Goal: Task Accomplishment & Management: Complete application form

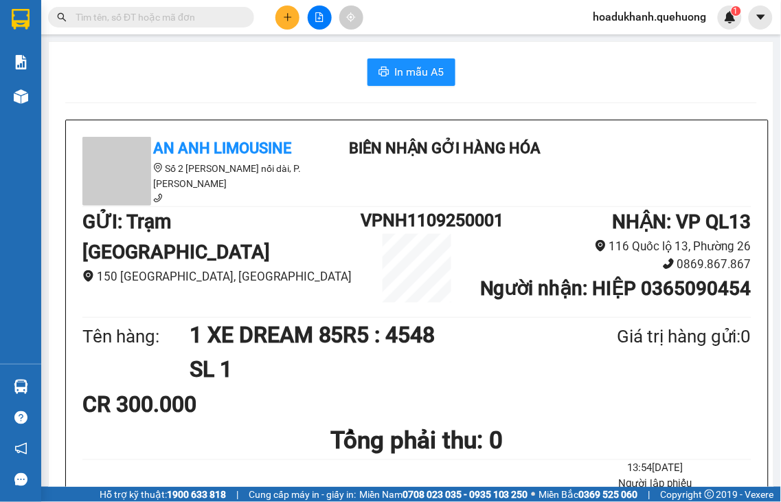
click at [186, 16] on input "text" at bounding box center [157, 17] width 162 height 15
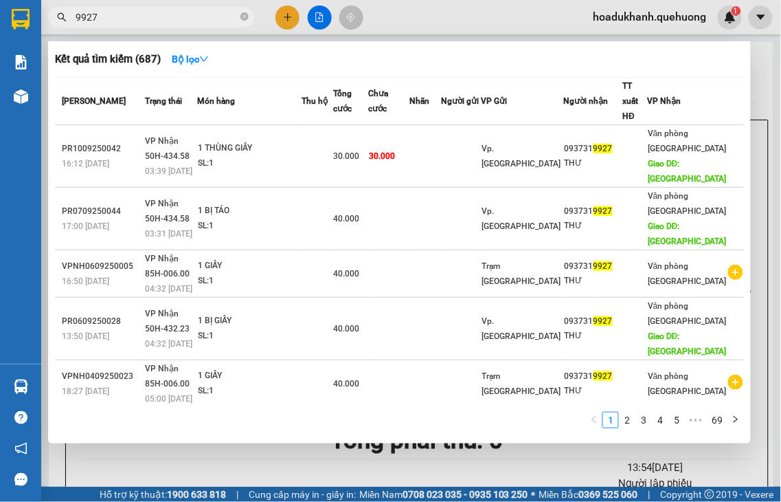
type input "9927"
click at [283, 15] on div at bounding box center [390, 251] width 781 height 502
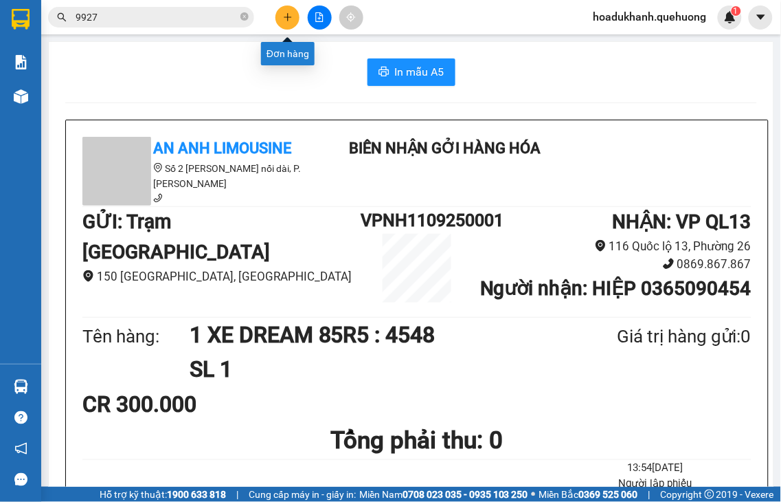
click at [283, 17] on icon "plus" at bounding box center [288, 17] width 10 height 10
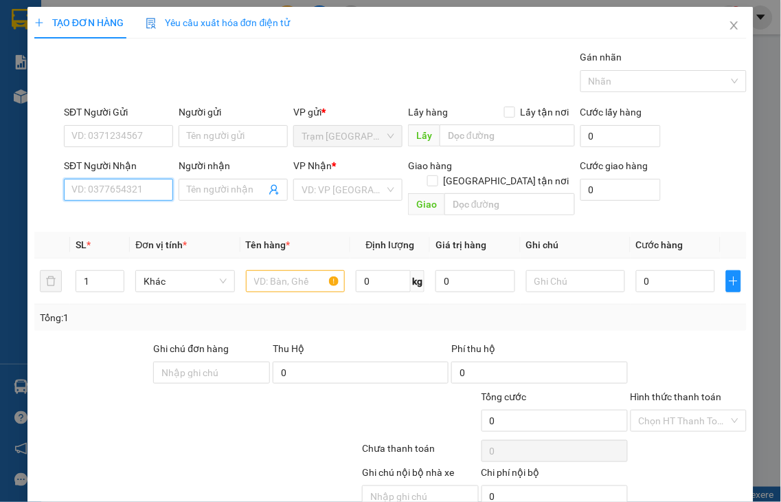
click at [126, 183] on input "SĐT Người Nhận" at bounding box center [118, 190] width 109 height 22
click at [129, 192] on input "9339" at bounding box center [118, 190] width 109 height 22
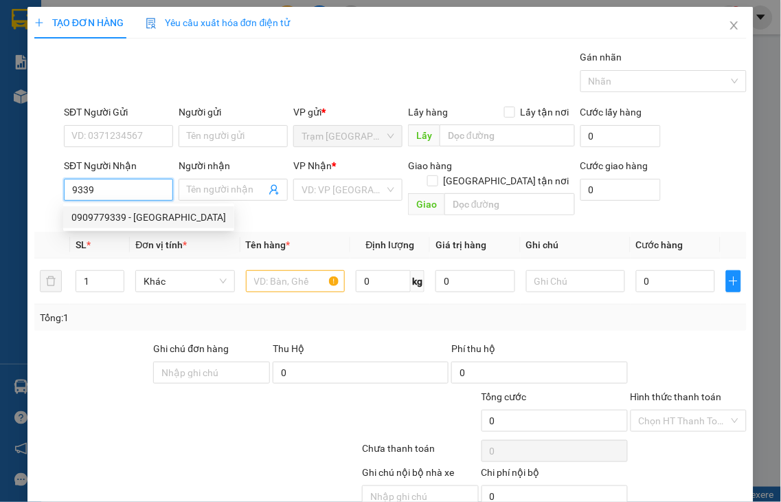
click at [128, 215] on div "0909779339 - [GEOGRAPHIC_DATA]" at bounding box center [148, 217] width 155 height 15
type input "0909779339"
type input "TÍ ĐÔ"
type input "70.000"
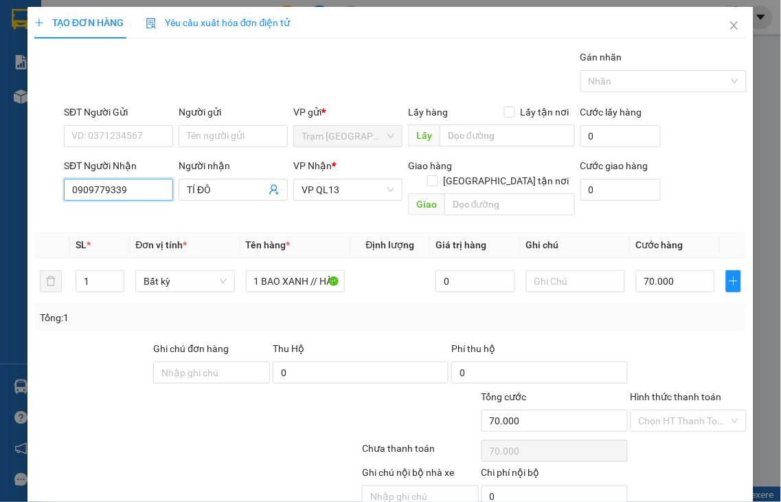
type input "0909779339"
drag, startPoint x: 675, startPoint y: 383, endPoint x: 676, endPoint y: 372, distance: 11.1
click at [675, 391] on label "Hình thức thanh toán" at bounding box center [676, 396] width 91 height 11
click at [675, 410] on input "Hình thức thanh toán" at bounding box center [684, 420] width 91 height 21
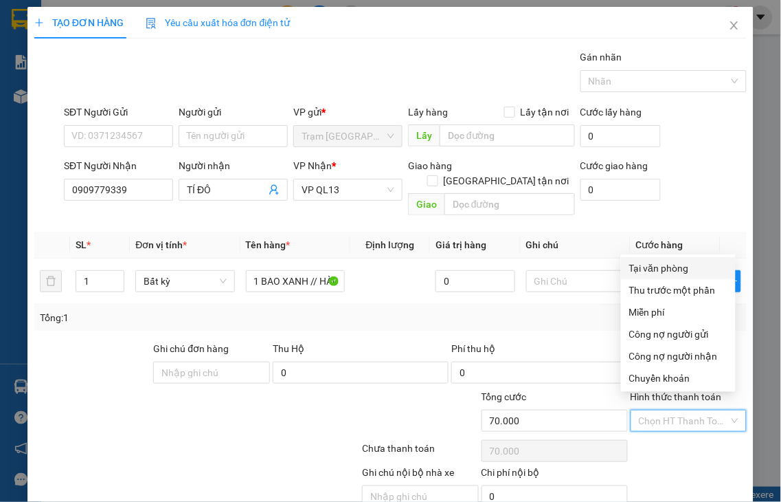
click at [655, 262] on div "Tại văn phòng" at bounding box center [678, 267] width 98 height 15
type input "0"
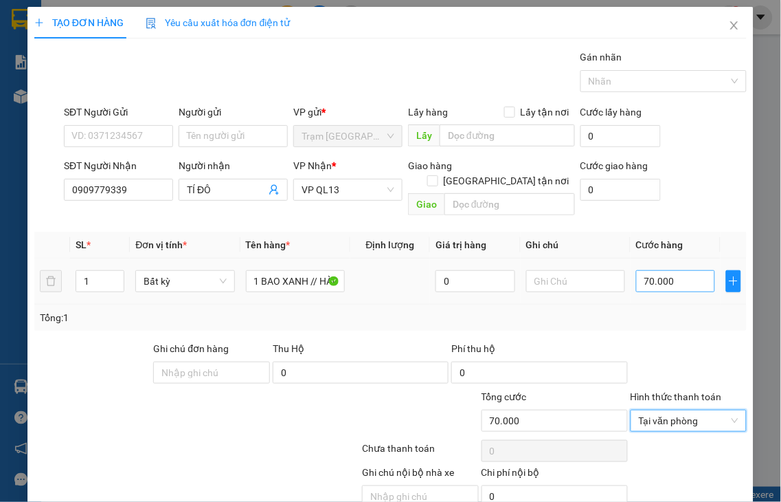
scroll to position [49, 0]
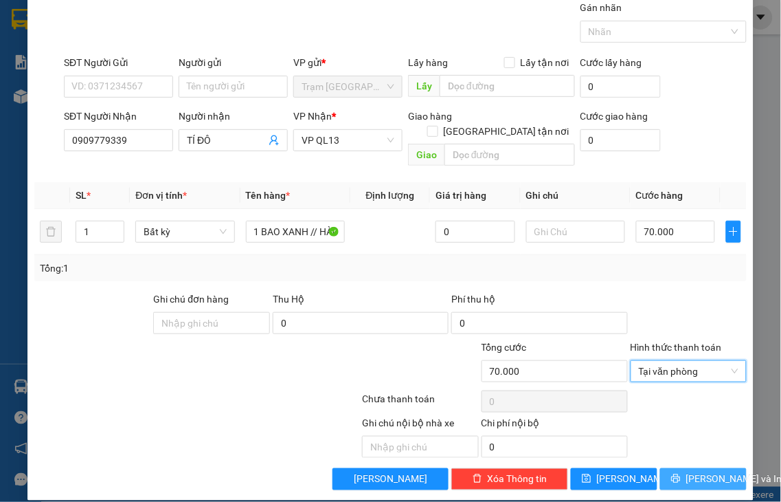
click at [671, 474] on icon "printer" at bounding box center [675, 478] width 9 height 9
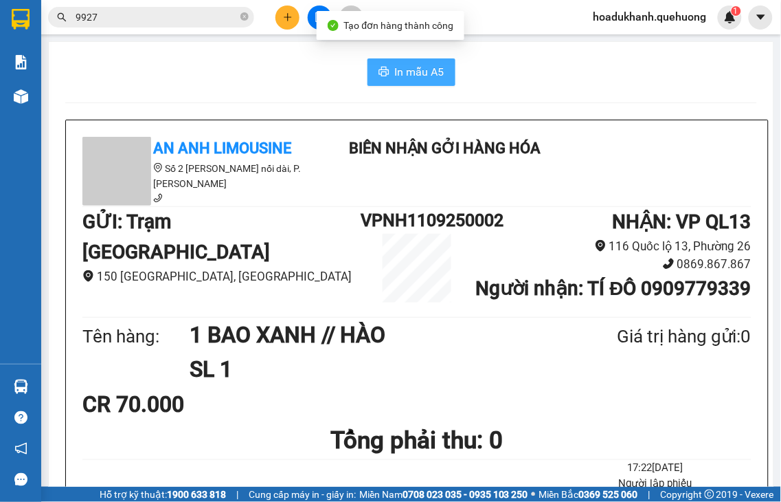
click at [379, 66] on icon "printer" at bounding box center [384, 71] width 11 height 11
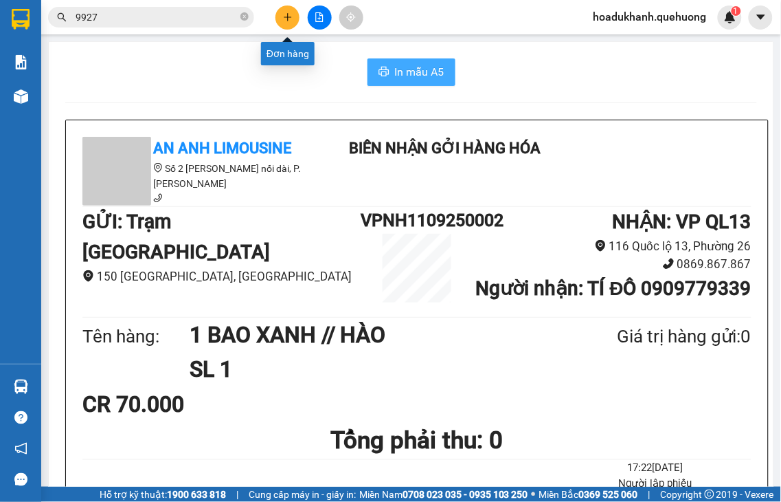
click at [283, 9] on button at bounding box center [288, 17] width 24 height 24
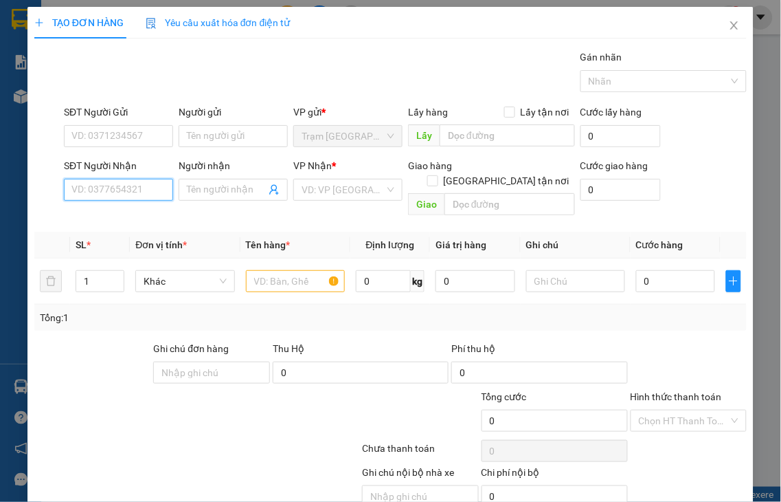
click at [150, 189] on input "SĐT Người Nhận" at bounding box center [118, 190] width 109 height 22
click at [149, 189] on input "SĐT Người Nhận" at bounding box center [118, 190] width 109 height 22
click at [135, 193] on input "2387" at bounding box center [118, 190] width 109 height 22
drag, startPoint x: 106, startPoint y: 187, endPoint x: 22, endPoint y: 196, distance: 85.0
click at [28, 196] on div "TẠO ĐƠN HÀNG Yêu cầu xuất hóa đơn điện tử Transit Pickup Surcharge Ids Transit …" at bounding box center [390, 278] width 726 height 543
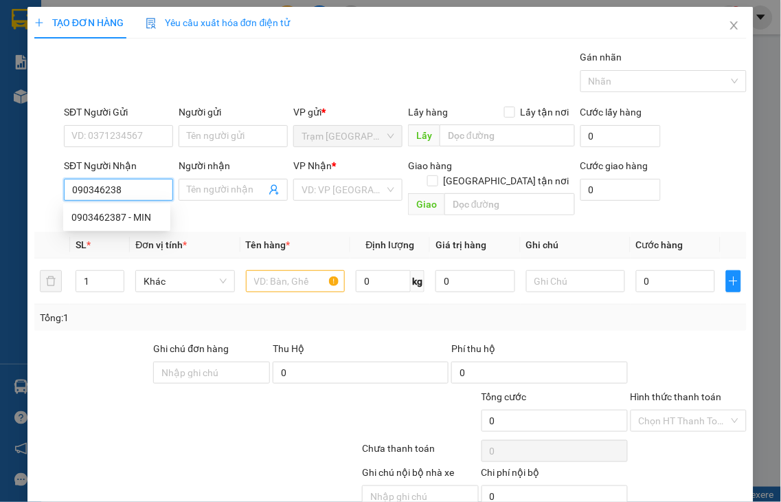
type input "0903462387"
click at [87, 218] on div "0903462387 - MIN" at bounding box center [116, 217] width 91 height 15
type input "MIN"
type input "20.000"
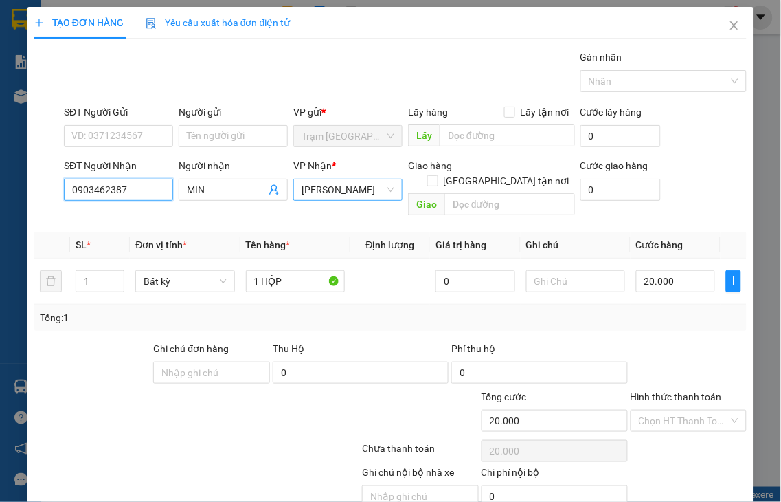
click at [346, 191] on span "[PERSON_NAME]" at bounding box center [348, 189] width 93 height 21
type input "0903462387"
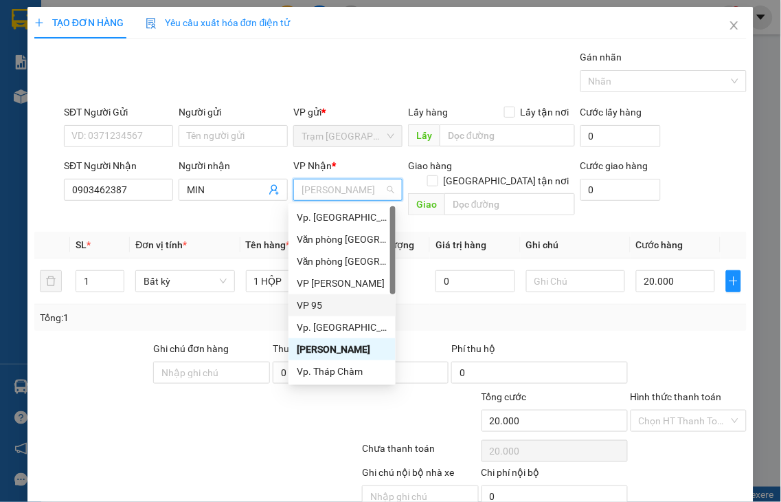
click at [324, 302] on div "VP 95" at bounding box center [342, 304] width 91 height 15
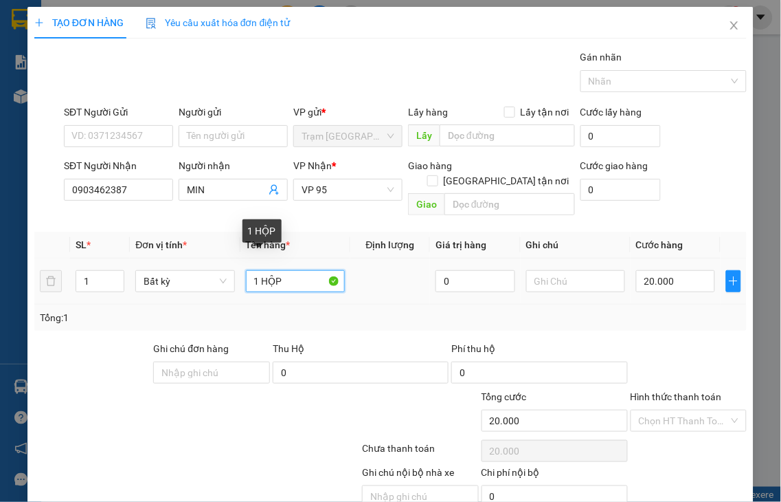
drag, startPoint x: 260, startPoint y: 265, endPoint x: 330, endPoint y: 260, distance: 71.0
click at [330, 270] on input "1 HỘP" at bounding box center [295, 281] width 99 height 22
type input "1 GIẤY"
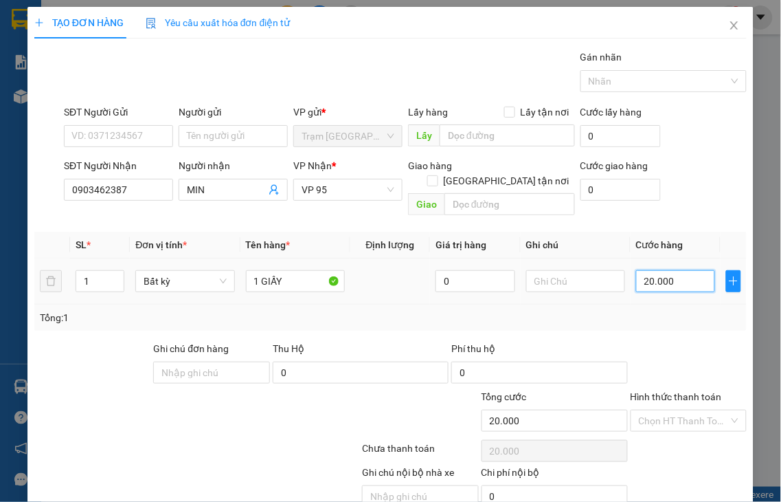
click at [672, 271] on input "20.000" at bounding box center [675, 281] width 79 height 22
type input "3"
type input "30"
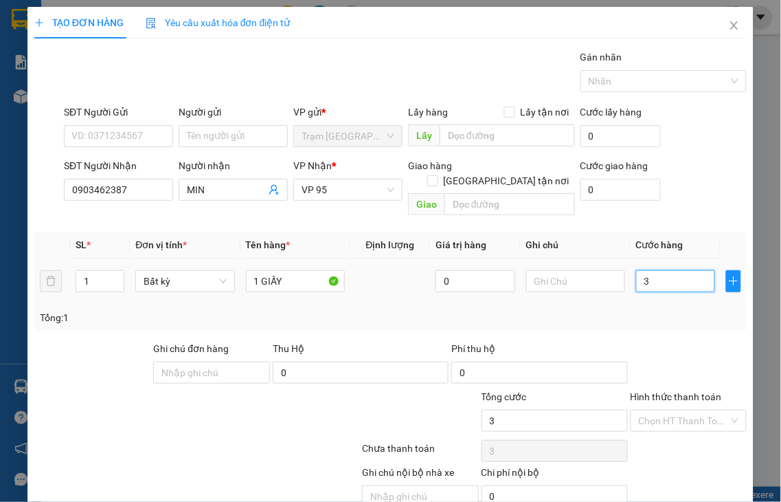
type input "30"
type input "30.000"
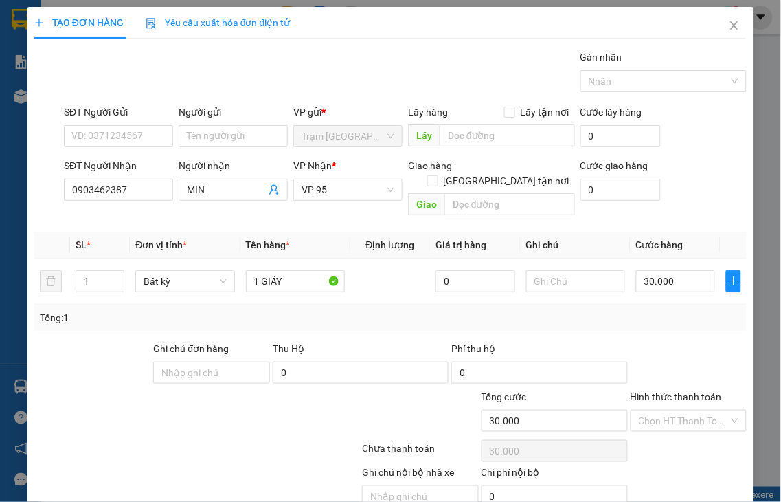
click at [683, 391] on label "Hình thức thanh toán" at bounding box center [676, 396] width 91 height 11
click at [683, 410] on input "Hình thức thanh toán" at bounding box center [684, 420] width 91 height 21
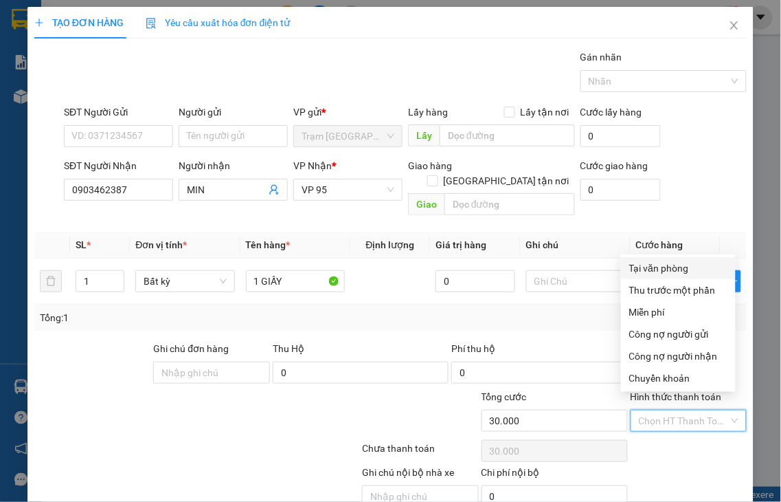
click at [676, 267] on div "Tại văn phòng" at bounding box center [678, 267] width 98 height 15
type input "0"
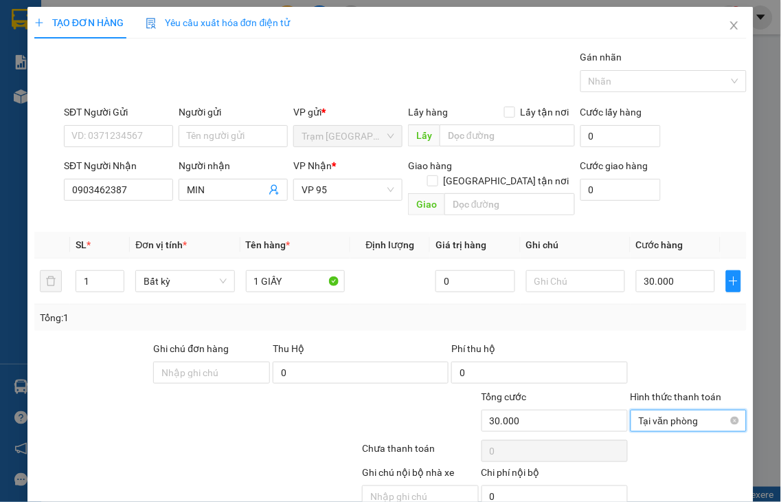
scroll to position [49, 0]
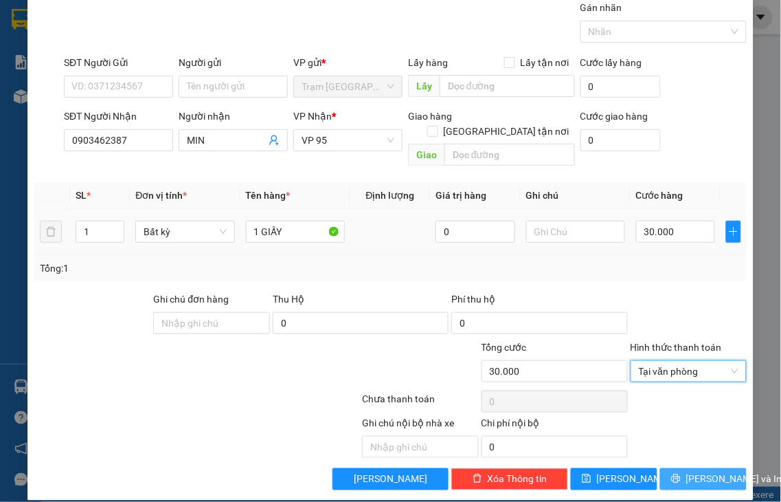
click at [686, 471] on span "[PERSON_NAME] và In" at bounding box center [734, 478] width 96 height 15
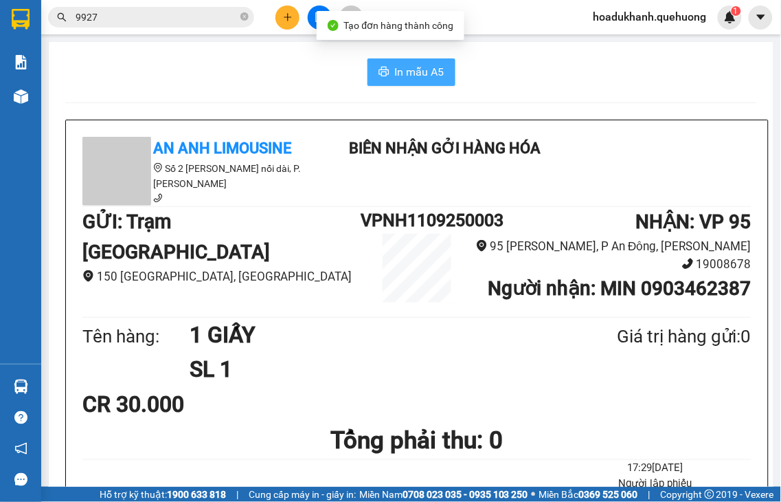
click at [380, 69] on icon "printer" at bounding box center [384, 72] width 10 height 10
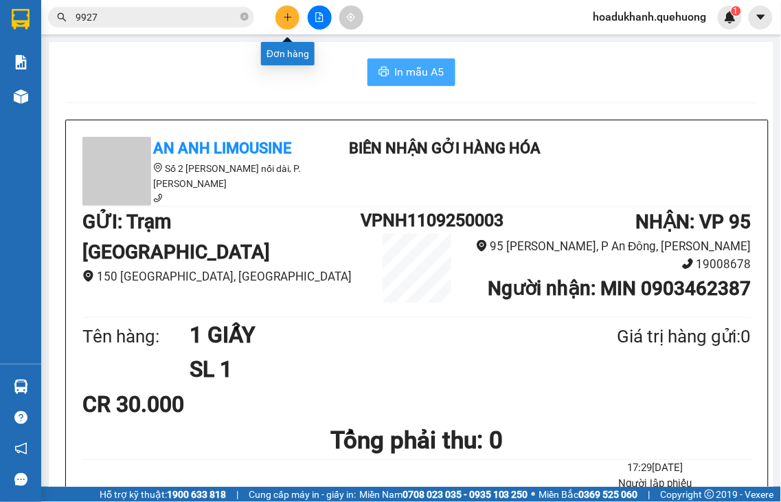
click at [289, 21] on icon "plus" at bounding box center [288, 17] width 10 height 10
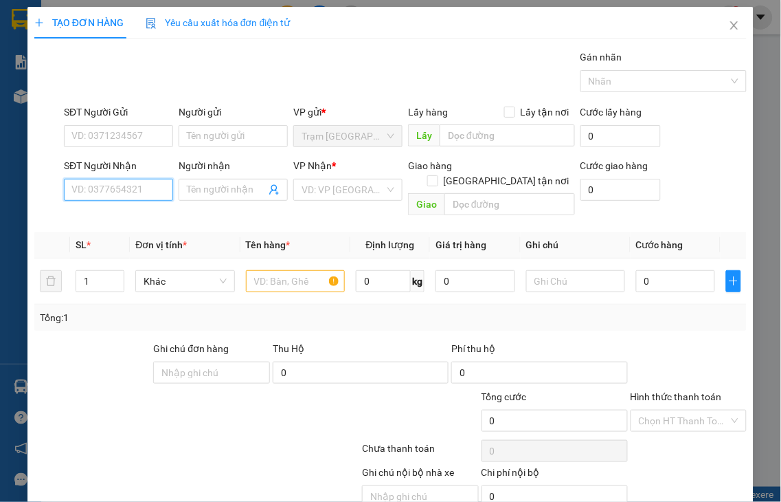
click at [150, 188] on input "SĐT Người Nhận" at bounding box center [118, 190] width 109 height 22
type input "0949076976"
click at [136, 216] on div "0949076976 - NGHĨA" at bounding box center [116, 217] width 91 height 15
type input "NGHĨA"
type input "S"
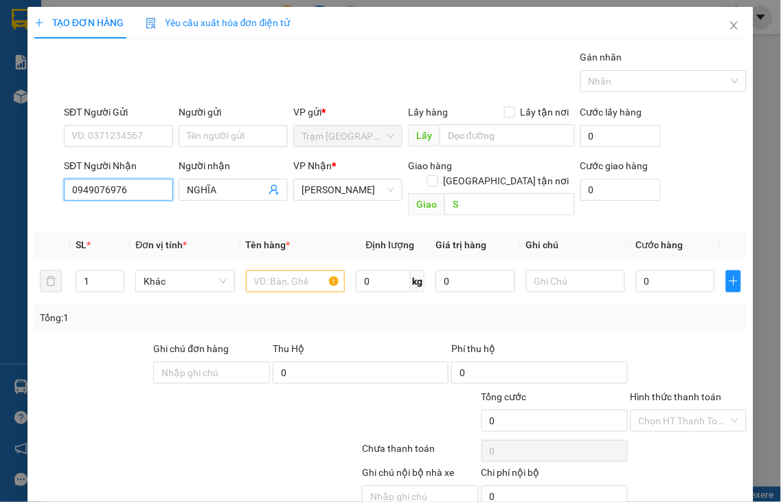
type input "50.000"
click at [312, 192] on span "[PERSON_NAME]" at bounding box center [348, 189] width 93 height 21
type input "0949076976"
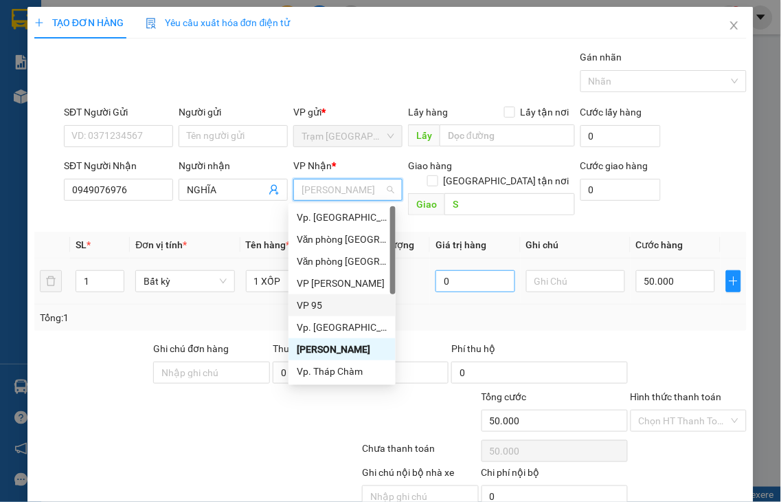
drag, startPoint x: 319, startPoint y: 304, endPoint x: 499, endPoint y: 272, distance: 182.9
click at [319, 304] on div "VP 95" at bounding box center [342, 304] width 91 height 15
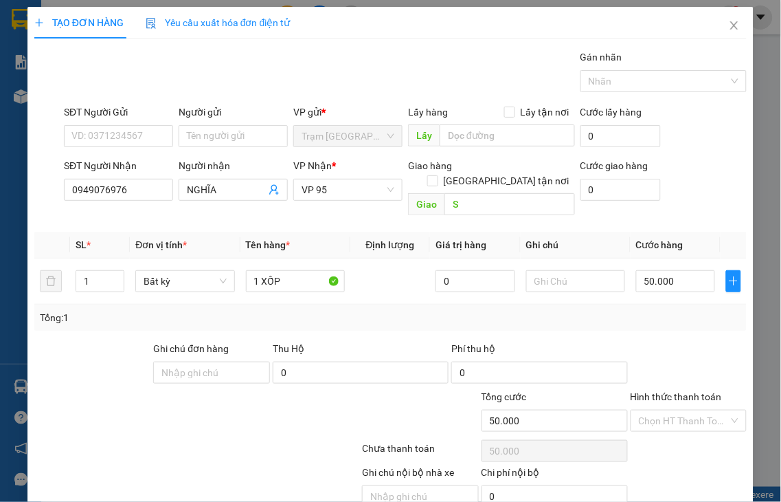
click at [665, 391] on label "Hình thức thanh toán" at bounding box center [676, 396] width 91 height 11
click at [665, 410] on input "Hình thức thanh toán" at bounding box center [684, 420] width 91 height 21
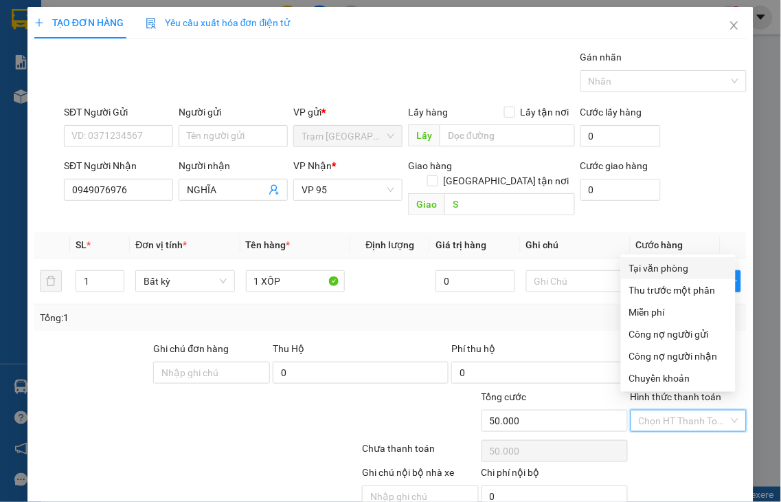
click at [643, 265] on div "Tại văn phòng" at bounding box center [678, 267] width 98 height 15
type input "0"
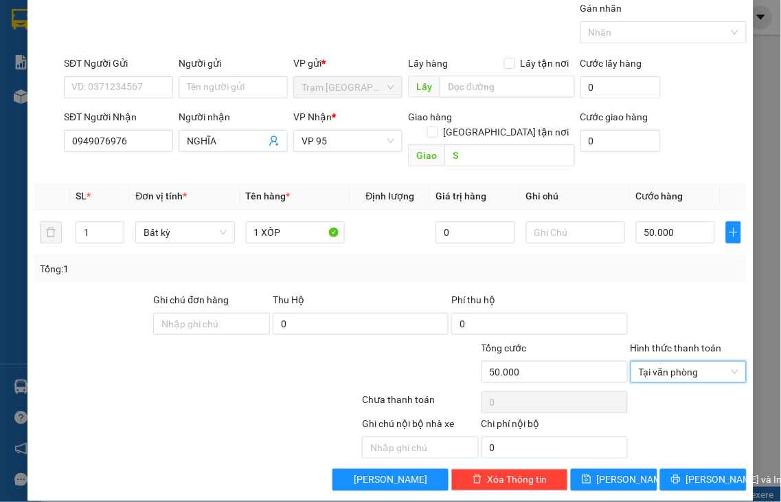
scroll to position [49, 0]
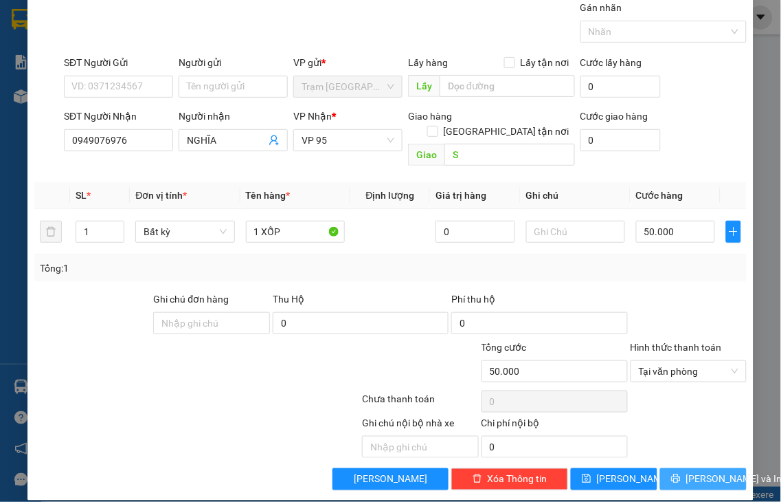
click at [669, 471] on button "[PERSON_NAME] và In" at bounding box center [703, 479] width 87 height 22
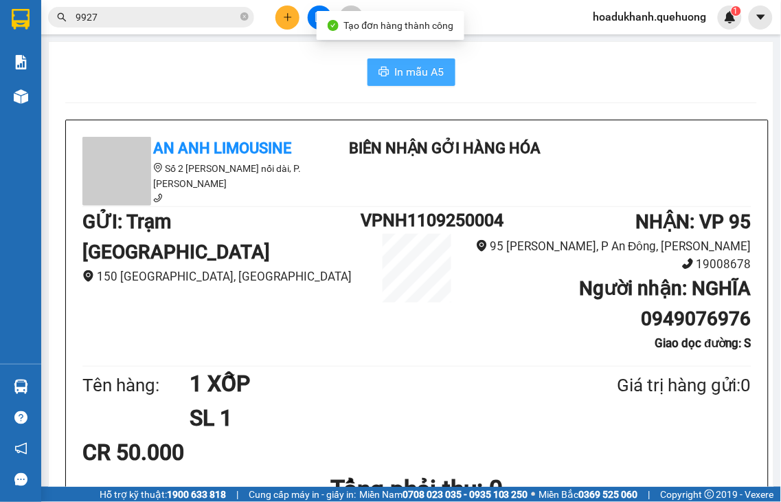
click at [447, 72] on button "In mẫu A5" at bounding box center [412, 71] width 88 height 27
click at [419, 70] on span "In mẫu A5" at bounding box center [419, 71] width 49 height 17
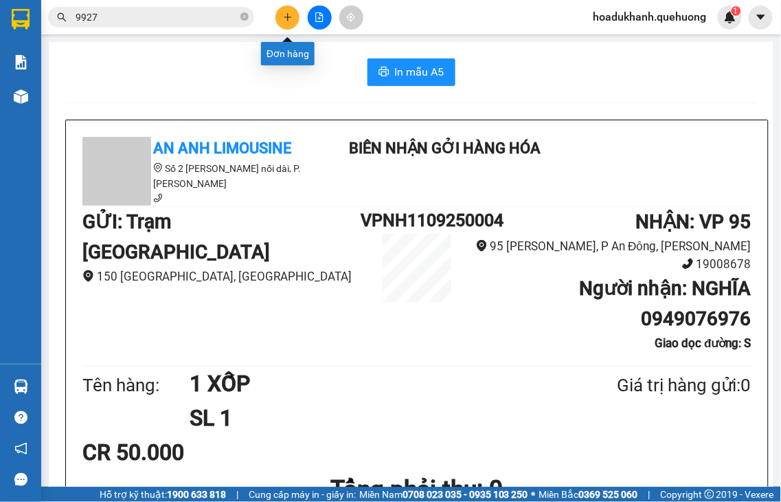
click at [287, 21] on icon "plus" at bounding box center [288, 17] width 10 height 10
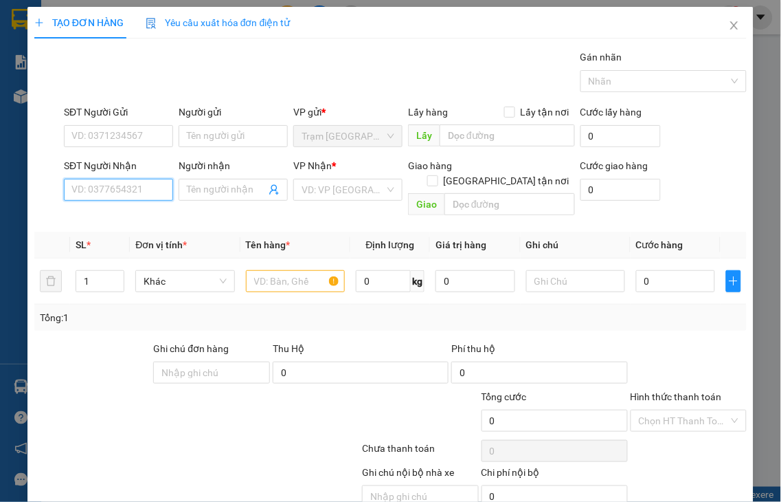
click at [147, 196] on input "SĐT Người Nhận" at bounding box center [118, 190] width 109 height 22
type input "0909305339"
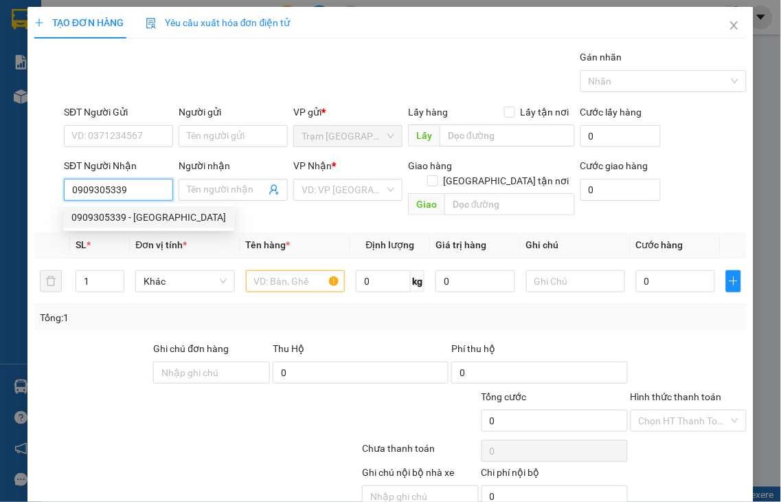
click at [142, 216] on div "0909305339 - [GEOGRAPHIC_DATA]" at bounding box center [148, 217] width 155 height 15
type input "NGA"
type input "NHỜ SHIP"
type input "40.000"
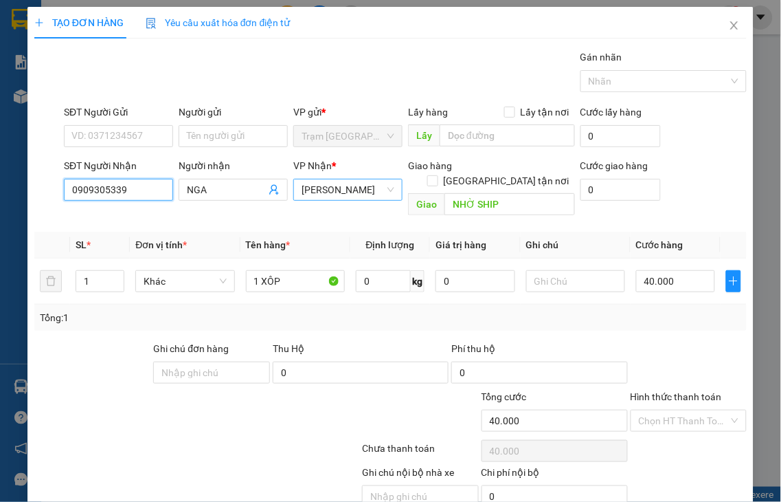
click at [337, 190] on span "[PERSON_NAME]" at bounding box center [348, 189] width 93 height 21
type input "0909305339"
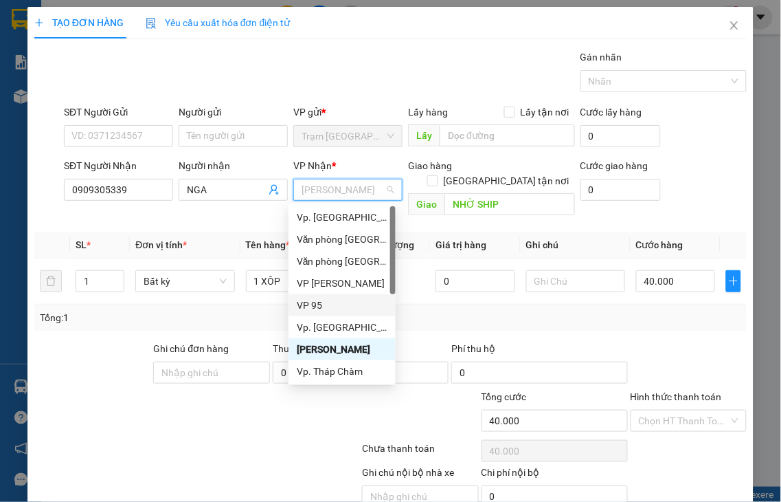
drag, startPoint x: 310, startPoint y: 307, endPoint x: 441, endPoint y: 225, distance: 154.6
click at [311, 306] on div "VP 95" at bounding box center [342, 304] width 91 height 15
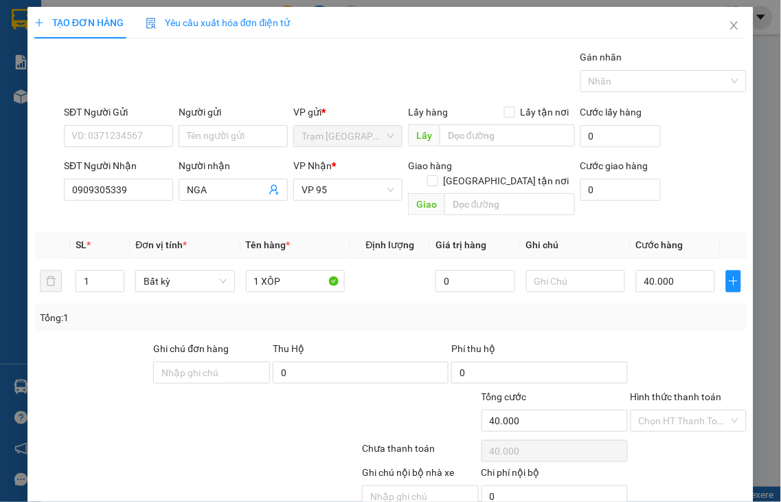
drag, startPoint x: 679, startPoint y: 377, endPoint x: 669, endPoint y: 346, distance: 31.9
click at [679, 391] on label "Hình thức thanh toán" at bounding box center [676, 396] width 91 height 11
click at [679, 410] on input "Hình thức thanh toán" at bounding box center [684, 420] width 91 height 21
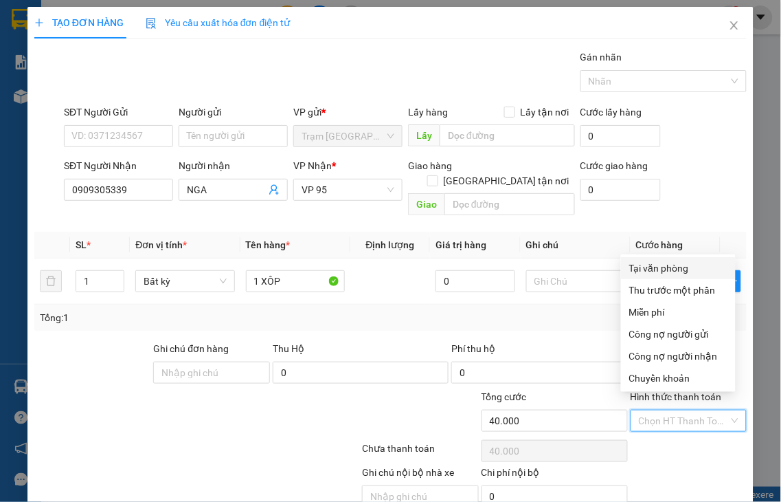
click at [655, 267] on div "Tại văn phòng" at bounding box center [678, 267] width 98 height 15
type input "0"
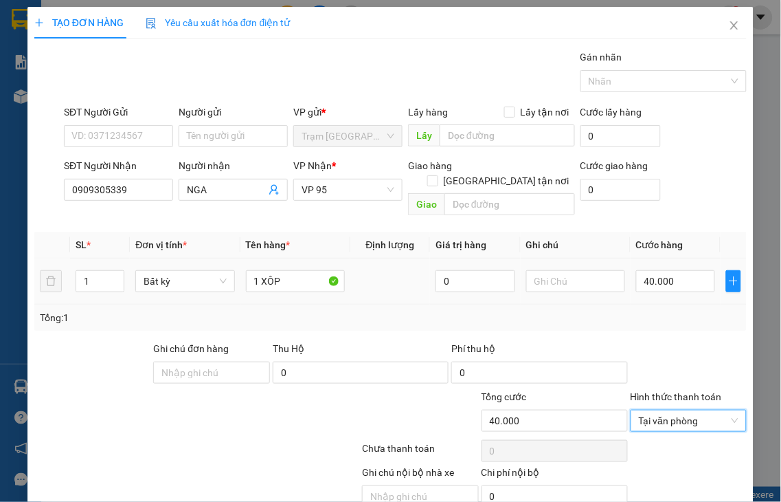
scroll to position [49, 0]
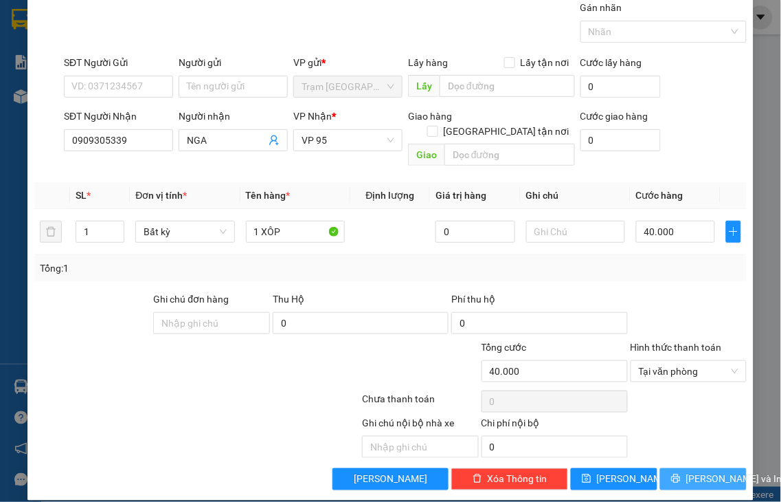
click at [698, 471] on span "[PERSON_NAME] và In" at bounding box center [734, 478] width 96 height 15
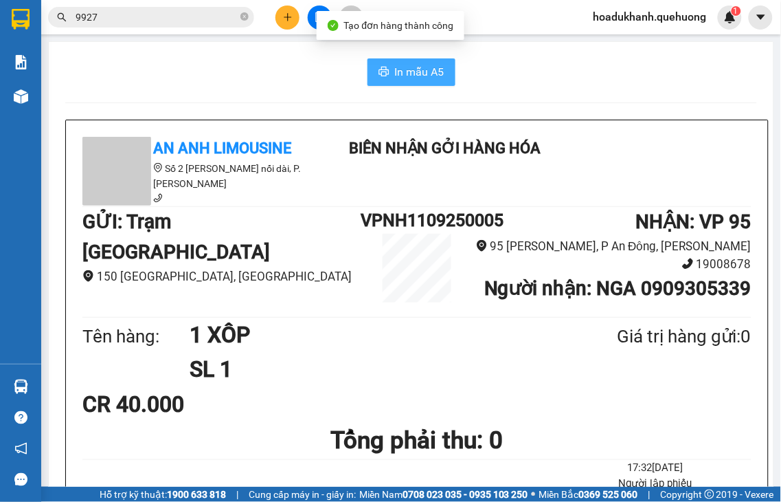
click at [385, 76] on button "In mẫu A5" at bounding box center [412, 71] width 88 height 27
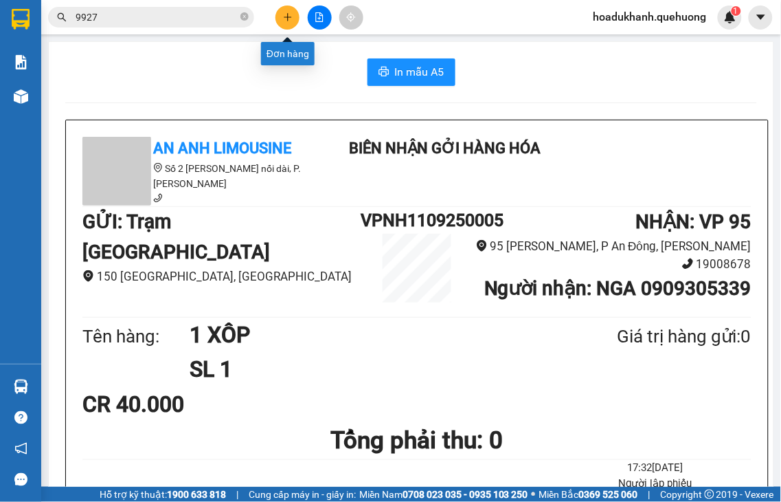
click at [285, 10] on button at bounding box center [288, 17] width 24 height 24
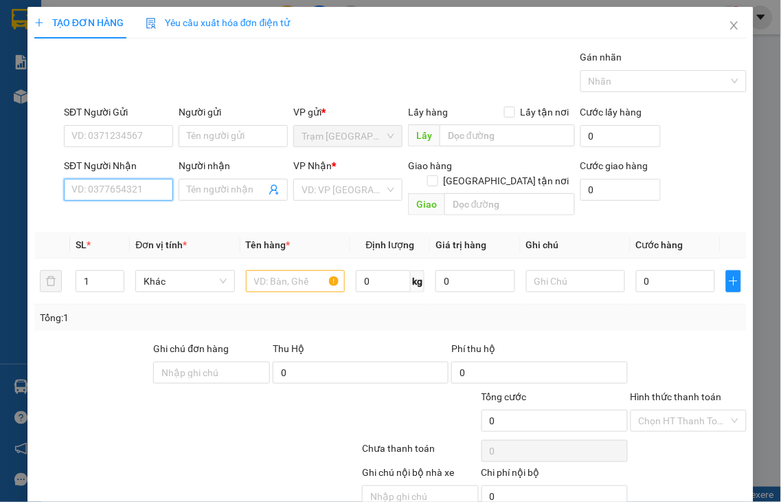
click at [139, 192] on input "SĐT Người Nhận" at bounding box center [118, 190] width 109 height 22
type input "0886128612"
click at [118, 218] on div "0886128612 - TRÂM" at bounding box center [116, 217] width 91 height 15
type input "TRÂM"
type input "30.000"
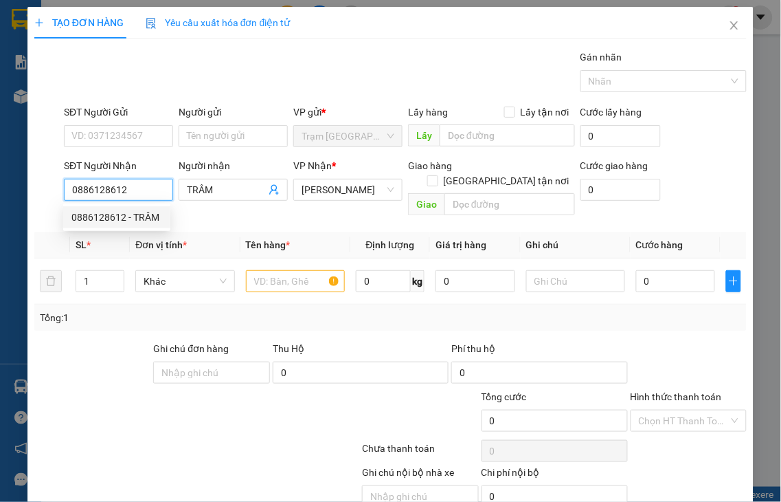
type input "30.000"
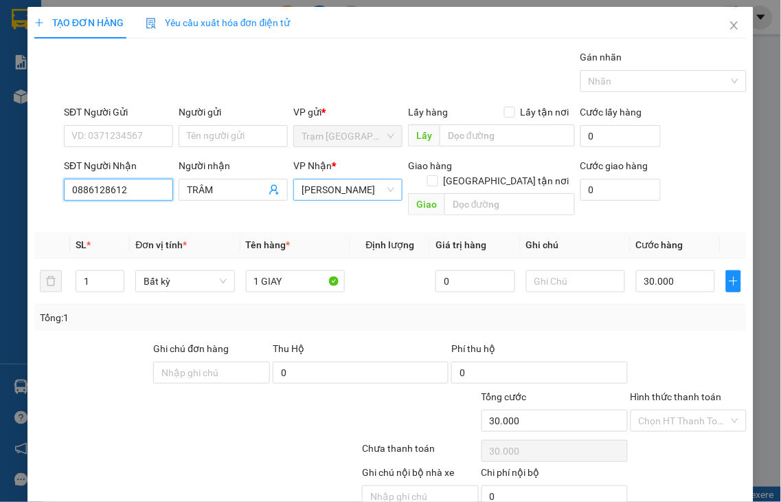
click at [355, 186] on span "[PERSON_NAME]" at bounding box center [348, 189] width 93 height 21
type input "0886128612"
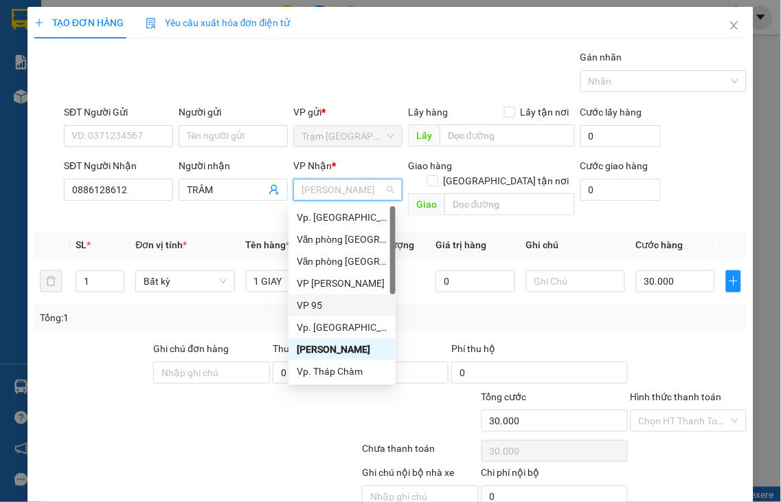
click at [313, 303] on div "VP 95" at bounding box center [342, 304] width 91 height 15
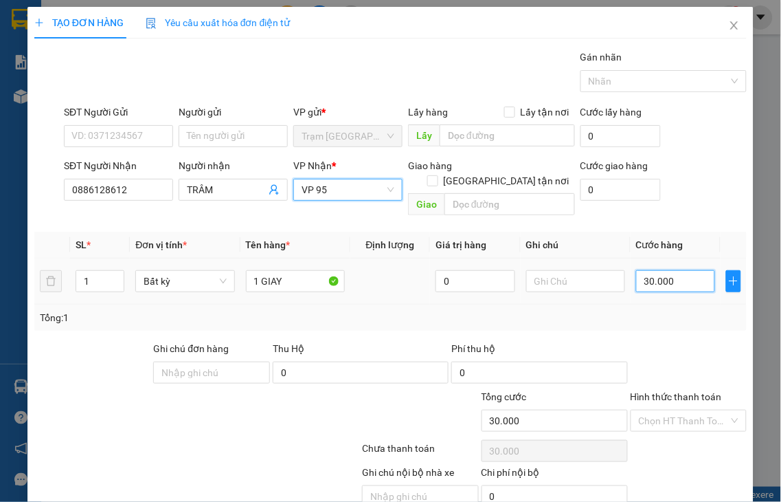
click at [669, 273] on input "30.000" at bounding box center [675, 281] width 79 height 22
type input "4"
type input "40"
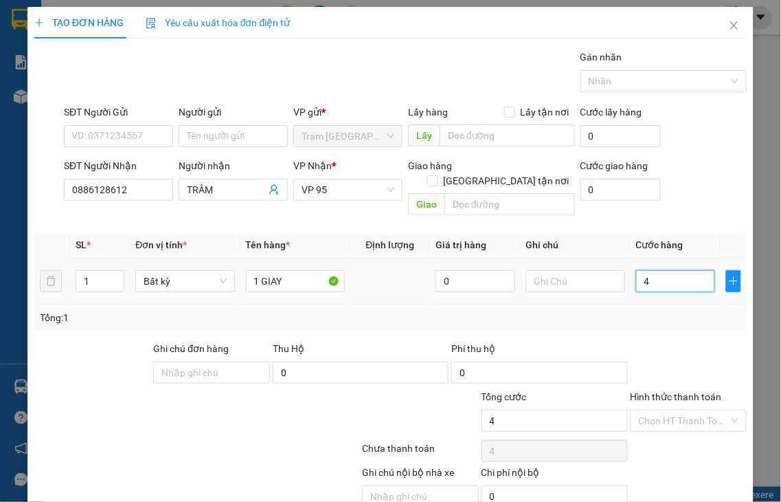
type input "40"
type input "40.000"
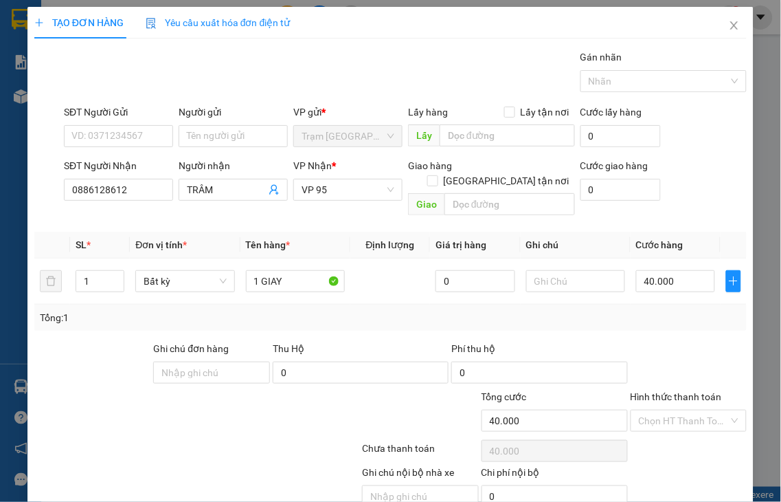
click at [658, 391] on label "Hình thức thanh toán" at bounding box center [676, 396] width 91 height 11
click at [658, 410] on input "Hình thức thanh toán" at bounding box center [684, 420] width 91 height 21
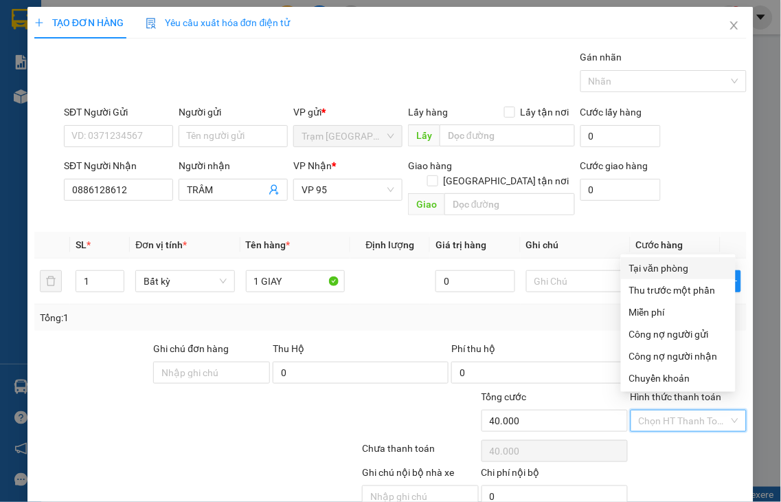
click at [660, 265] on div "Tại văn phòng" at bounding box center [678, 267] width 98 height 15
type input "0"
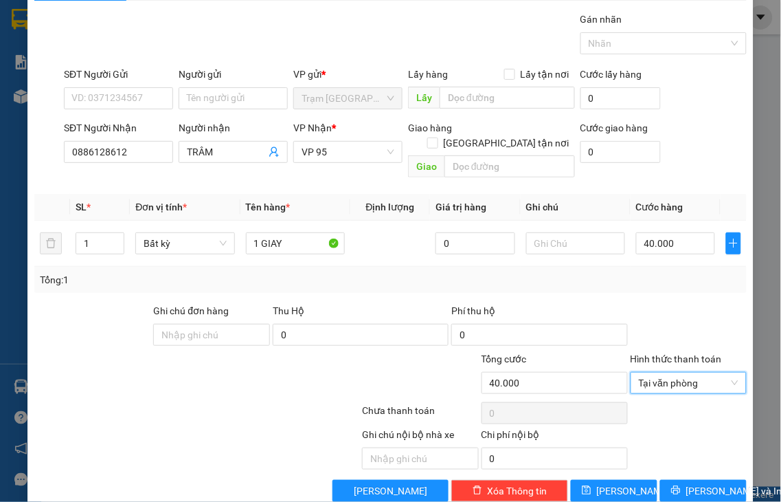
scroll to position [49, 0]
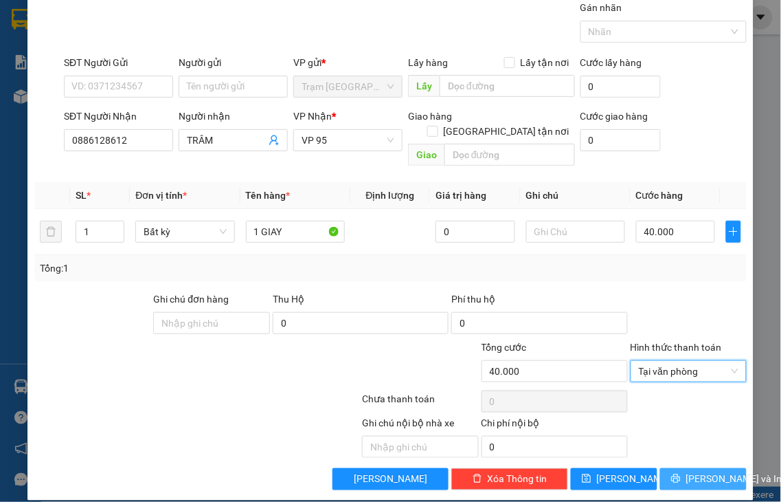
click at [676, 469] on button "[PERSON_NAME] và In" at bounding box center [703, 479] width 87 height 22
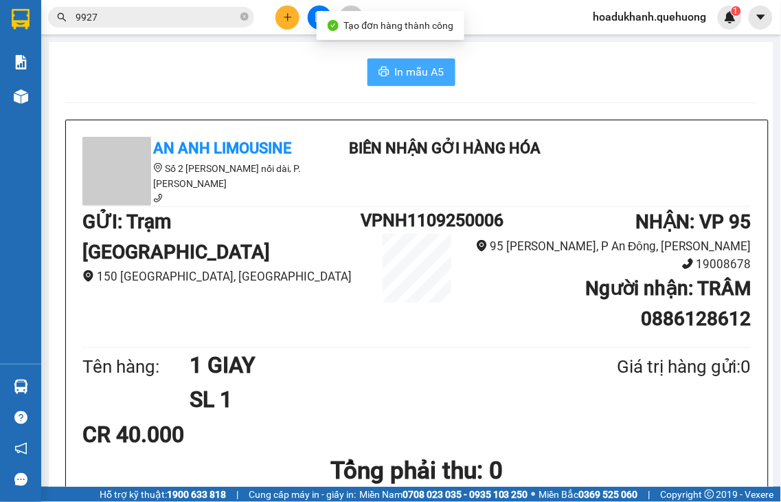
click at [413, 76] on span "In mẫu A5" at bounding box center [419, 71] width 49 height 17
click at [280, 19] on button at bounding box center [288, 17] width 24 height 24
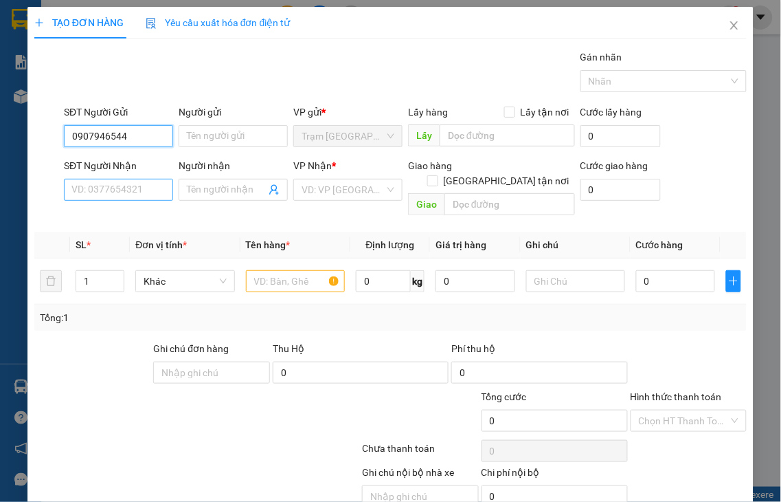
type input "0907946544"
click at [128, 191] on input "SĐT Người Nhận" at bounding box center [118, 190] width 109 height 22
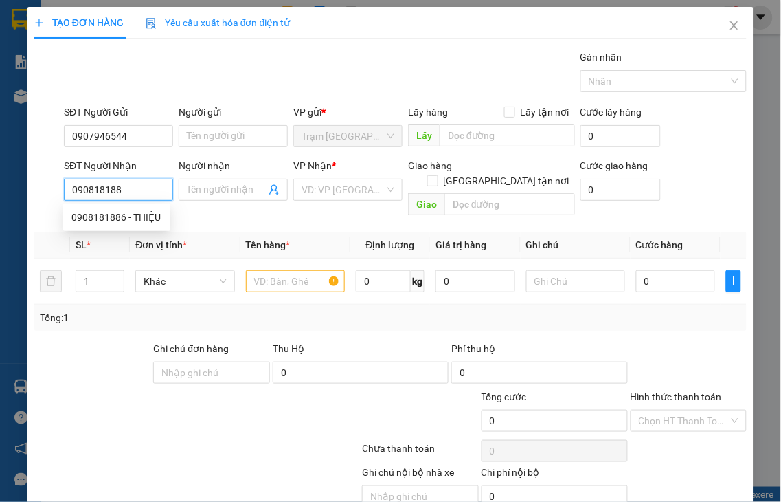
type input "0908181886"
click at [139, 216] on div "0908181886 - THIỆU" at bounding box center [116, 217] width 91 height 15
type input "THIỆU"
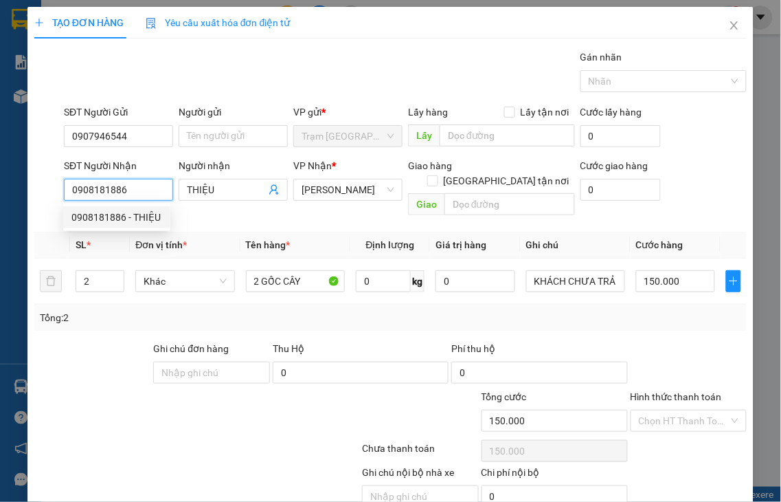
type input "150.000"
click at [320, 188] on span "[PERSON_NAME]" at bounding box center [348, 189] width 93 height 21
type input "0908181886"
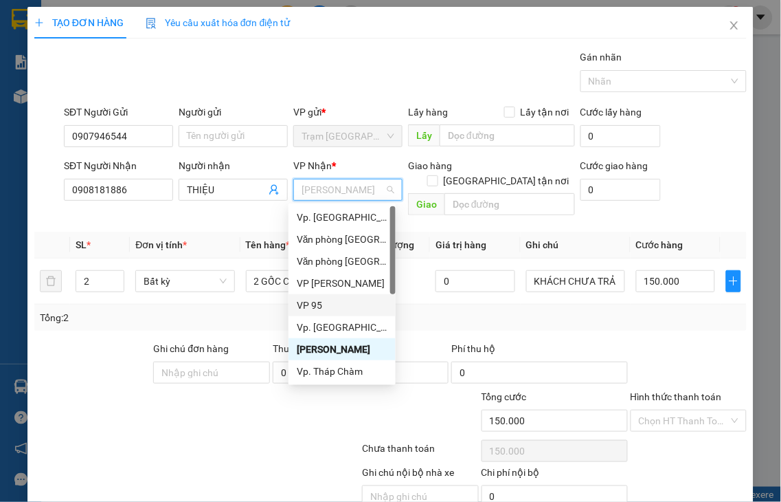
click at [312, 307] on div "VP 95" at bounding box center [342, 304] width 91 height 15
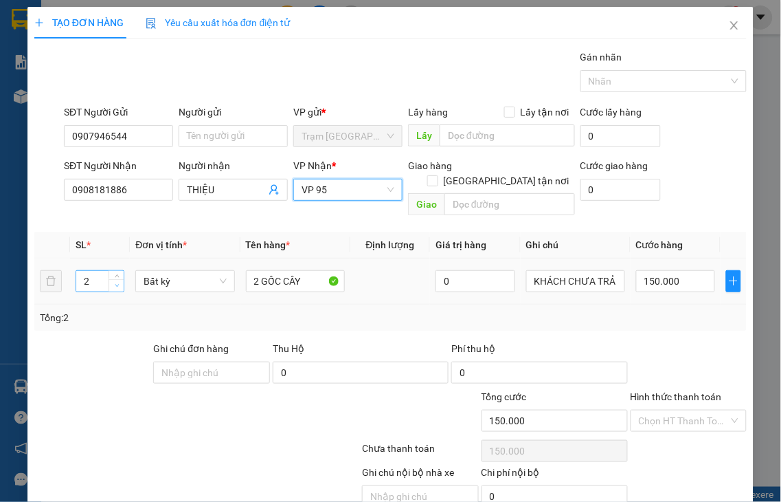
click at [115, 284] on icon "down" at bounding box center [117, 285] width 4 height 3
type input "1"
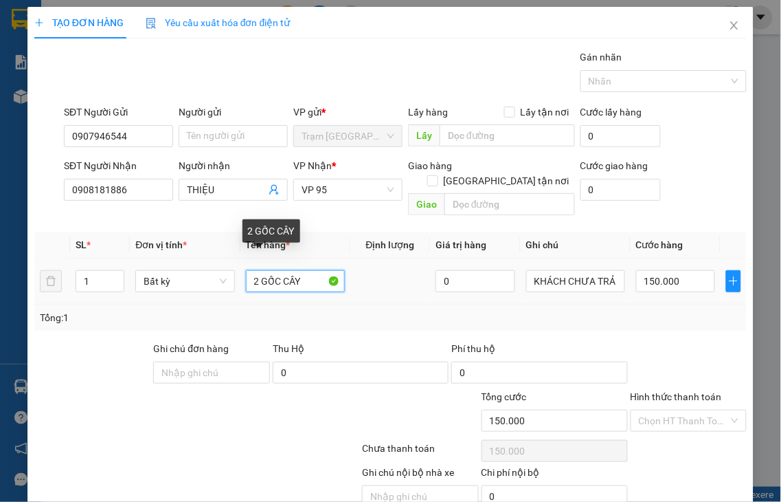
drag, startPoint x: 243, startPoint y: 267, endPoint x: 375, endPoint y: 254, distance: 133.2
click at [374, 262] on tr "1 Bất kỳ 2 GỐC CÂY 0 KHÁCH CHƯA TRẢ CƯỚC VÔ KHÁCH NHẬN TRẢ 150.000" at bounding box center [390, 281] width 712 height 46
type input "1 GIA"
type input "0"
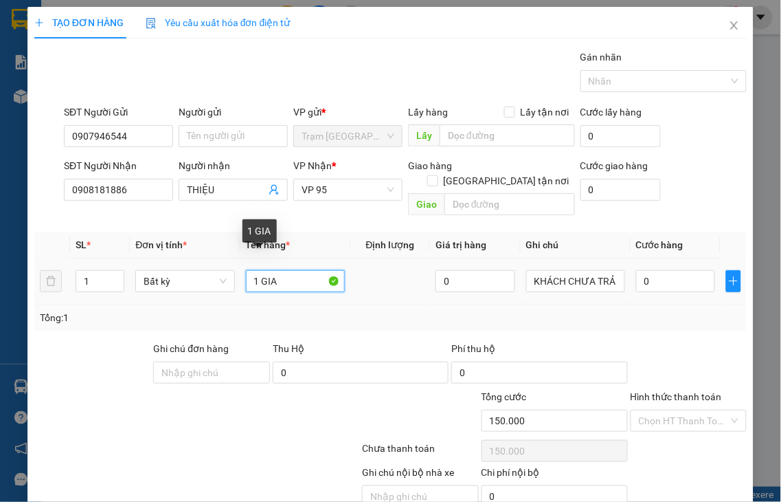
type input "0"
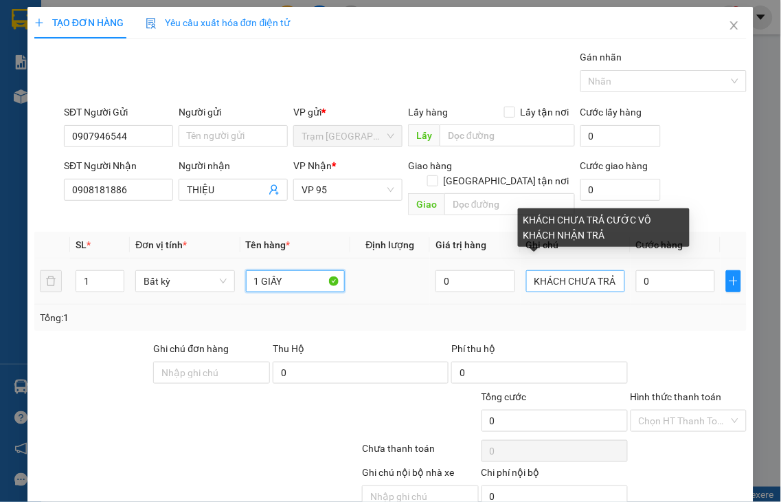
type input "1 GIẤY"
drag, startPoint x: 608, startPoint y: 262, endPoint x: 505, endPoint y: 265, distance: 103.1
click at [505, 265] on tr "1 Bất kỳ 1 GIẤY 0 KHÁCH CHƯA TRẢ CƯỚC VÔ KHÁCH NHẬN TRẢ 0" at bounding box center [390, 281] width 712 height 46
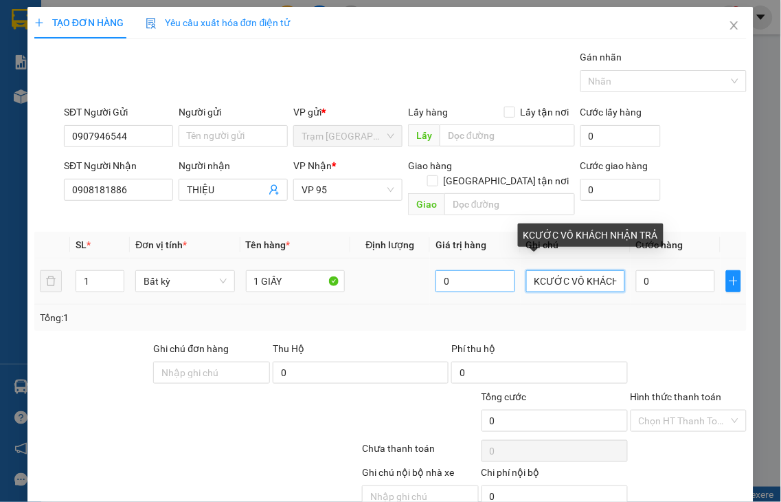
drag, startPoint x: 605, startPoint y: 261, endPoint x: 445, endPoint y: 275, distance: 160.0
click at [497, 263] on tr "1 Bất kỳ 1 GIẤY 0 KCƯỚC VÔ KHÁCH NHẬN TRẢ 0" at bounding box center [390, 281] width 712 height 46
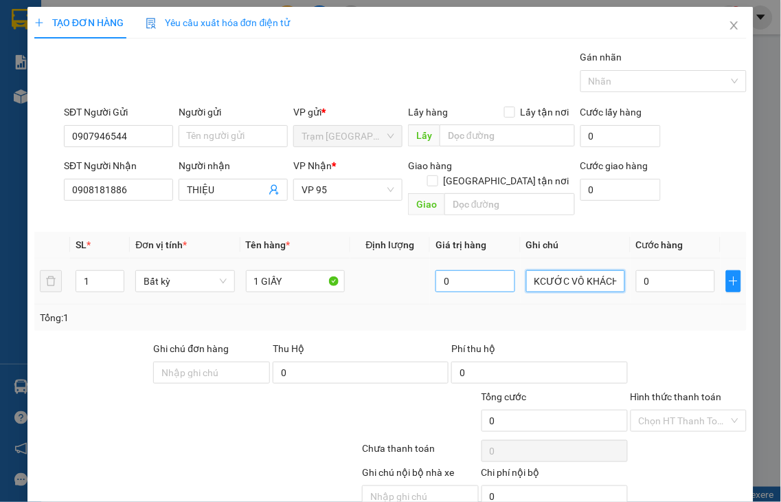
type input "NHẬN TRẢ"
drag, startPoint x: 589, startPoint y: 262, endPoint x: 410, endPoint y: 273, distance: 179.0
click at [441, 262] on tr "1 Bất kỳ 1 GIẤY 0 NHẬN TRẢ 0" at bounding box center [390, 281] width 712 height 46
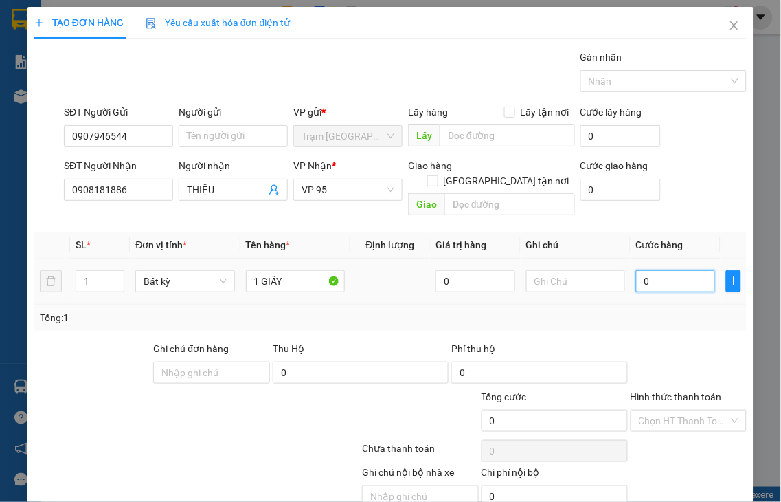
click at [672, 271] on input "0" at bounding box center [675, 281] width 79 height 22
type input "3"
type input "30"
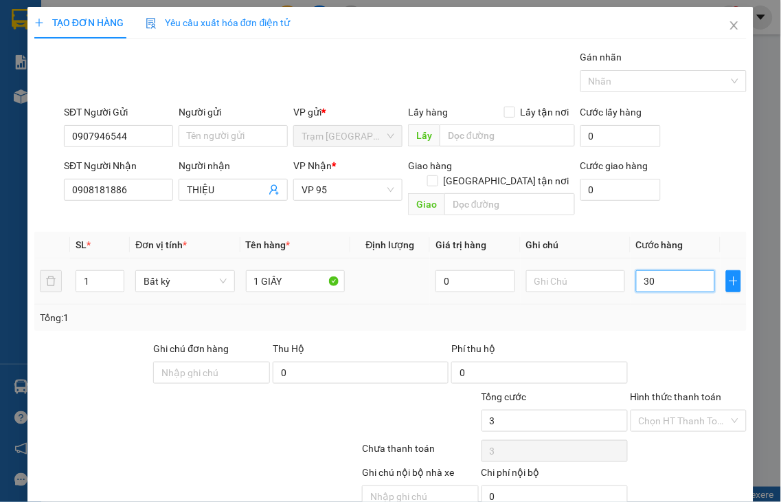
type input "30"
type input "30.000"
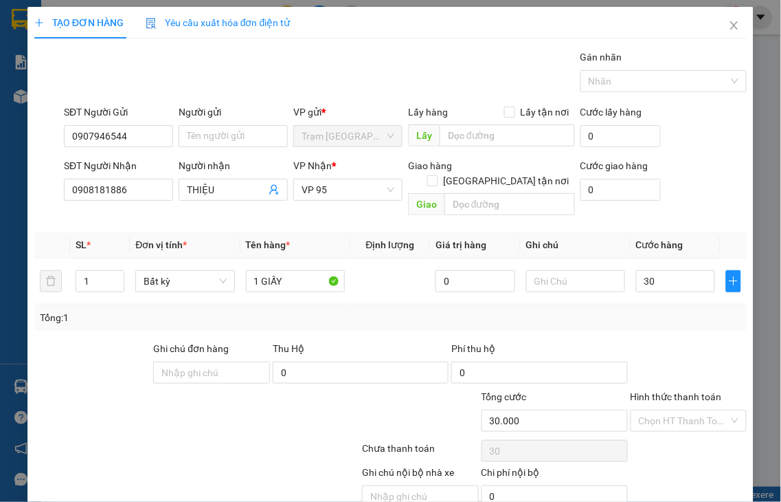
type input "30.000"
click at [676, 391] on label "Hình thức thanh toán" at bounding box center [676, 396] width 91 height 11
click at [676, 410] on input "Hình thức thanh toán" at bounding box center [684, 420] width 91 height 21
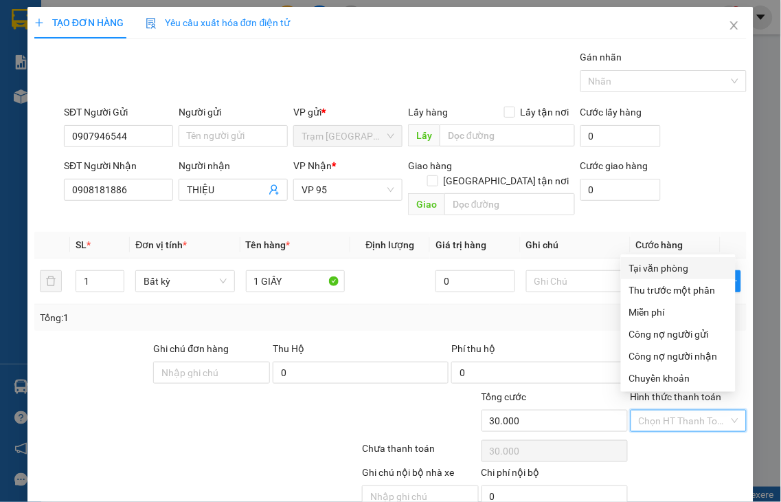
click at [664, 265] on div "Tại văn phòng" at bounding box center [678, 267] width 98 height 15
type input "0"
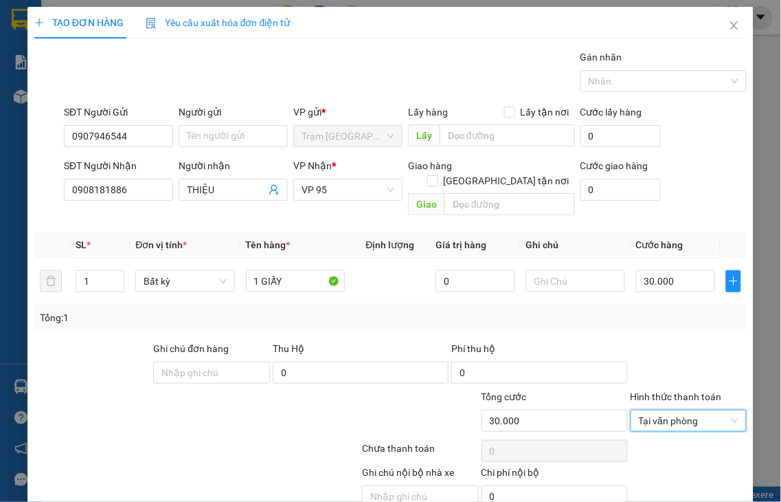
scroll to position [49, 0]
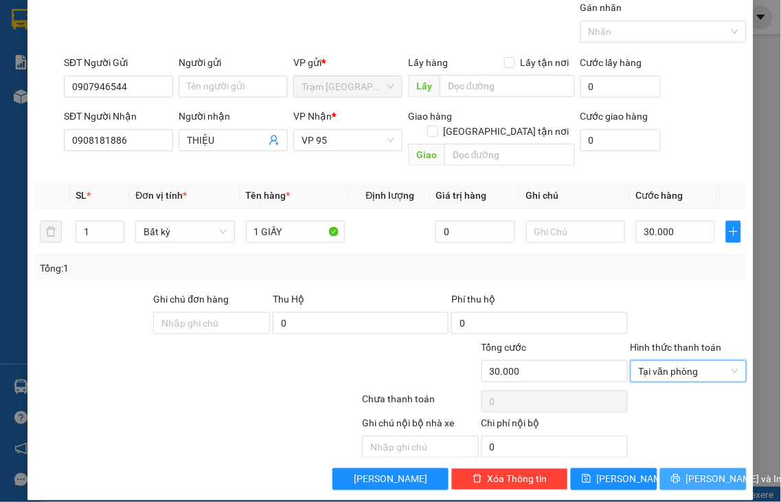
drag, startPoint x: 685, startPoint y: 467, endPoint x: 587, endPoint y: 45, distance: 433.1
click at [686, 471] on span "[PERSON_NAME] và In" at bounding box center [734, 478] width 96 height 15
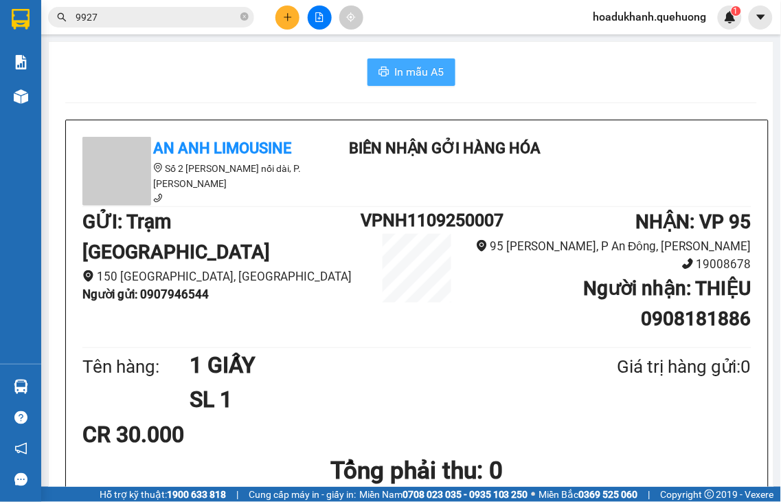
click at [422, 74] on span "In mẫu A5" at bounding box center [419, 71] width 49 height 17
click at [286, 12] on icon "plus" at bounding box center [288, 17] width 10 height 10
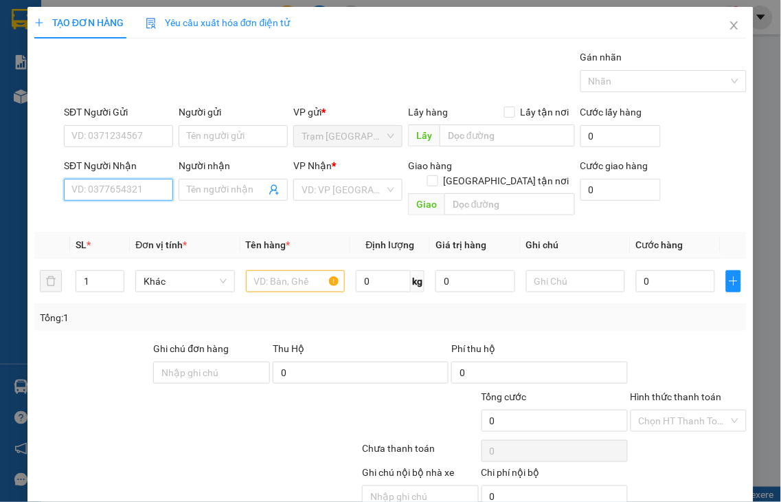
click at [137, 188] on input "SĐT Người Nhận" at bounding box center [118, 190] width 109 height 22
type input "0975183198"
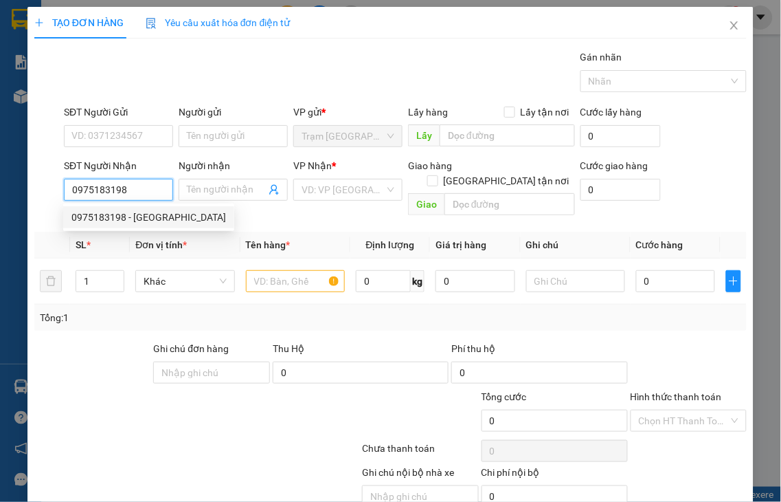
click at [128, 220] on div "0975183198 - [GEOGRAPHIC_DATA]" at bounding box center [148, 217] width 155 height 15
type input "ĐỨC"
type input "100.000"
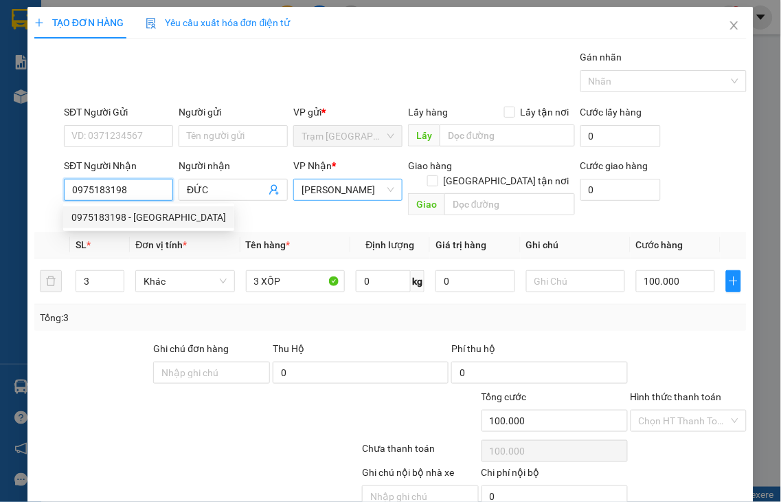
click at [334, 187] on span "[PERSON_NAME]" at bounding box center [348, 189] width 93 height 21
type input "0975183198"
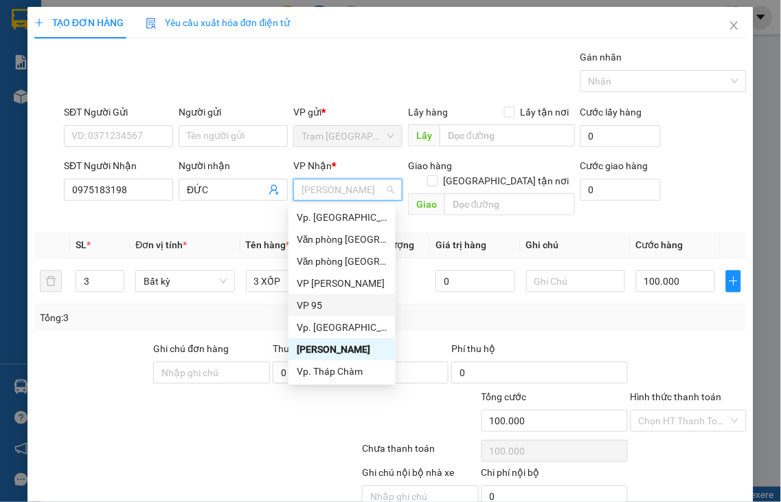
click at [319, 308] on div "VP 95" at bounding box center [342, 304] width 91 height 15
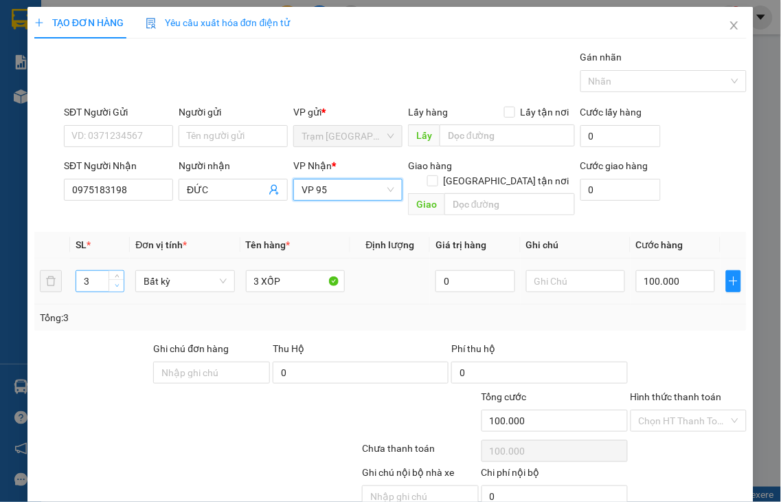
click at [115, 283] on icon "down" at bounding box center [117, 285] width 5 height 5
type input "1"
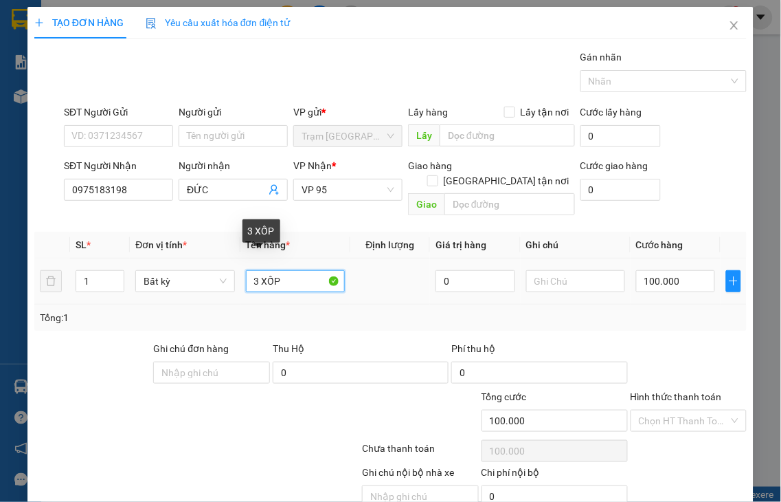
drag, startPoint x: 253, startPoint y: 265, endPoint x: 179, endPoint y: 300, distance: 81.1
click at [188, 296] on div "SL * Đơn vị tính * Tên hàng * Định lượng Giá trị hàng Ghi chú Cước hàng 1 Bất k…" at bounding box center [390, 281] width 712 height 99
type input "1 XỐP"
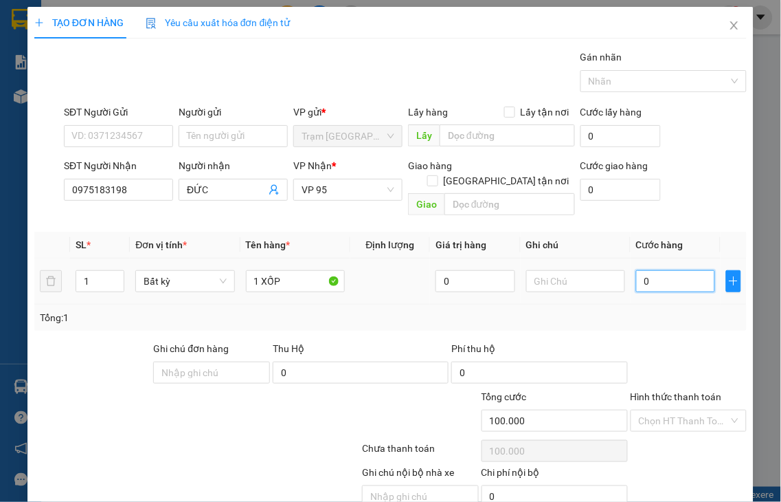
type input "0"
click at [675, 270] on input "0" at bounding box center [675, 281] width 79 height 22
type input "4"
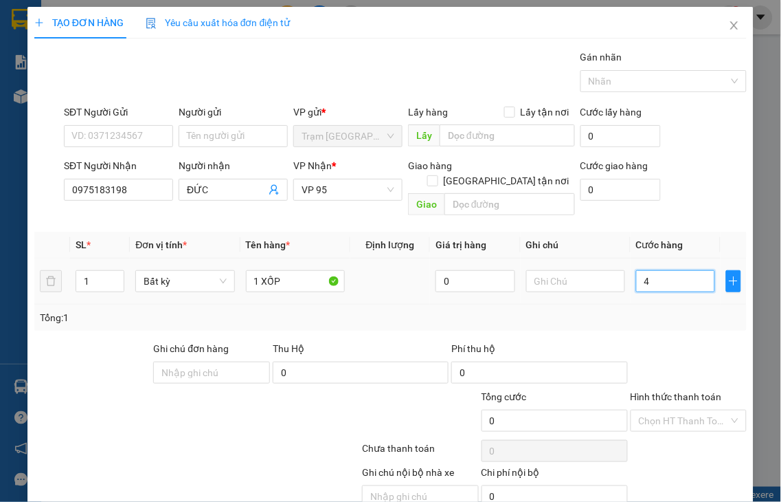
type input "4"
type input "40"
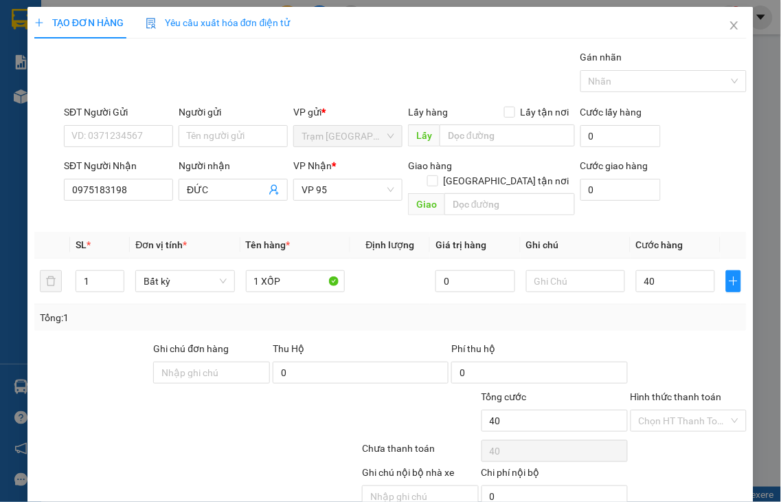
type input "40.000"
click at [669, 391] on label "Hình thức thanh toán" at bounding box center [676, 396] width 91 height 11
click at [669, 410] on input "Hình thức thanh toán" at bounding box center [684, 420] width 91 height 21
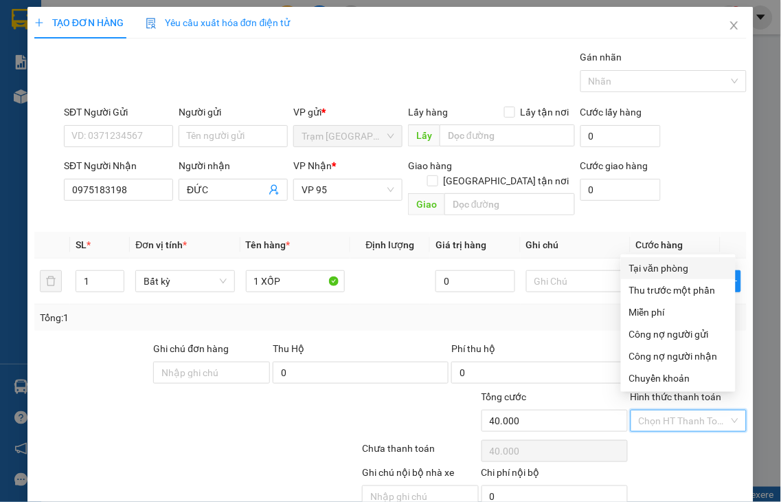
click at [662, 268] on div "Tại văn phòng" at bounding box center [678, 267] width 98 height 15
type input "0"
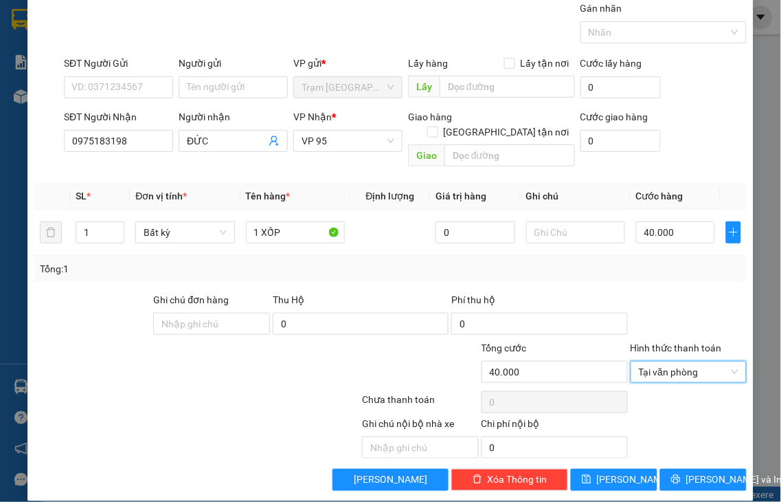
scroll to position [49, 0]
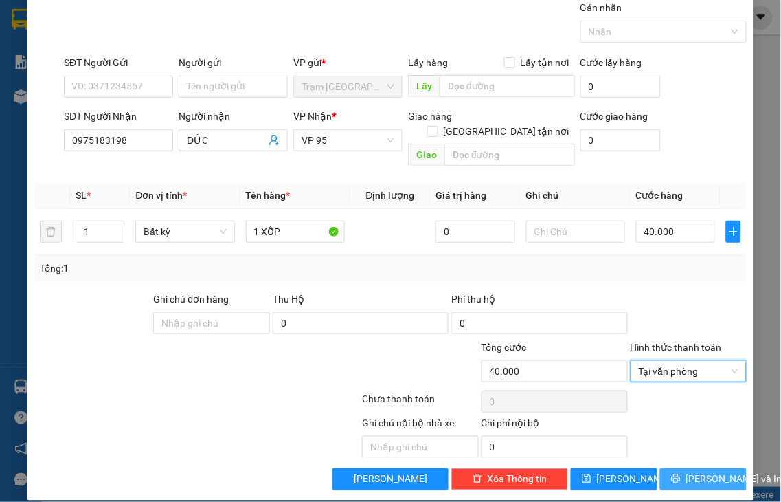
click at [686, 471] on span "[PERSON_NAME] và In" at bounding box center [734, 478] width 96 height 15
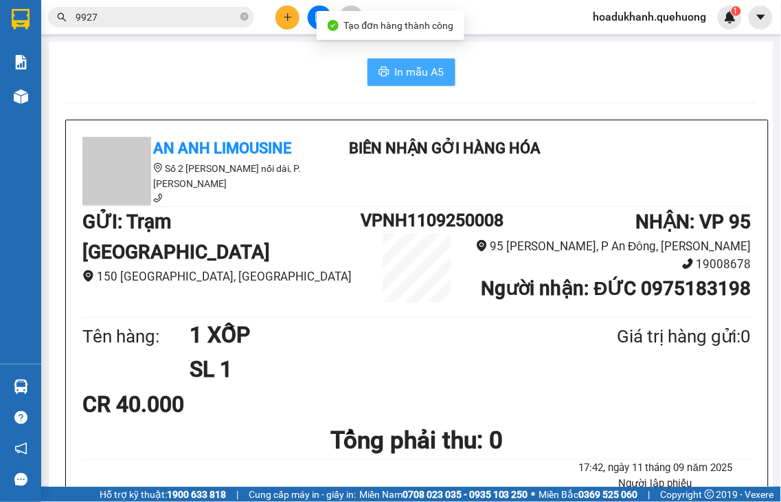
click at [425, 67] on span "In mẫu A5" at bounding box center [419, 71] width 49 height 17
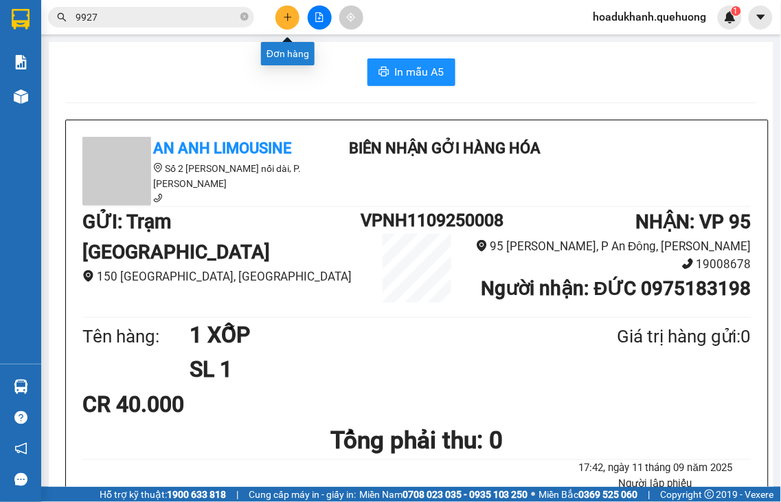
click at [287, 18] on icon "plus" at bounding box center [288, 17] width 10 height 10
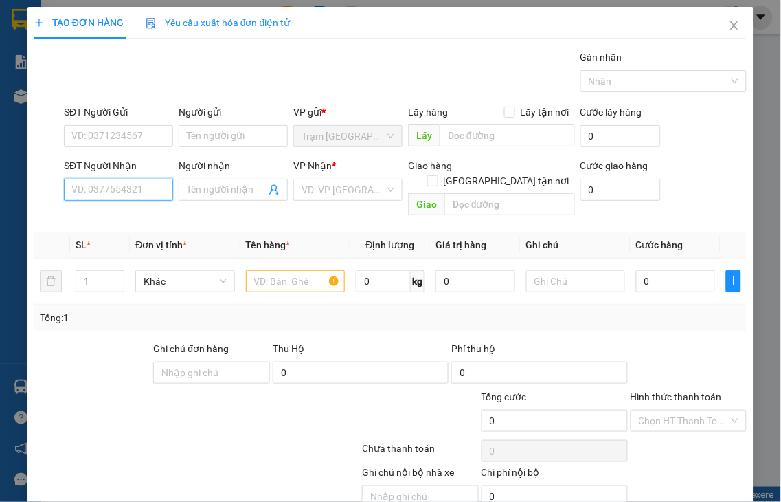
click at [115, 187] on input "SĐT Người Nhận" at bounding box center [118, 190] width 109 height 22
click at [115, 187] on input "2615" at bounding box center [118, 190] width 109 height 22
click at [121, 223] on div "0972712615 - PHƯỢNG Q CƠM" at bounding box center [141, 217] width 140 height 15
type input "0972712615"
type input "PHƯỢNG Q CƠM"
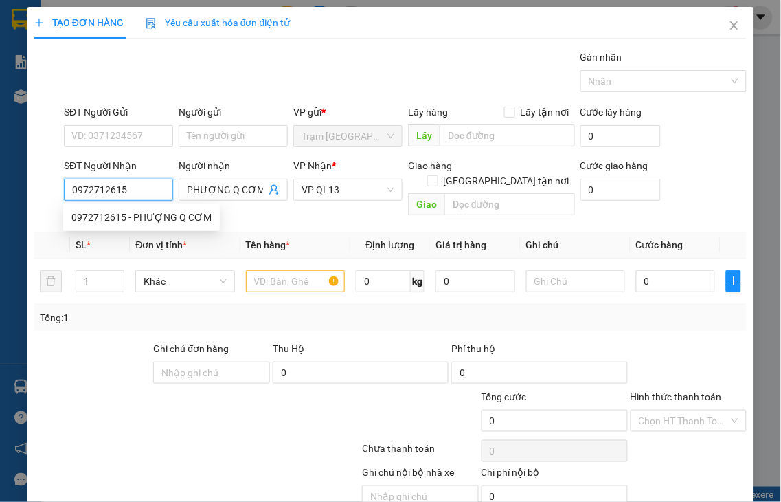
type input "50.000"
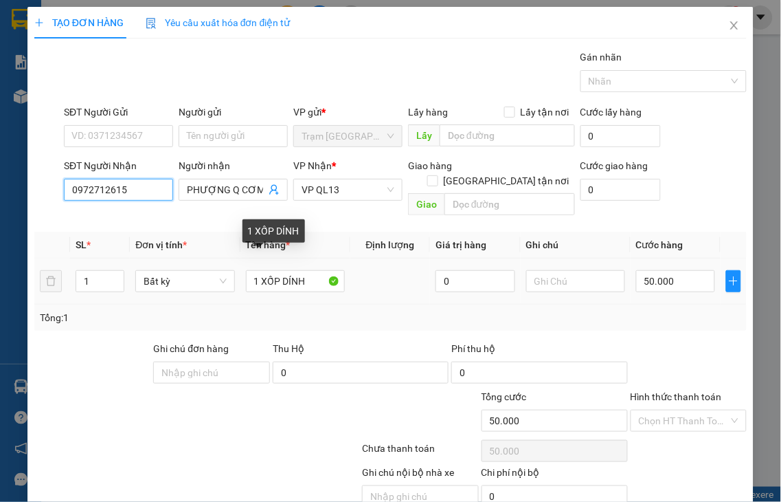
type input "0972712615"
click at [375, 258] on tr "1 Bất kỳ 1 XỐP DÍNH 0 50.000" at bounding box center [390, 281] width 712 height 46
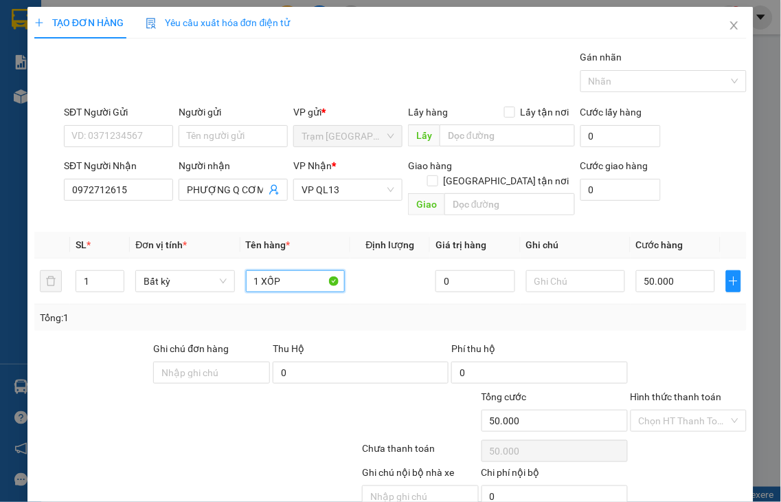
type input "1 XỐP"
click at [697, 391] on label "Hình thức thanh toán" at bounding box center [676, 396] width 91 height 11
click at [697, 410] on input "Hình thức thanh toán" at bounding box center [684, 420] width 91 height 21
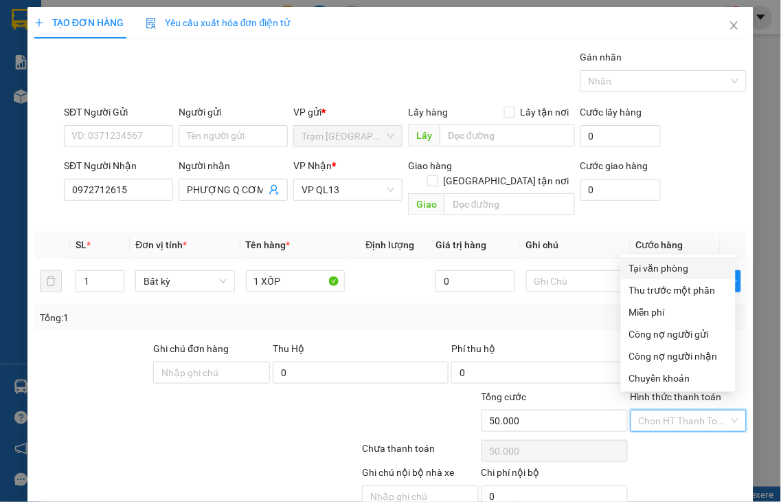
click at [661, 262] on div "Tại văn phòng" at bounding box center [678, 267] width 98 height 15
type input "0"
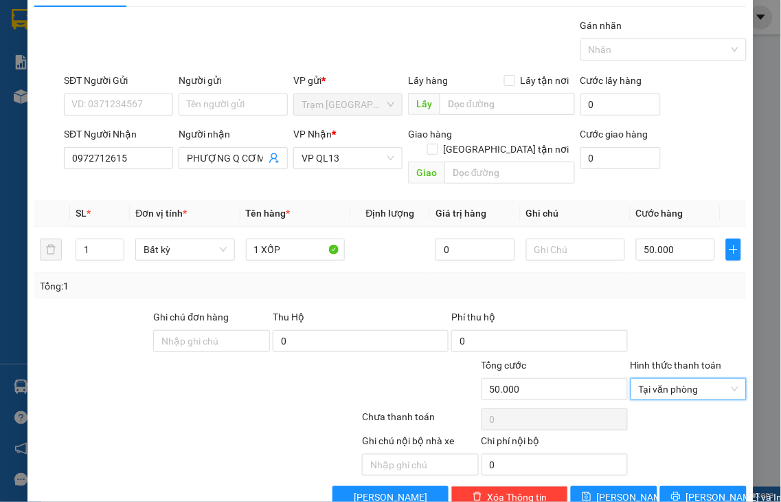
scroll to position [49, 0]
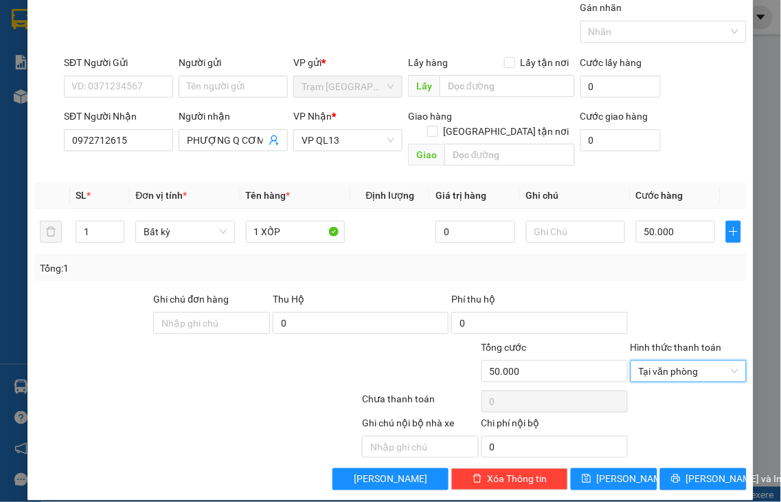
click at [681, 484] on div "TẠO ĐƠN HÀNG Yêu cầu xuất hóa đơn điện tử Transit Pickup Surcharge Ids Transit …" at bounding box center [390, 228] width 726 height 543
click at [686, 471] on span "[PERSON_NAME] và In" at bounding box center [734, 478] width 96 height 15
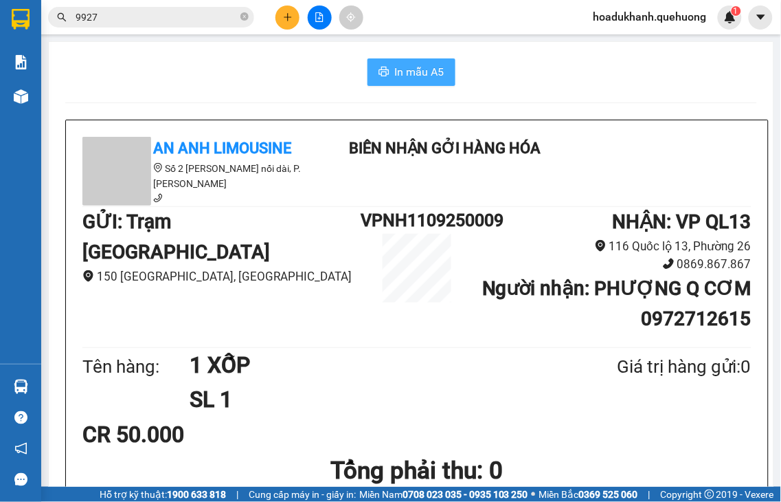
click at [421, 78] on span "In mẫu A5" at bounding box center [419, 71] width 49 height 17
click at [286, 23] on button at bounding box center [288, 17] width 24 height 24
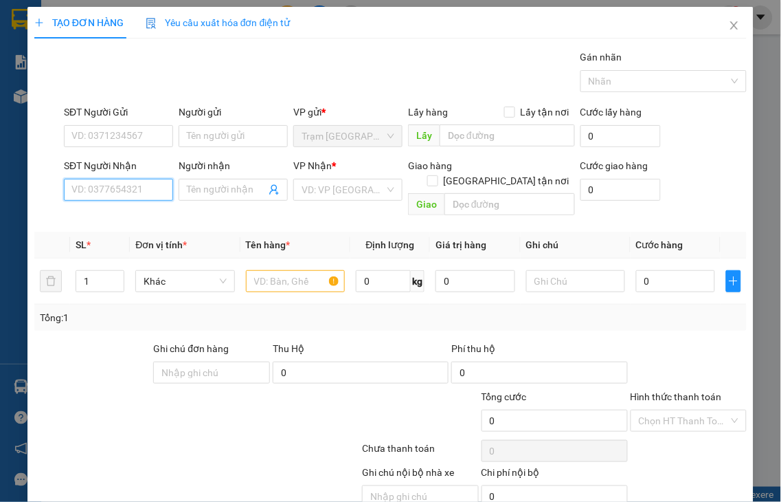
click at [112, 198] on input "SĐT Người Nhận" at bounding box center [118, 190] width 109 height 22
click at [120, 193] on input "6390" at bounding box center [118, 190] width 109 height 22
drag, startPoint x: 120, startPoint y: 193, endPoint x: 0, endPoint y: 196, distance: 119.6
click at [23, 194] on div "TẠO ĐƠN HÀNG Yêu cầu xuất hóa đơn điện tử Transit Pickup Surcharge Ids Transit …" at bounding box center [390, 251] width 781 height 502
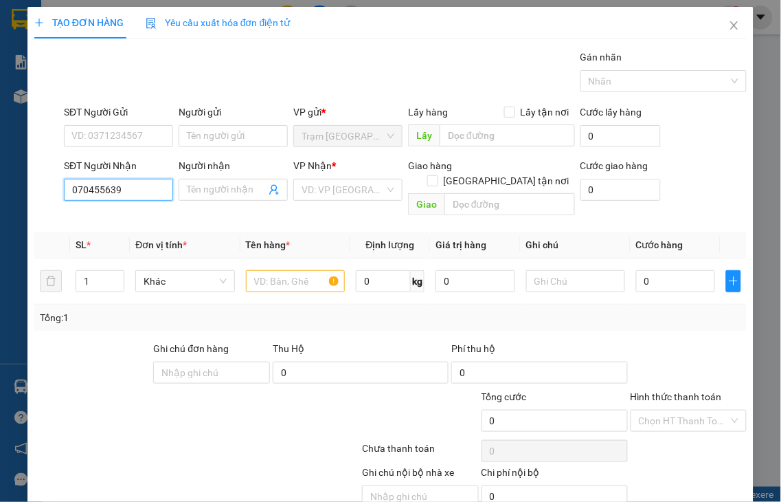
type input "0704556390"
click at [150, 190] on input "0704556390" at bounding box center [118, 190] width 109 height 22
click at [100, 216] on div "0704556390 - THI" at bounding box center [116, 217] width 91 height 15
type input "THI"
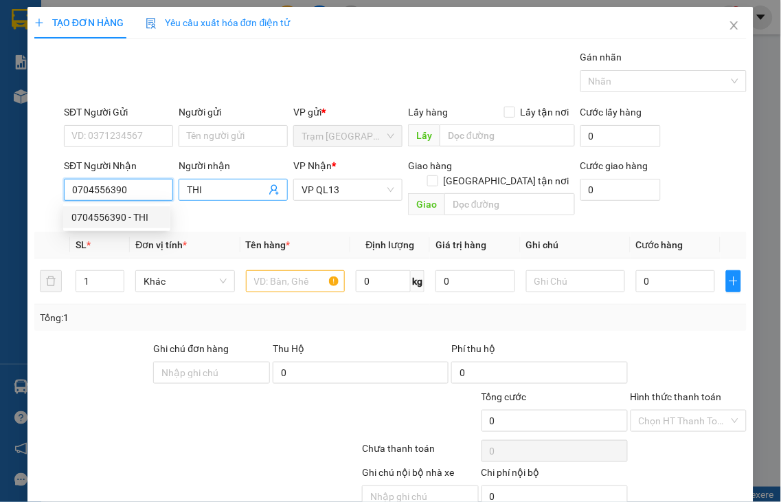
type input "0704556390"
click at [201, 182] on input "THI" at bounding box center [226, 189] width 79 height 15
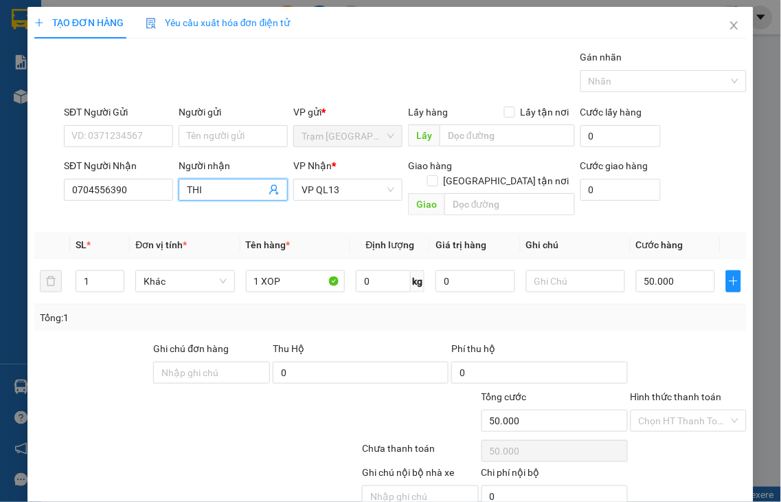
type input "50.000"
drag, startPoint x: 207, startPoint y: 188, endPoint x: 139, endPoint y: 190, distance: 68.0
click at [136, 194] on div "SĐT Người Nhận 0704556390 0704556390 Người nhận THI VP Nhận * VP QL13 Giao hàng…" at bounding box center [405, 189] width 688 height 63
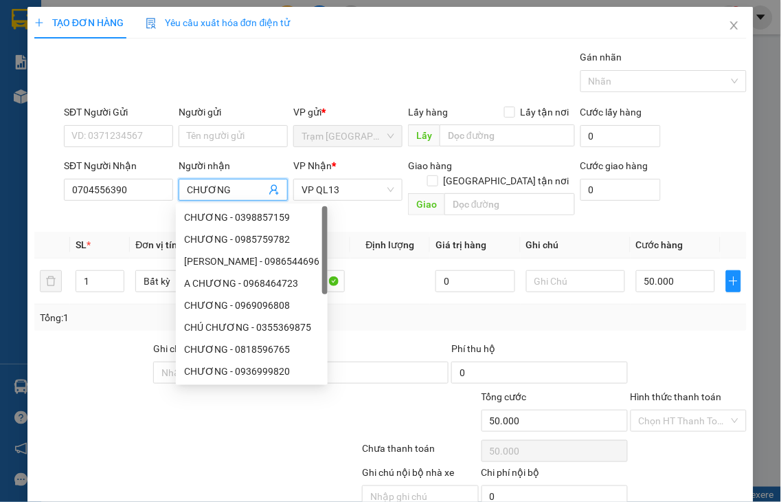
type input "CHƯƠNG"
click at [545, 341] on div "Phí thu hộ" at bounding box center [539, 351] width 176 height 21
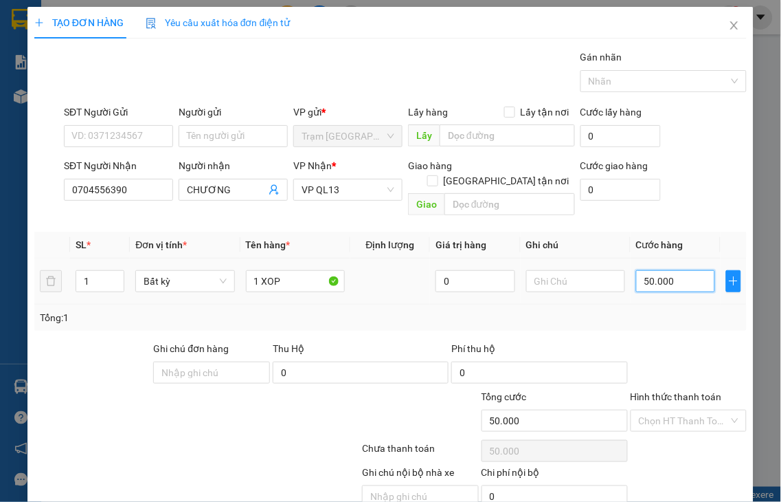
click at [665, 270] on input "50.000" at bounding box center [675, 281] width 79 height 22
type input "3"
type input "30"
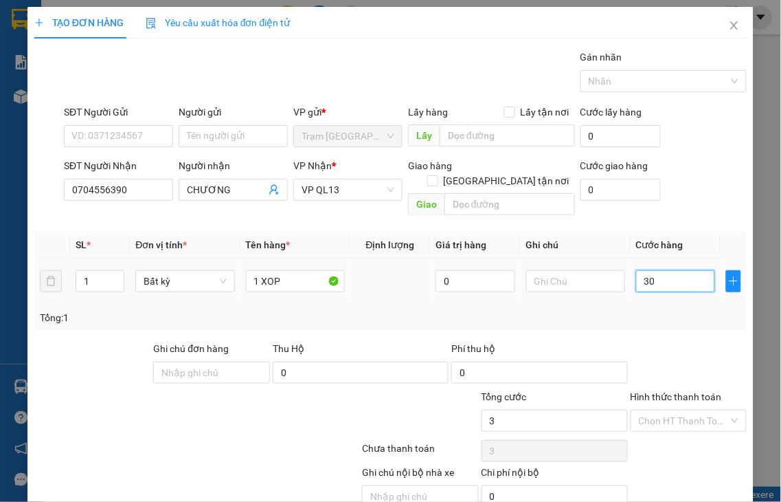
type input "30"
click at [693, 391] on label "Hình thức thanh toán" at bounding box center [676, 396] width 91 height 11
click at [693, 410] on input "Hình thức thanh toán" at bounding box center [684, 420] width 91 height 21
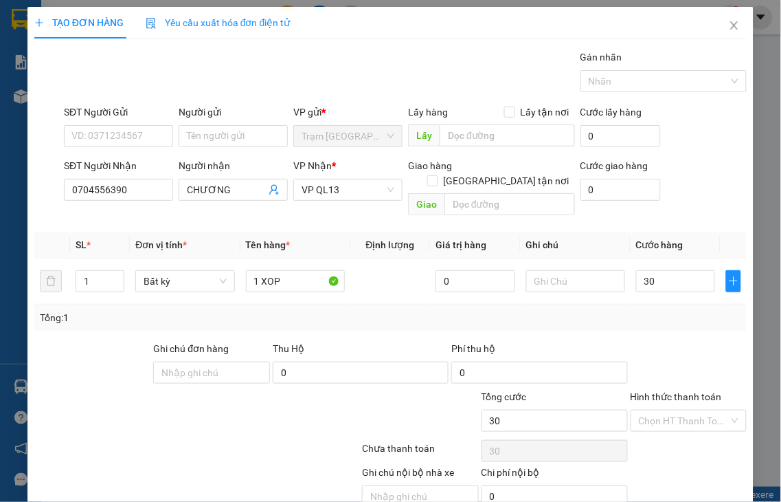
type input "30.000"
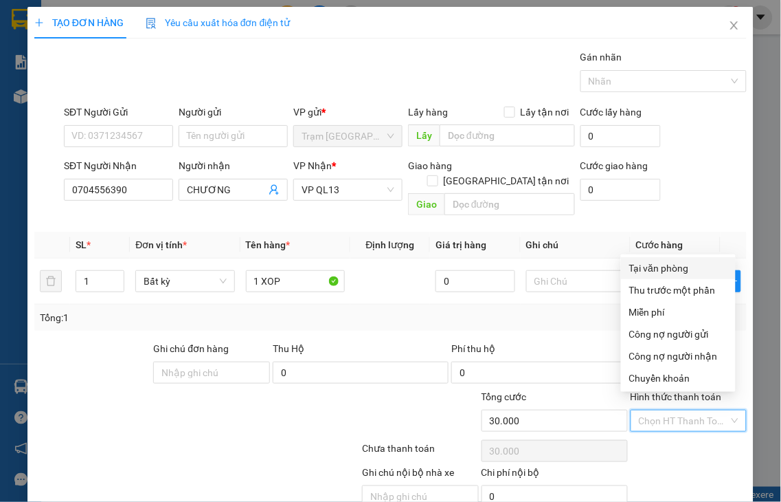
click at [670, 265] on div "Tại văn phòng" at bounding box center [678, 267] width 98 height 15
type input "0"
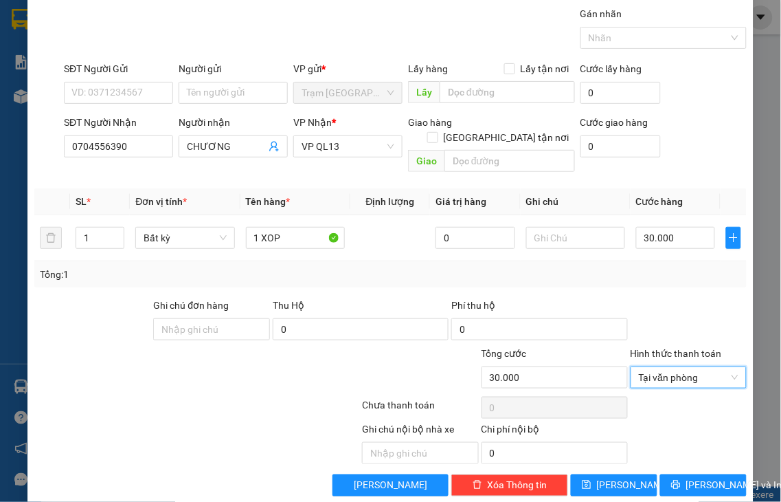
scroll to position [49, 0]
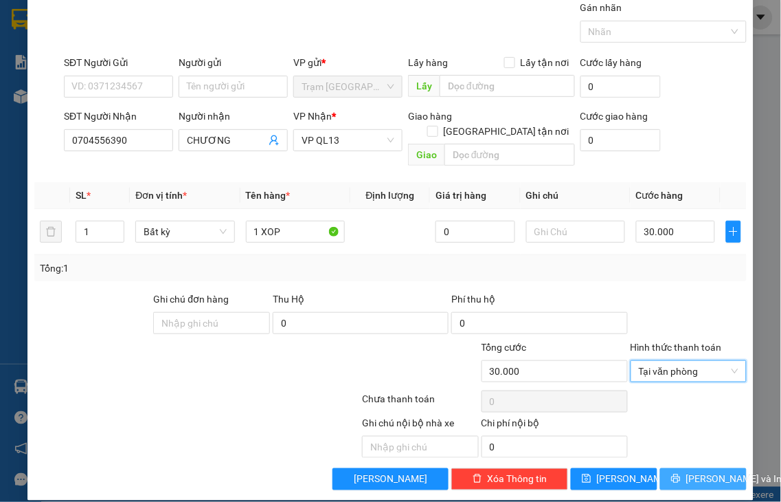
click at [677, 468] on button "[PERSON_NAME] và In" at bounding box center [703, 479] width 87 height 22
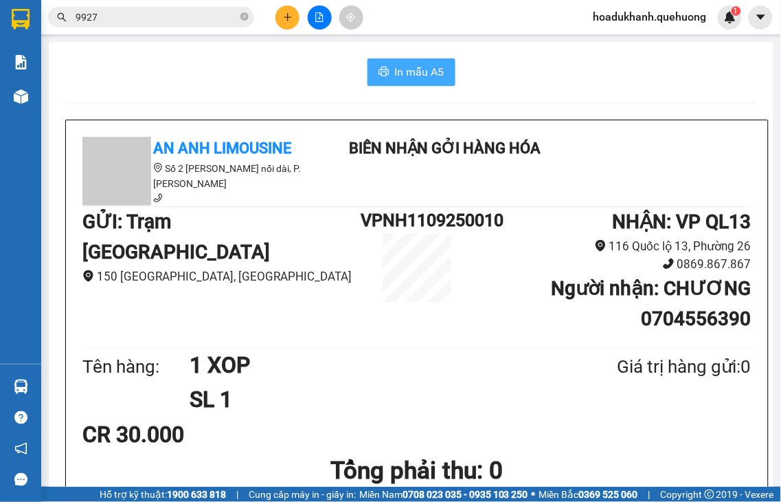
click at [401, 66] on span "In mẫu A5" at bounding box center [419, 71] width 49 height 17
click at [284, 21] on icon "plus" at bounding box center [288, 17] width 10 height 10
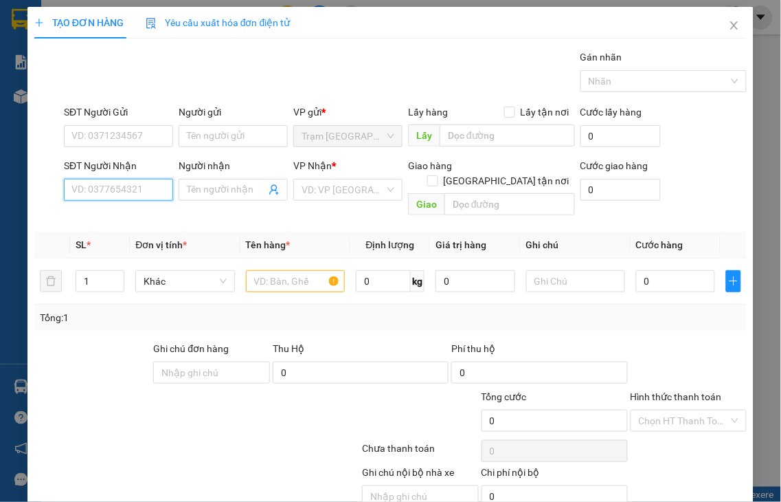
click at [158, 190] on input "SĐT Người Nhận" at bounding box center [118, 190] width 109 height 22
click at [141, 190] on input "9490" at bounding box center [118, 190] width 109 height 22
click at [122, 223] on div "0936489490 - THƯ" at bounding box center [116, 217] width 91 height 15
type input "0936489490"
type input "THƯ"
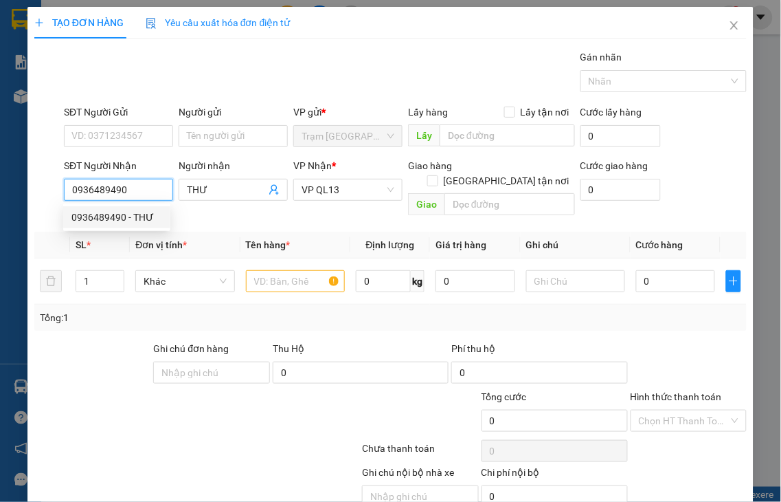
type input "50.000"
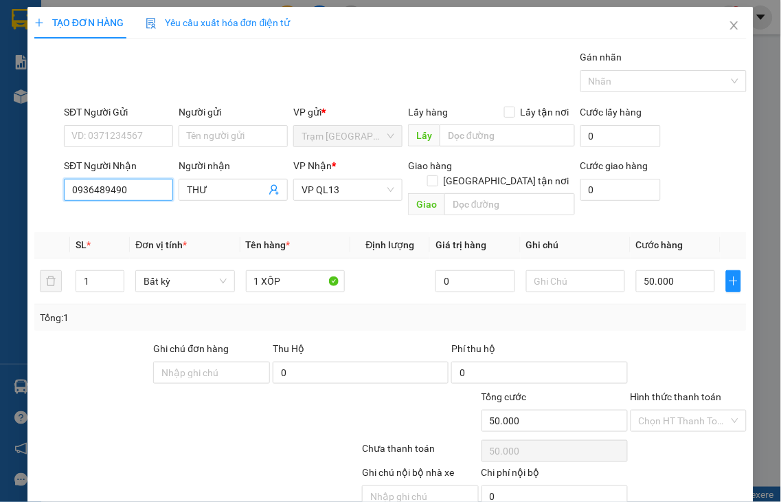
type input "0936489490"
click at [651, 391] on label "Hình thức thanh toán" at bounding box center [676, 396] width 91 height 11
click at [651, 410] on input "Hình thức thanh toán" at bounding box center [684, 420] width 91 height 21
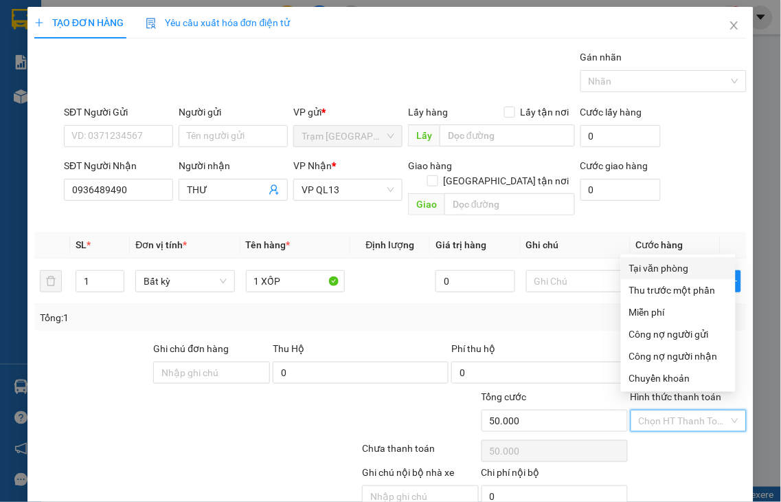
click at [653, 269] on div "Tại văn phòng" at bounding box center [678, 267] width 98 height 15
type input "0"
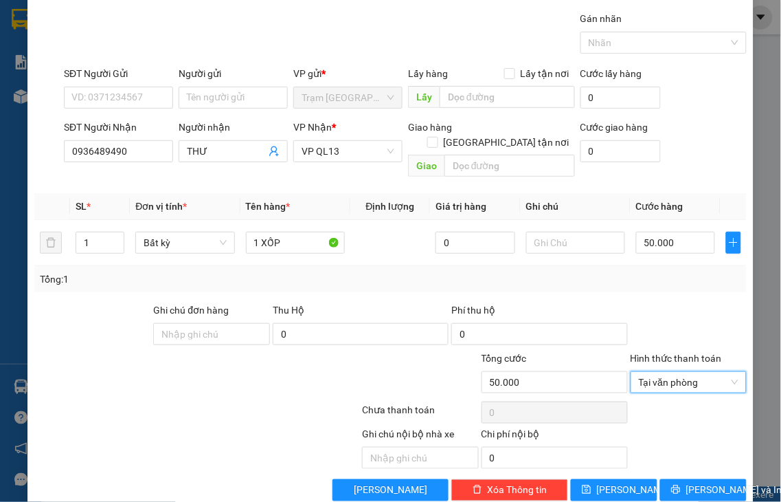
scroll to position [49, 0]
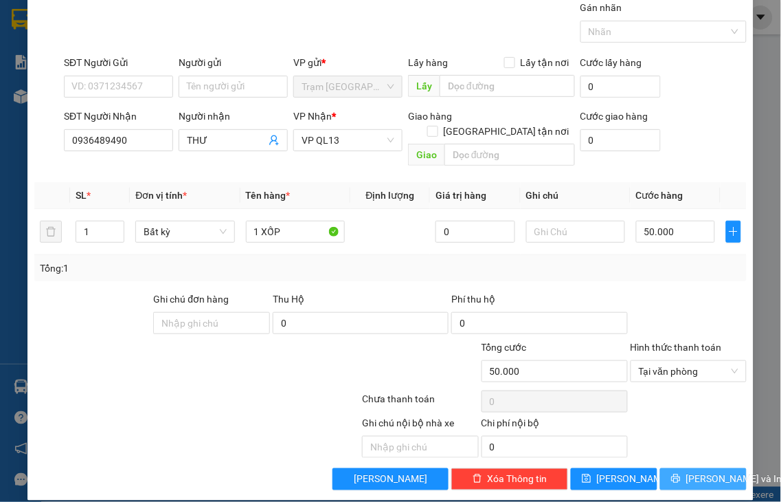
click at [675, 473] on icon "printer" at bounding box center [676, 478] width 10 height 10
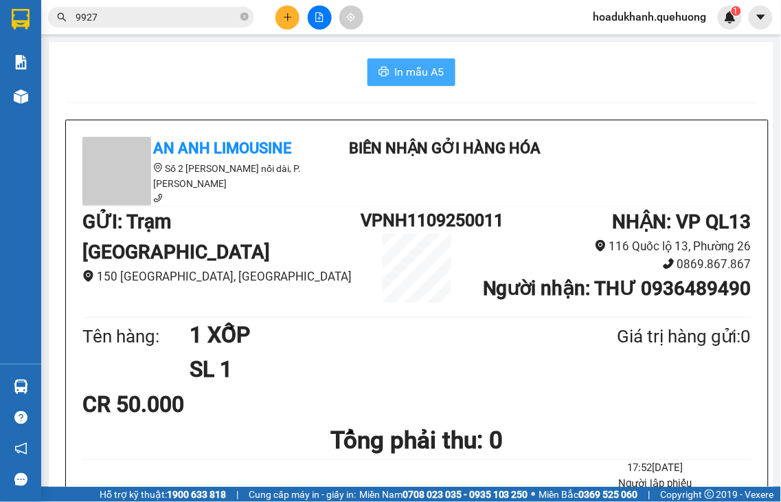
click at [420, 74] on span "In mẫu A5" at bounding box center [419, 71] width 49 height 17
click at [402, 67] on span "In mẫu A5" at bounding box center [419, 71] width 49 height 17
click at [283, 19] on icon "plus" at bounding box center [288, 17] width 10 height 10
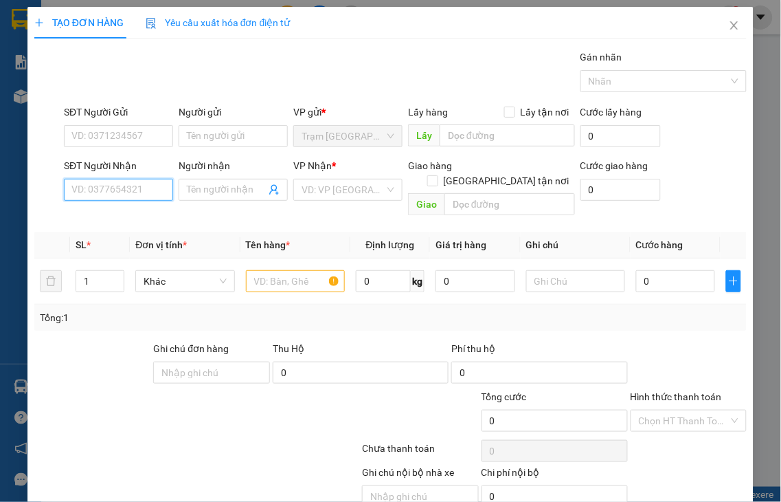
drag, startPoint x: 117, startPoint y: 186, endPoint x: 128, endPoint y: 174, distance: 16.1
click at [120, 187] on input "SĐT Người Nhận" at bounding box center [118, 190] width 109 height 22
click at [139, 194] on input "5227" at bounding box center [118, 190] width 109 height 22
click at [137, 216] on div "0946965227 - HẰNG" at bounding box center [116, 217] width 91 height 15
type input "0946965227"
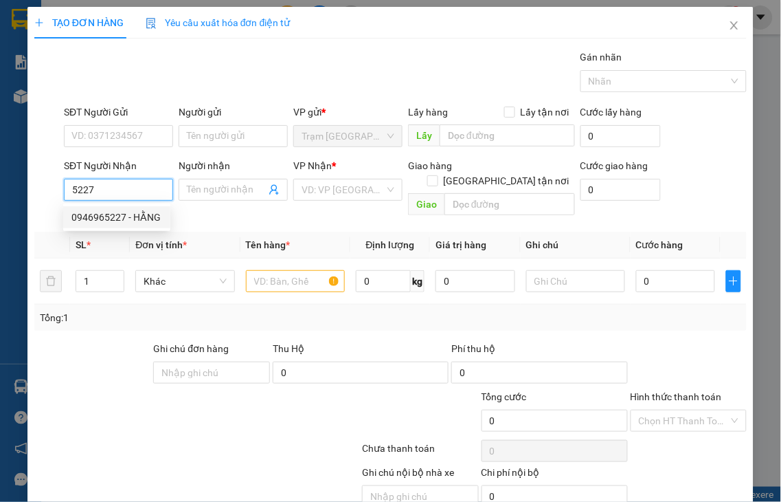
type input "HẰNG"
type input "40.000"
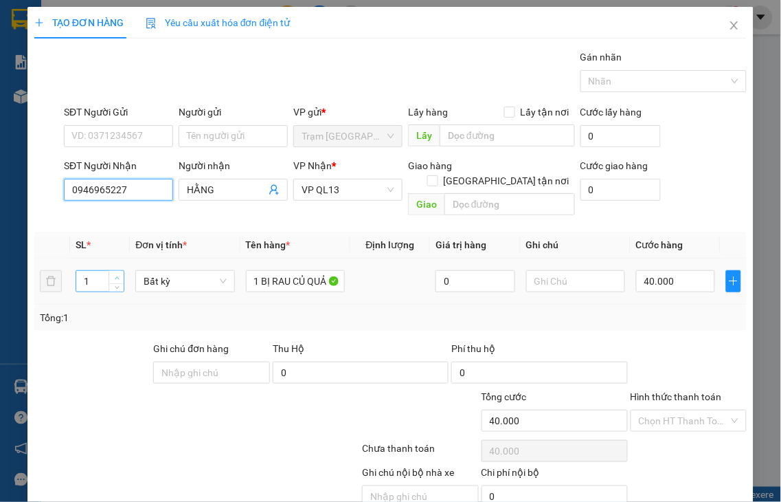
type input "0946965227"
click at [117, 276] on icon "up" at bounding box center [117, 278] width 5 height 5
type input "2"
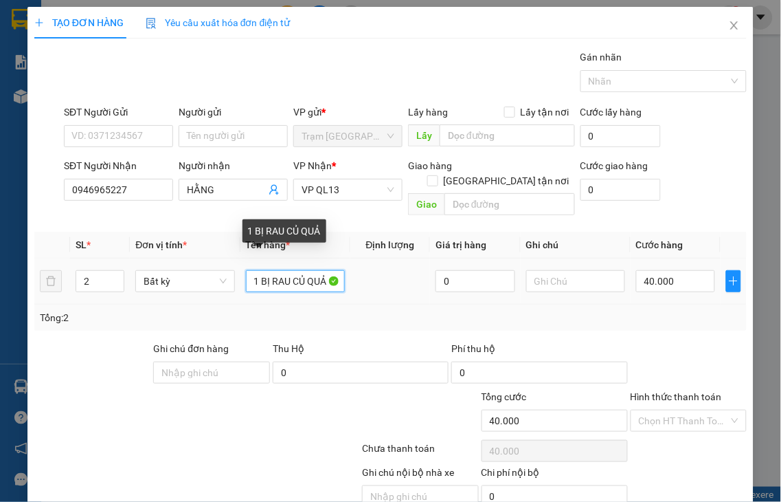
drag, startPoint x: 251, startPoint y: 265, endPoint x: 390, endPoint y: 260, distance: 139.6
click at [392, 263] on tr "2 Bất kỳ 1 BỊ RAU CỦ QUẢ 0 40.000" at bounding box center [390, 281] width 712 height 46
type input "1"
type input "0"
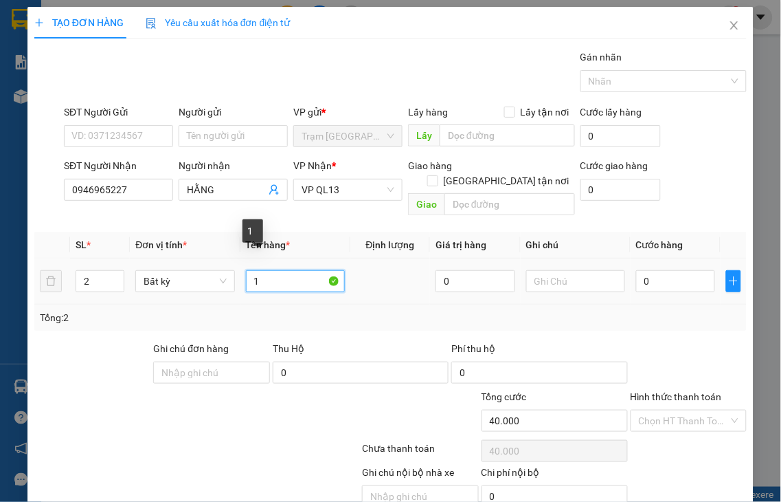
type input "1"
type input "0"
type input "1 GIẤY + 1 BỊ TÁO"
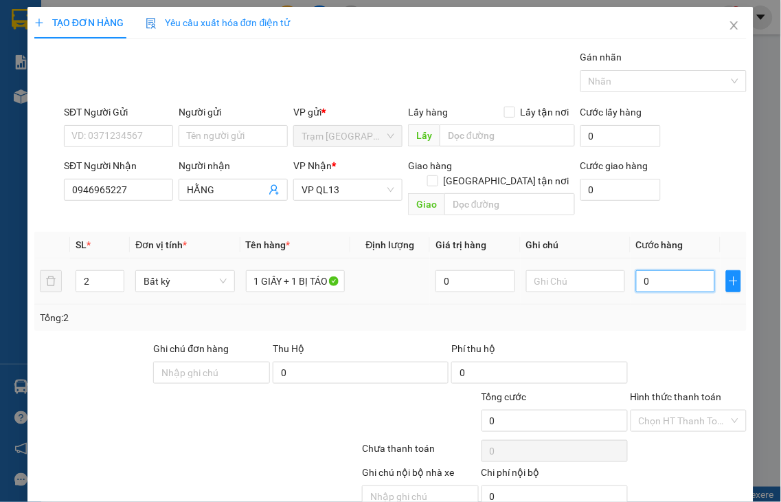
click at [643, 270] on input "0" at bounding box center [675, 281] width 79 height 22
type input "1"
type input "10"
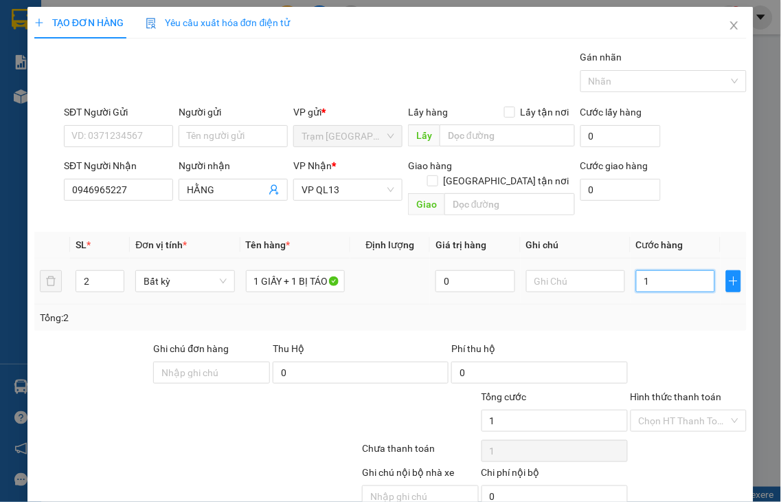
type input "10"
type input "100"
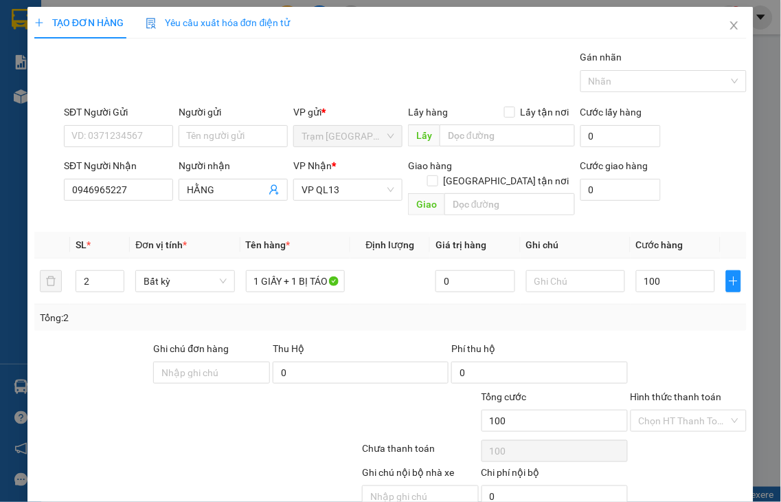
type input "100.000"
click at [671, 391] on label "Hình thức thanh toán" at bounding box center [676, 396] width 91 height 11
click at [671, 410] on input "Hình thức thanh toán" at bounding box center [684, 420] width 91 height 21
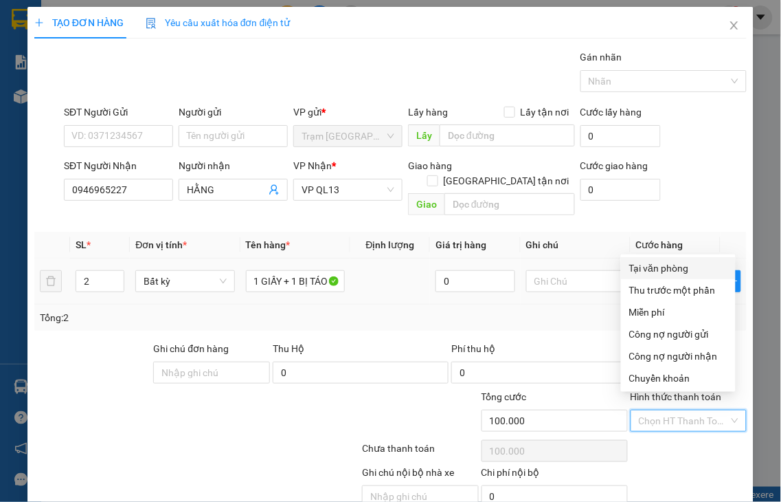
click at [658, 271] on div "Tại văn phòng" at bounding box center [678, 267] width 98 height 15
type input "0"
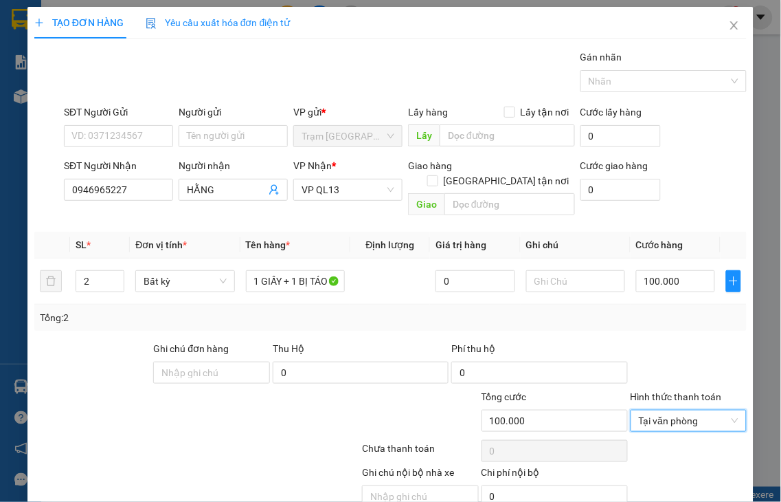
drag, startPoint x: 690, startPoint y: 469, endPoint x: 589, endPoint y: 277, distance: 216.7
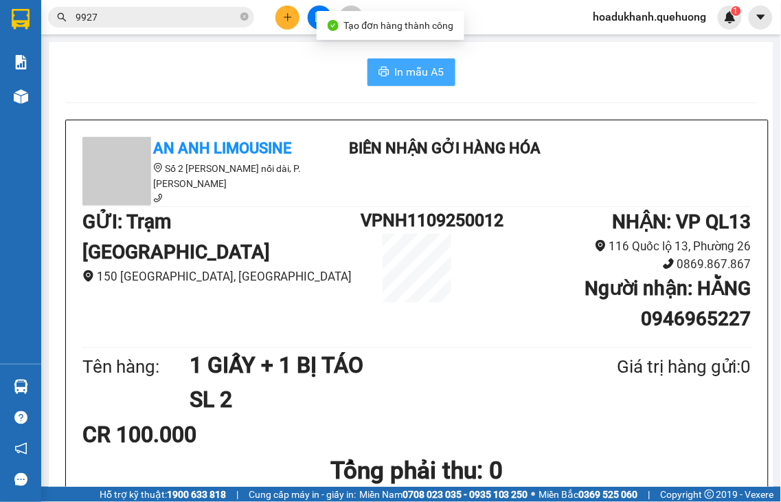
click at [430, 80] on span "In mẫu A5" at bounding box center [419, 71] width 49 height 17
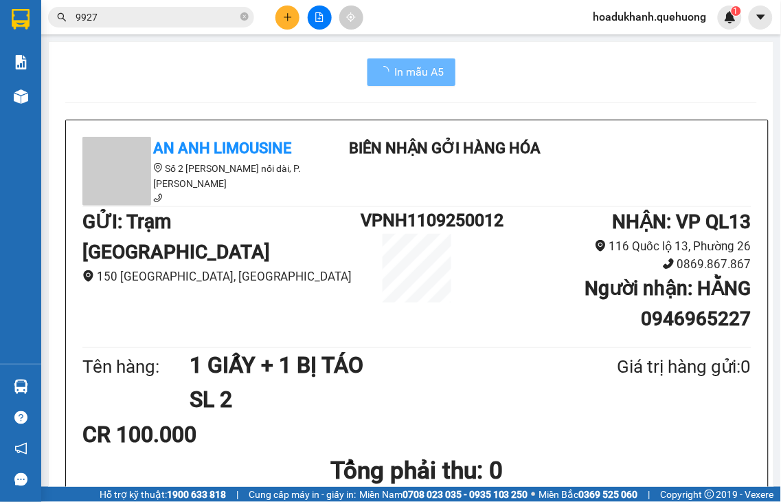
click at [285, 22] on button at bounding box center [288, 17] width 24 height 24
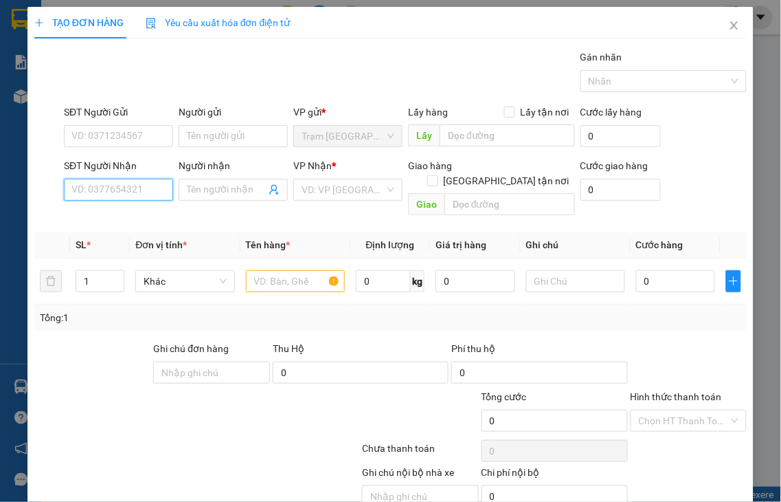
click at [150, 184] on input "SĐT Người Nhận" at bounding box center [118, 190] width 109 height 22
click at [151, 184] on input "5890" at bounding box center [118, 190] width 109 height 22
click at [144, 216] on div "0903305890 - TRIỀU" at bounding box center [116, 217] width 91 height 15
type input "0903305890"
type input "TRIỀU"
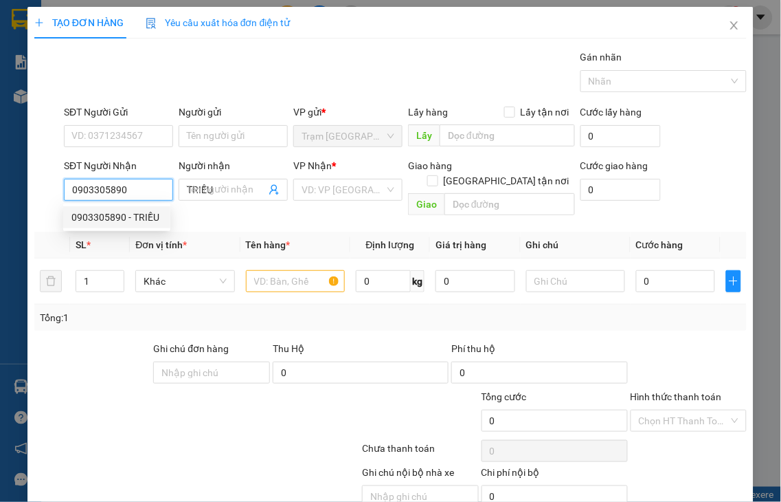
type input "30.000"
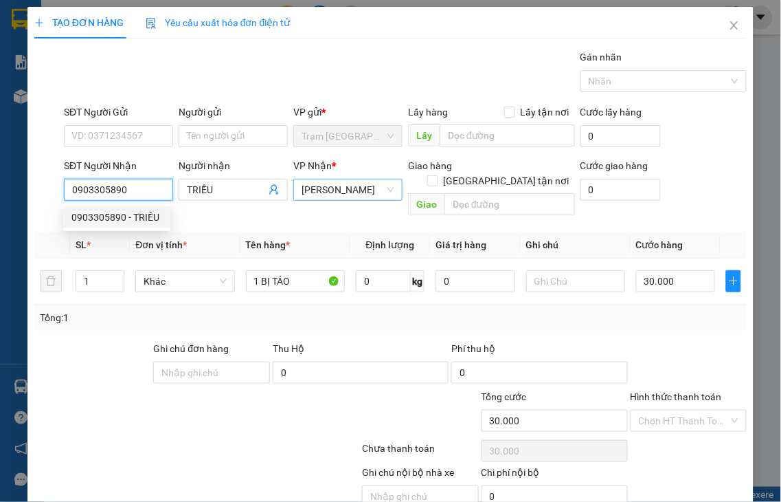
click at [324, 194] on span "[PERSON_NAME]" at bounding box center [348, 189] width 93 height 21
type input "0903305890"
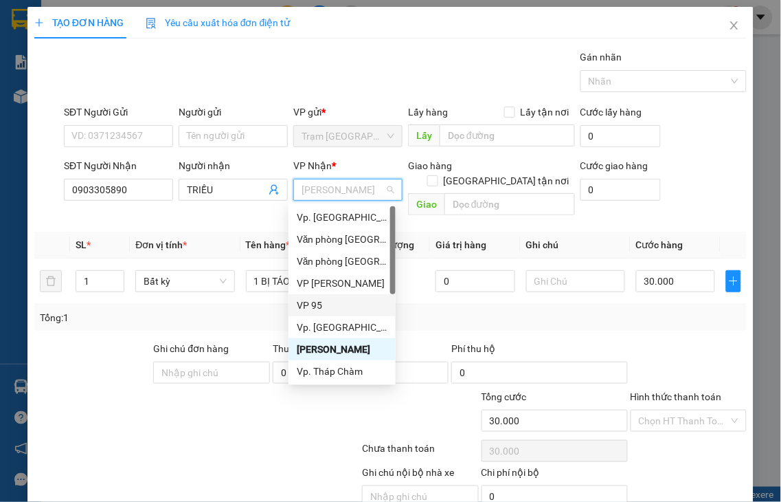
click at [311, 304] on div "VP 95" at bounding box center [342, 304] width 91 height 15
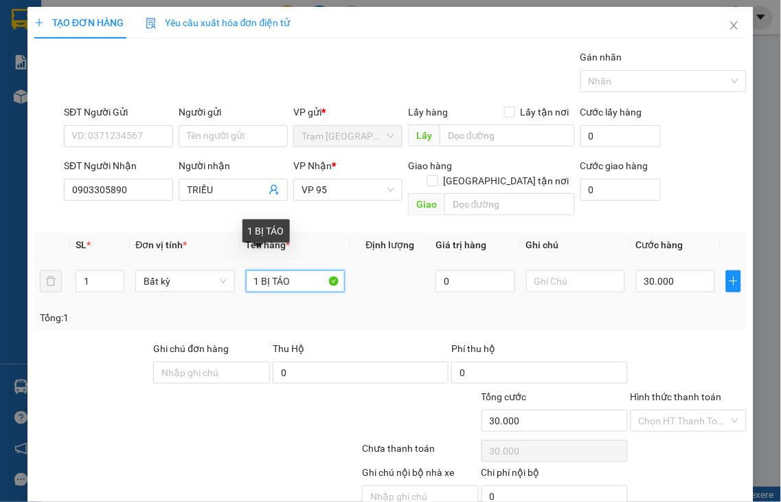
drag, startPoint x: 304, startPoint y: 265, endPoint x: 376, endPoint y: 266, distance: 71.5
click at [376, 266] on tr "1 Bất kỳ 1 BỊ TÁO 0 30.000" at bounding box center [390, 281] width 712 height 46
type input "1 XỐP"
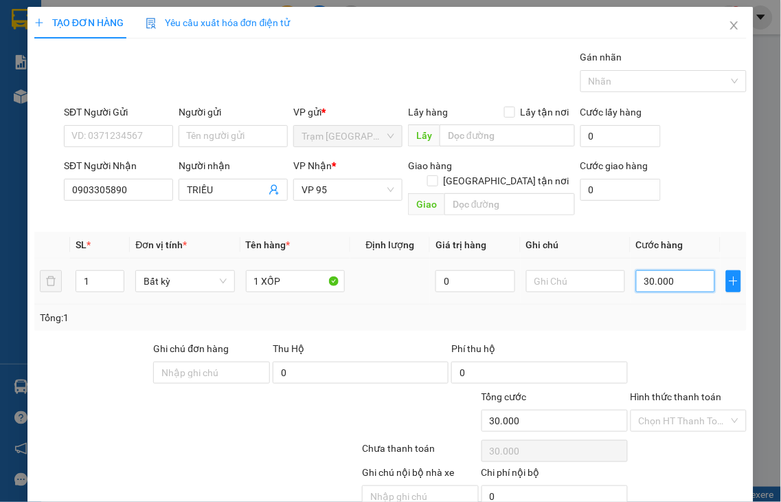
click at [674, 270] on input "30.000" at bounding box center [675, 281] width 79 height 22
type input "5"
type input "50"
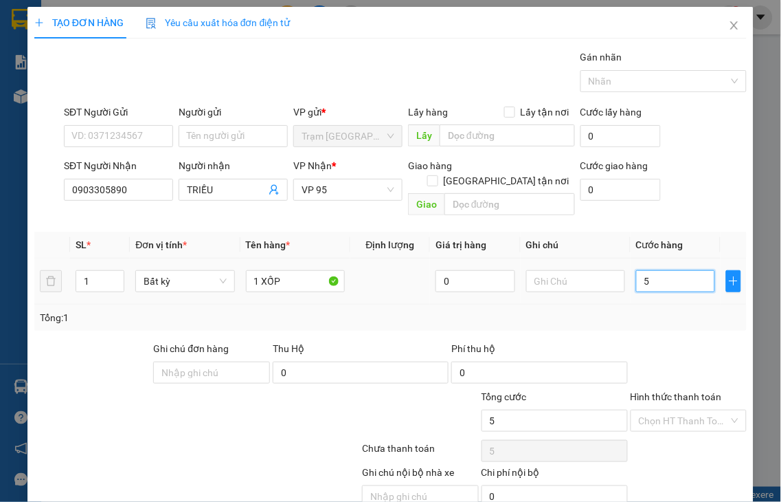
type input "50"
click at [669, 391] on label "Hình thức thanh toán" at bounding box center [676, 396] width 91 height 11
click at [669, 410] on input "Hình thức thanh toán" at bounding box center [684, 420] width 91 height 21
type input "50.000"
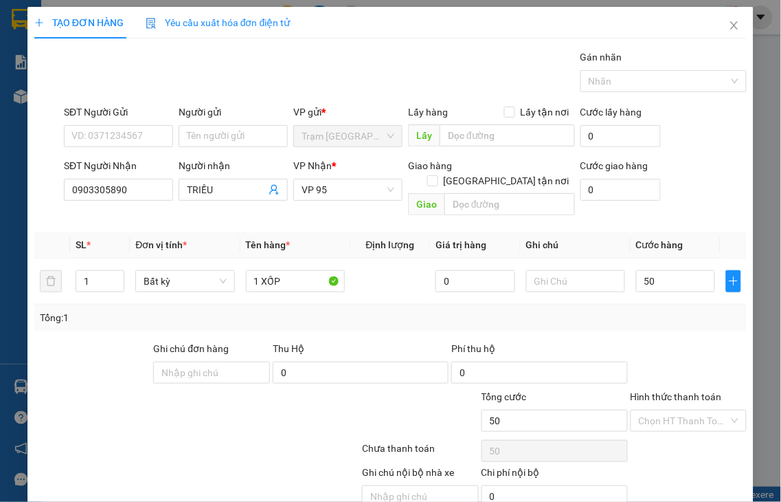
type input "50.000"
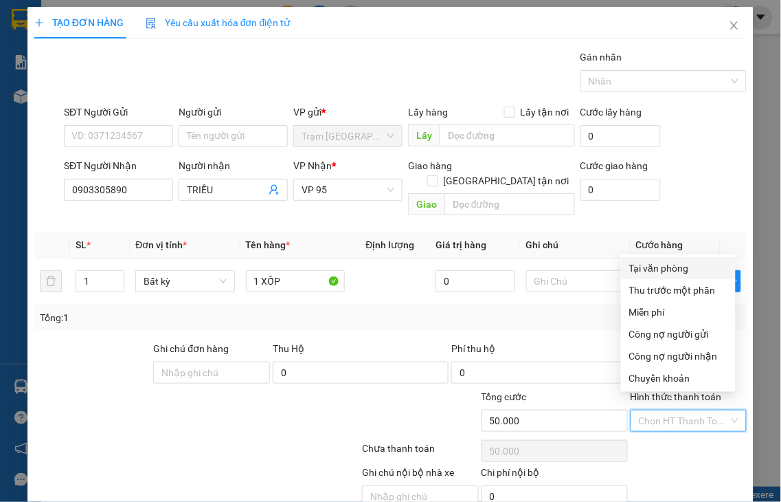
click at [667, 272] on div "Tại văn phòng" at bounding box center [678, 267] width 98 height 15
type input "0"
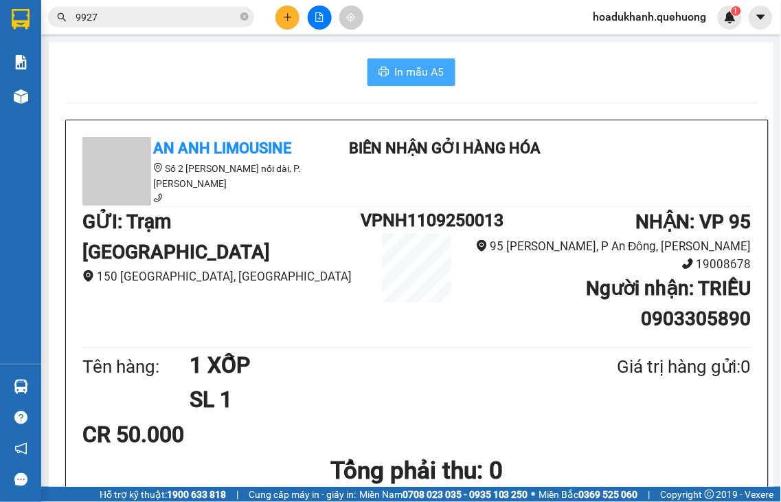
click at [379, 67] on icon "printer" at bounding box center [384, 72] width 10 height 10
click at [291, 21] on icon "plus" at bounding box center [288, 17] width 10 height 10
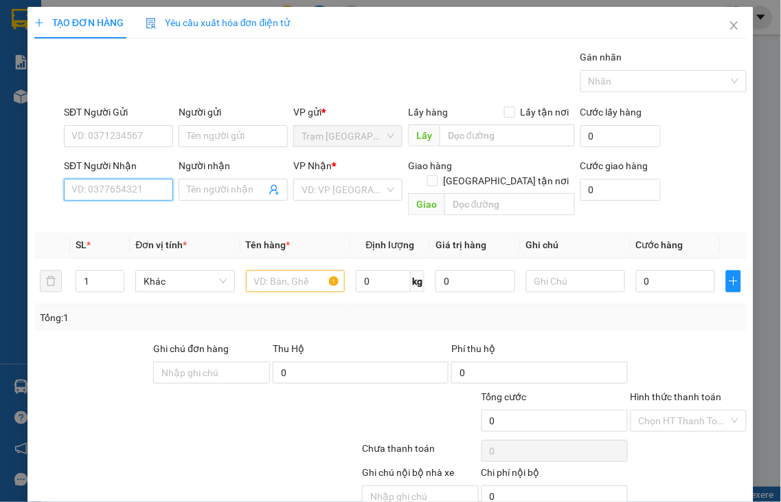
click at [153, 191] on input "SĐT Người Nhận" at bounding box center [118, 190] width 109 height 22
type input "0917668140"
click at [146, 221] on div "0917668140 - HIỀN" at bounding box center [116, 217] width 91 height 15
type input "HIỀN"
type input "90.000"
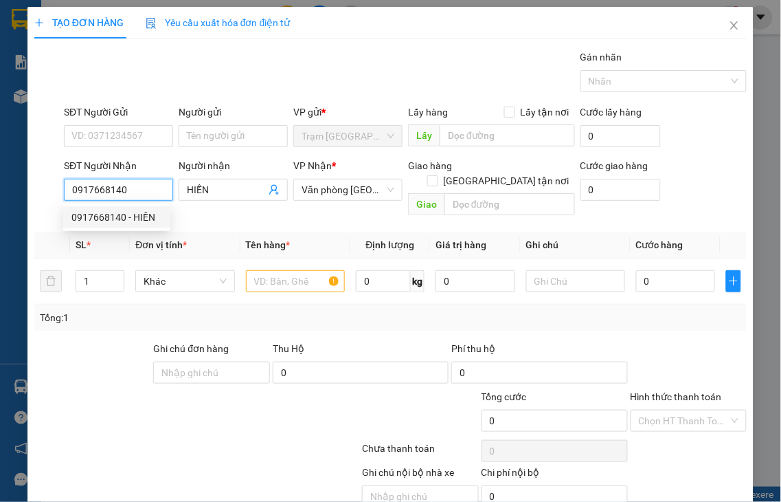
type input "90.000"
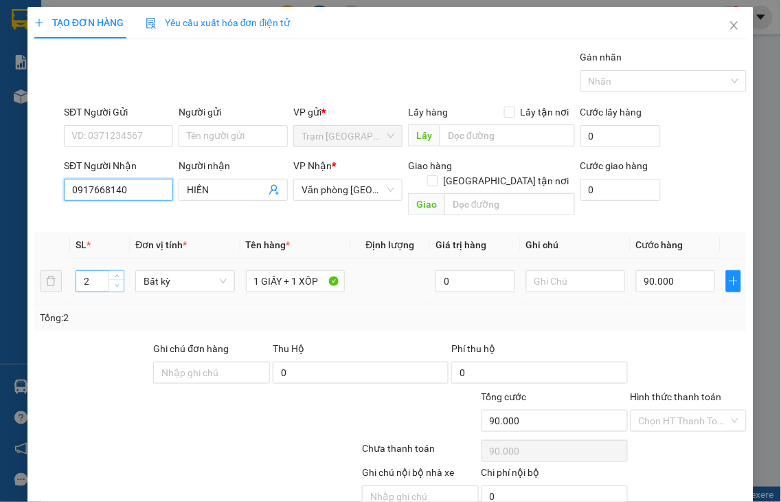
type input "0917668140"
click at [115, 283] on icon "down" at bounding box center [117, 285] width 5 height 5
type input "1"
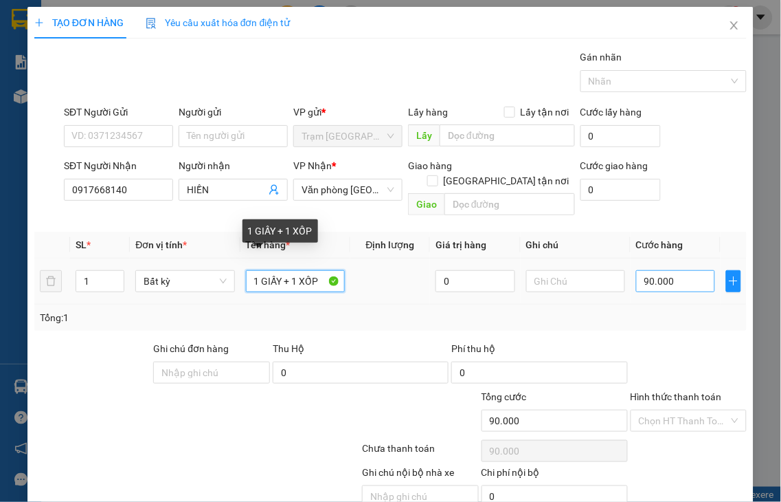
drag, startPoint x: 280, startPoint y: 265, endPoint x: 662, endPoint y: 267, distance: 382.7
click at [456, 258] on tr "1 Bất kỳ 1 GIẤY + 1 XỐP 0 90.000" at bounding box center [390, 281] width 712 height 46
type input "1 GIẤY"
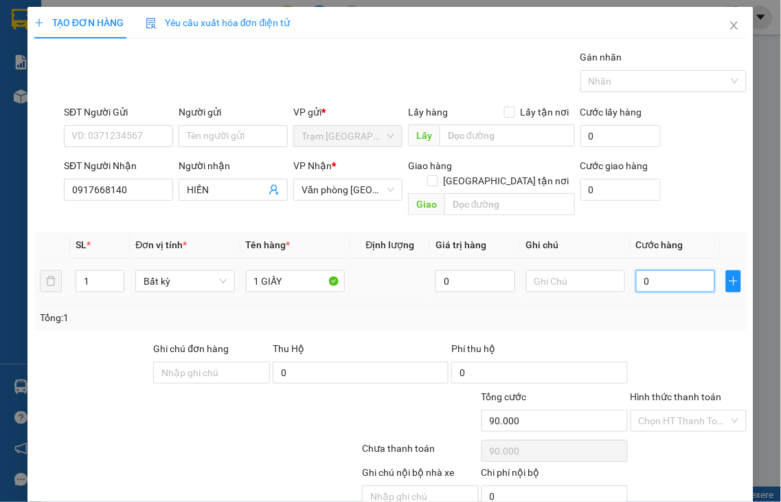
type input "0"
click at [662, 270] on input "0" at bounding box center [675, 281] width 79 height 22
type input "5"
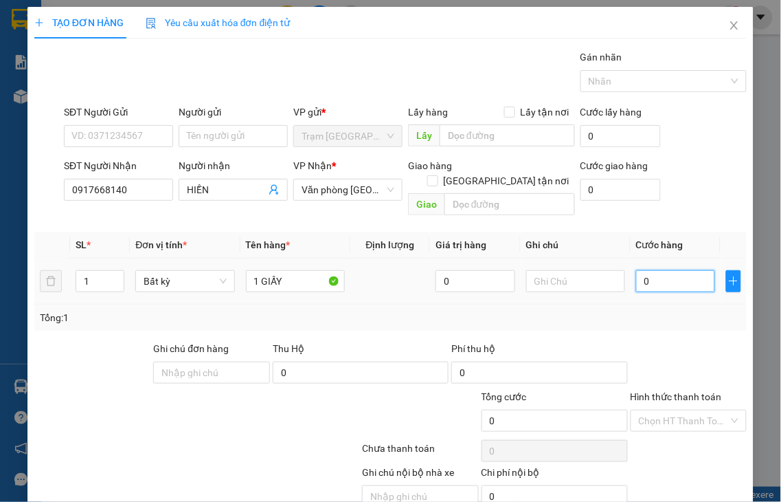
type input "5"
click at [679, 391] on label "Hình thức thanh toán" at bounding box center [676, 396] width 91 height 11
click at [679, 410] on input "Hình thức thanh toán" at bounding box center [684, 420] width 91 height 21
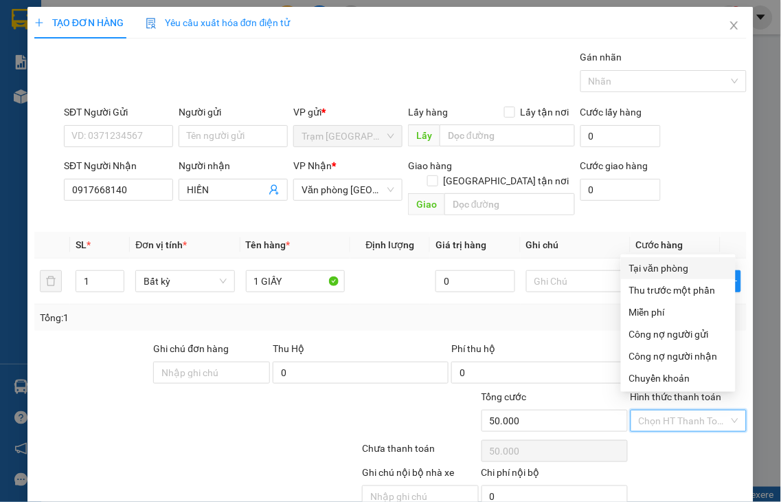
click at [665, 271] on div "Tại văn phòng" at bounding box center [678, 267] width 98 height 15
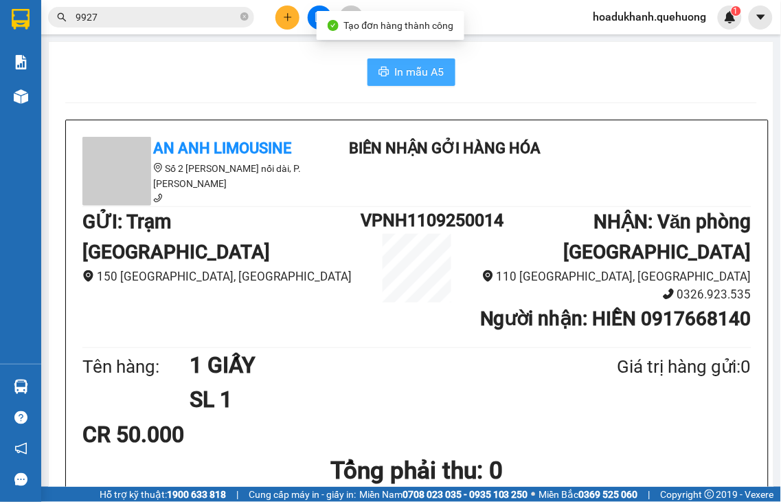
click at [407, 74] on span "In mẫu A5" at bounding box center [419, 71] width 49 height 17
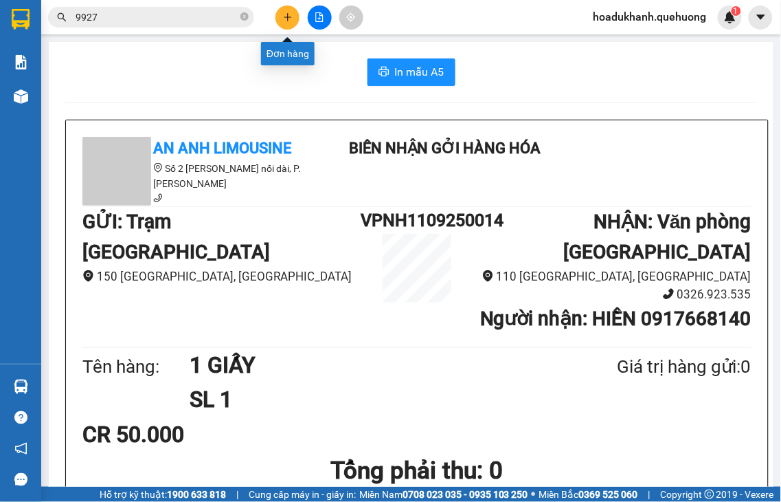
click at [286, 21] on icon "plus" at bounding box center [288, 17] width 10 height 10
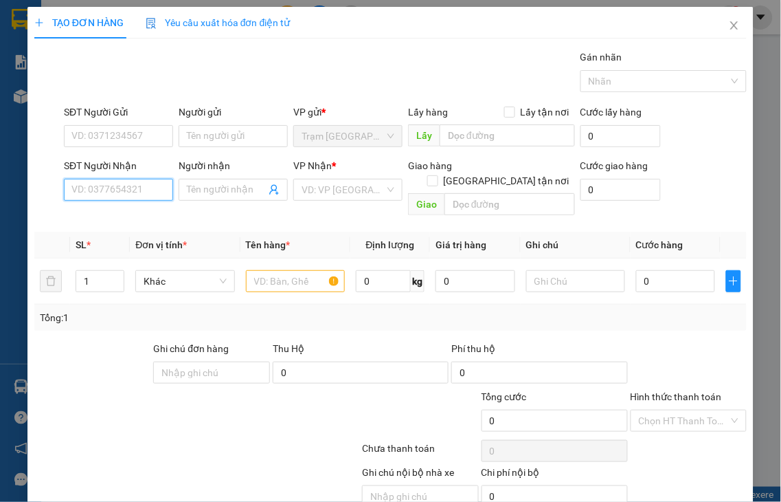
click at [142, 194] on input "SĐT Người Nhận" at bounding box center [118, 190] width 109 height 22
click at [142, 194] on input "8536" at bounding box center [118, 190] width 109 height 22
click at [137, 218] on div "0909358536 - TRUNG" at bounding box center [117, 217] width 93 height 15
type input "0909358536"
type input "TRUNG"
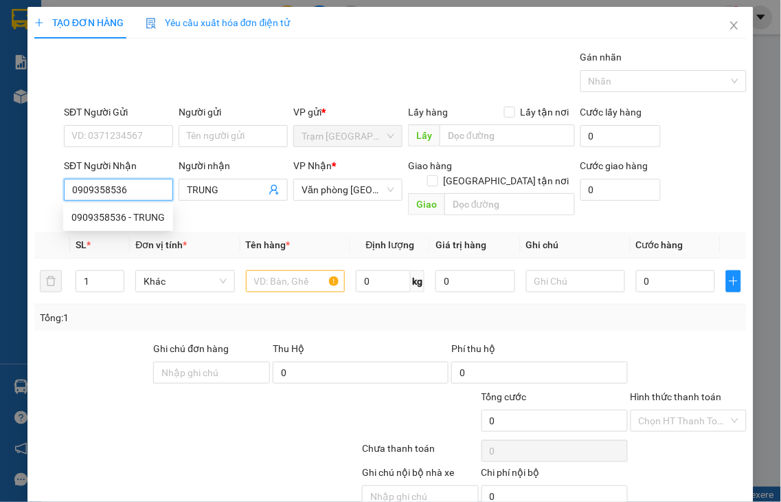
type input "70.000"
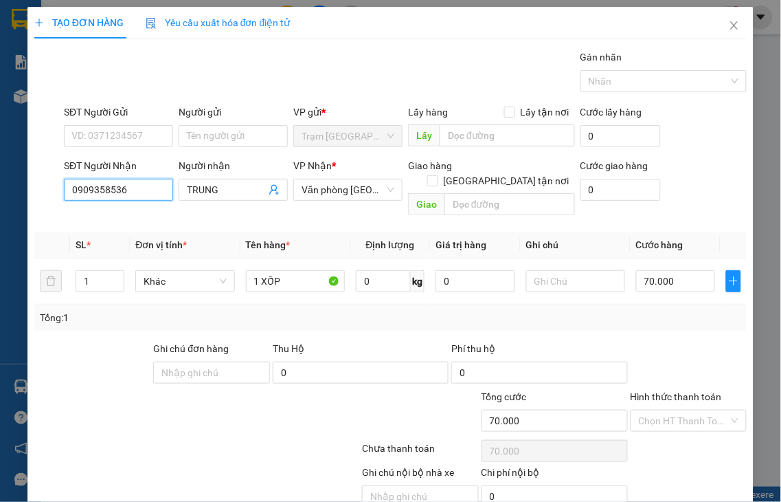
type input "0909358536"
click at [675, 391] on label "Hình thức thanh toán" at bounding box center [676, 396] width 91 height 11
click at [675, 410] on input "Hình thức thanh toán" at bounding box center [684, 420] width 91 height 21
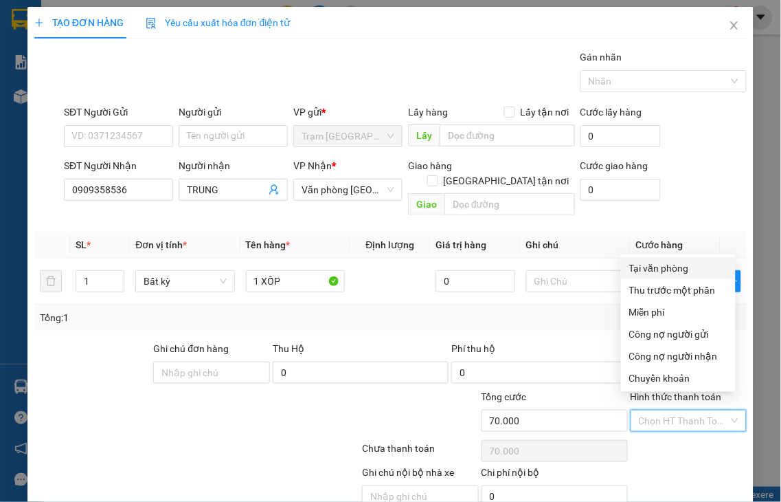
click at [649, 272] on div "Tại văn phòng" at bounding box center [678, 267] width 98 height 15
type input "0"
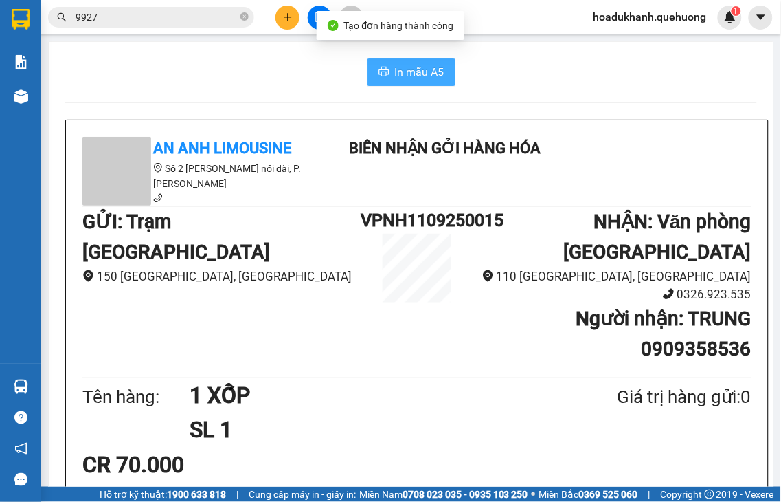
click at [395, 74] on span "In mẫu A5" at bounding box center [419, 71] width 49 height 17
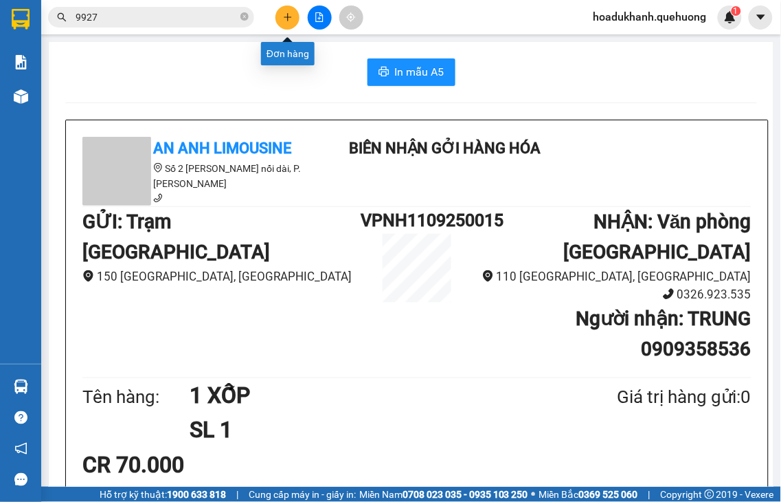
click at [285, 21] on icon "plus" at bounding box center [288, 17] width 10 height 10
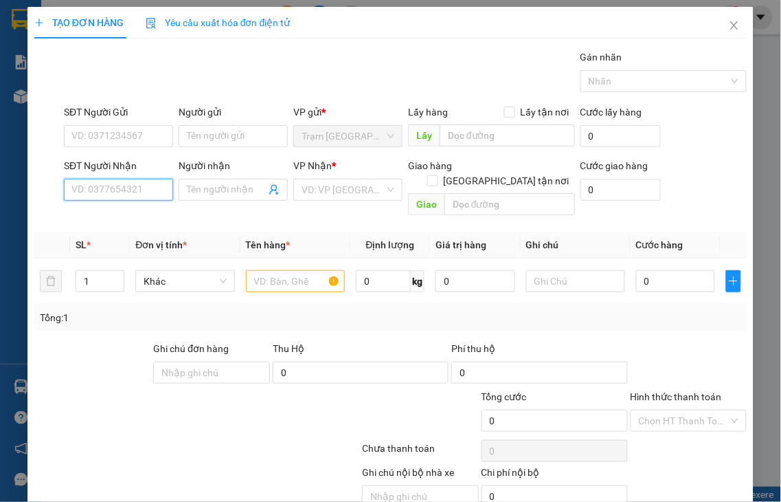
click at [144, 186] on input "SĐT Người Nhận" at bounding box center [118, 190] width 109 height 22
type input "0976612877"
click at [124, 216] on div "0976612877 - HƯƠNG" at bounding box center [121, 217] width 100 height 15
type input "HƯƠNG"
type input "60.000"
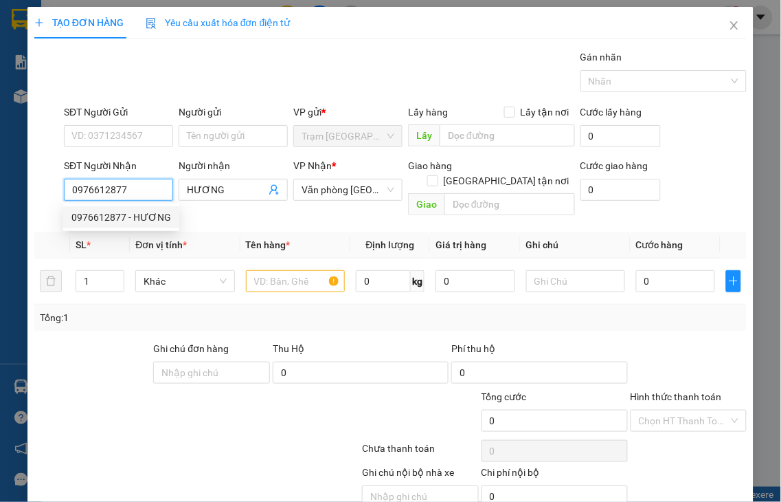
type input "60.000"
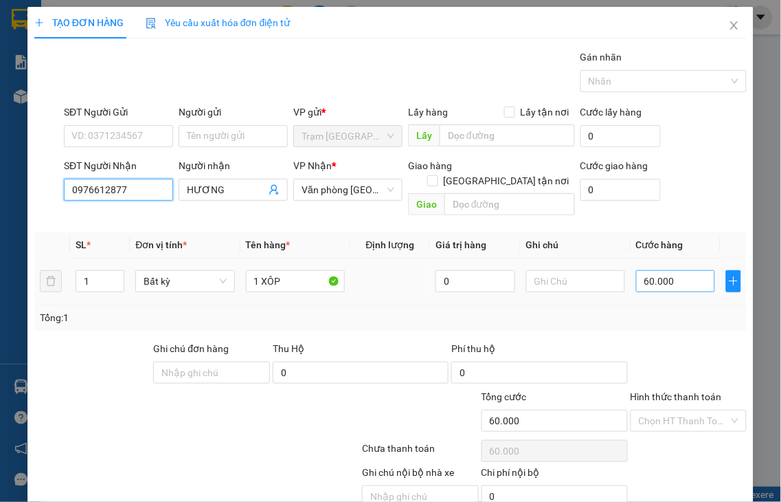
type input "0976612877"
click at [664, 270] on input "60.000" at bounding box center [675, 281] width 79 height 22
type input "5"
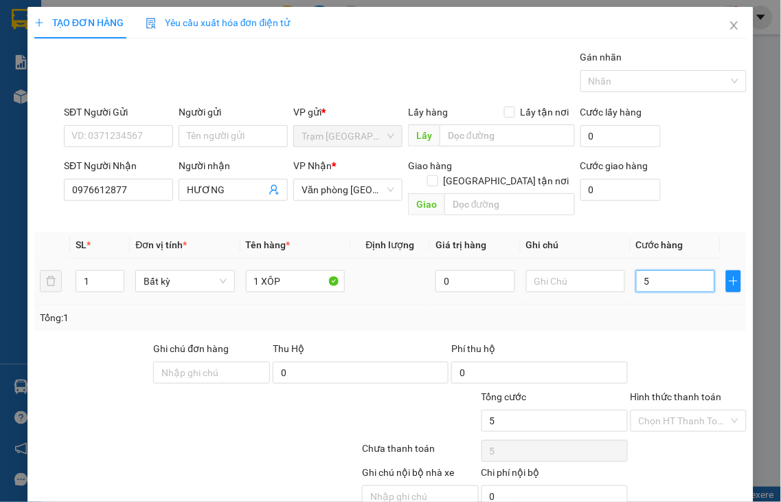
type input "50"
click at [658, 391] on label "Hình thức thanh toán" at bounding box center [676, 396] width 91 height 11
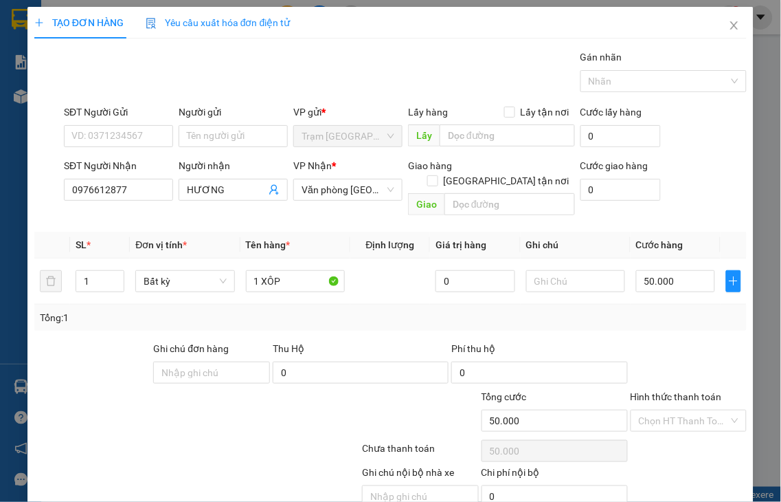
click at [658, 410] on input "Hình thức thanh toán" at bounding box center [684, 420] width 91 height 21
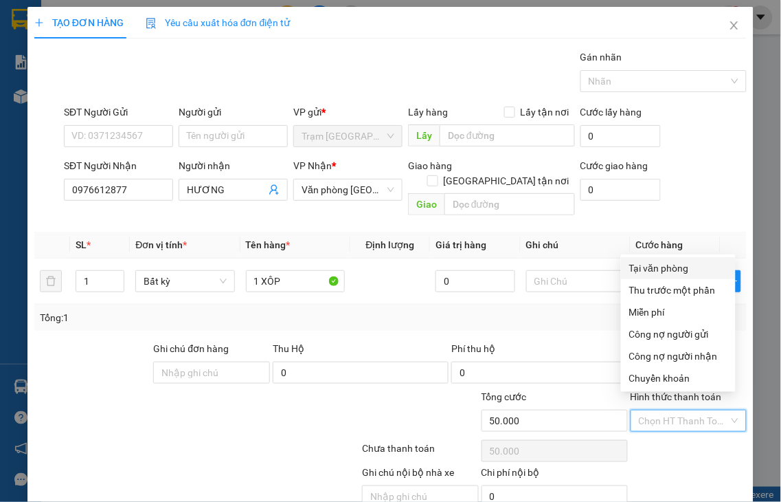
click at [677, 265] on div "Tại văn phòng" at bounding box center [678, 267] width 98 height 15
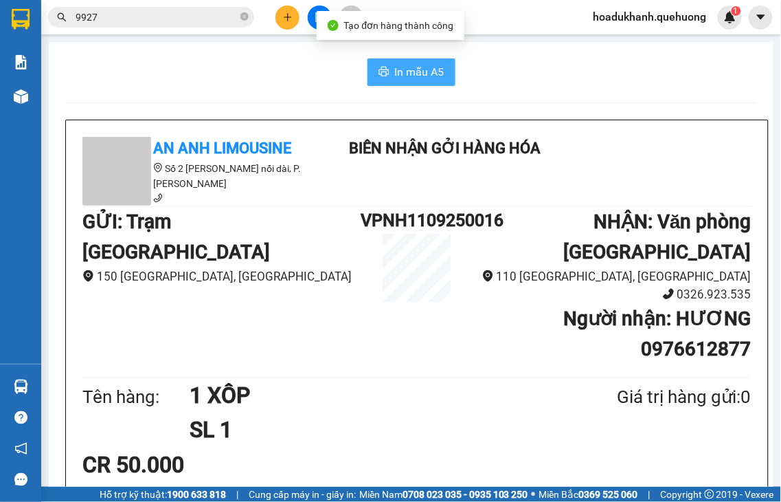
click at [395, 76] on span "In mẫu A5" at bounding box center [419, 71] width 49 height 17
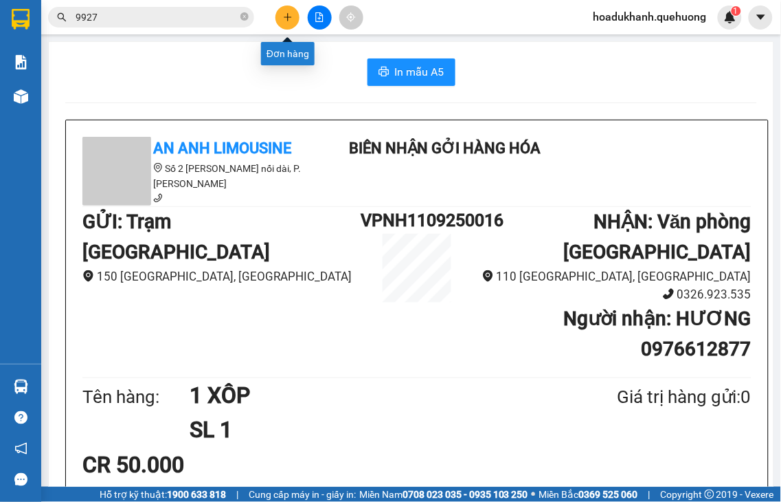
click at [289, 23] on button at bounding box center [288, 17] width 24 height 24
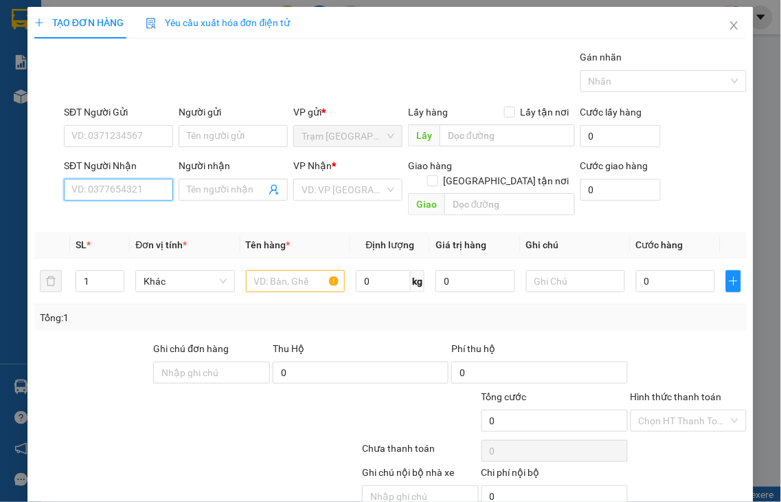
click at [136, 183] on input "SĐT Người Nhận" at bounding box center [118, 190] width 109 height 22
click at [135, 188] on input "9114" at bounding box center [118, 190] width 109 height 22
click at [134, 216] on div "0908929114 - DƯƠNG" at bounding box center [120, 217] width 99 height 15
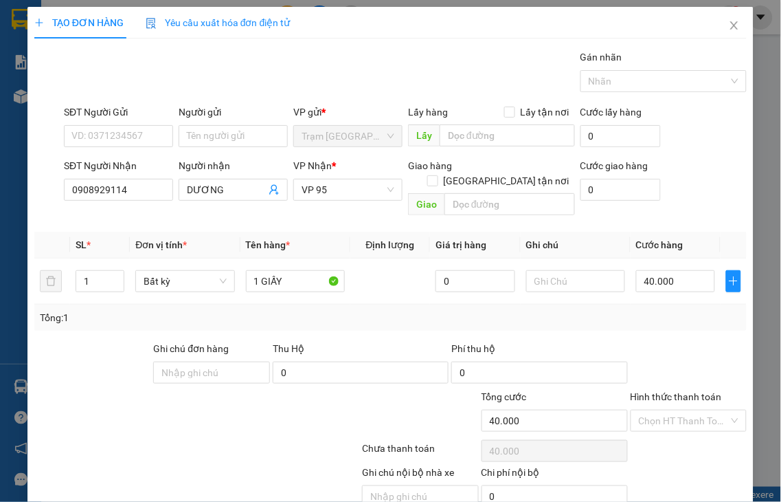
click at [678, 391] on label "Hình thức thanh toán" at bounding box center [676, 396] width 91 height 11
click at [678, 410] on input "Hình thức thanh toán" at bounding box center [684, 420] width 91 height 21
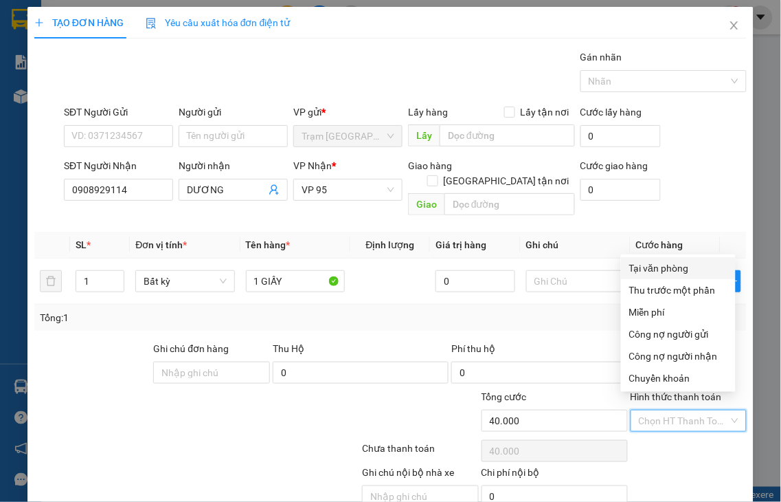
click at [660, 268] on div "Tại văn phòng" at bounding box center [678, 267] width 98 height 15
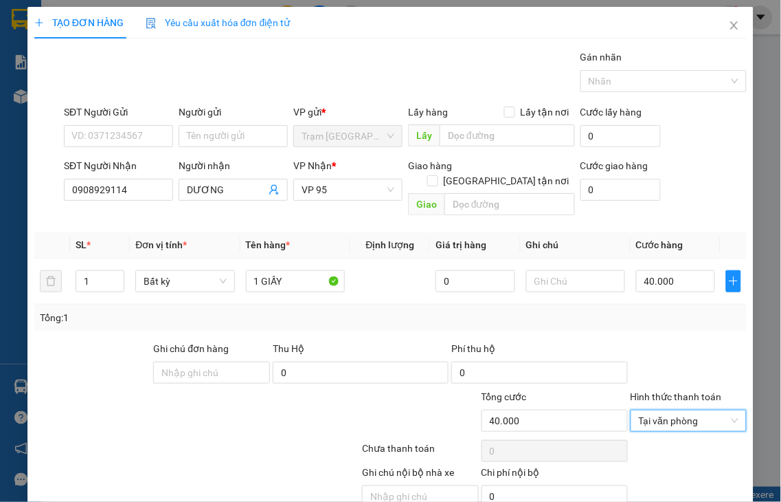
drag, startPoint x: 695, startPoint y: 460, endPoint x: 685, endPoint y: 450, distance: 14.6
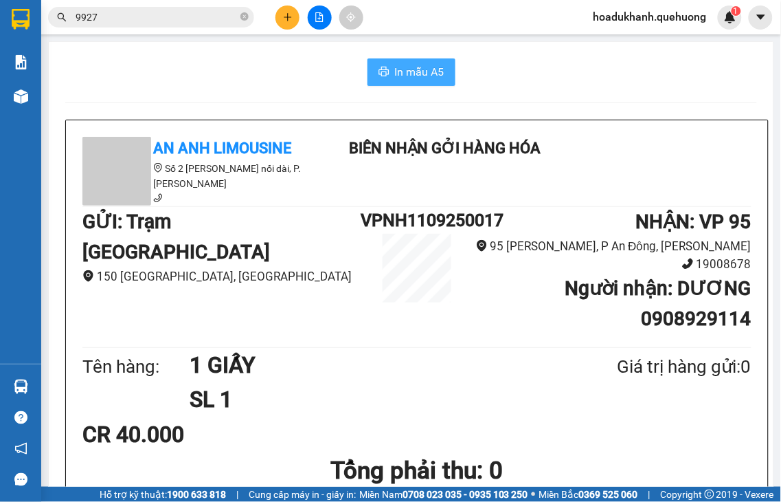
click at [413, 69] on span "In mẫu A5" at bounding box center [419, 71] width 49 height 17
click at [290, 18] on icon "plus" at bounding box center [288, 17] width 10 height 10
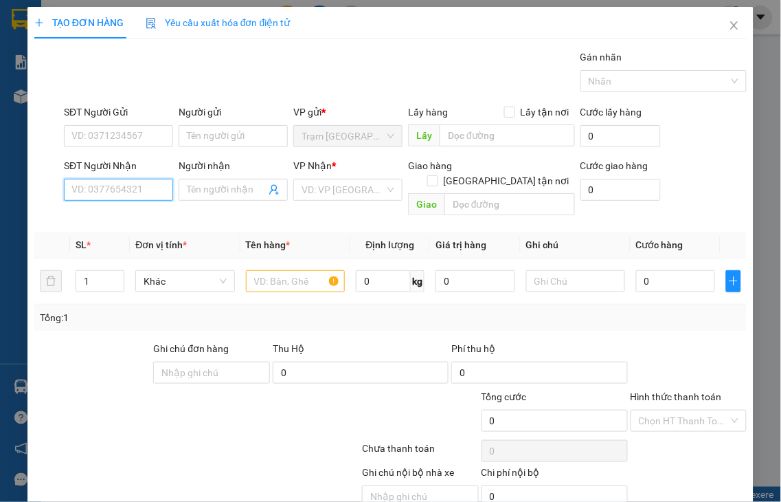
click at [134, 189] on input "SĐT Người Nhận" at bounding box center [118, 190] width 109 height 22
click at [137, 188] on input "4227" at bounding box center [118, 190] width 109 height 22
click at [135, 221] on div "0918544227 - TRANG" at bounding box center [117, 217] width 93 height 15
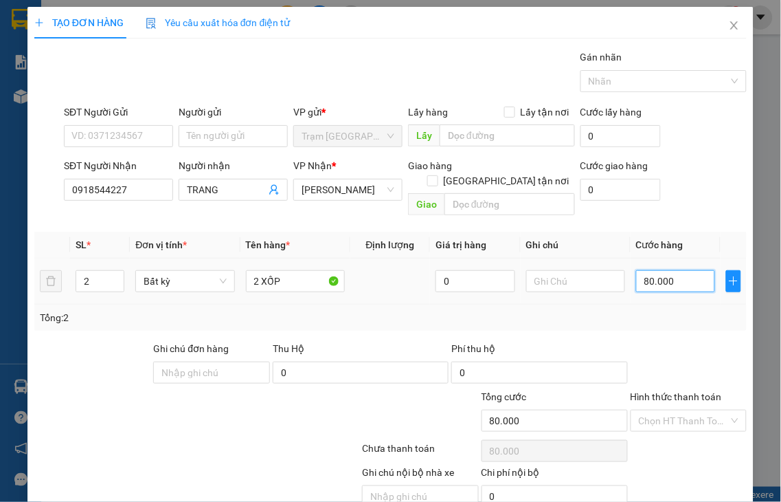
click at [671, 271] on input "80.000" at bounding box center [675, 281] width 79 height 22
click at [379, 192] on span "[PERSON_NAME]" at bounding box center [348, 189] width 93 height 21
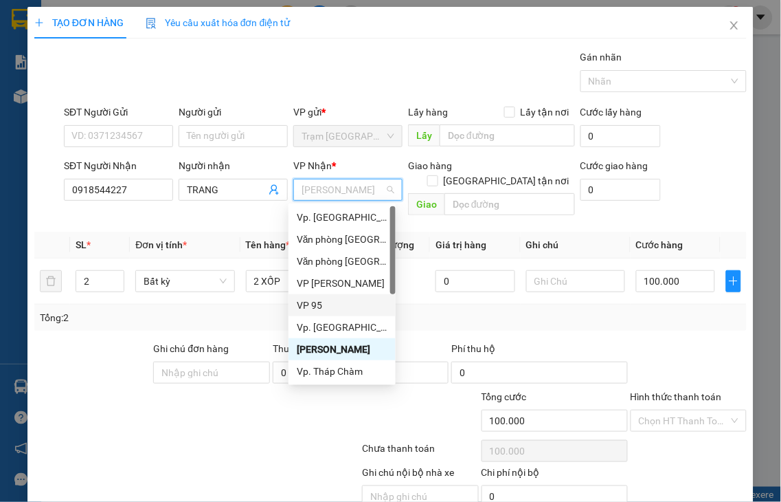
drag, startPoint x: 312, startPoint y: 306, endPoint x: 653, endPoint y: 392, distance: 351.3
click at [313, 306] on div "VP 95" at bounding box center [342, 304] width 91 height 15
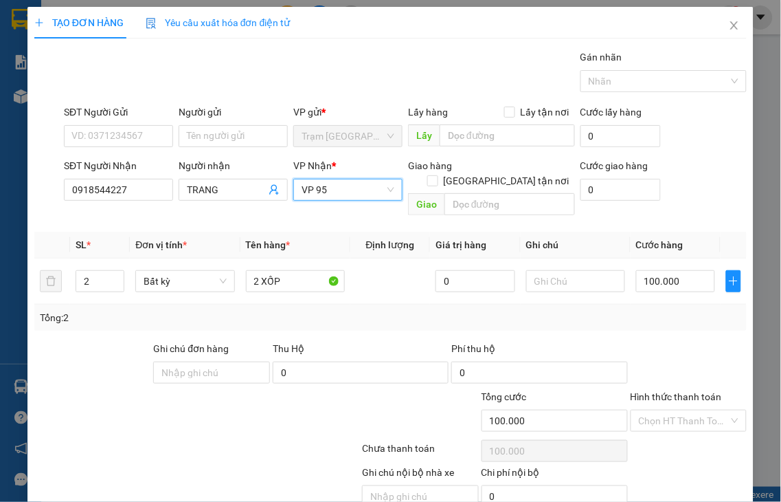
click at [653, 391] on label "Hình thức thanh toán" at bounding box center [676, 396] width 91 height 11
click at [653, 410] on input "Hình thức thanh toán" at bounding box center [684, 420] width 91 height 21
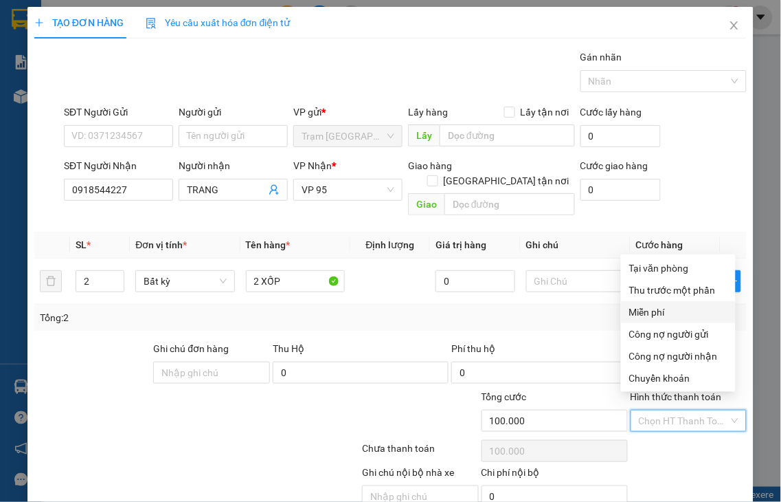
click at [664, 301] on div "Miễn phí" at bounding box center [678, 312] width 115 height 22
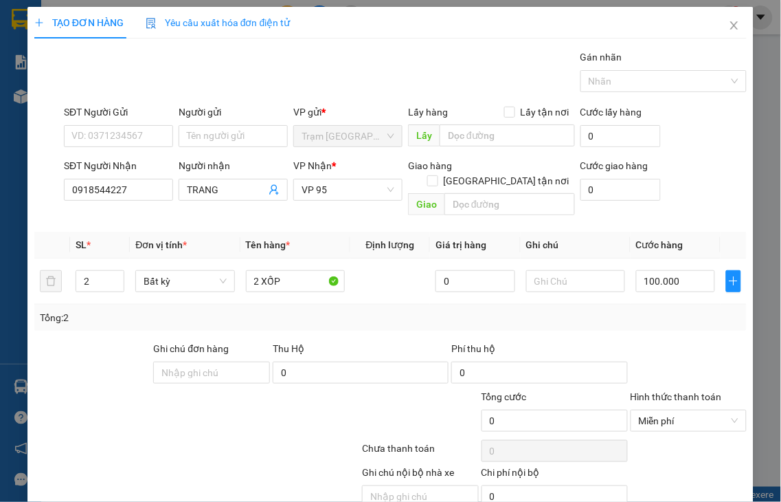
drag, startPoint x: 682, startPoint y: 332, endPoint x: 672, endPoint y: 321, distance: 15.1
click at [682, 391] on label "Hình thức thanh toán" at bounding box center [676, 396] width 91 height 11
click at [682, 410] on input "Hình thức thanh toán" at bounding box center [684, 420] width 91 height 21
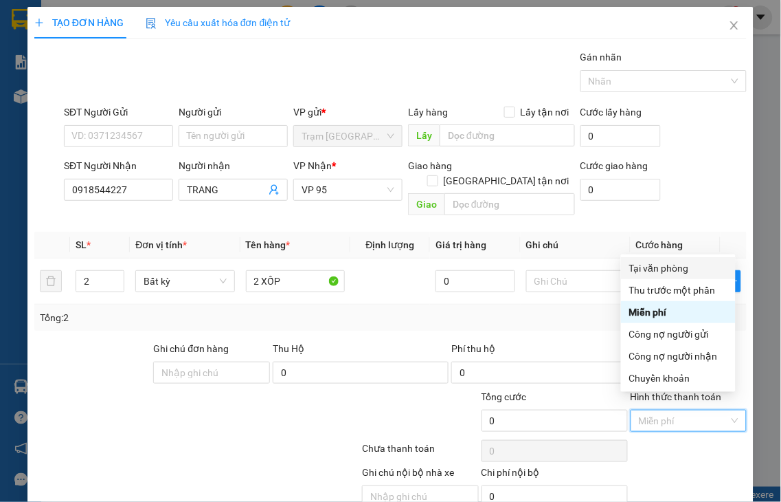
click at [647, 260] on div "Tại văn phòng" at bounding box center [678, 267] width 98 height 15
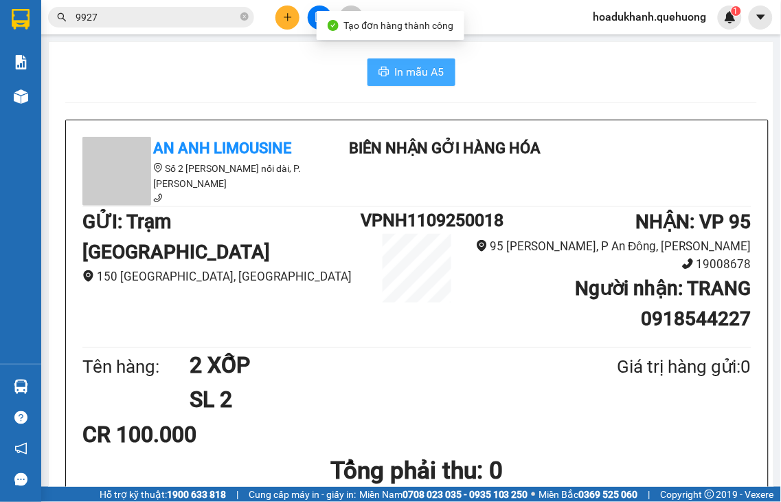
click at [382, 76] on icon "printer" at bounding box center [384, 72] width 10 height 10
click at [415, 66] on span "In mẫu A5" at bounding box center [419, 71] width 49 height 17
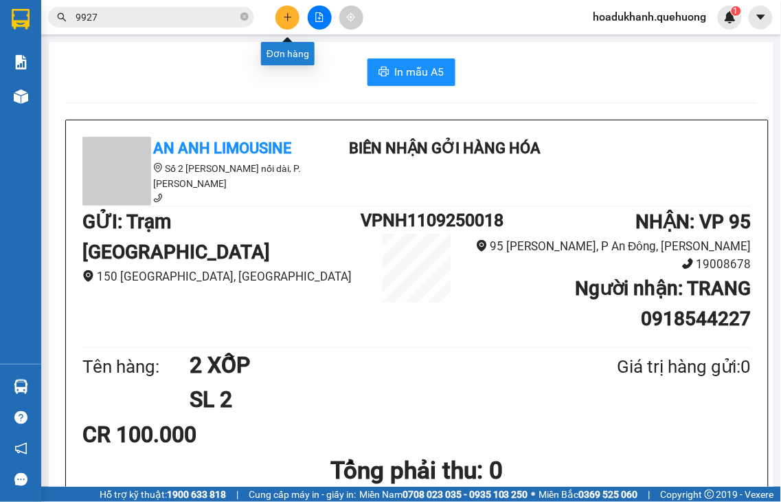
click at [289, 25] on button at bounding box center [288, 17] width 24 height 24
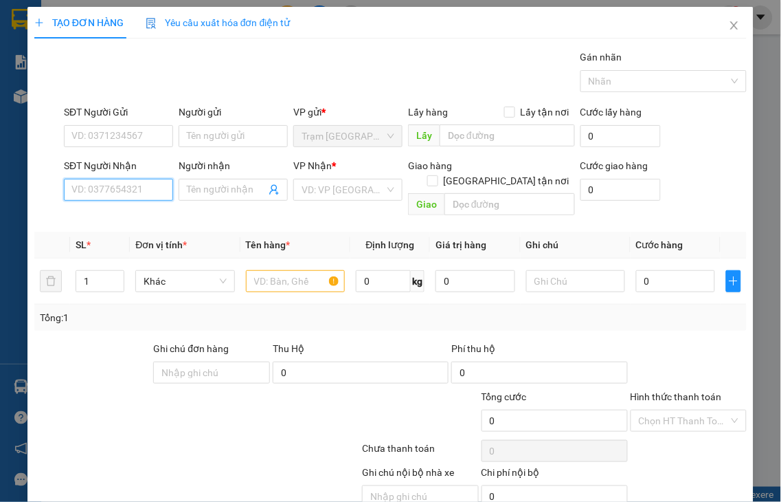
click at [139, 196] on input "SĐT Người Nhận" at bounding box center [118, 190] width 109 height 22
click at [151, 216] on div "0933387776 - HÙNG" at bounding box center [116, 217] width 91 height 15
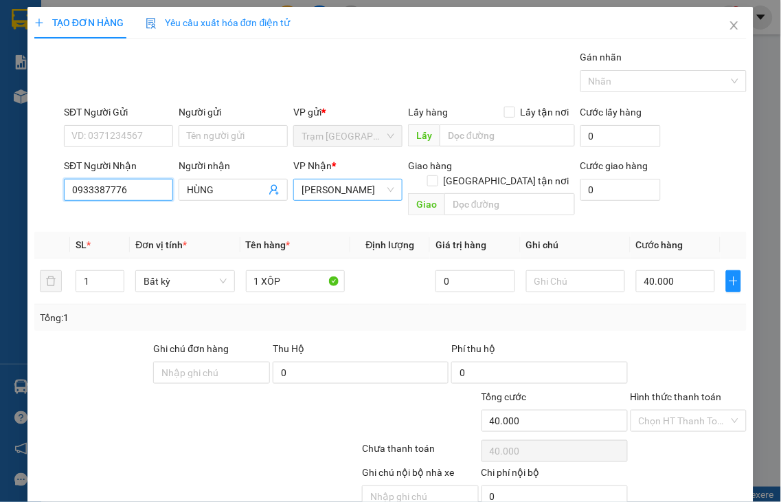
click at [355, 186] on span "[PERSON_NAME]" at bounding box center [348, 189] width 93 height 21
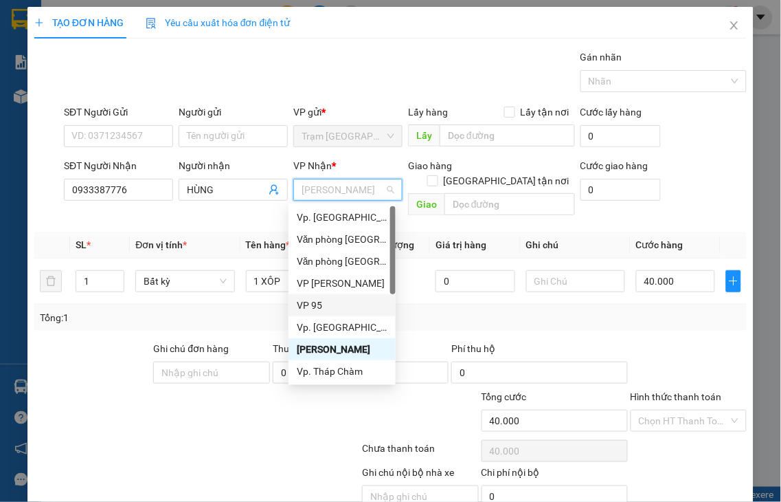
click at [307, 306] on div "VP 95" at bounding box center [342, 304] width 91 height 15
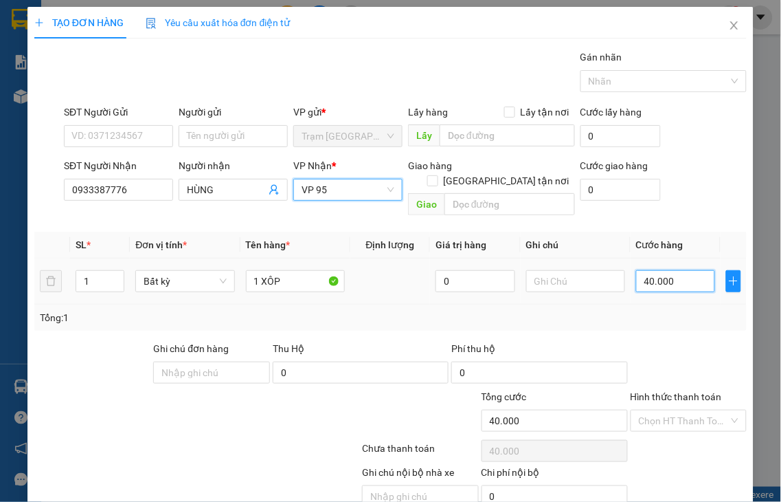
click at [674, 270] on input "40.000" at bounding box center [675, 281] width 79 height 22
click at [681, 391] on label "Hình thức thanh toán" at bounding box center [676, 396] width 91 height 11
click at [681, 410] on input "Hình thức thanh toán" at bounding box center [684, 420] width 91 height 21
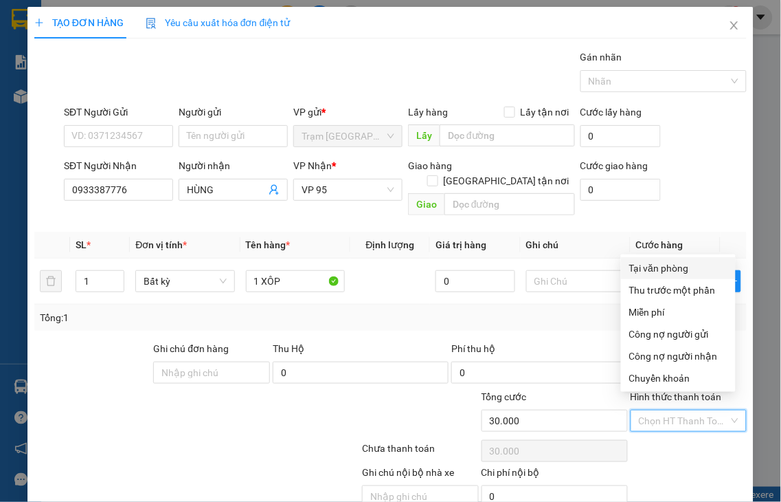
click at [665, 269] on div "Tại văn phòng" at bounding box center [678, 267] width 98 height 15
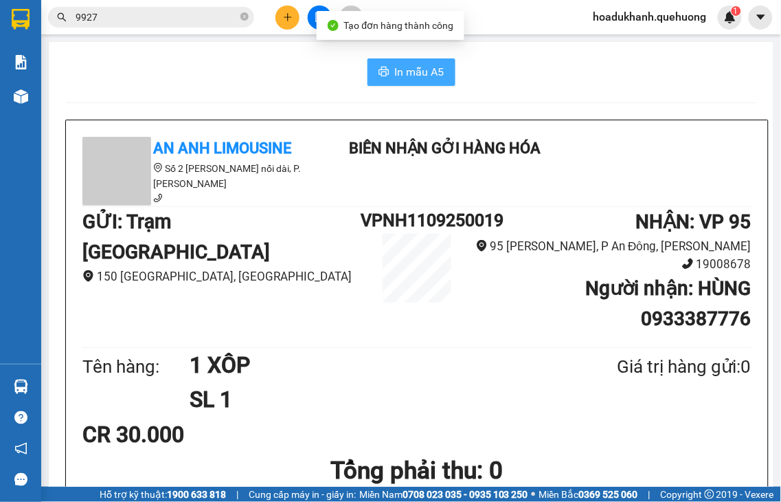
click at [401, 63] on span "In mẫu A5" at bounding box center [419, 71] width 49 height 17
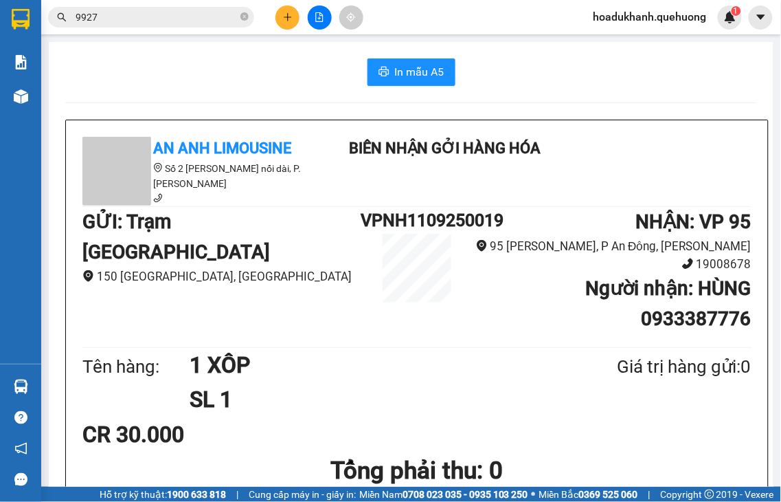
click at [291, 23] on button at bounding box center [288, 17] width 24 height 24
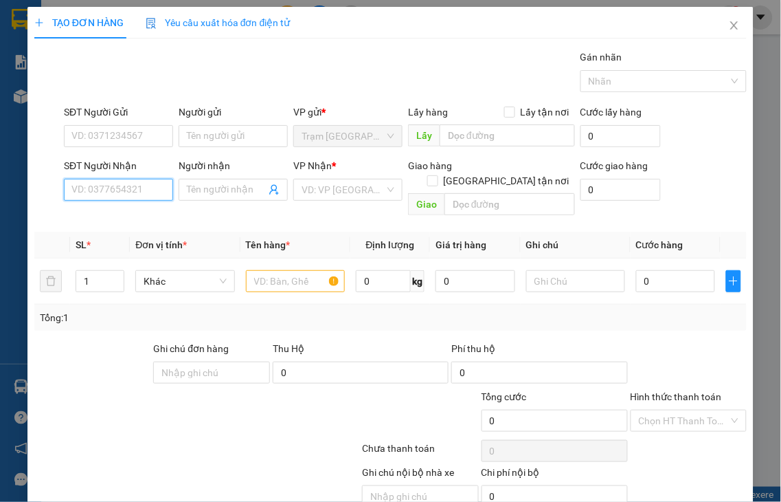
click at [131, 191] on input "SĐT Người Nhận" at bounding box center [118, 190] width 109 height 22
click at [115, 184] on input "1054" at bounding box center [118, 190] width 109 height 22
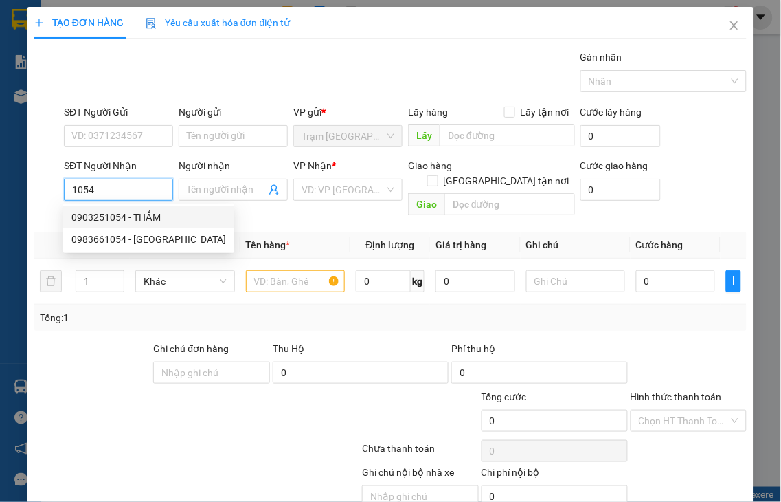
click at [131, 223] on div "0903251054 - THẮM" at bounding box center [148, 217] width 155 height 15
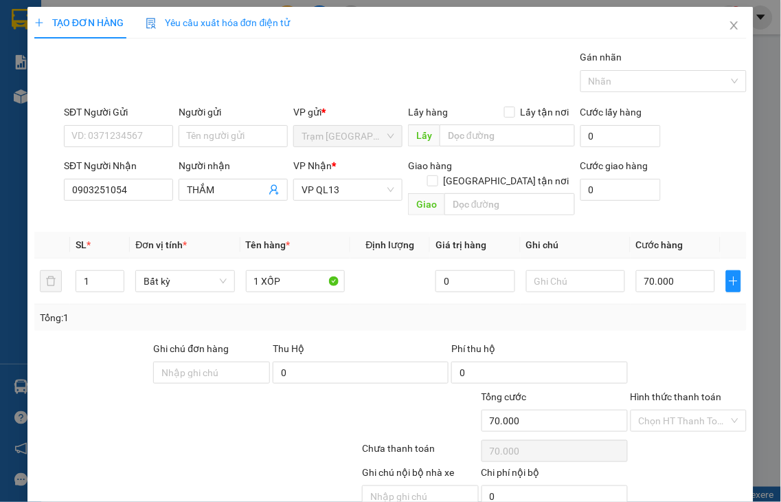
click at [664, 391] on label "Hình thức thanh toán" at bounding box center [676, 396] width 91 height 11
click at [664, 410] on input "Hình thức thanh toán" at bounding box center [684, 420] width 91 height 21
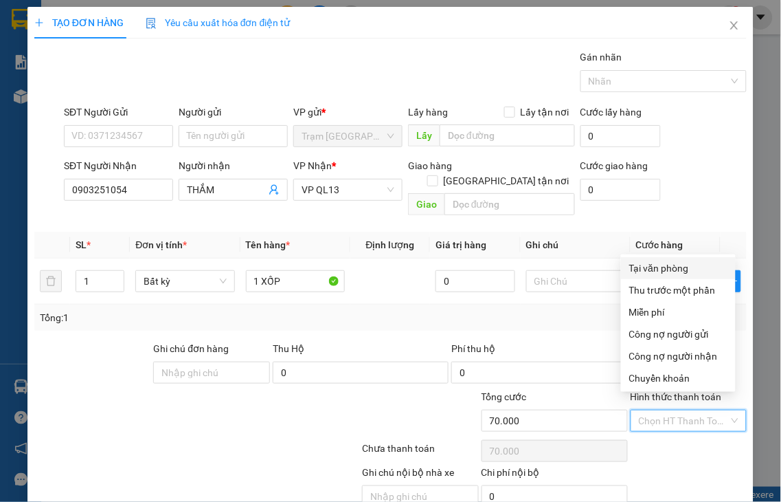
click at [641, 270] on div "Tại văn phòng" at bounding box center [678, 267] width 98 height 15
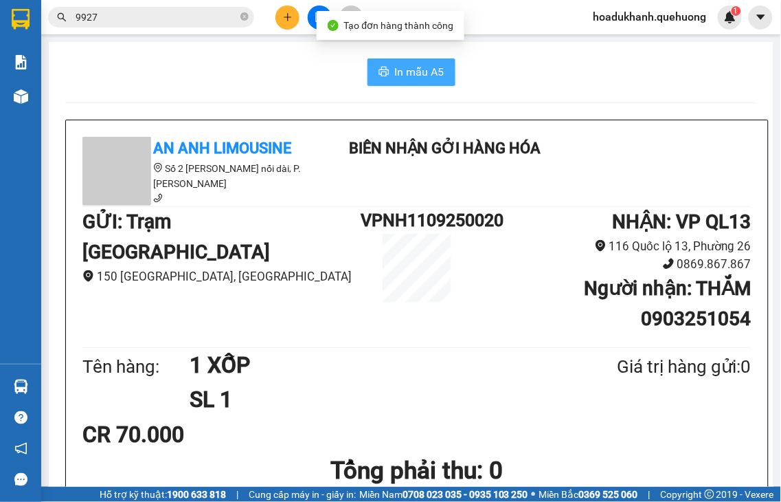
click at [416, 78] on span "In mẫu A5" at bounding box center [419, 71] width 49 height 17
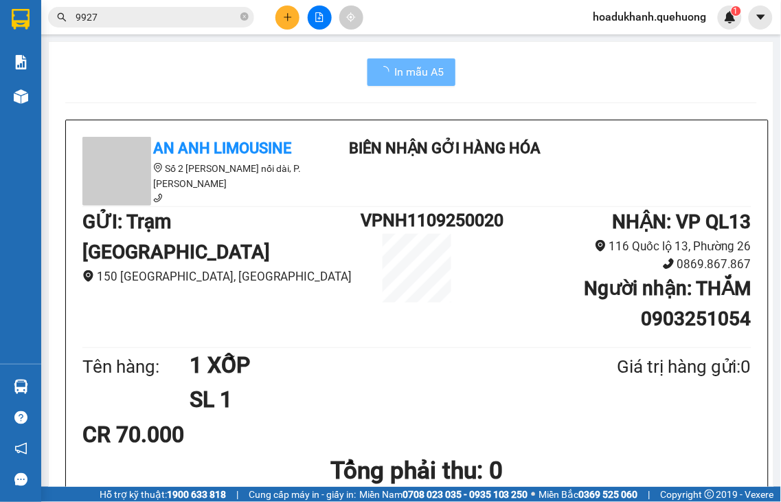
click at [289, 12] on icon "plus" at bounding box center [288, 17] width 10 height 10
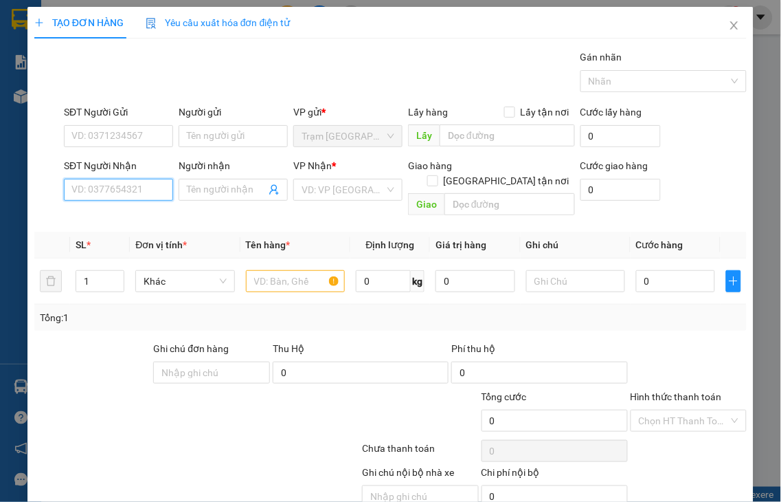
click at [139, 196] on input "SĐT Người Nhận" at bounding box center [118, 190] width 109 height 22
click at [142, 190] on input "6307" at bounding box center [118, 190] width 109 height 22
click at [132, 221] on div "0369306307 - CÔNG" at bounding box center [116, 217] width 91 height 15
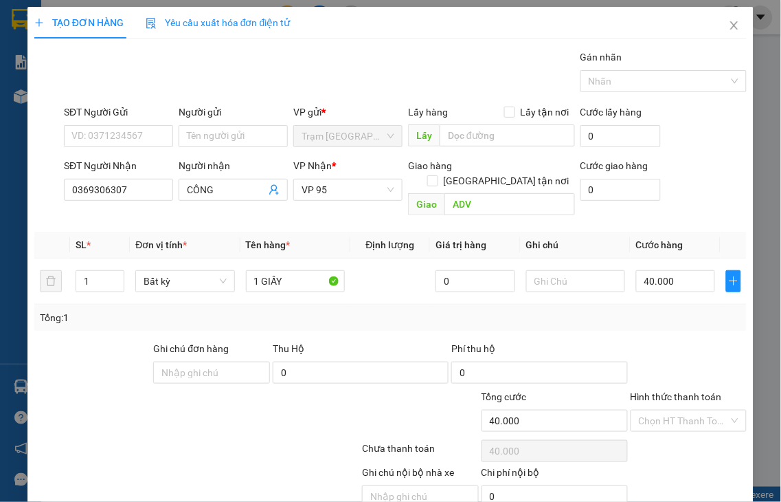
click at [675, 391] on label "Hình thức thanh toán" at bounding box center [676, 396] width 91 height 11
click at [675, 410] on input "Hình thức thanh toán" at bounding box center [684, 420] width 91 height 21
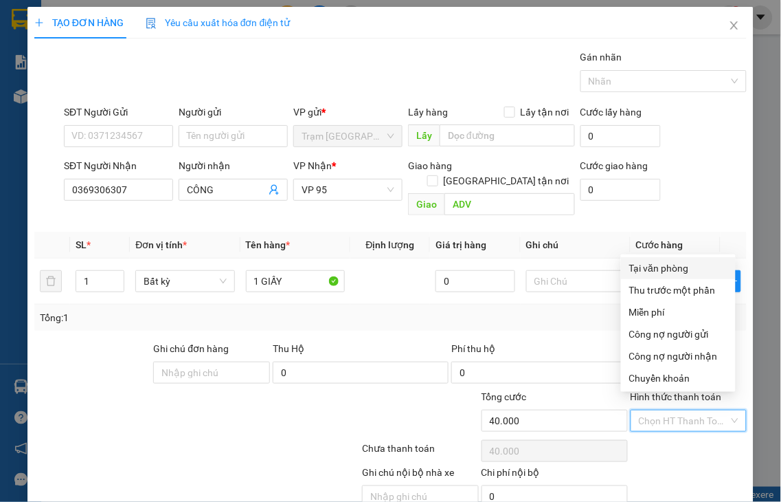
click at [646, 266] on div "Tại văn phòng" at bounding box center [678, 267] width 98 height 15
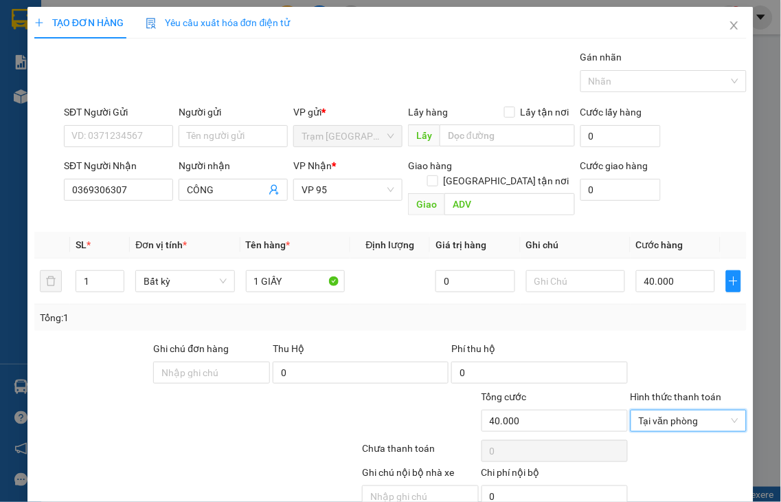
drag, startPoint x: 699, startPoint y: 464, endPoint x: 584, endPoint y: 271, distance: 225.2
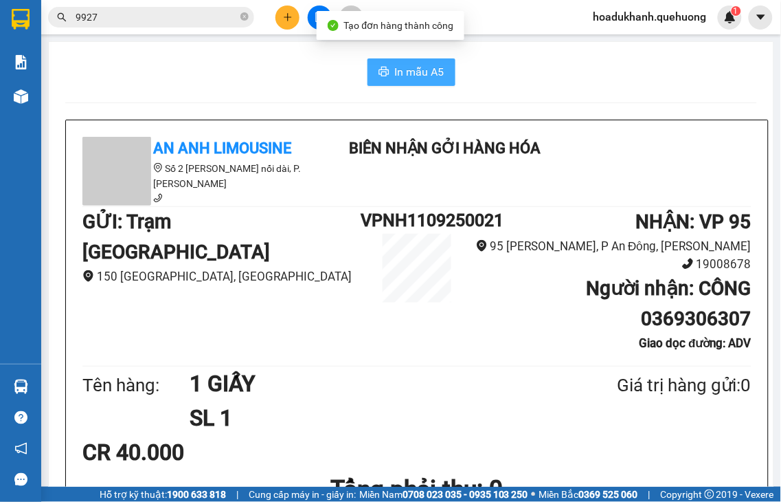
click at [426, 74] on span "In mẫu A5" at bounding box center [419, 71] width 49 height 17
click at [294, 15] on button at bounding box center [288, 17] width 24 height 24
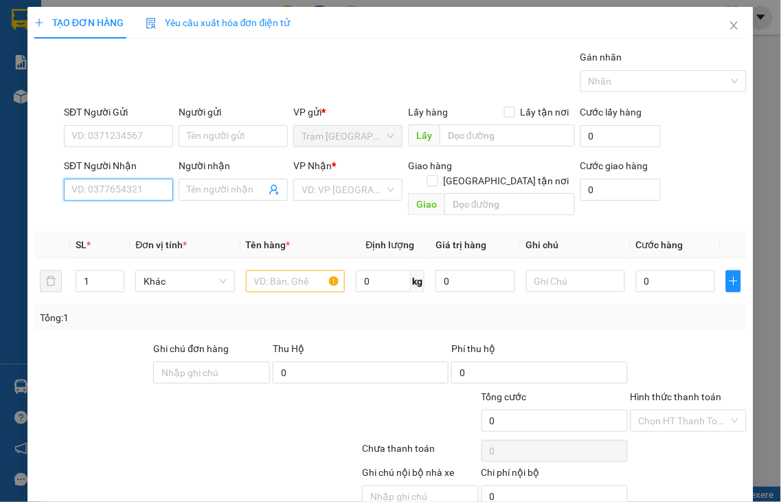
click at [146, 194] on input "SĐT Người Nhận" at bounding box center [118, 190] width 109 height 22
click at [146, 194] on input "3209" at bounding box center [118, 190] width 109 height 22
click at [139, 212] on div "0366803209 - [PERSON_NAME]" at bounding box center [138, 217] width 135 height 15
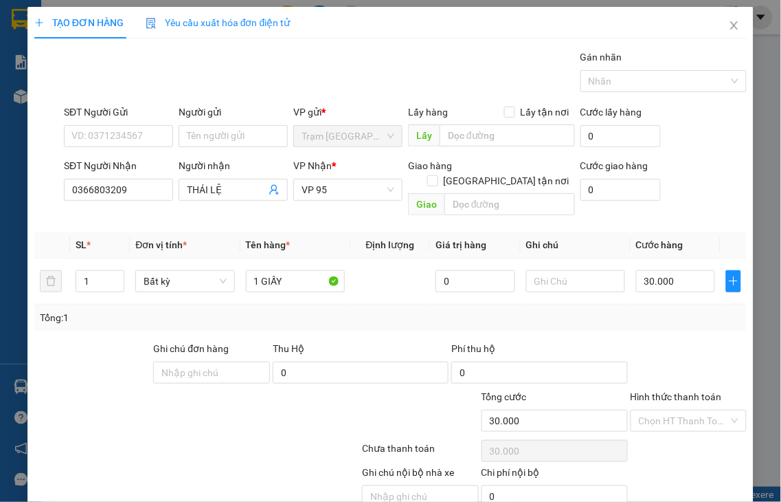
click at [697, 391] on label "Hình thức thanh toán" at bounding box center [676, 396] width 91 height 11
click at [697, 410] on input "Hình thức thanh toán" at bounding box center [684, 420] width 91 height 21
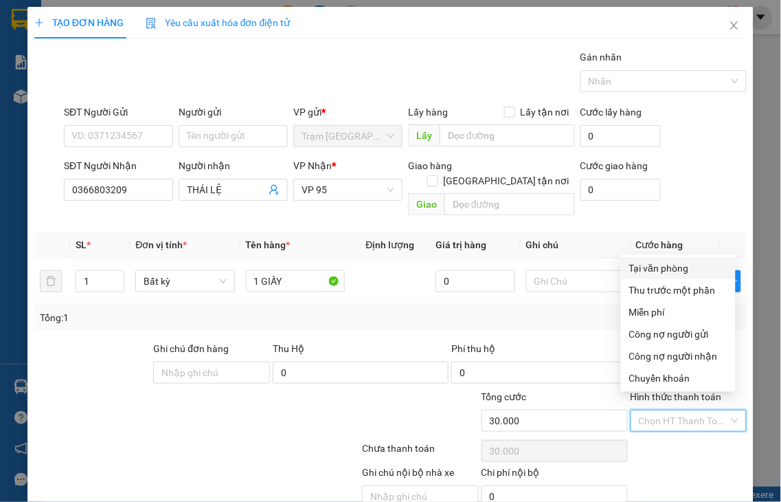
click at [636, 267] on div "Tại văn phòng" at bounding box center [678, 267] width 98 height 15
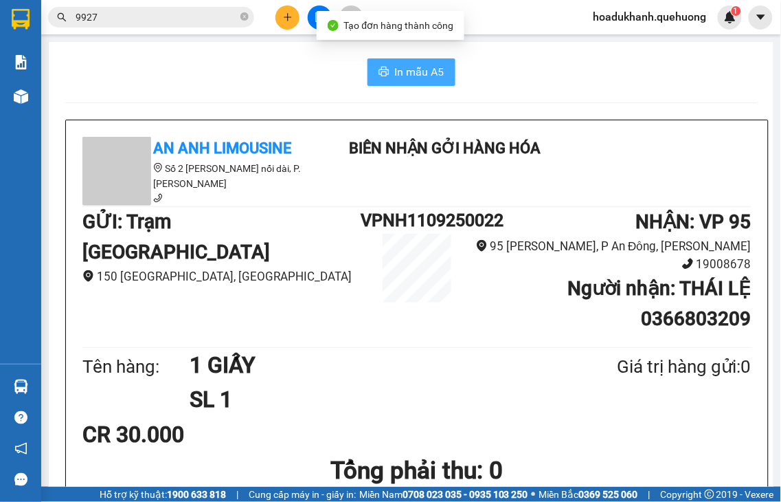
click at [430, 77] on span "In mẫu A5" at bounding box center [419, 71] width 49 height 17
click at [395, 69] on span "In mẫu A5" at bounding box center [419, 71] width 49 height 17
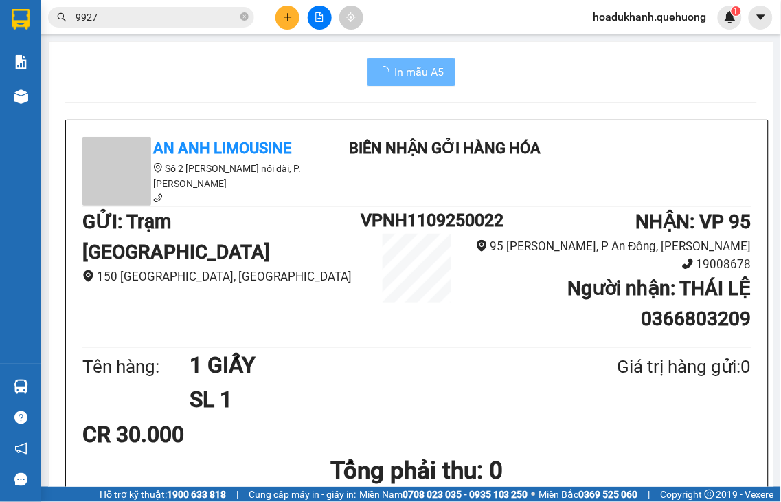
click at [287, 21] on icon "plus" at bounding box center [288, 17] width 10 height 10
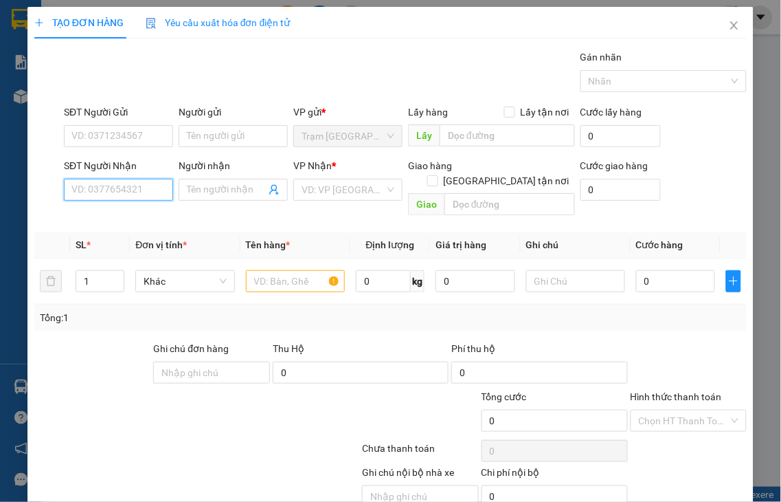
click at [153, 188] on input "SĐT Người Nhận" at bounding box center [118, 190] width 109 height 22
click at [153, 188] on input "3384" at bounding box center [118, 190] width 109 height 22
click at [152, 188] on input "3384" at bounding box center [118, 190] width 109 height 22
click at [108, 221] on div "0776533384 - [PERSON_NAME]" at bounding box center [138, 217] width 135 height 15
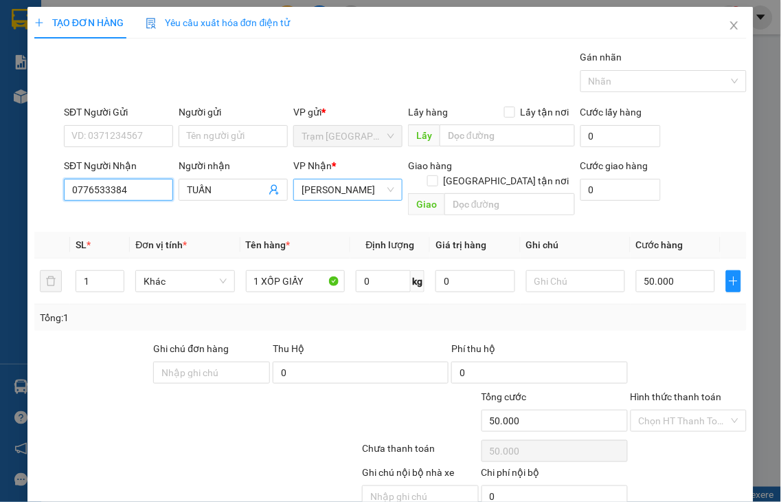
click at [310, 189] on span "[PERSON_NAME]" at bounding box center [348, 189] width 93 height 21
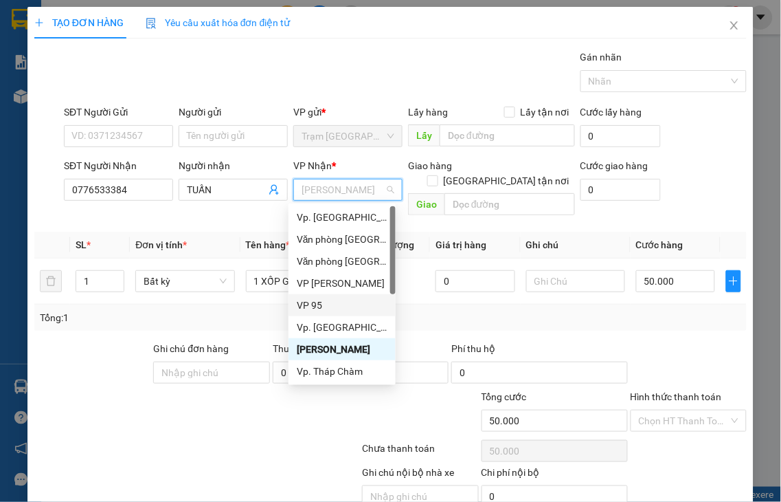
click at [304, 306] on div "VP 95" at bounding box center [342, 304] width 91 height 15
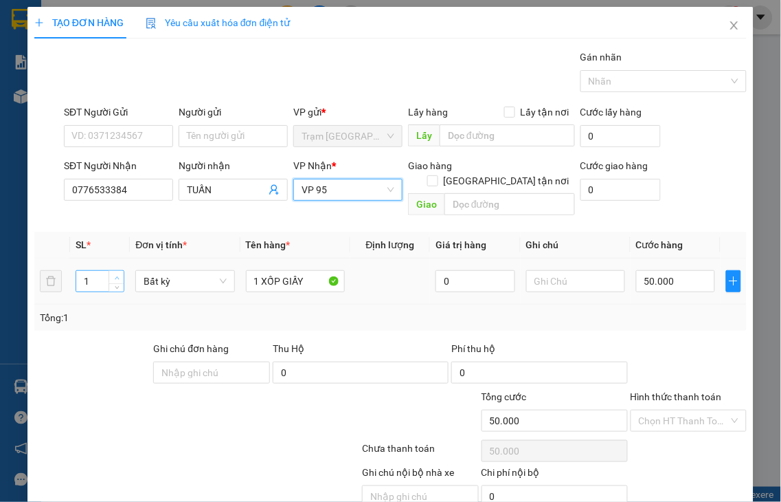
click at [117, 273] on span "up" at bounding box center [117, 277] width 8 height 8
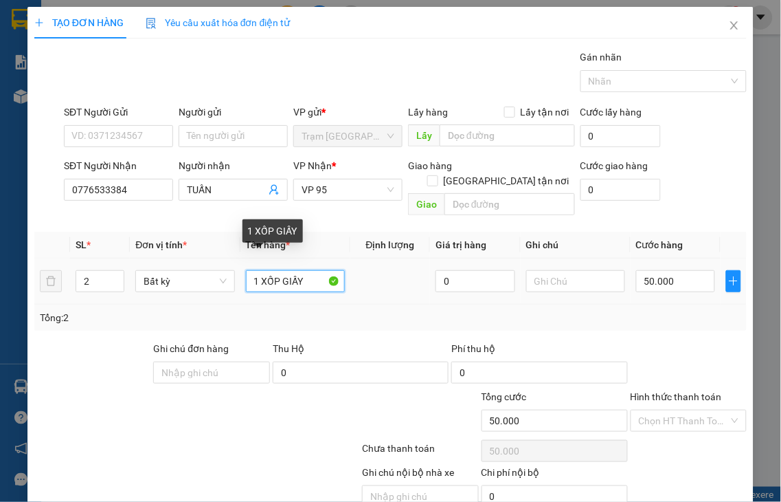
drag, startPoint x: 258, startPoint y: 264, endPoint x: 342, endPoint y: 256, distance: 84.2
click at [348, 258] on tr "2 Bất kỳ 1 XỐP GIẤY 0 50.000" at bounding box center [390, 281] width 712 height 46
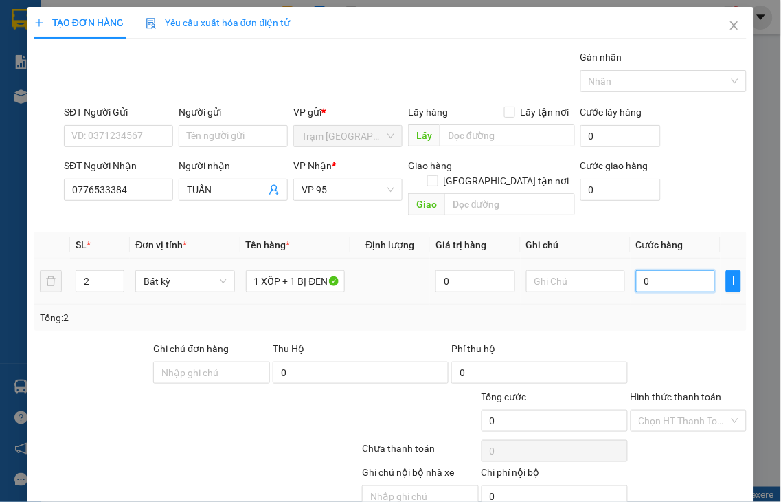
click at [665, 273] on input "0" at bounding box center [675, 281] width 79 height 22
click at [677, 391] on label "Hình thức thanh toán" at bounding box center [676, 396] width 91 height 11
click at [677, 410] on input "Hình thức thanh toán" at bounding box center [684, 420] width 91 height 21
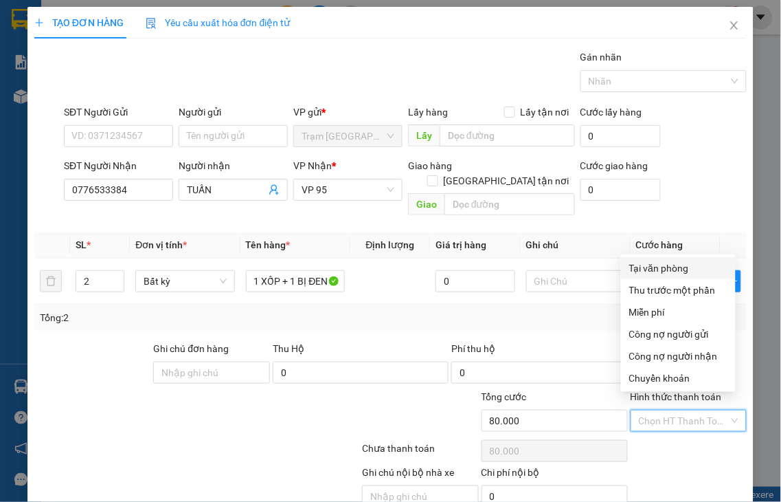
click at [657, 269] on div "Tại văn phòng" at bounding box center [678, 267] width 98 height 15
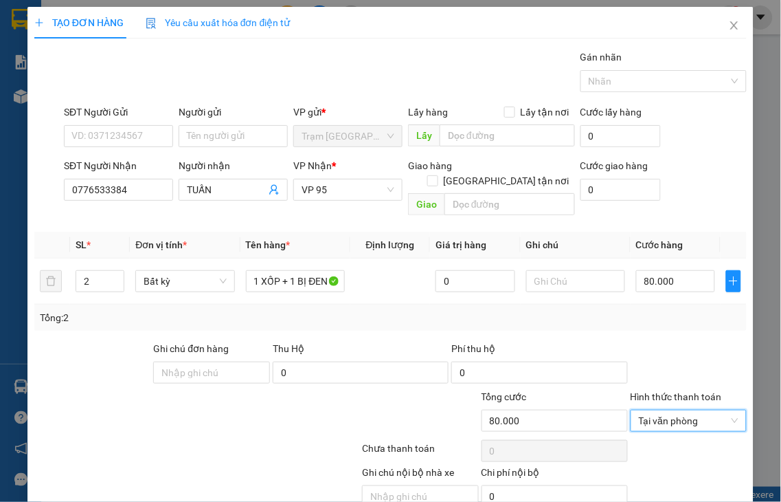
drag, startPoint x: 677, startPoint y: 467, endPoint x: 668, endPoint y: 463, distance: 9.8
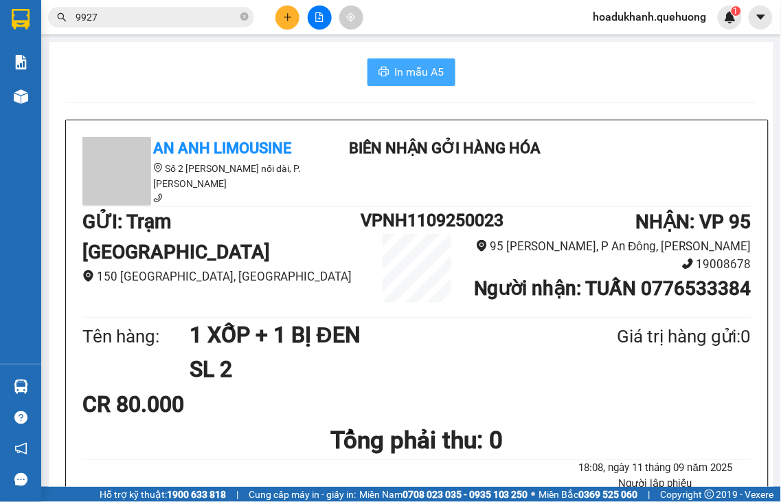
click at [416, 80] on span "In mẫu A5" at bounding box center [419, 71] width 49 height 17
click at [287, 16] on icon "plus" at bounding box center [288, 16] width 8 height 1
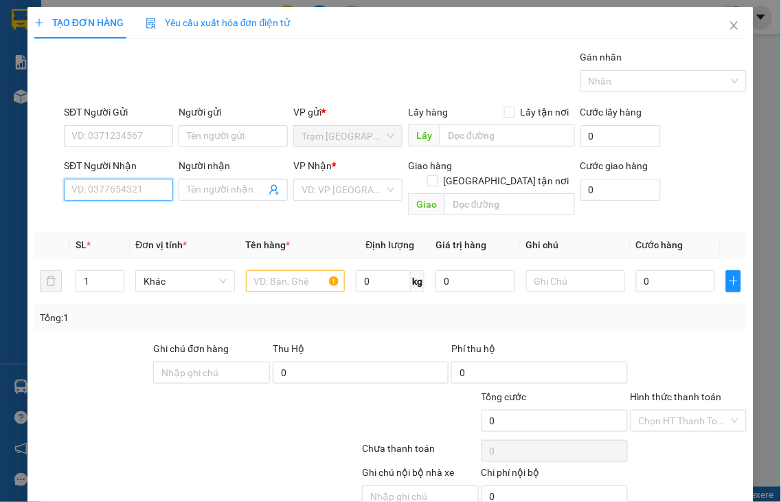
click at [144, 194] on input "SĐT Người Nhận" at bounding box center [118, 190] width 109 height 22
click at [85, 213] on div "0966555773 - CAO" at bounding box center [116, 217] width 91 height 15
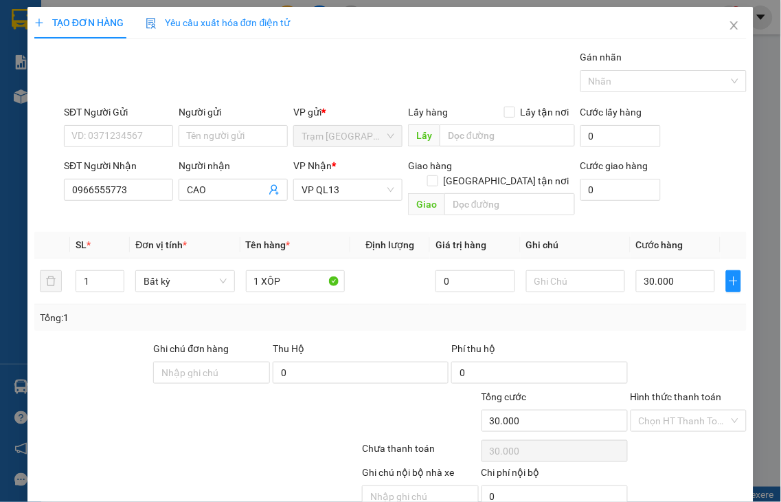
click at [688, 391] on label "Hình thức thanh toán" at bounding box center [676, 396] width 91 height 11
click at [688, 410] on input "Hình thức thanh toán" at bounding box center [684, 420] width 91 height 21
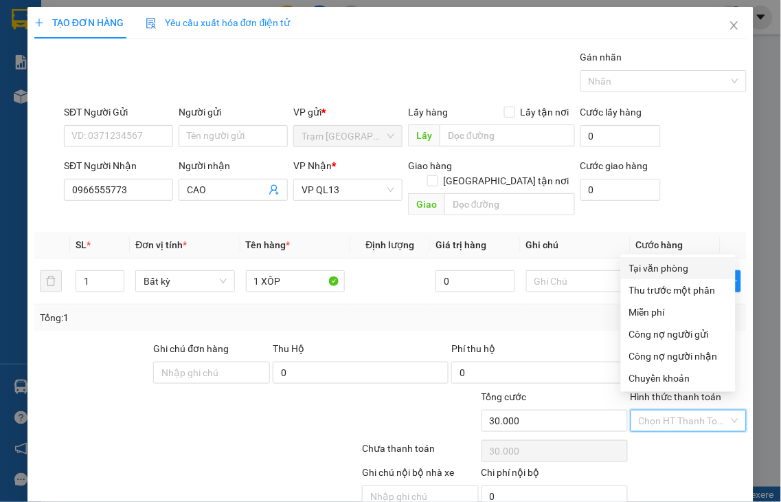
click at [651, 271] on div "Tại văn phòng" at bounding box center [678, 267] width 98 height 15
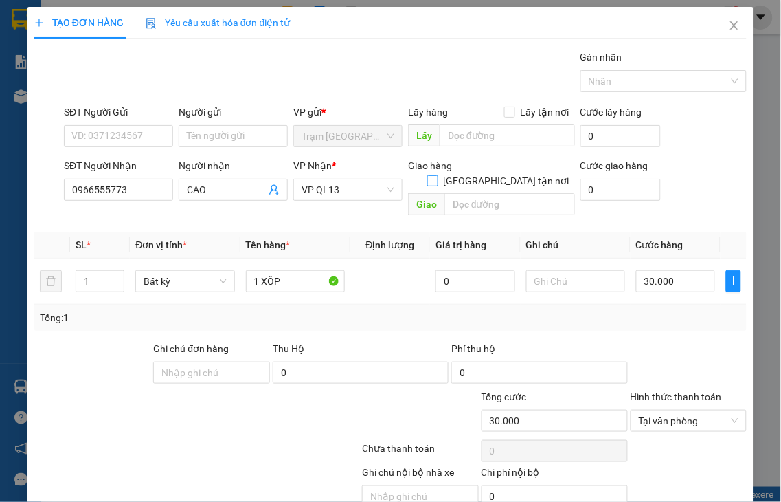
drag, startPoint x: 706, startPoint y: 463, endPoint x: 541, endPoint y: 112, distance: 387.9
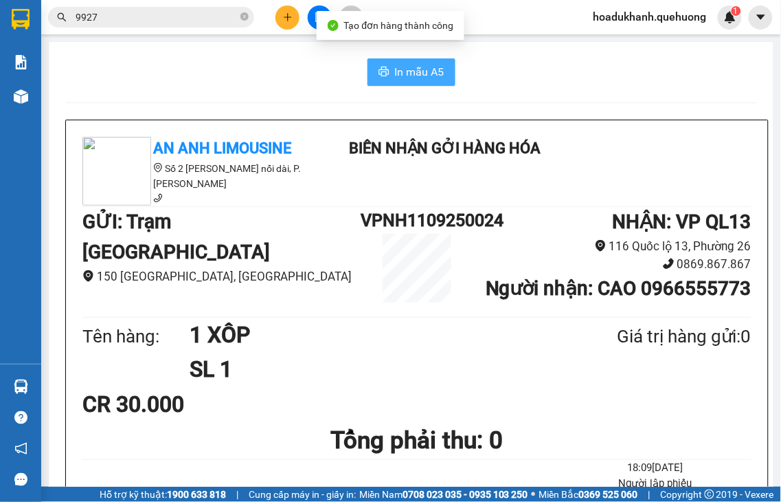
click at [427, 73] on span "In mẫu A5" at bounding box center [419, 71] width 49 height 17
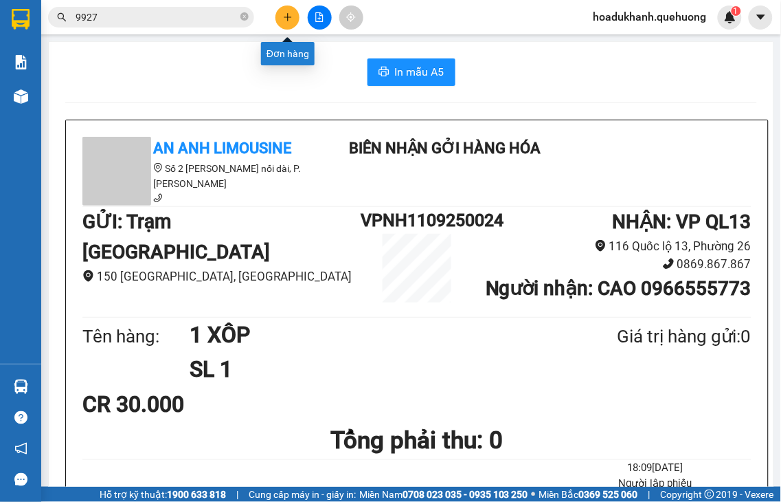
click at [287, 16] on icon "plus" at bounding box center [288, 16] width 8 height 1
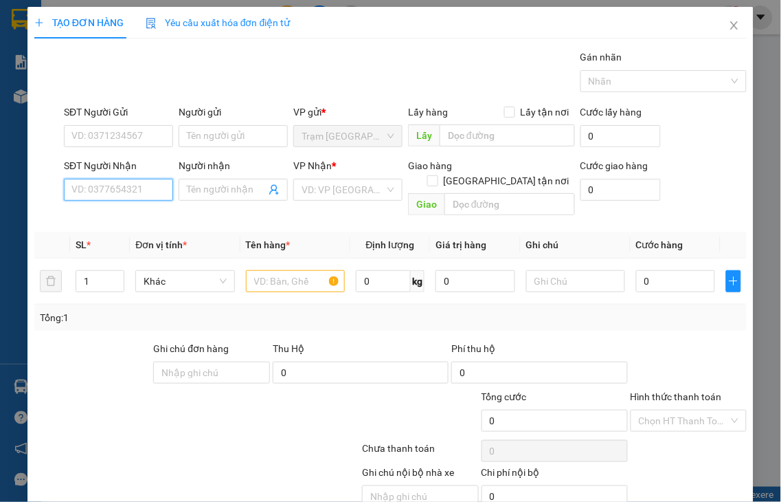
click at [126, 190] on input "SĐT Người Nhận" at bounding box center [118, 190] width 109 height 22
click at [151, 186] on input "0973649926" at bounding box center [118, 190] width 109 height 22
click at [196, 190] on input "Người nhận" at bounding box center [226, 189] width 79 height 15
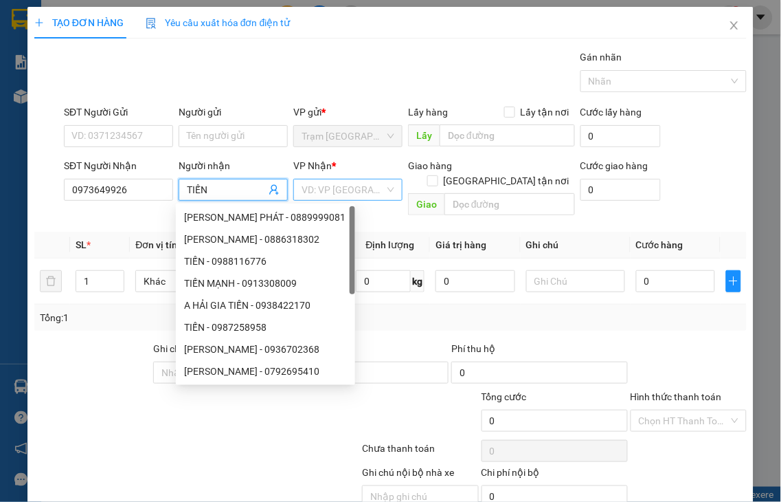
click at [344, 193] on input "search" at bounding box center [343, 189] width 83 height 21
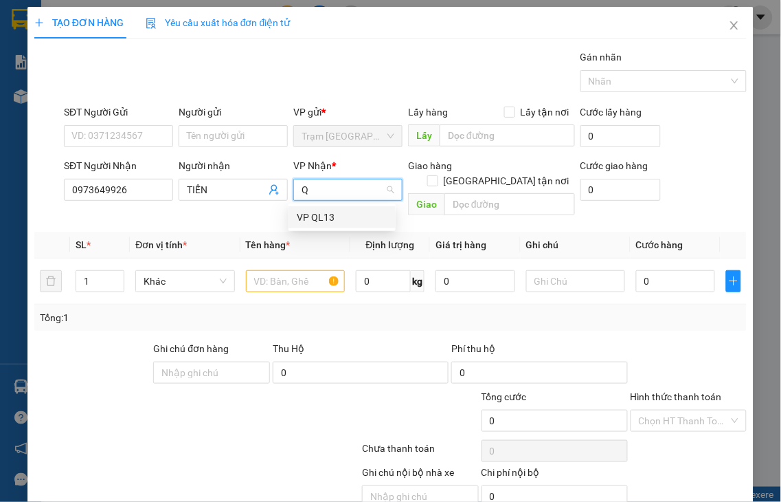
click at [315, 211] on div "VP QL13" at bounding box center [342, 217] width 91 height 15
click at [271, 270] on input "text" at bounding box center [295, 281] width 99 height 22
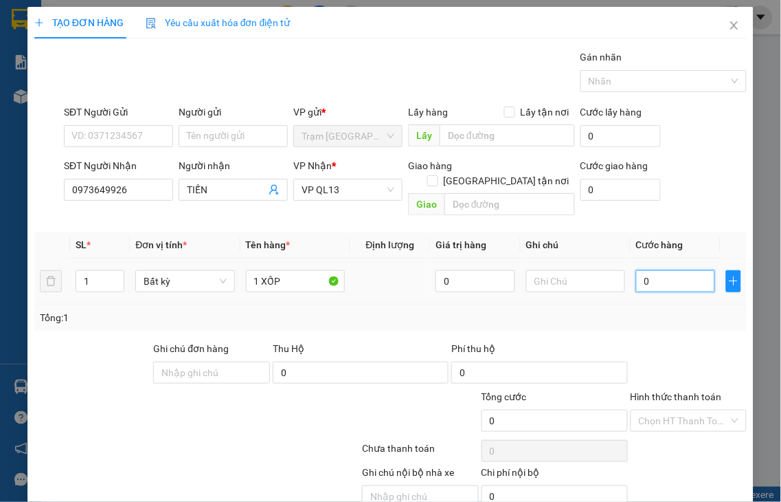
click at [668, 270] on input "0" at bounding box center [675, 281] width 79 height 22
click at [688, 391] on label "Hình thức thanh toán" at bounding box center [676, 396] width 91 height 11
click at [688, 410] on input "Hình thức thanh toán" at bounding box center [684, 420] width 91 height 21
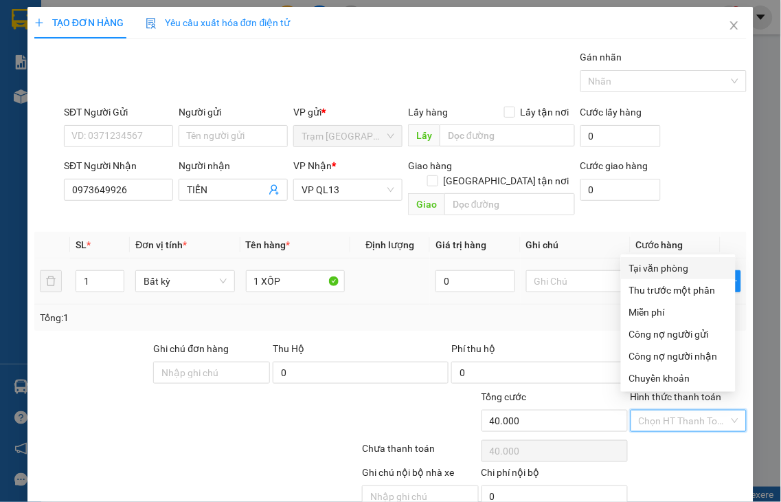
drag, startPoint x: 662, startPoint y: 269, endPoint x: 675, endPoint y: 277, distance: 15.1
click at [662, 269] on div "Tại văn phòng" at bounding box center [678, 267] width 98 height 15
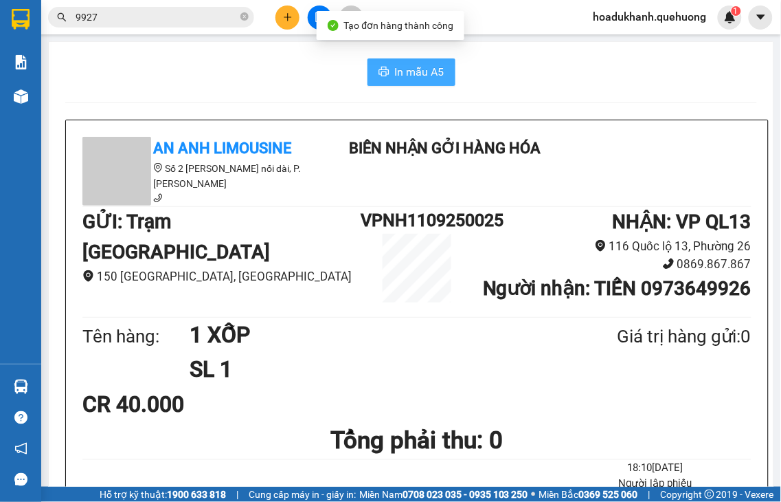
click at [395, 71] on span "In mẫu A5" at bounding box center [419, 71] width 49 height 17
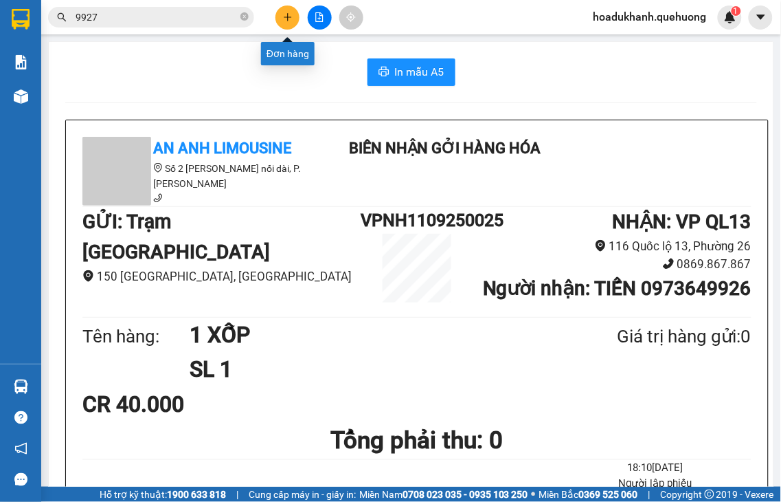
click at [289, 17] on icon "plus" at bounding box center [288, 16] width 8 height 1
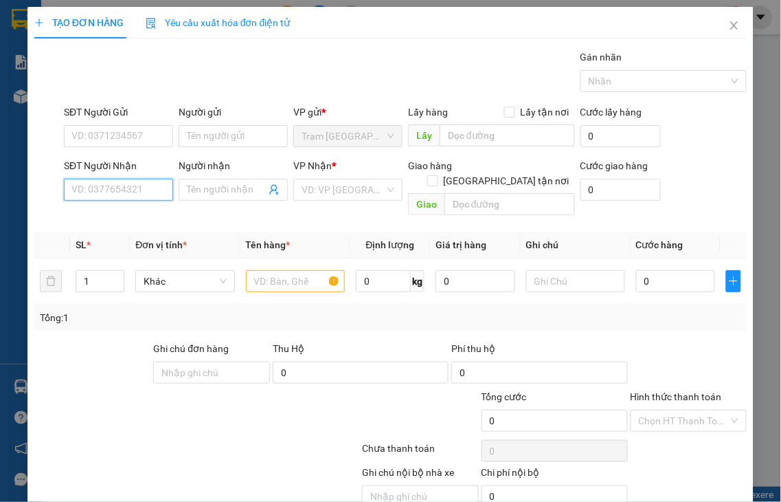
click at [160, 190] on input "SĐT Người Nhận" at bounding box center [118, 190] width 109 height 22
click at [139, 190] on input "4028" at bounding box center [118, 190] width 109 height 22
drag, startPoint x: 70, startPoint y: 187, endPoint x: 26, endPoint y: 188, distance: 44.0
click at [42, 188] on div "SĐT Người Nhận 4028 Người nhận Tên người nhận VP Nhận * VD: VP Sài Gòn Giao hàn…" at bounding box center [390, 189] width 715 height 63
click at [145, 195] on input "0708894028" at bounding box center [118, 190] width 109 height 22
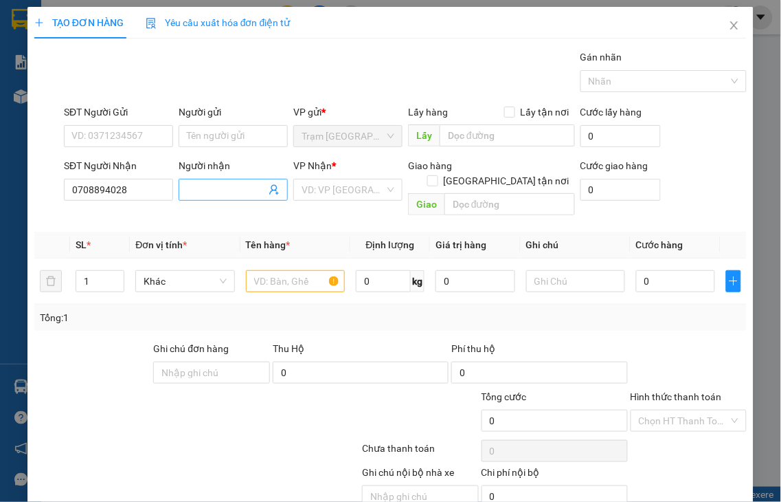
click at [191, 193] on input "Người nhận" at bounding box center [226, 189] width 79 height 15
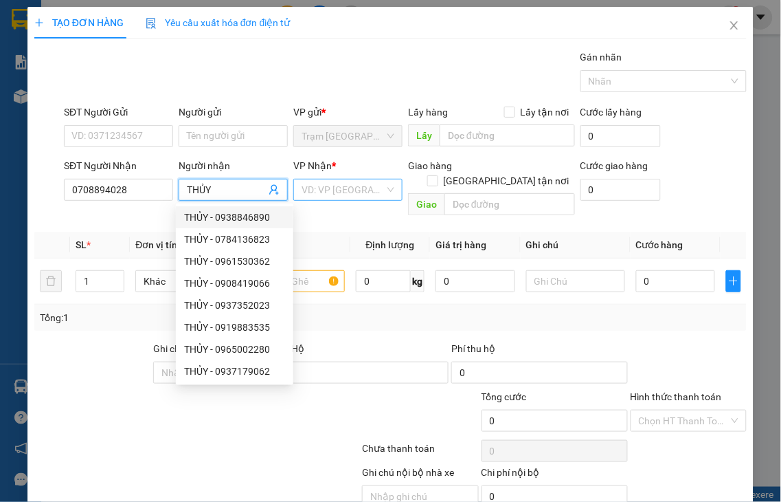
click at [344, 188] on input "search" at bounding box center [343, 189] width 83 height 21
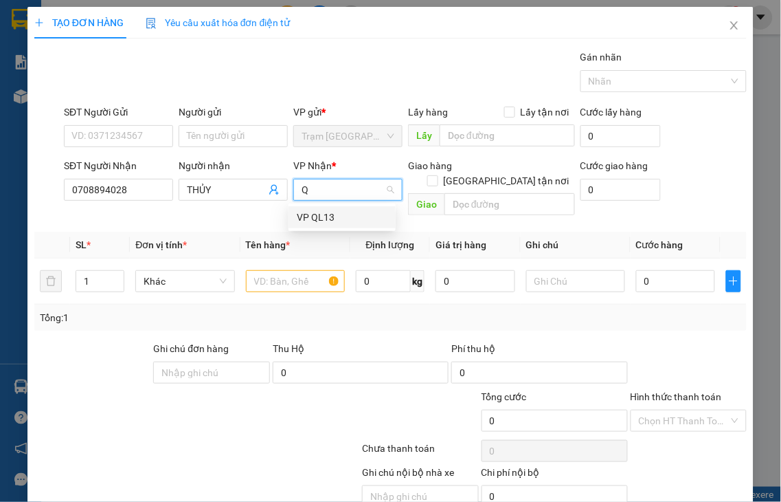
click at [324, 210] on div "VP QL13" at bounding box center [342, 217] width 91 height 15
click at [293, 270] on input "text" at bounding box center [295, 281] width 99 height 22
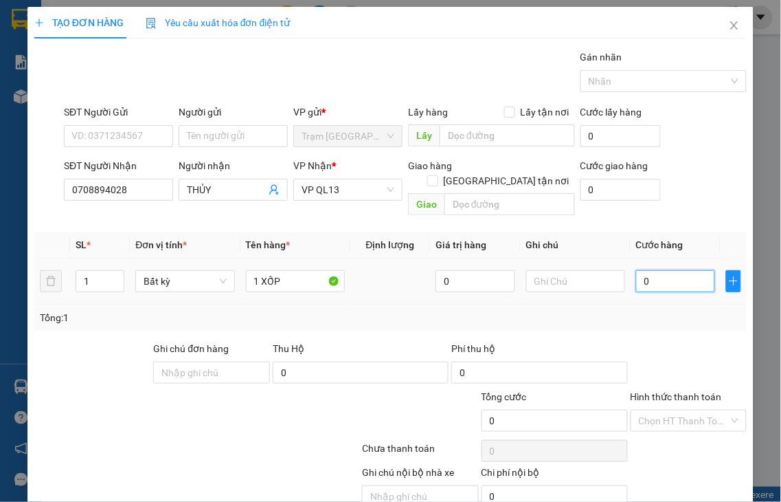
click at [642, 270] on input "0" at bounding box center [675, 281] width 79 height 22
click at [671, 391] on label "Hình thức thanh toán" at bounding box center [676, 396] width 91 height 11
click at [671, 410] on input "Hình thức thanh toán" at bounding box center [684, 420] width 91 height 21
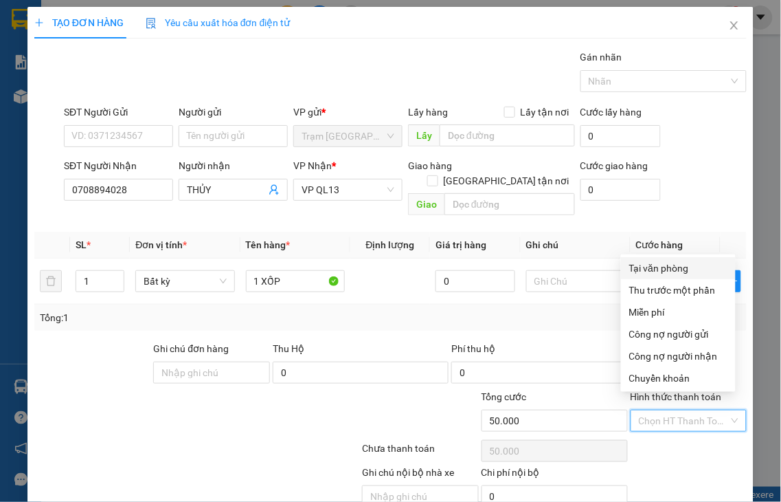
click at [662, 271] on div "Tại văn phòng" at bounding box center [678, 267] width 98 height 15
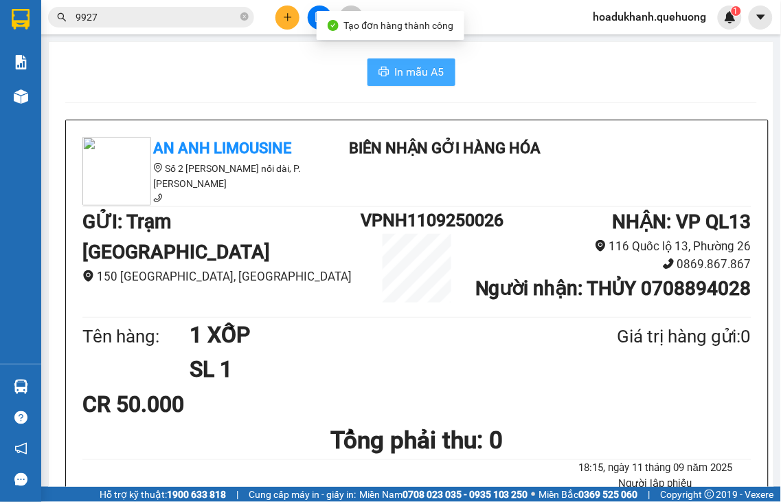
click at [429, 78] on span "In mẫu A5" at bounding box center [419, 71] width 49 height 17
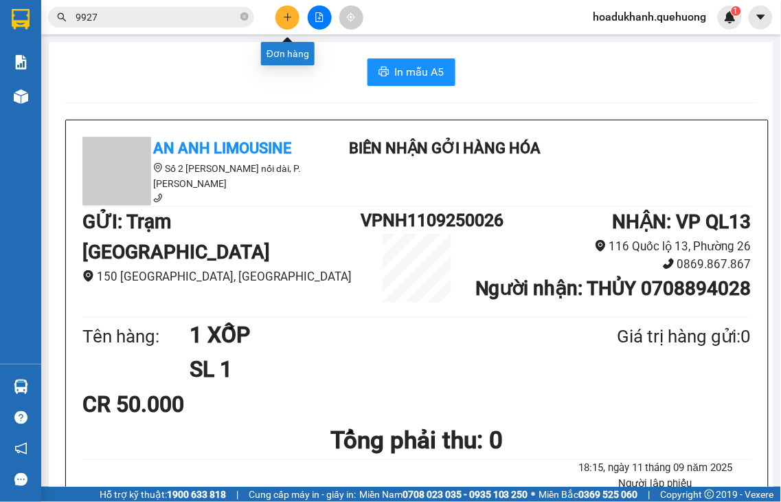
click at [290, 10] on button at bounding box center [288, 17] width 24 height 24
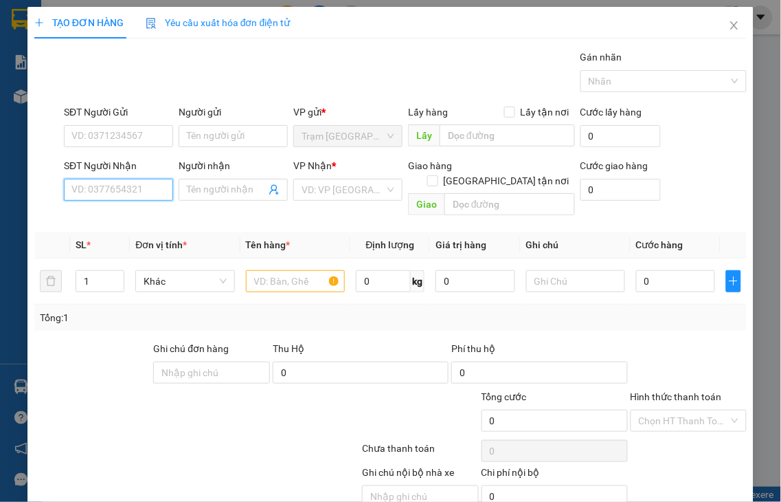
click at [149, 190] on input "SĐT Người Nhận" at bounding box center [118, 190] width 109 height 22
click at [149, 190] on input "5444" at bounding box center [118, 190] width 109 height 22
click at [138, 216] on div "0792845444 - NHI" at bounding box center [116, 217] width 91 height 15
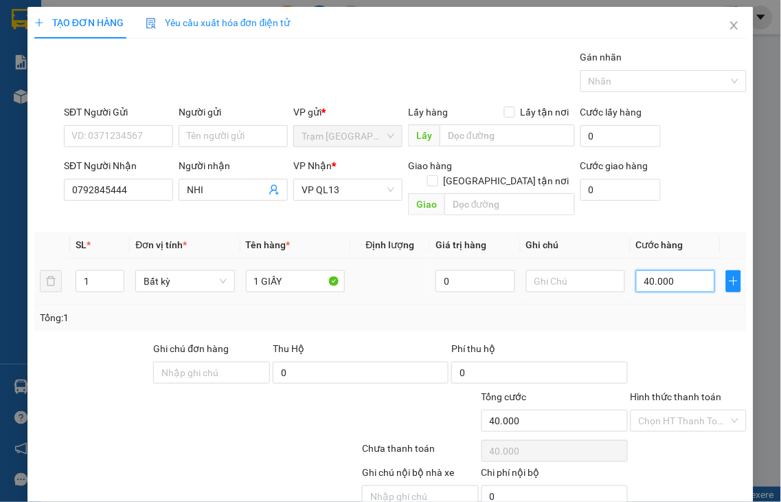
click at [660, 272] on input "40.000" at bounding box center [675, 281] width 79 height 22
click at [695, 391] on label "Hình thức thanh toán" at bounding box center [676, 396] width 91 height 11
click at [695, 410] on input "Hình thức thanh toán" at bounding box center [684, 420] width 91 height 21
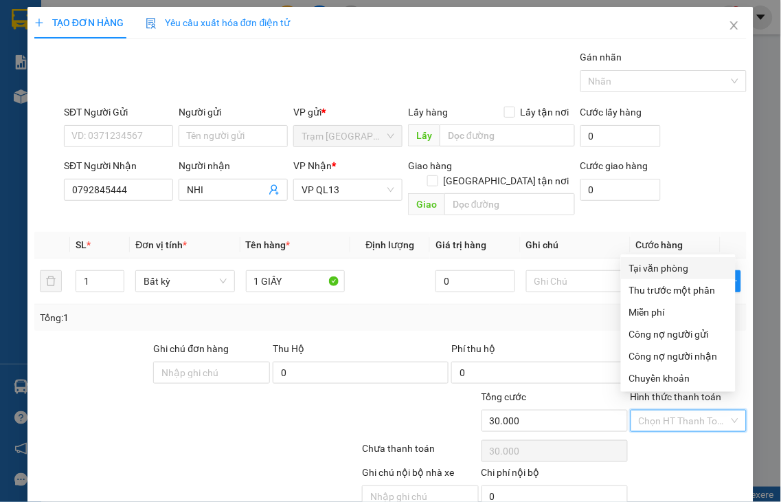
click at [657, 272] on div "Tại văn phòng" at bounding box center [678, 267] width 98 height 15
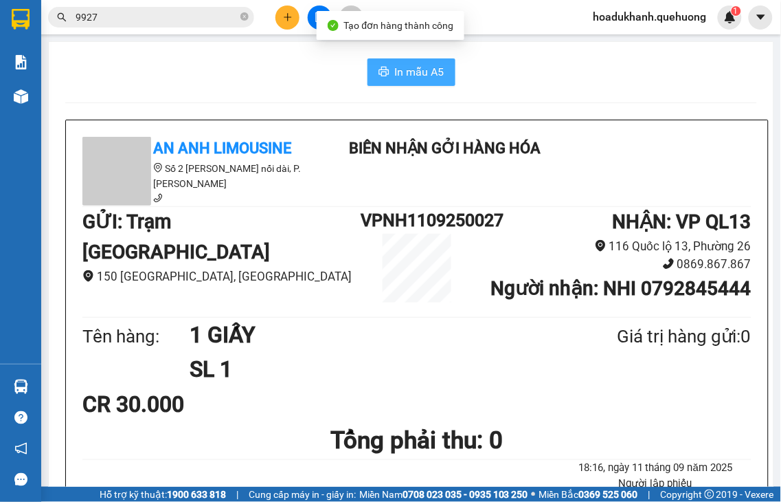
click at [433, 74] on span "In mẫu A5" at bounding box center [419, 71] width 49 height 17
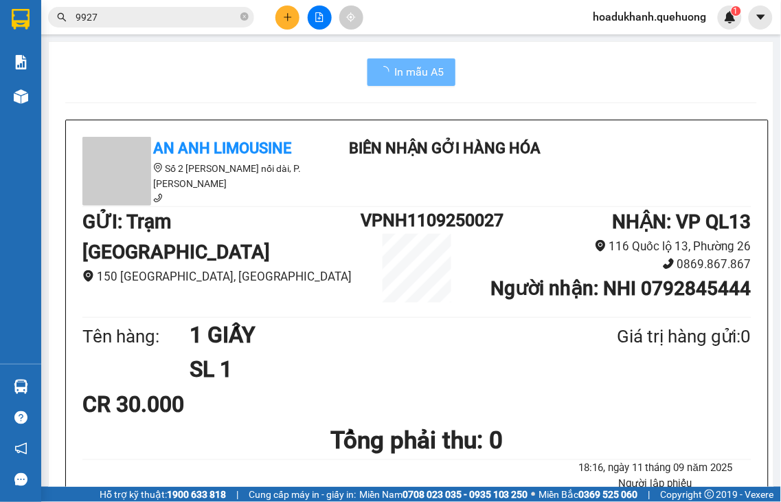
click at [283, 14] on icon "plus" at bounding box center [288, 17] width 10 height 10
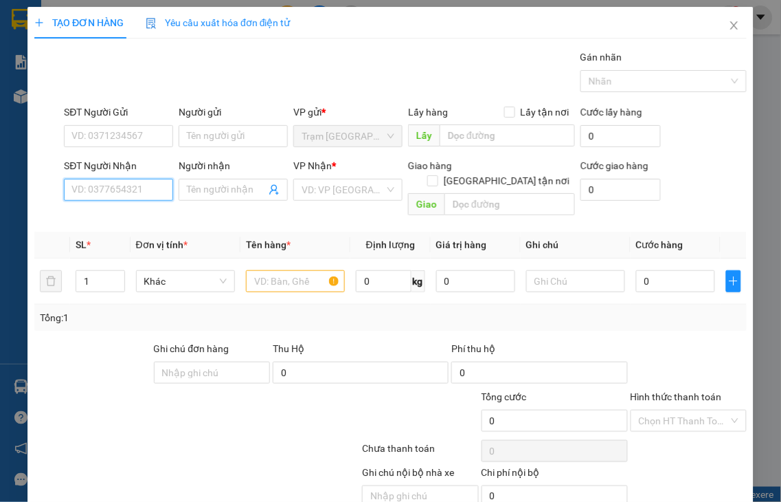
click at [150, 194] on input "SĐT Người Nhận" at bounding box center [118, 190] width 109 height 22
click at [149, 182] on input "2887" at bounding box center [118, 190] width 109 height 22
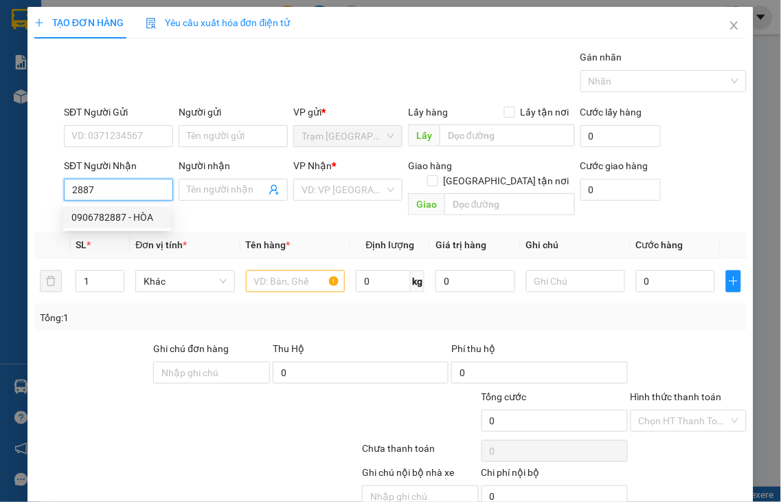
click at [140, 217] on div "0906782887 - HÒA" at bounding box center [116, 217] width 91 height 15
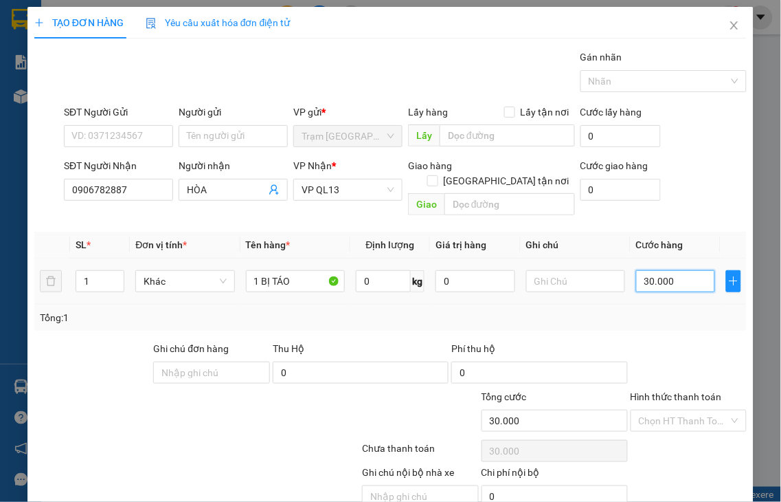
click at [683, 270] on input "30.000" at bounding box center [675, 281] width 79 height 22
click at [653, 391] on label "Hình thức thanh toán" at bounding box center [676, 396] width 91 height 11
click at [653, 410] on input "Hình thức thanh toán" at bounding box center [684, 420] width 91 height 21
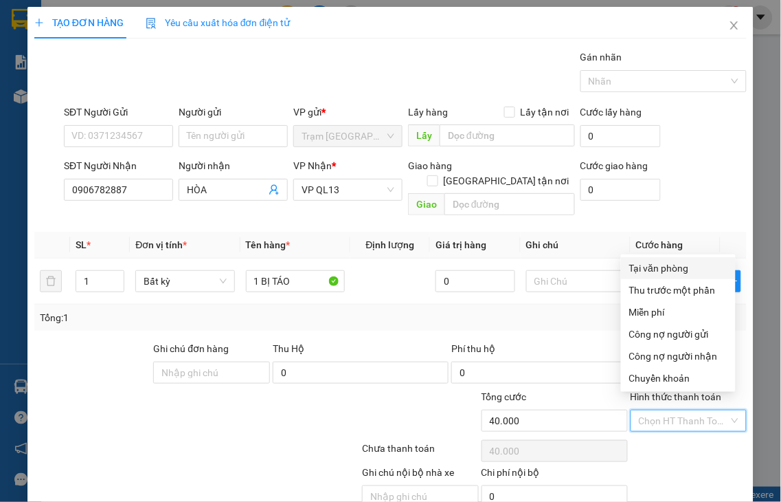
click at [662, 273] on div "Tại văn phòng" at bounding box center [678, 267] width 98 height 15
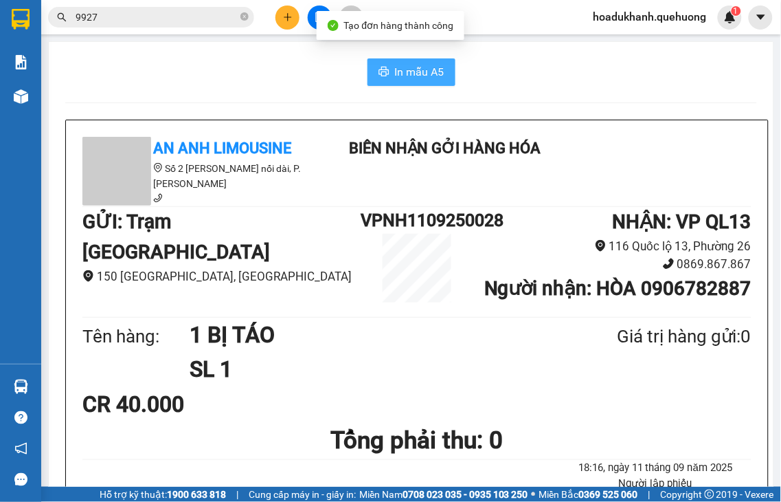
click at [412, 74] on span "In mẫu A5" at bounding box center [419, 71] width 49 height 17
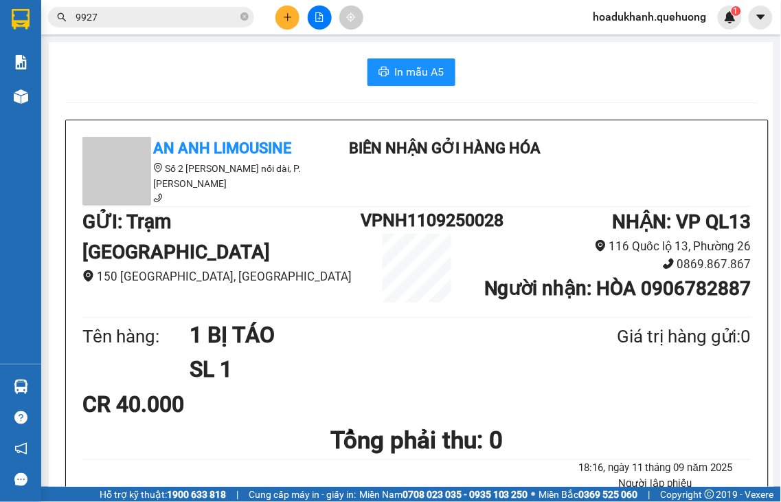
click at [283, 16] on icon "plus" at bounding box center [288, 17] width 10 height 10
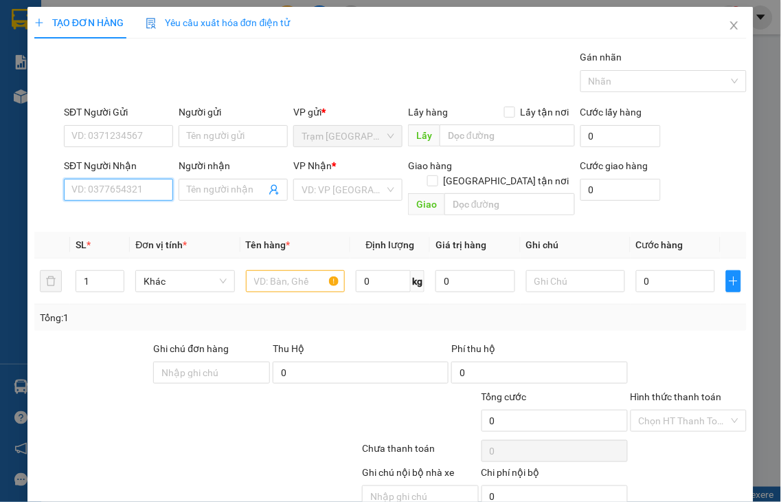
click at [124, 183] on input "SĐT Người Nhận" at bounding box center [118, 190] width 109 height 22
click at [109, 190] on input "1375" at bounding box center [118, 190] width 109 height 22
click at [118, 216] on div "0903011375 - NHÂN" at bounding box center [116, 217] width 91 height 15
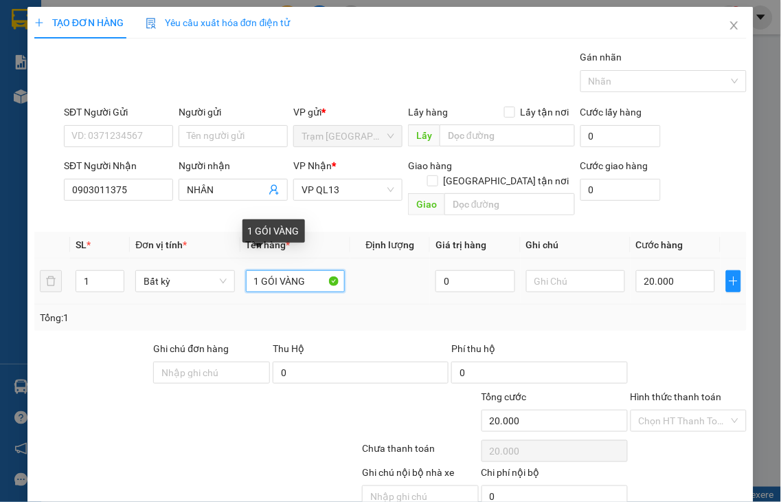
drag, startPoint x: 258, startPoint y: 265, endPoint x: 381, endPoint y: 252, distance: 123.7
click at [381, 258] on tr "1 Bất kỳ 1 GÓI VÀNG 0 20.000" at bounding box center [390, 281] width 712 height 46
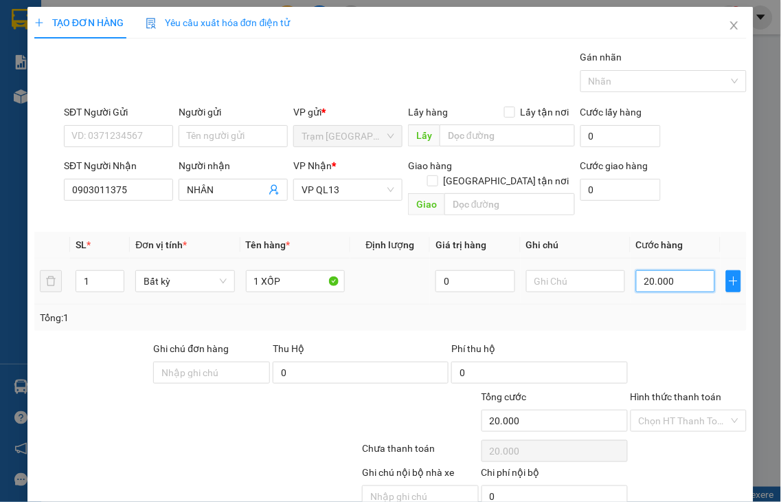
click at [677, 270] on input "20.000" at bounding box center [675, 281] width 79 height 22
click at [664, 391] on label "Hình thức thanh toán" at bounding box center [676, 396] width 91 height 11
click at [664, 410] on input "Hình thức thanh toán" at bounding box center [684, 420] width 91 height 21
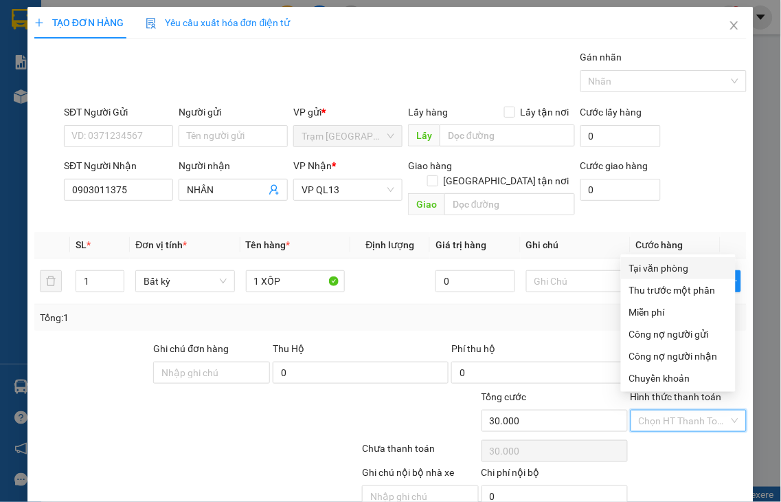
click at [647, 273] on div "Tại văn phòng" at bounding box center [678, 267] width 98 height 15
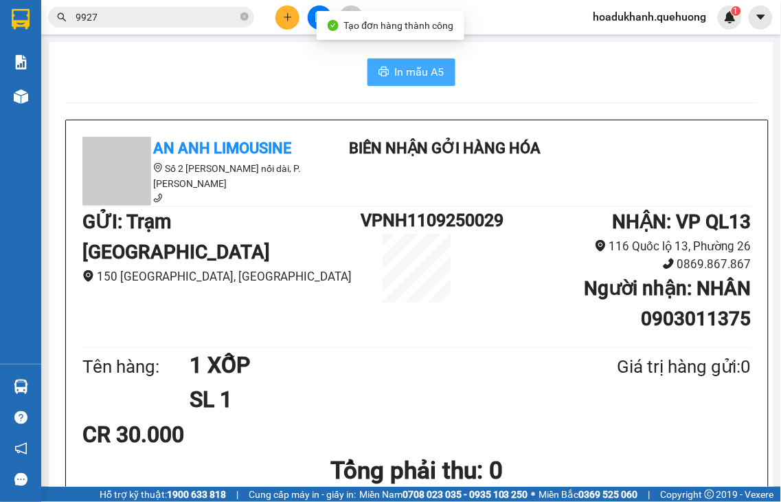
click at [396, 74] on span "In mẫu A5" at bounding box center [419, 71] width 49 height 17
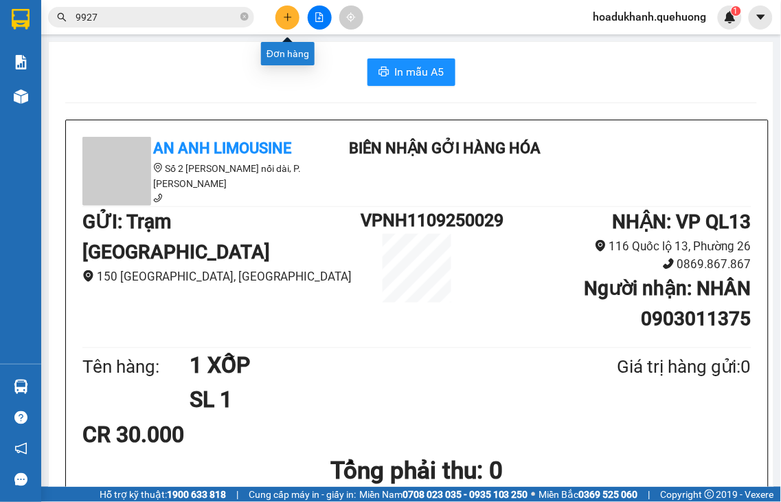
click at [284, 16] on icon "plus" at bounding box center [288, 17] width 10 height 10
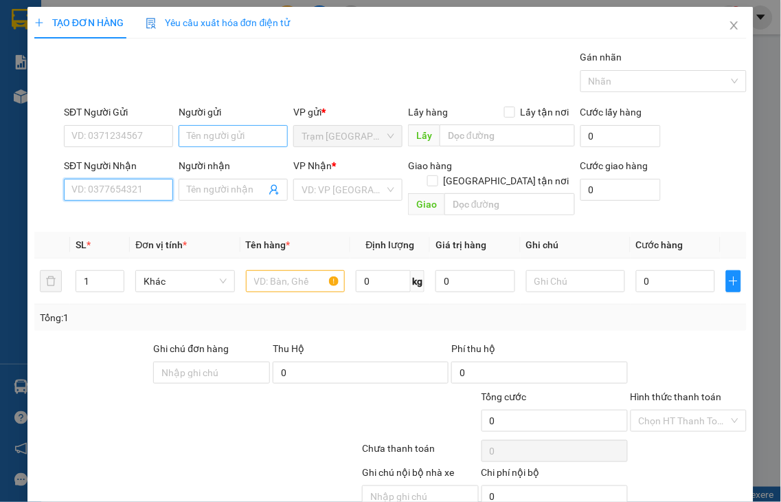
drag, startPoint x: 120, startPoint y: 193, endPoint x: 255, endPoint y: 144, distance: 143.9
click at [120, 192] on input "SĐT Người Nhận" at bounding box center [118, 190] width 109 height 22
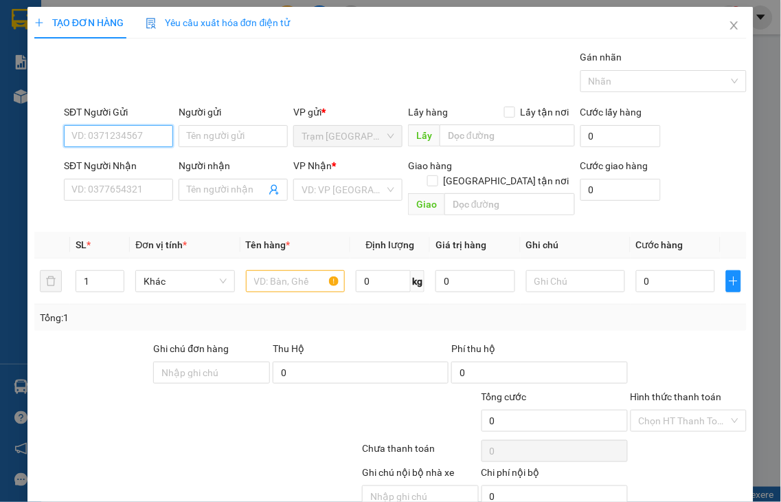
click at [119, 135] on input "SĐT Người Gửi" at bounding box center [118, 136] width 109 height 22
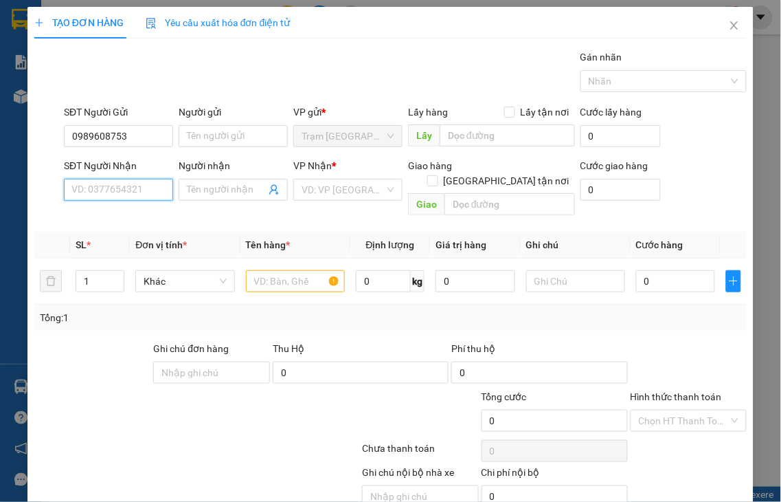
click at [86, 189] on input "SĐT Người Nhận" at bounding box center [118, 190] width 109 height 22
click at [125, 217] on div "0973649926 - TIẾN" at bounding box center [116, 217] width 91 height 15
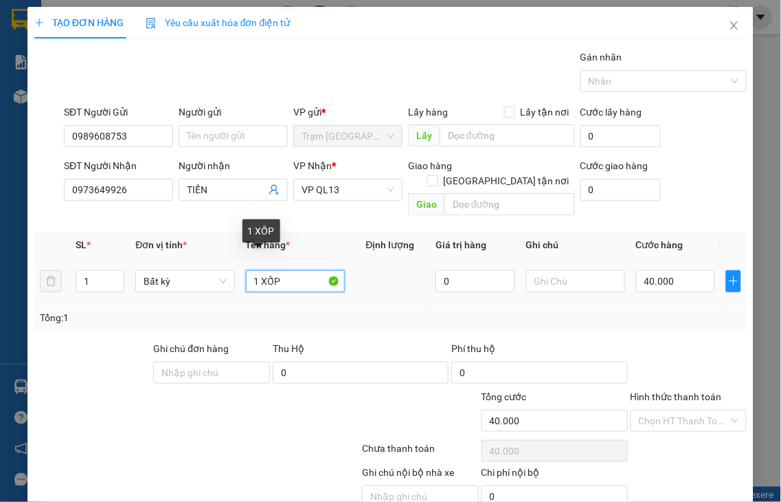
drag, startPoint x: 259, startPoint y: 262, endPoint x: 319, endPoint y: 253, distance: 60.5
click at [318, 270] on input "1 XỐP" at bounding box center [295, 281] width 99 height 22
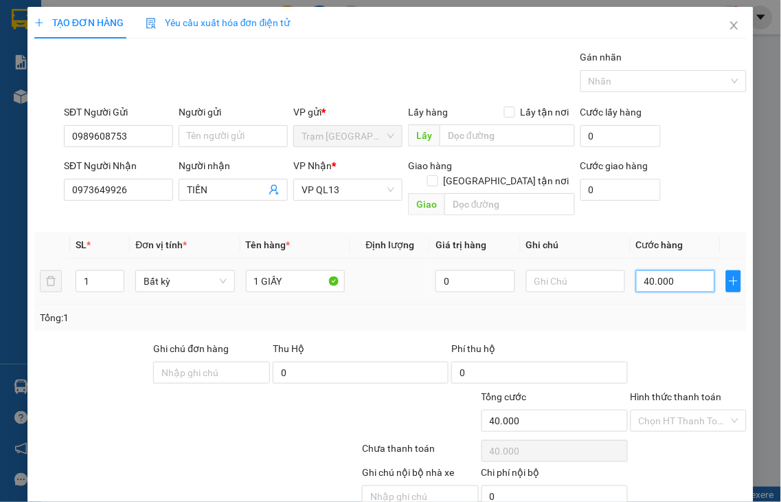
click at [682, 270] on input "40.000" at bounding box center [675, 281] width 79 height 22
click at [691, 391] on label "Hình thức thanh toán" at bounding box center [676, 396] width 91 height 11
click at [691, 410] on input "Hình thức thanh toán" at bounding box center [684, 420] width 91 height 21
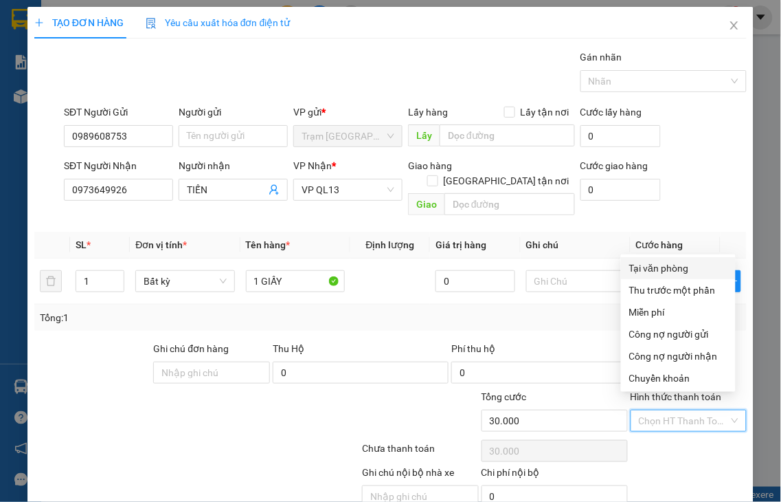
click at [662, 262] on div "Tại văn phòng" at bounding box center [678, 267] width 98 height 15
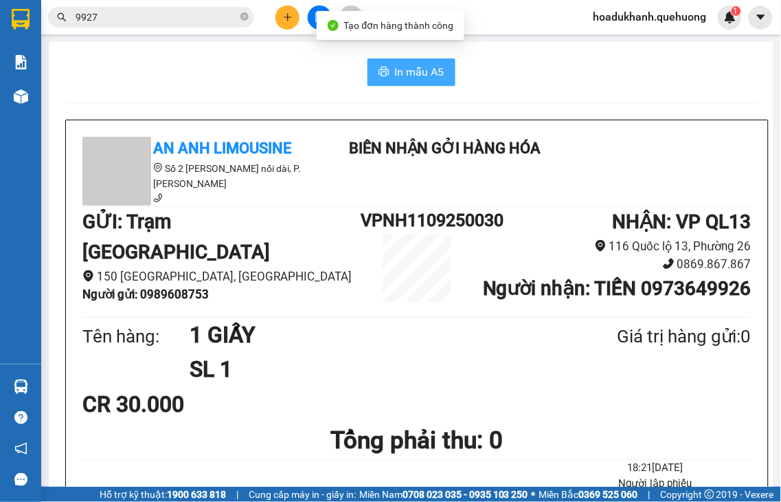
click at [429, 76] on span "In mẫu A5" at bounding box center [419, 71] width 49 height 17
click at [284, 14] on icon "plus" at bounding box center [288, 17] width 10 height 10
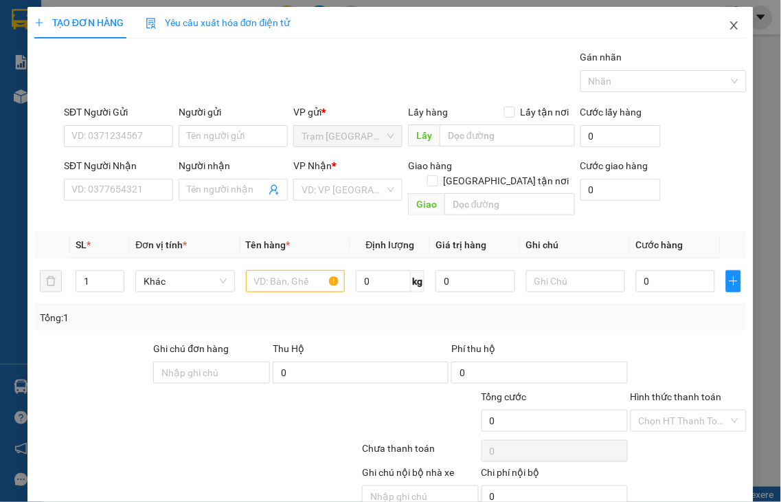
click at [729, 25] on icon "close" at bounding box center [734, 25] width 11 height 11
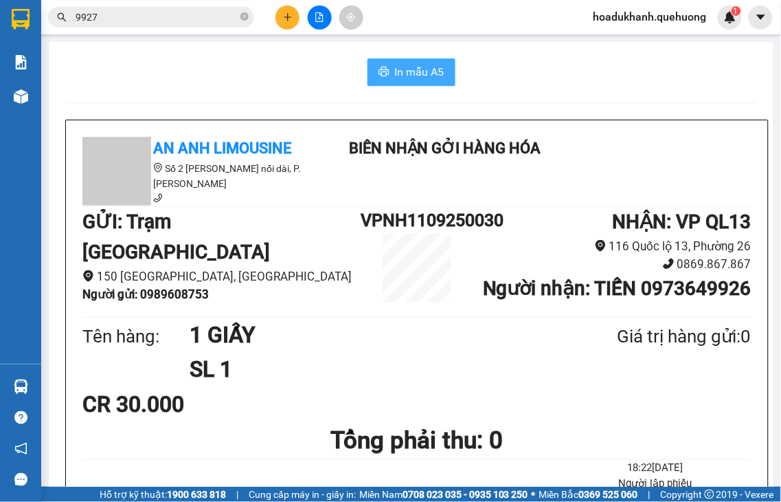
click at [399, 76] on span "In mẫu A5" at bounding box center [419, 71] width 49 height 17
click at [283, 21] on icon "plus" at bounding box center [288, 17] width 10 height 10
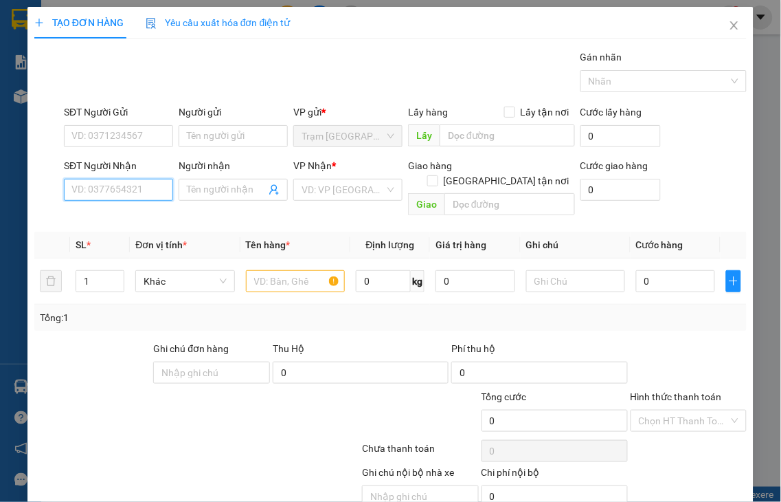
click at [126, 190] on input "SĐT Người Nhận" at bounding box center [118, 190] width 109 height 22
click at [146, 216] on div "0902651741 - LINH" at bounding box center [116, 217] width 91 height 15
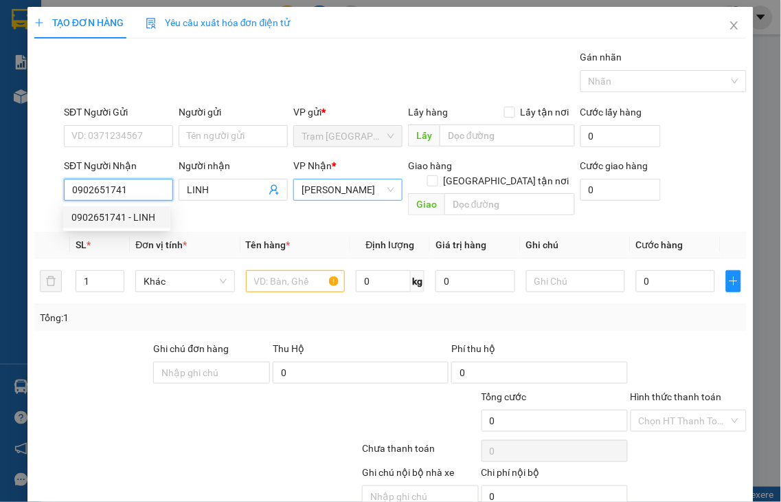
click at [365, 188] on span "[PERSON_NAME]" at bounding box center [348, 189] width 93 height 21
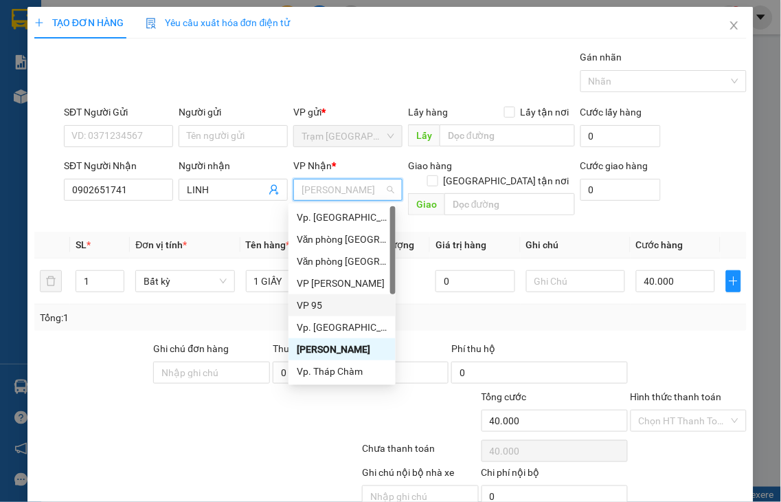
click at [316, 306] on div "VP 95" at bounding box center [342, 304] width 91 height 15
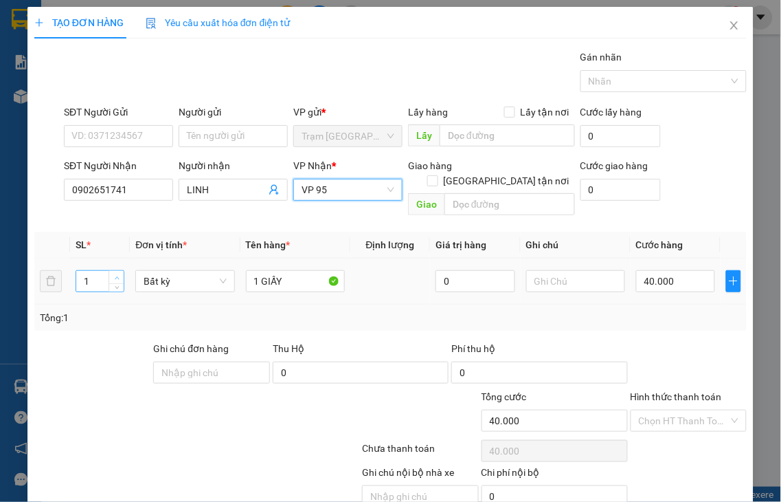
click at [113, 271] on span "Increase Value" at bounding box center [116, 277] width 15 height 12
click at [297, 270] on input "1 GIẤY" at bounding box center [295, 281] width 99 height 22
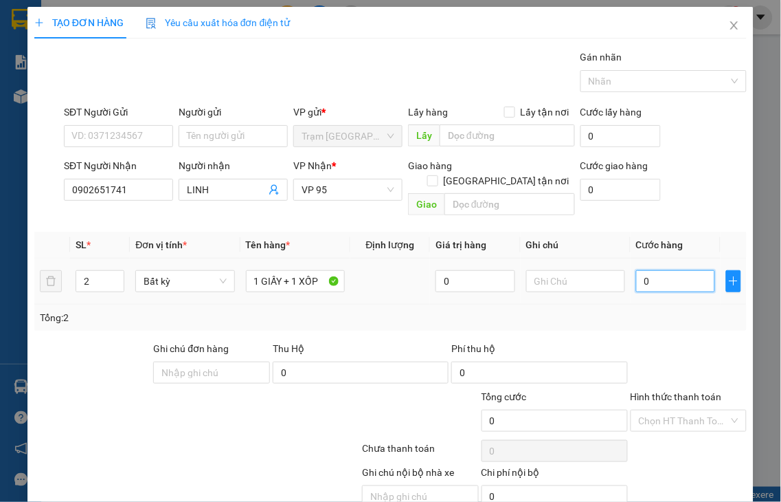
click at [656, 270] on input "0" at bounding box center [675, 281] width 79 height 22
click at [682, 372] on div at bounding box center [689, 365] width 120 height 48
click at [675, 391] on label "Hình thức thanh toán" at bounding box center [676, 396] width 91 height 11
click at [675, 410] on input "Hình thức thanh toán" at bounding box center [684, 420] width 91 height 21
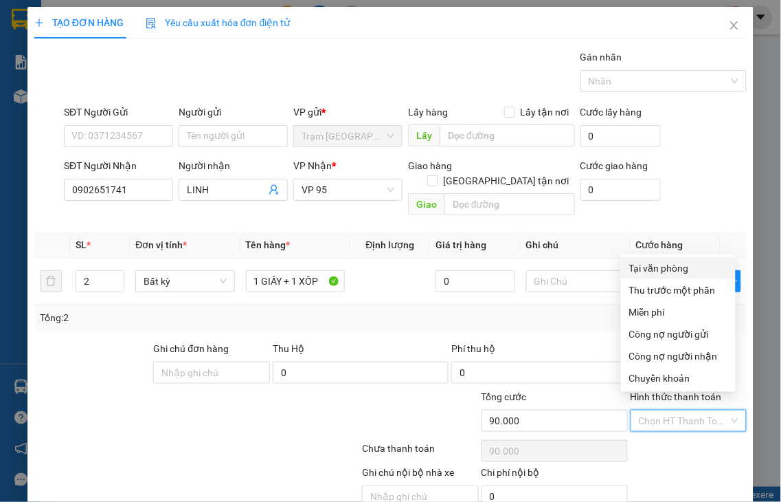
click at [662, 268] on div "Tại văn phòng" at bounding box center [678, 267] width 98 height 15
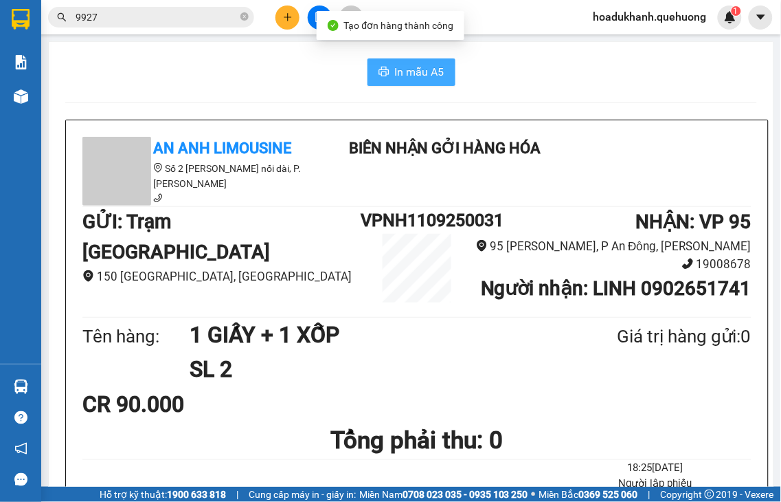
click at [395, 74] on span "In mẫu A5" at bounding box center [419, 71] width 49 height 17
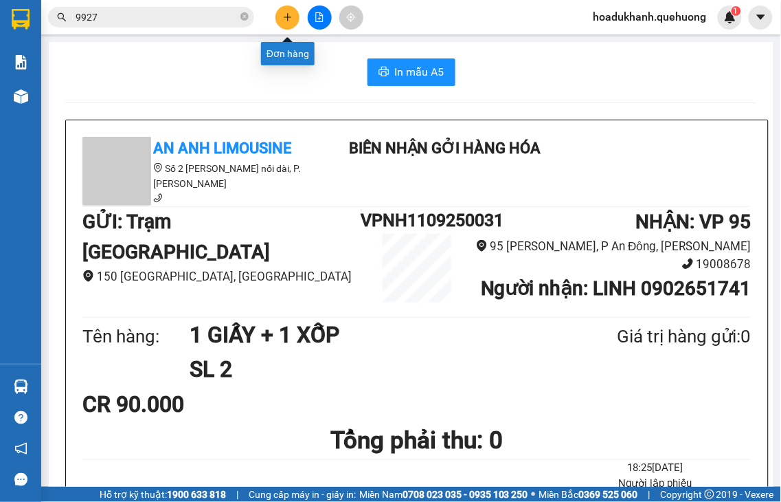
click at [282, 21] on button at bounding box center [288, 17] width 24 height 24
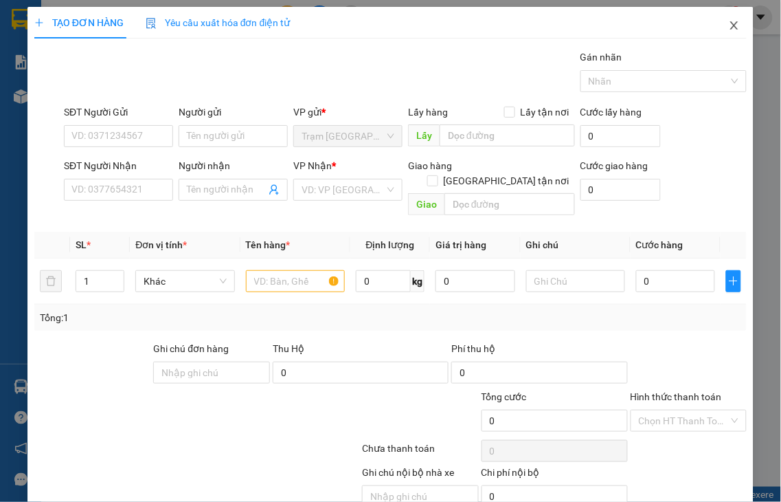
click at [729, 23] on icon "close" at bounding box center [734, 25] width 11 height 11
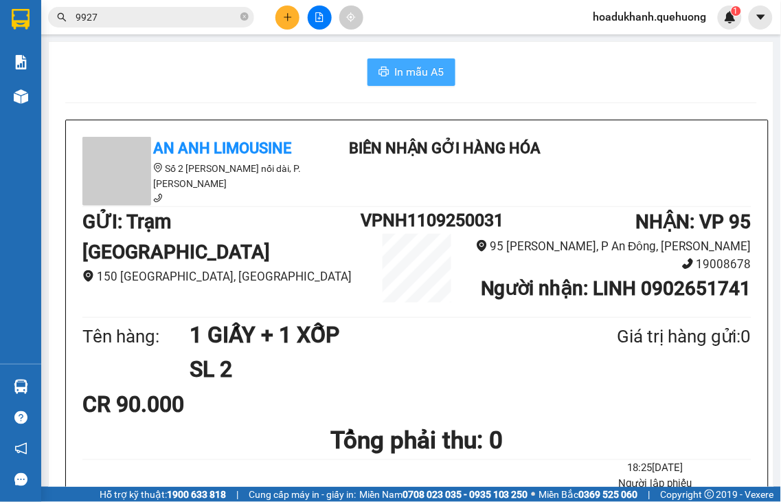
click at [403, 77] on span "In mẫu A5" at bounding box center [419, 71] width 49 height 17
click at [403, 74] on span "In mẫu A5" at bounding box center [419, 71] width 49 height 17
click at [409, 73] on span "In mẫu A5" at bounding box center [419, 71] width 49 height 17
click at [284, 17] on icon "plus" at bounding box center [288, 17] width 10 height 10
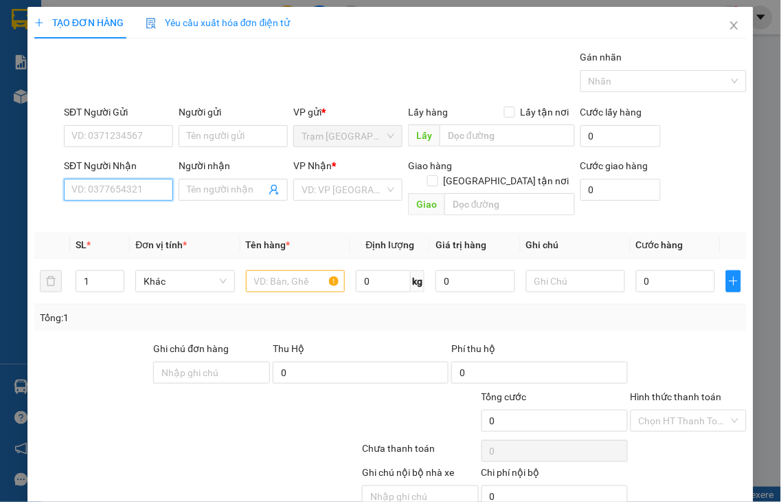
click at [139, 188] on input "SĐT Người Nhận" at bounding box center [118, 190] width 109 height 22
click at [151, 189] on input "8532" at bounding box center [118, 190] width 109 height 22
click at [139, 221] on div "0797348532 - HOÀNG HỢP" at bounding box center [131, 217] width 120 height 15
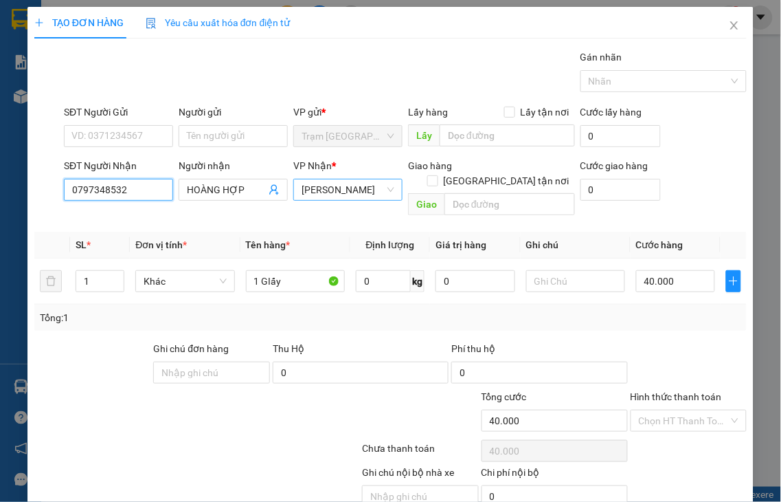
click at [358, 197] on span "[PERSON_NAME]" at bounding box center [348, 189] width 93 height 21
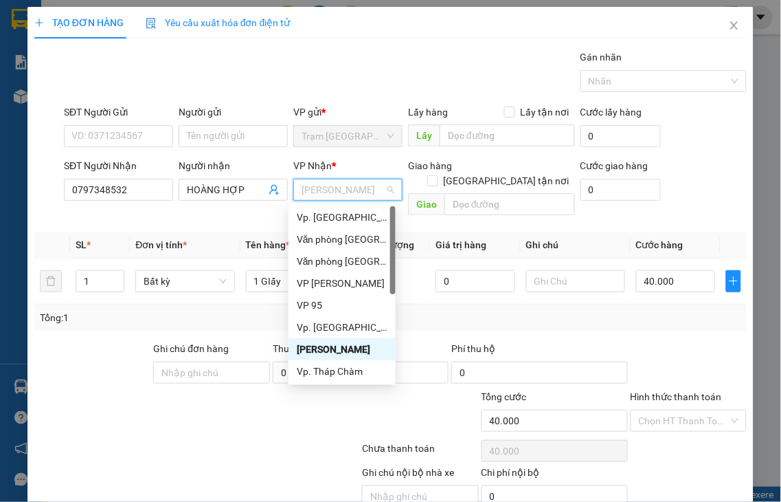
click at [358, 190] on span "[PERSON_NAME]" at bounding box center [348, 189] width 93 height 21
click at [303, 301] on div "VP 95" at bounding box center [342, 304] width 91 height 15
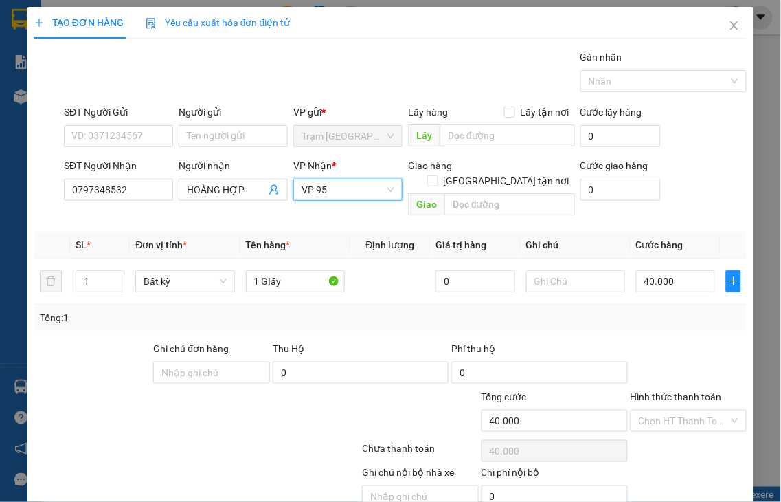
click at [685, 391] on label "Hình thức thanh toán" at bounding box center [676, 396] width 91 height 11
click at [685, 410] on input "Hình thức thanh toán" at bounding box center [684, 420] width 91 height 21
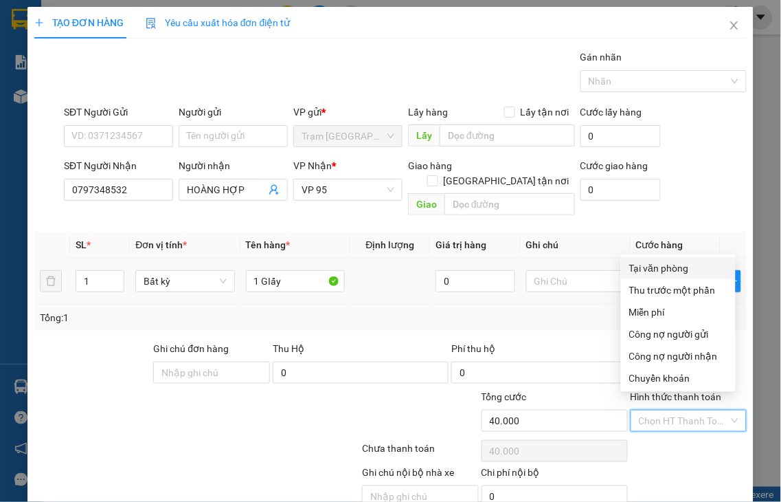
drag, startPoint x: 675, startPoint y: 265, endPoint x: 679, endPoint y: 271, distance: 7.7
click at [675, 265] on div "Tại văn phòng" at bounding box center [678, 267] width 98 height 15
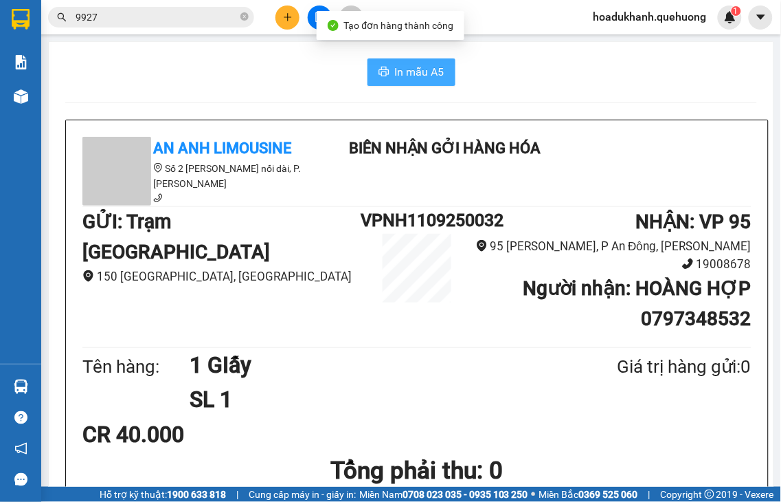
click at [411, 82] on button "In mẫu A5" at bounding box center [412, 71] width 88 height 27
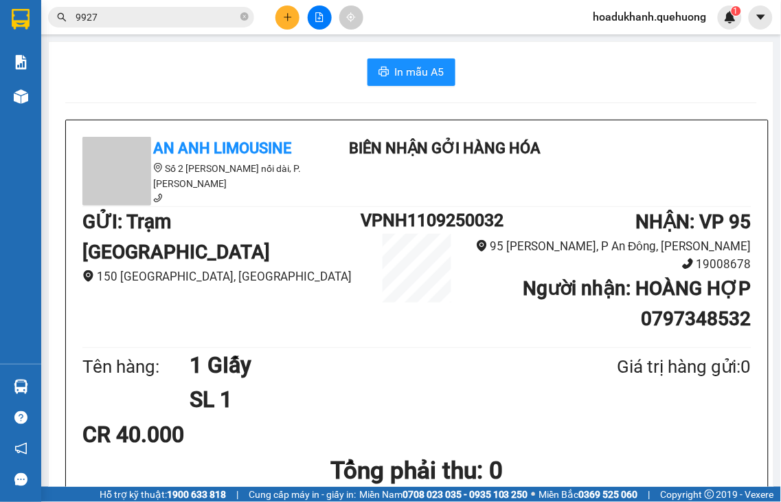
click at [283, 18] on icon "plus" at bounding box center [288, 17] width 10 height 10
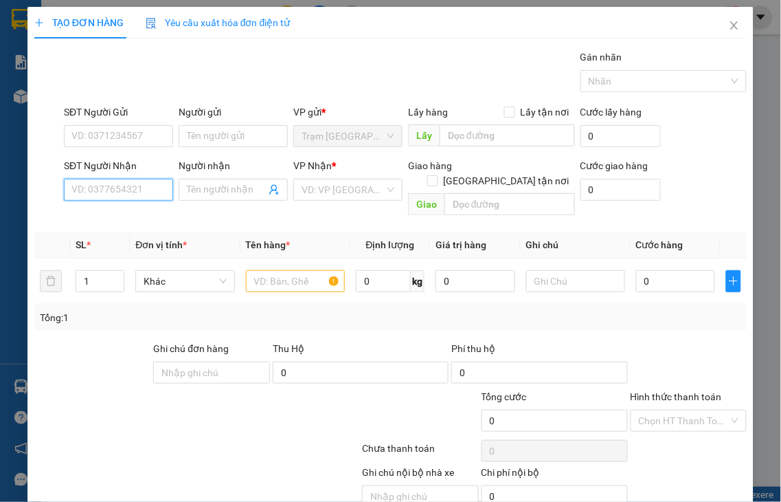
click at [120, 188] on input "SĐT Người Nhận" at bounding box center [118, 190] width 109 height 22
click at [187, 192] on input "Người nhận" at bounding box center [226, 189] width 79 height 15
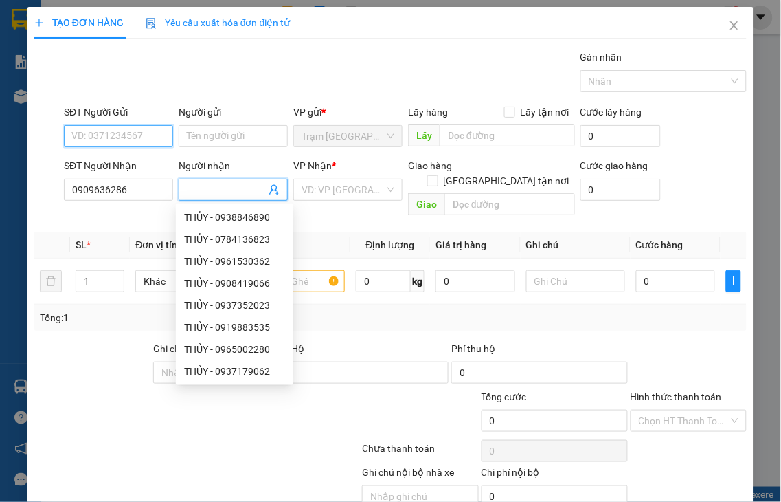
click at [142, 135] on input "SĐT Người Gửi" at bounding box center [118, 136] width 109 height 22
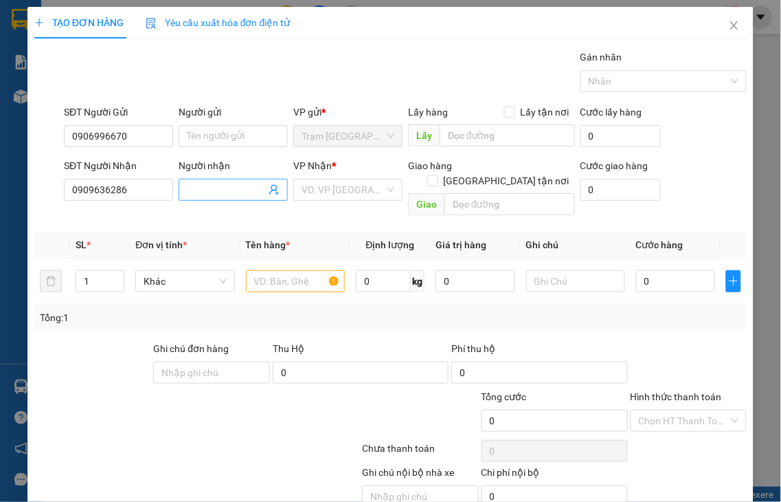
click at [197, 189] on input "Người nhận" at bounding box center [226, 189] width 79 height 15
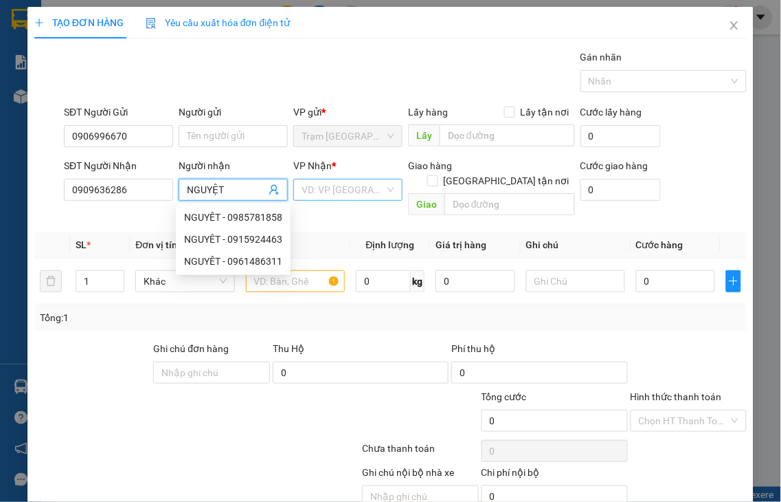
click at [321, 189] on input "search" at bounding box center [343, 189] width 83 height 21
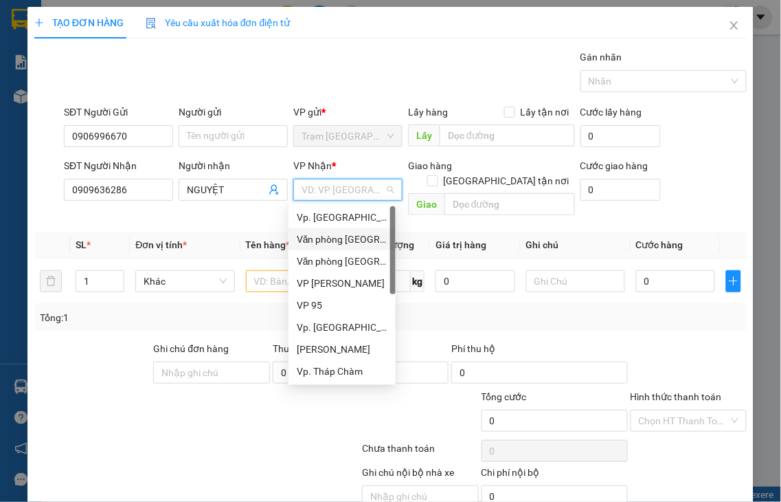
click at [337, 238] on div "Văn phòng [GEOGRAPHIC_DATA]" at bounding box center [342, 239] width 91 height 15
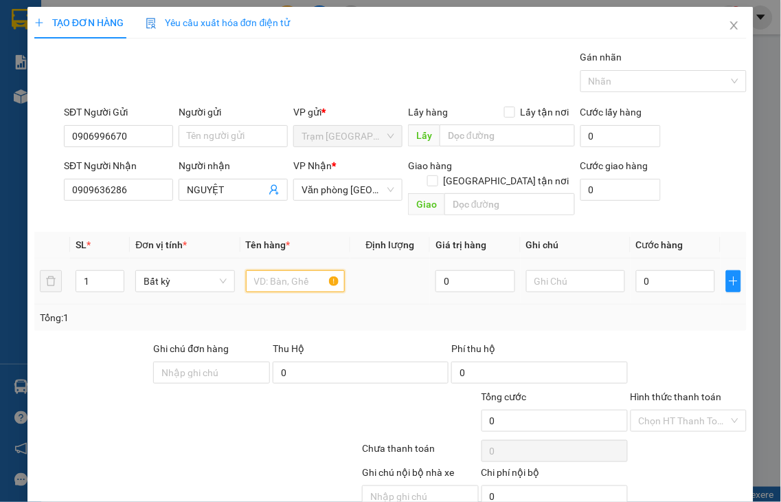
click at [259, 270] on input "text" at bounding box center [295, 281] width 99 height 22
drag, startPoint x: 268, startPoint y: 265, endPoint x: 194, endPoint y: 266, distance: 74.2
click at [194, 266] on tr "1 Bất kỳ 30 0 0" at bounding box center [390, 281] width 712 height 46
click at [666, 270] on input "0" at bounding box center [675, 281] width 79 height 22
click at [688, 391] on label "Hình thức thanh toán" at bounding box center [676, 396] width 91 height 11
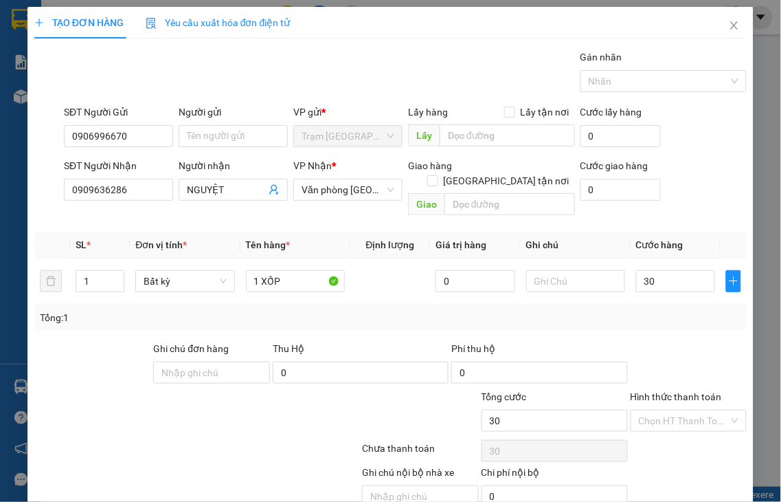
click at [688, 410] on input "Hình thức thanh toán" at bounding box center [684, 420] width 91 height 21
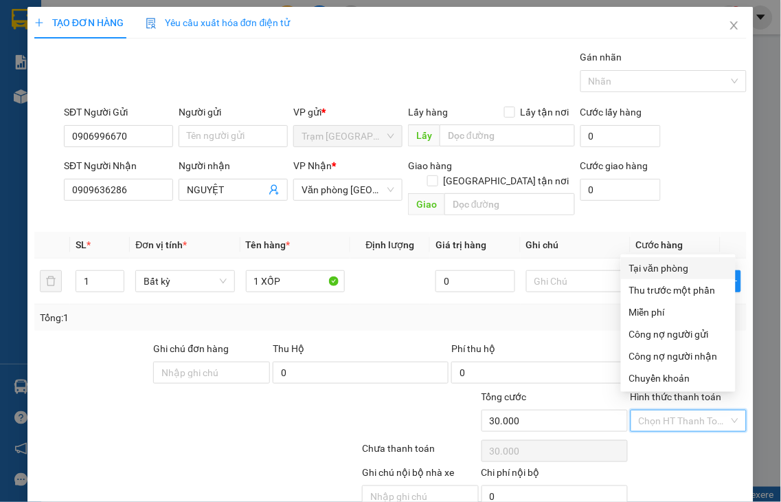
click at [654, 264] on div "Tại văn phòng" at bounding box center [678, 267] width 98 height 15
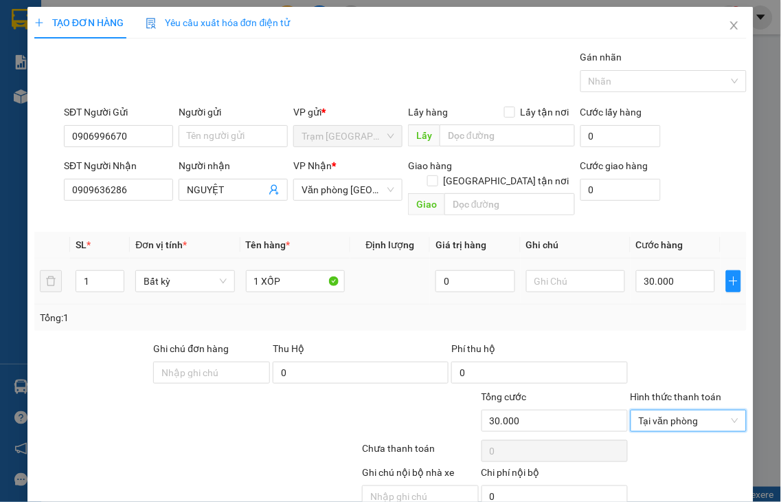
drag, startPoint x: 702, startPoint y: 462, endPoint x: 568, endPoint y: 236, distance: 262.2
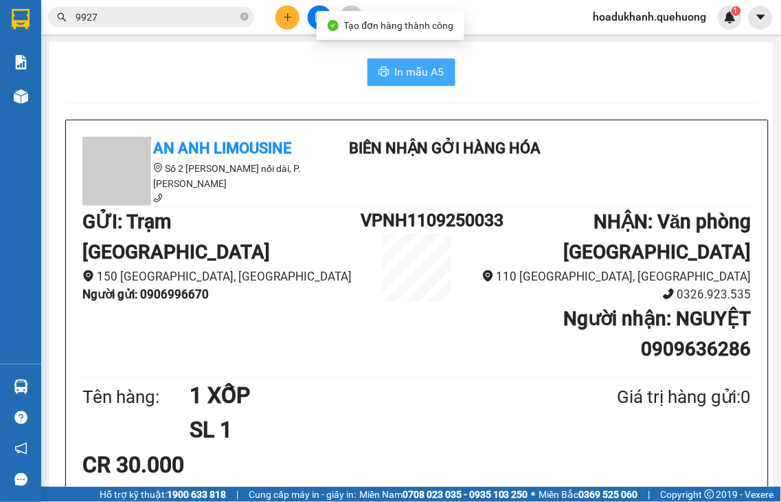
click at [416, 76] on span "In mẫu A5" at bounding box center [419, 71] width 49 height 17
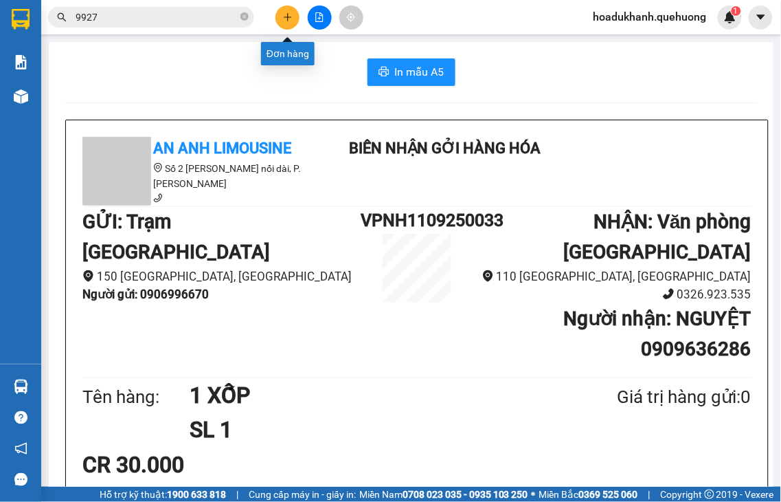
click at [294, 21] on button at bounding box center [288, 17] width 24 height 24
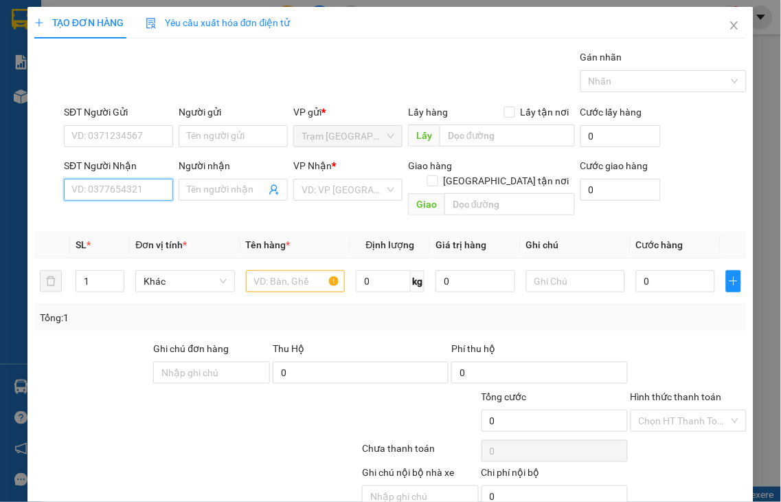
click at [150, 181] on input "SĐT Người Nhận" at bounding box center [118, 190] width 109 height 22
click at [142, 190] on input "9489" at bounding box center [118, 190] width 109 height 22
click at [133, 215] on div "0945659489 - ÚT" at bounding box center [116, 217] width 91 height 15
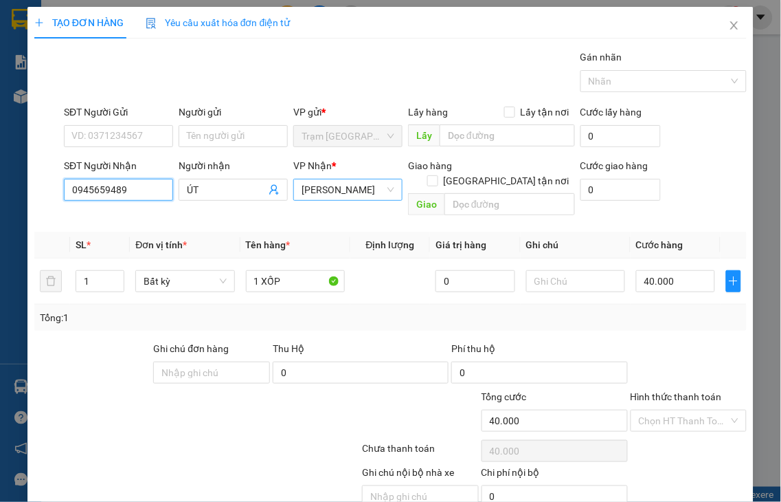
click at [339, 186] on span "[PERSON_NAME]" at bounding box center [348, 189] width 93 height 21
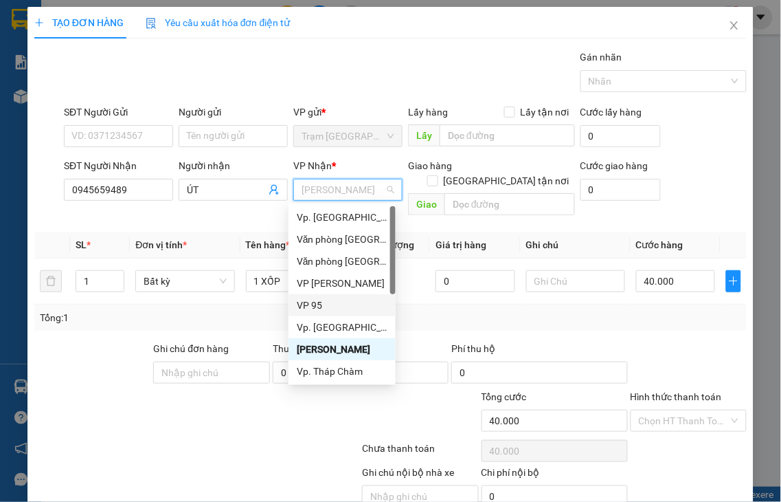
click at [306, 304] on div "VP 95" at bounding box center [342, 304] width 91 height 15
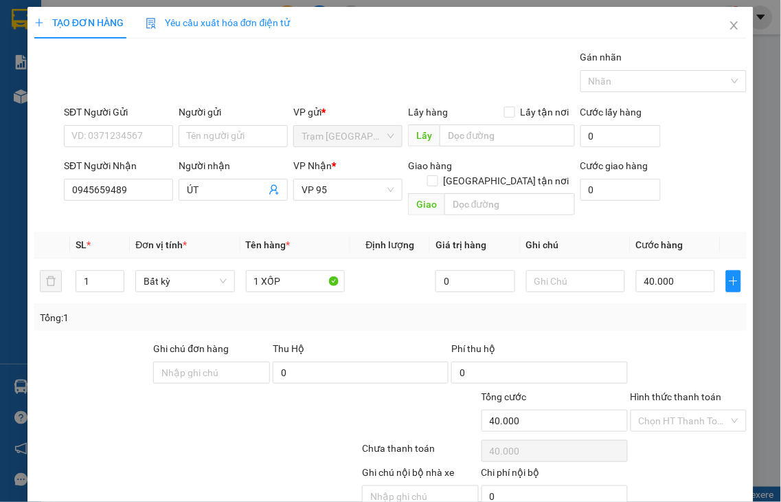
click at [682, 391] on label "Hình thức thanh toán" at bounding box center [676, 396] width 91 height 11
click at [682, 410] on input "Hình thức thanh toán" at bounding box center [684, 420] width 91 height 21
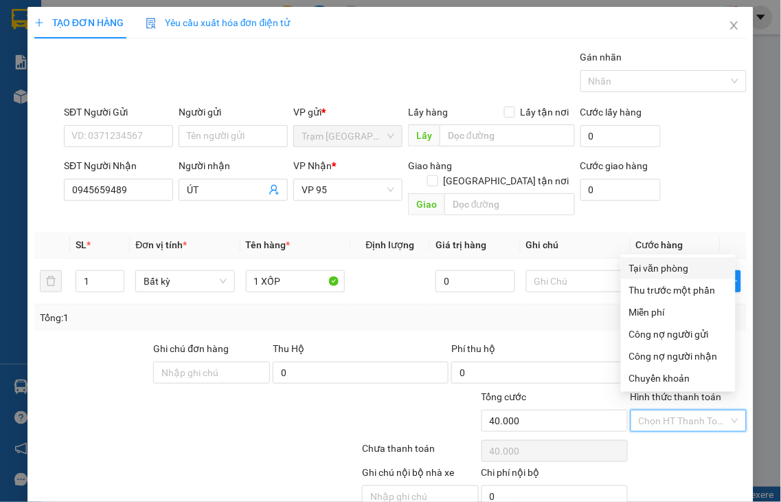
click at [638, 267] on div "Tại văn phòng" at bounding box center [678, 267] width 98 height 15
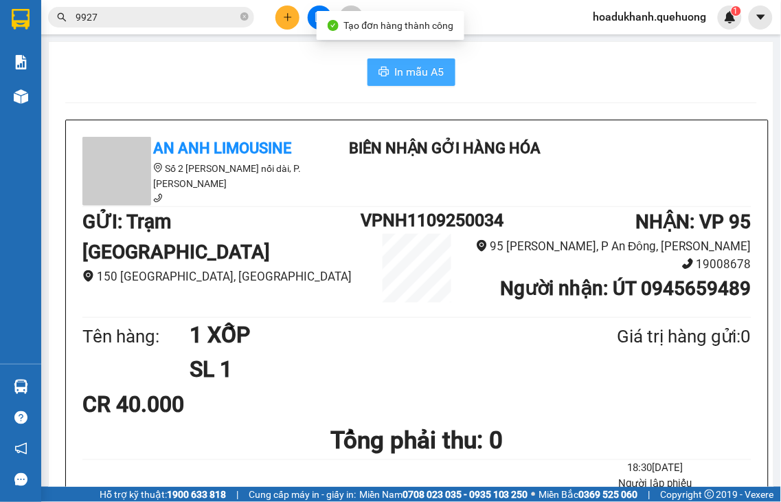
click at [379, 74] on icon "printer" at bounding box center [384, 71] width 11 height 11
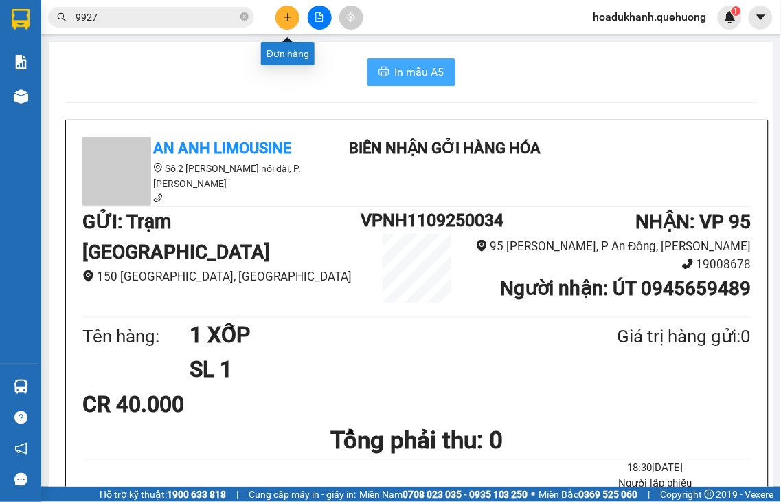
click at [291, 16] on icon "plus" at bounding box center [288, 16] width 8 height 1
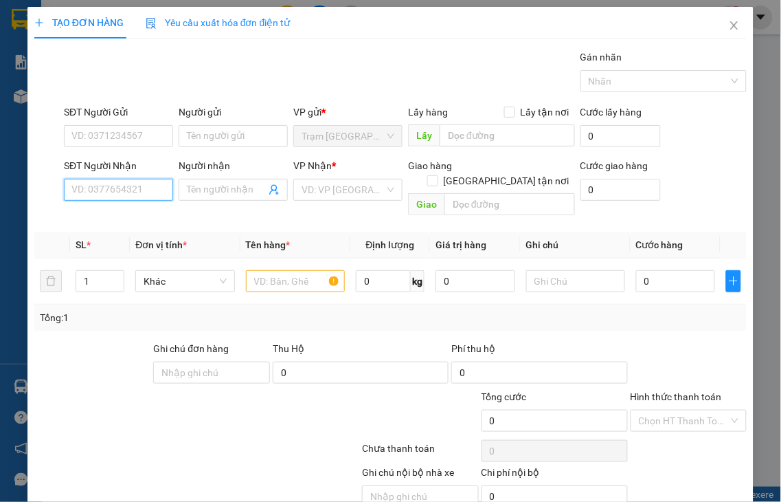
click at [146, 188] on input "SĐT Người Nhận" at bounding box center [118, 190] width 109 height 22
click at [146, 188] on input "0864" at bounding box center [118, 190] width 109 height 22
click at [144, 188] on input "0864" at bounding box center [118, 190] width 109 height 22
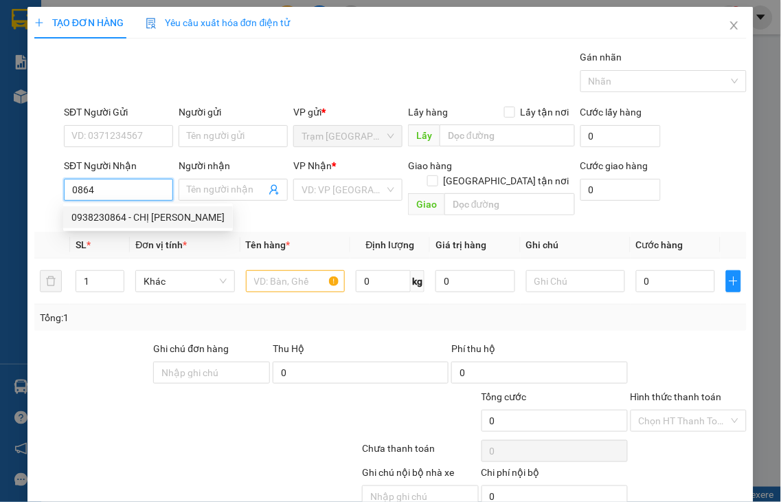
click at [140, 218] on div "0938230864 - CHỊ [PERSON_NAME]" at bounding box center [147, 217] width 153 height 15
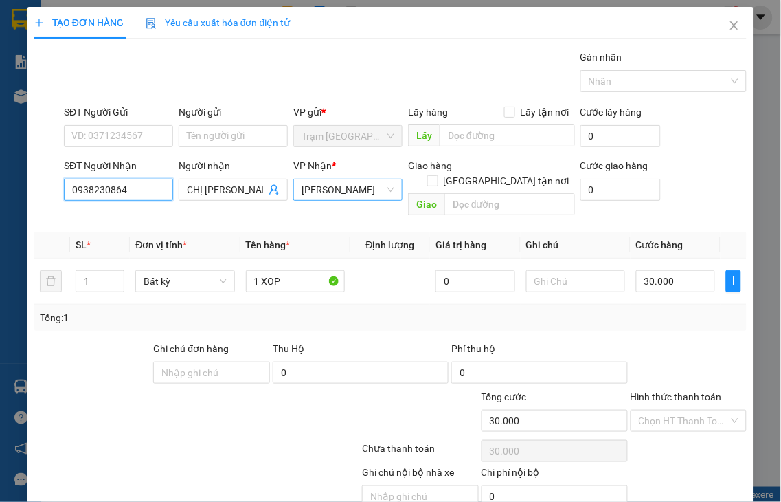
click at [325, 190] on span "[PERSON_NAME]" at bounding box center [348, 189] width 93 height 21
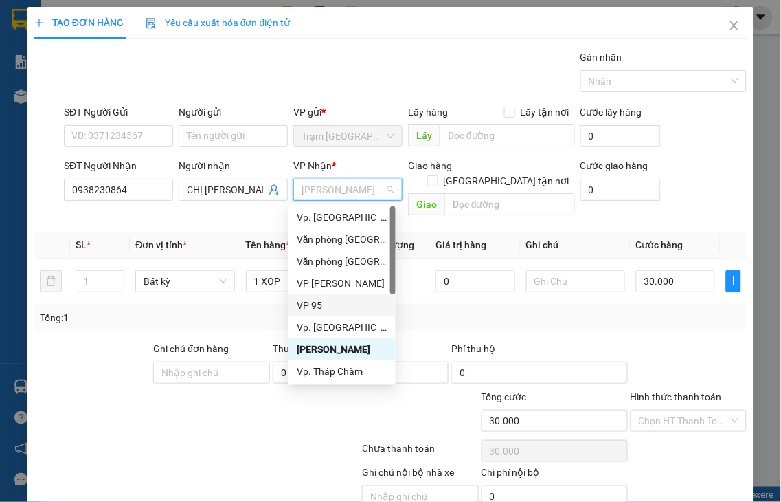
click at [306, 304] on div "VP 95" at bounding box center [342, 304] width 91 height 15
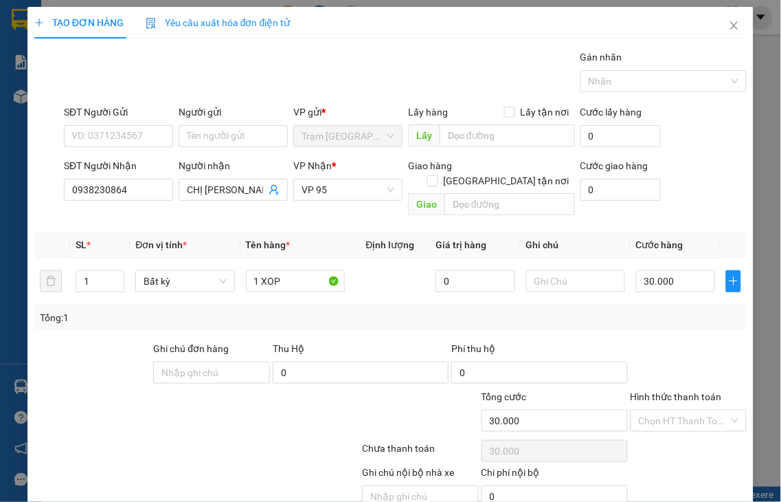
click at [692, 391] on label "Hình thức thanh toán" at bounding box center [676, 396] width 91 height 11
click at [692, 410] on input "Hình thức thanh toán" at bounding box center [684, 420] width 91 height 21
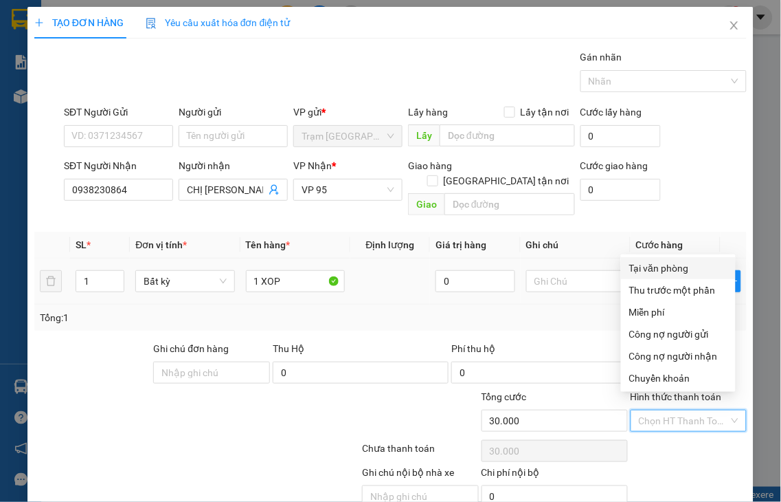
click at [662, 265] on div "Tại văn phòng" at bounding box center [678, 267] width 98 height 15
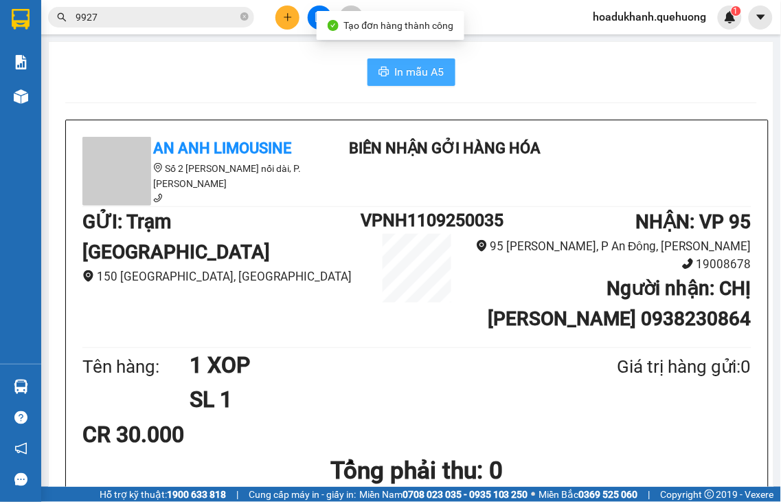
click at [382, 67] on icon "printer" at bounding box center [384, 71] width 11 height 11
click at [287, 25] on button at bounding box center [288, 17] width 24 height 24
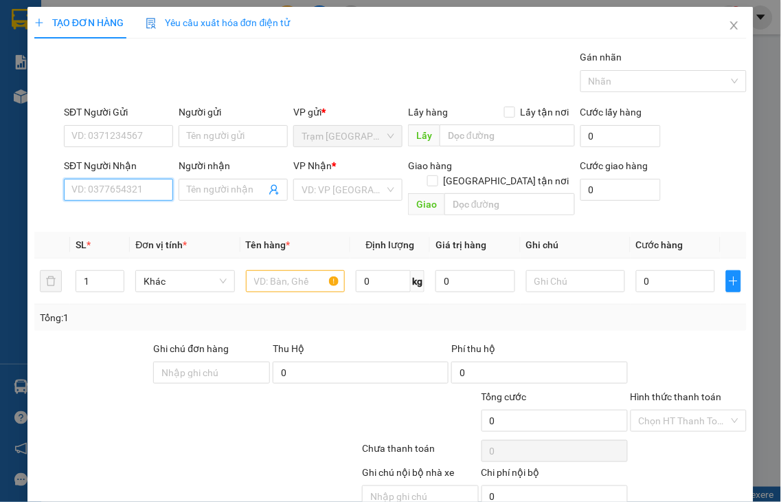
click at [147, 191] on input "SĐT Người Nhận" at bounding box center [118, 190] width 109 height 22
click at [147, 191] on input "5495" at bounding box center [118, 190] width 109 height 22
click at [142, 217] on div "0911985495 - THƯ" at bounding box center [116, 217] width 91 height 15
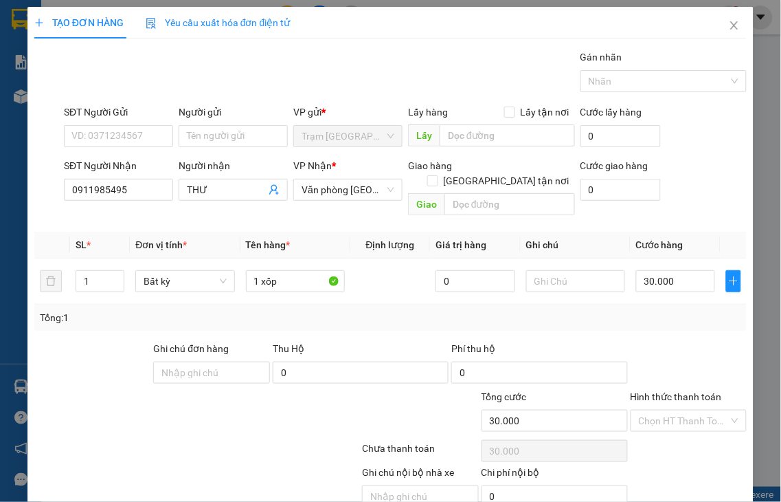
drag, startPoint x: 683, startPoint y: 382, endPoint x: 678, endPoint y: 377, distance: 7.3
click at [682, 391] on label "Hình thức thanh toán" at bounding box center [676, 396] width 91 height 11
click at [682, 410] on input "Hình thức thanh toán" at bounding box center [684, 420] width 91 height 21
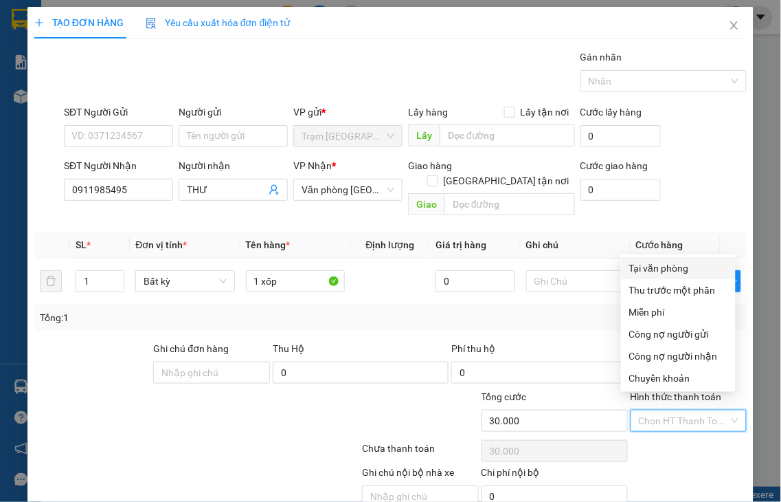
click at [644, 270] on div "Tại văn phòng" at bounding box center [678, 267] width 98 height 15
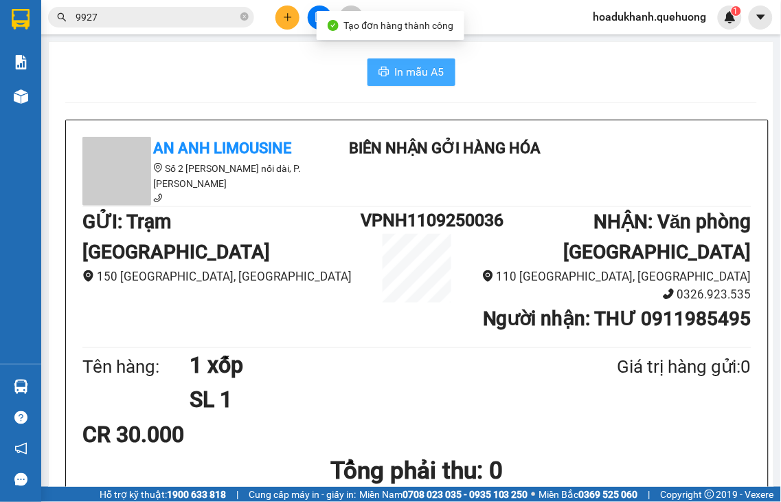
click at [383, 67] on button "In mẫu A5" at bounding box center [412, 71] width 88 height 27
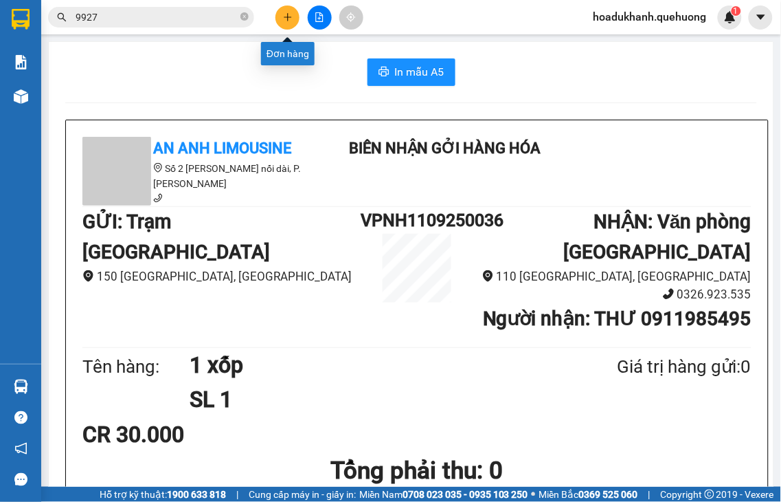
click at [284, 19] on icon "plus" at bounding box center [288, 17] width 10 height 10
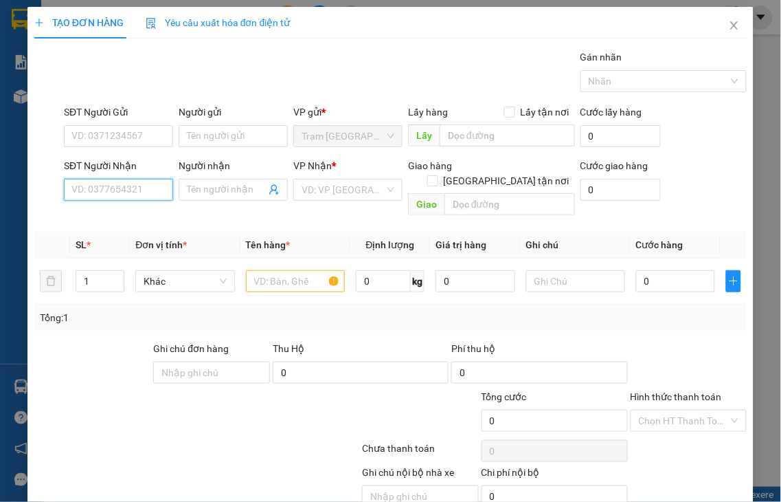
click at [117, 192] on input "SĐT Người Nhận" at bounding box center [118, 190] width 109 height 22
click at [120, 223] on div "0339799460 - LONG" at bounding box center [116, 217] width 91 height 15
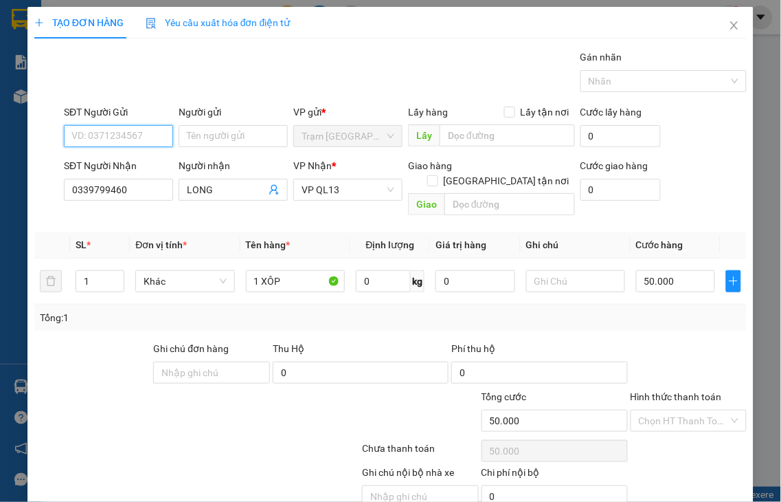
click at [146, 139] on input "SĐT Người Gửi" at bounding box center [118, 136] width 109 height 22
drag, startPoint x: 146, startPoint y: 139, endPoint x: 0, endPoint y: 131, distance: 145.9
click at [0, 131] on div "TẠO ĐƠN HÀNG Yêu cầu xuất hóa đơn điện tử Transit Pickup Surcharge Ids Transit …" at bounding box center [390, 251] width 781 height 502
click at [677, 391] on label "Hình thức thanh toán" at bounding box center [676, 396] width 91 height 11
click at [677, 410] on input "Hình thức thanh toán" at bounding box center [684, 420] width 91 height 21
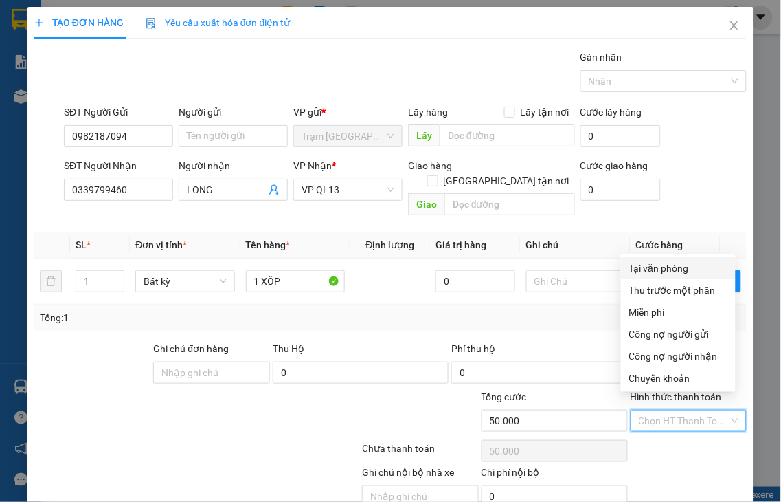
click at [643, 266] on div "Tại văn phòng" at bounding box center [678, 267] width 98 height 15
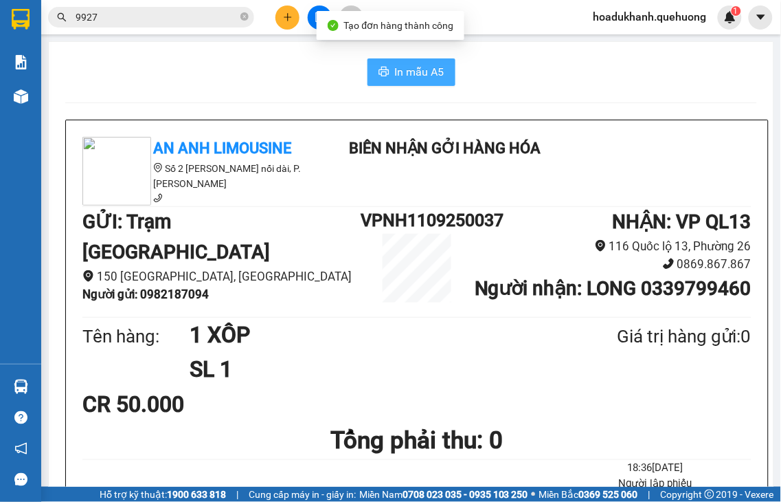
click at [379, 66] on icon "printer" at bounding box center [384, 71] width 11 height 11
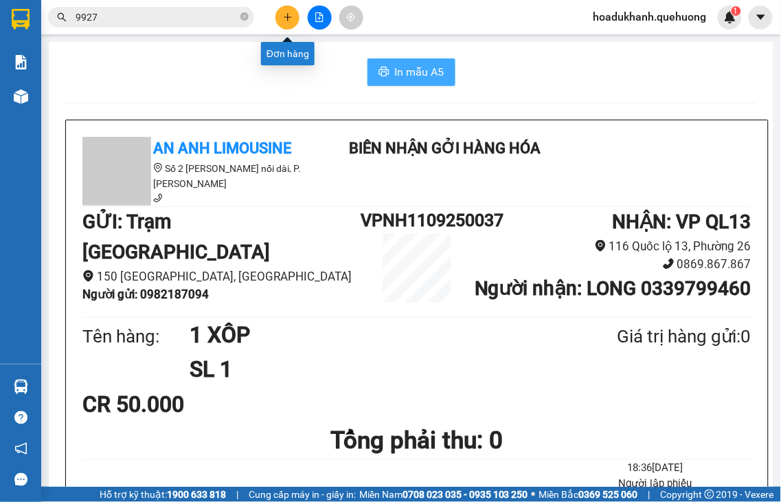
click at [287, 21] on icon "plus" at bounding box center [288, 17] width 10 height 10
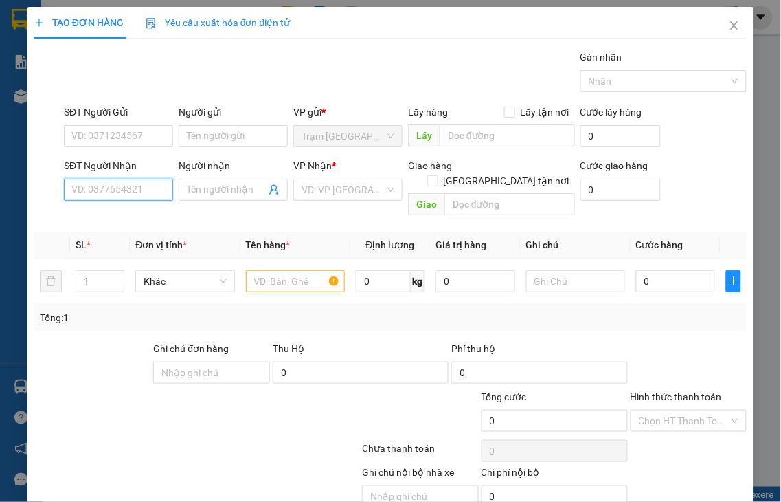
click at [154, 182] on input "SĐT Người Nhận" at bounding box center [118, 190] width 109 height 22
click at [131, 199] on input "3200" at bounding box center [118, 190] width 109 height 22
drag, startPoint x: 131, startPoint y: 194, endPoint x: 33, endPoint y: 194, distance: 97.6
click at [38, 196] on div "SĐT Người Nhận 3200 Người nhận Tên người nhận VP Nhận * VD: VP Sài Gòn Giao hàn…" at bounding box center [390, 189] width 715 height 63
click at [112, 192] on input "0200" at bounding box center [118, 190] width 109 height 22
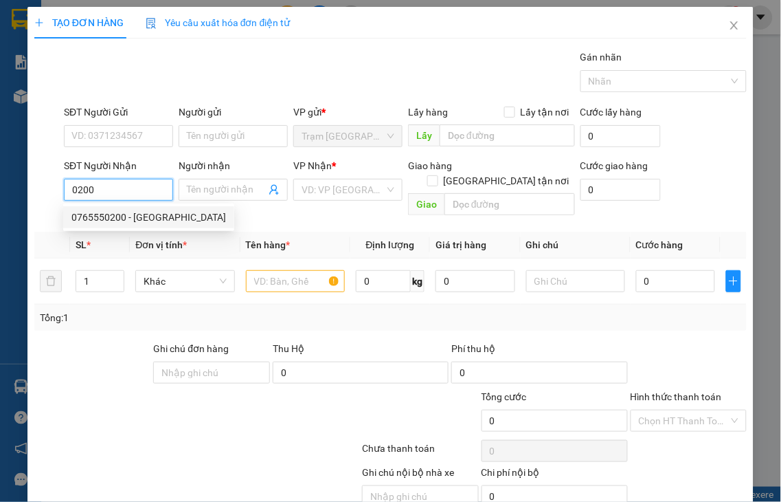
click at [118, 217] on div "0765550200 - [GEOGRAPHIC_DATA]" at bounding box center [148, 217] width 155 height 15
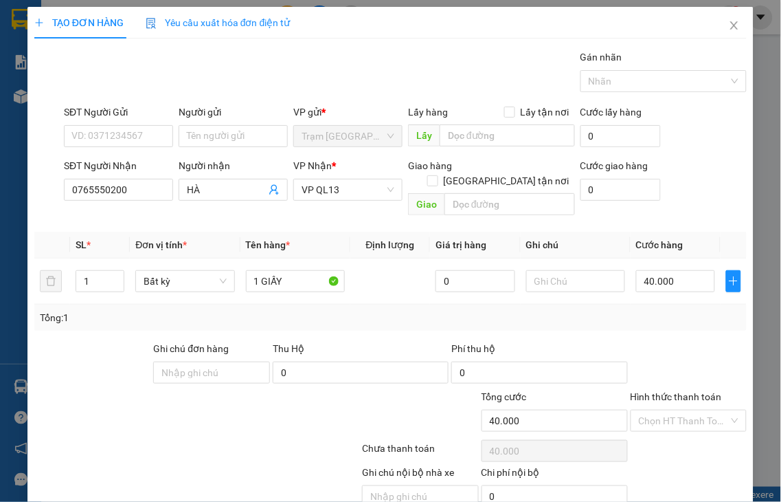
click at [694, 391] on label "Hình thức thanh toán" at bounding box center [676, 396] width 91 height 11
click at [694, 410] on input "Hình thức thanh toán" at bounding box center [684, 420] width 91 height 21
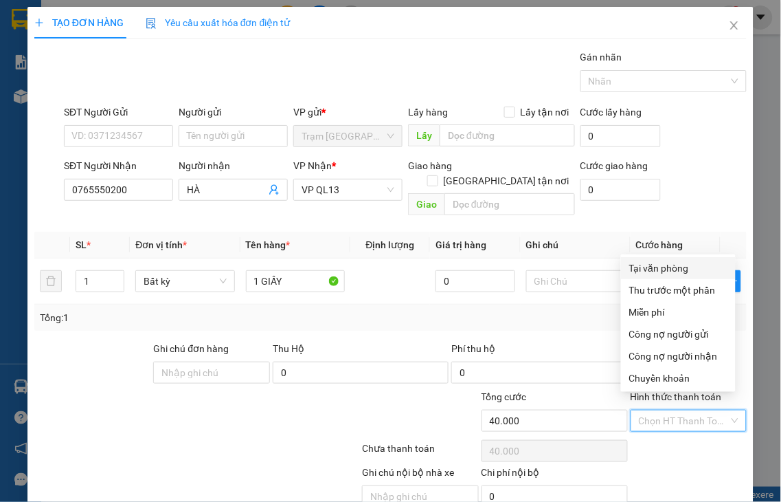
click at [655, 269] on div "Tại văn phòng" at bounding box center [678, 267] width 98 height 15
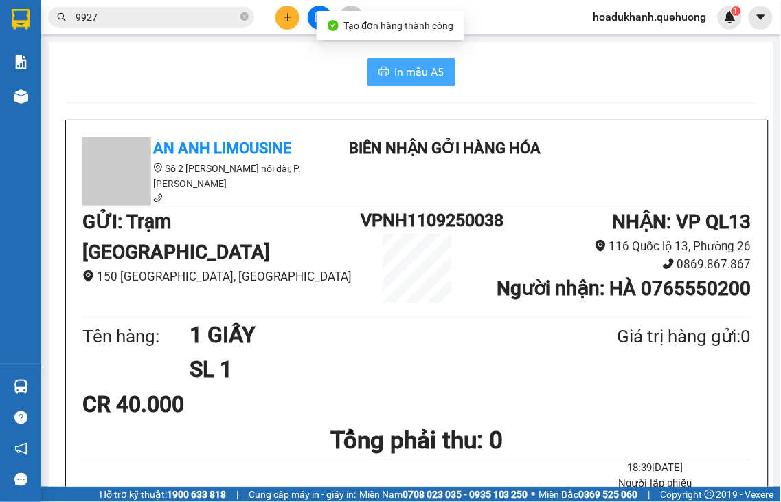
click at [408, 74] on span "In mẫu A5" at bounding box center [419, 71] width 49 height 17
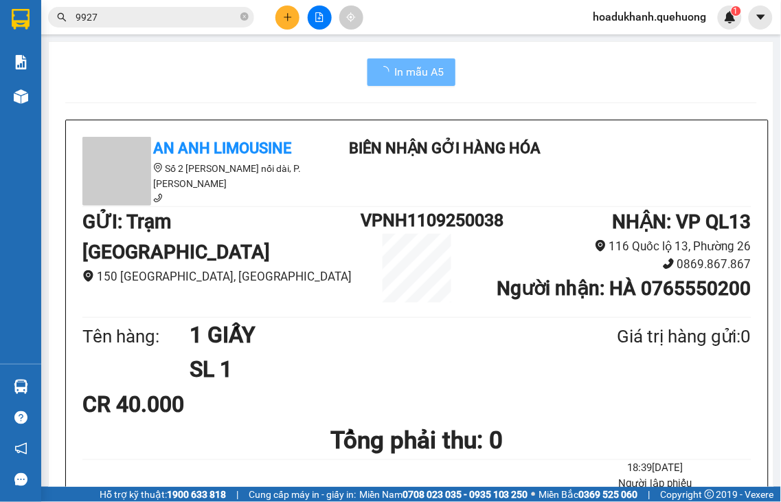
click at [276, 15] on button at bounding box center [288, 17] width 24 height 24
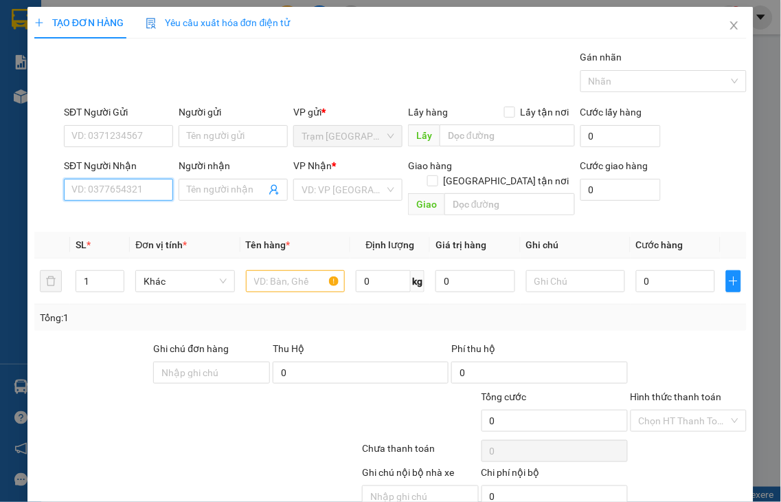
click at [136, 188] on input "SĐT Người Nhận" at bounding box center [118, 190] width 109 height 22
click at [124, 214] on div "0941688708 - TRÂN" at bounding box center [116, 217] width 91 height 15
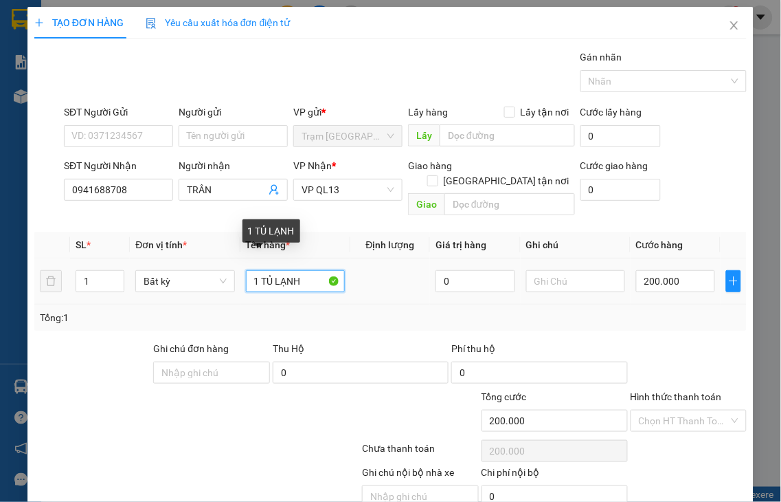
drag, startPoint x: 257, startPoint y: 266, endPoint x: 386, endPoint y: 251, distance: 130.0
click at [386, 273] on tr "1 Bất kỳ 1 TỦ LẠNH 0 200.000" at bounding box center [390, 281] width 712 height 46
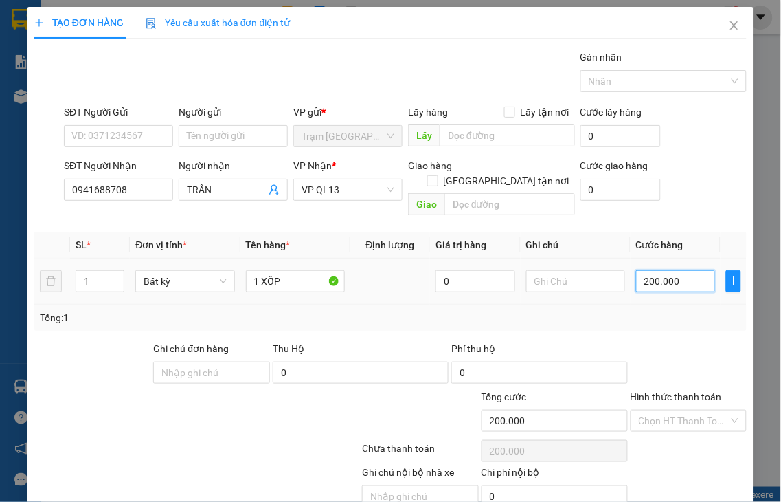
click at [674, 270] on input "200.000" at bounding box center [675, 281] width 79 height 22
click at [658, 391] on label "Hình thức thanh toán" at bounding box center [676, 396] width 91 height 11
click at [658, 410] on input "Hình thức thanh toán" at bounding box center [684, 420] width 91 height 21
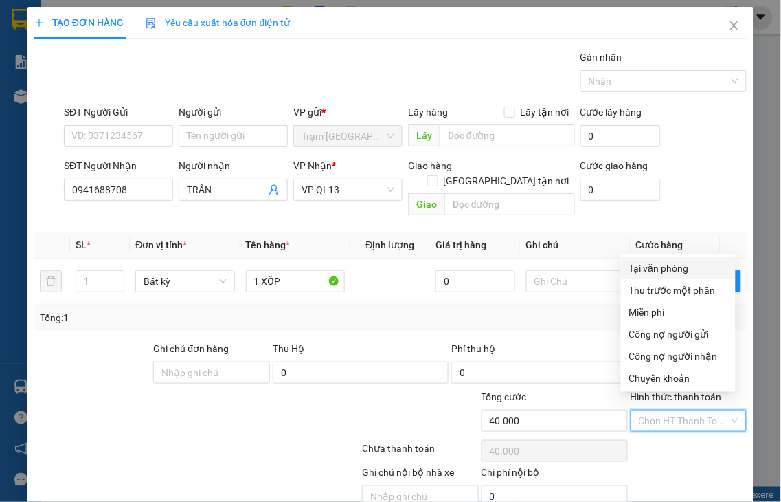
click at [671, 267] on div "Tại văn phòng" at bounding box center [678, 267] width 98 height 15
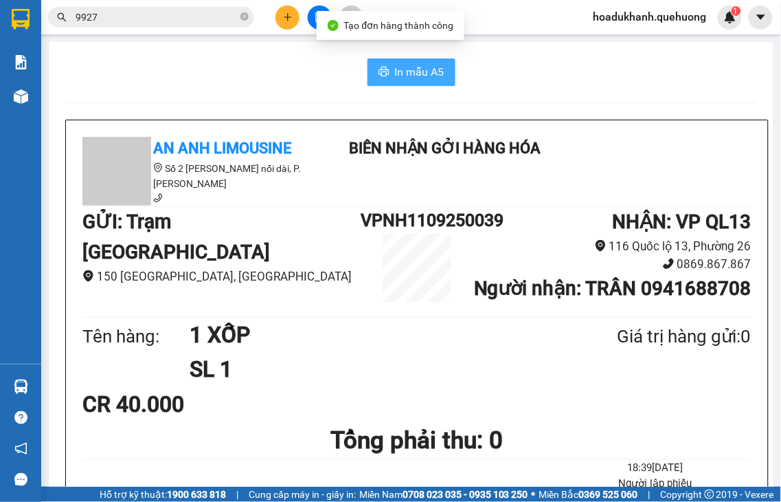
click at [396, 70] on span "In mẫu A5" at bounding box center [419, 71] width 49 height 17
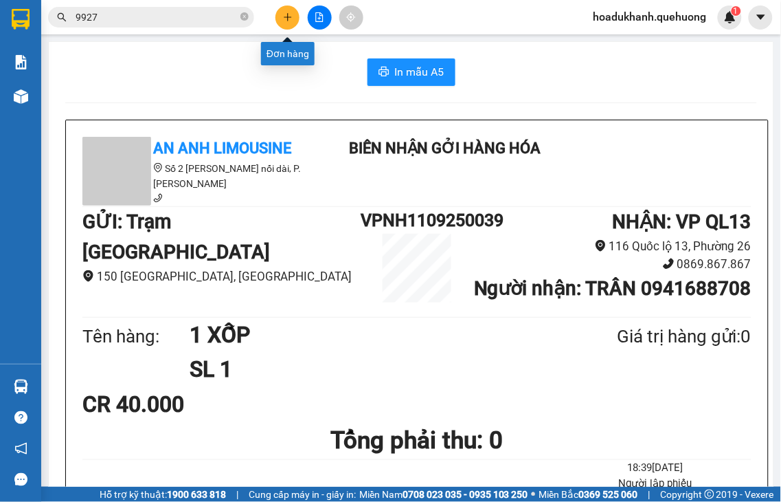
click at [293, 21] on button at bounding box center [288, 17] width 24 height 24
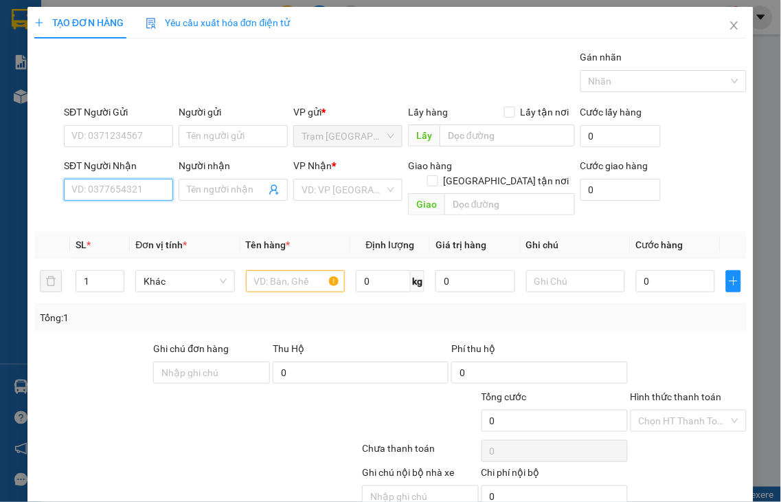
click at [146, 188] on input "SĐT Người Nhận" at bounding box center [118, 190] width 109 height 22
click at [146, 186] on input "6266" at bounding box center [118, 190] width 109 height 22
click at [138, 218] on div "0776936266 - MAI" at bounding box center [116, 217] width 91 height 15
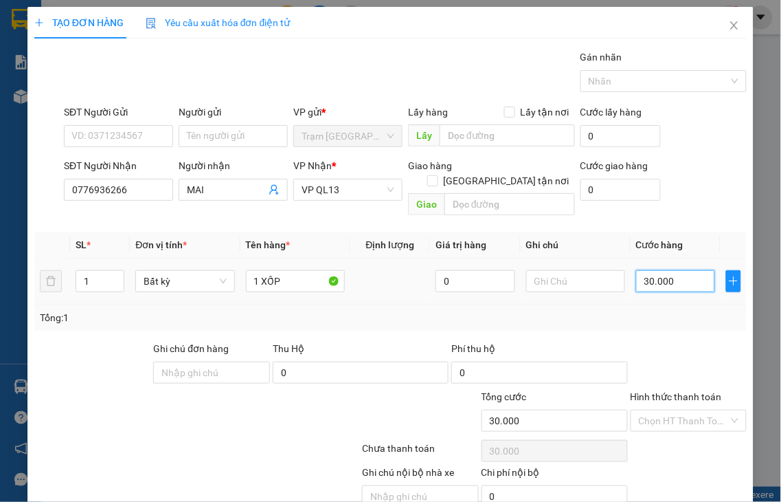
click at [669, 270] on input "30.000" at bounding box center [675, 281] width 79 height 22
click at [676, 391] on label "Hình thức thanh toán" at bounding box center [676, 396] width 91 height 11
click at [676, 410] on input "Hình thức thanh toán" at bounding box center [684, 420] width 91 height 21
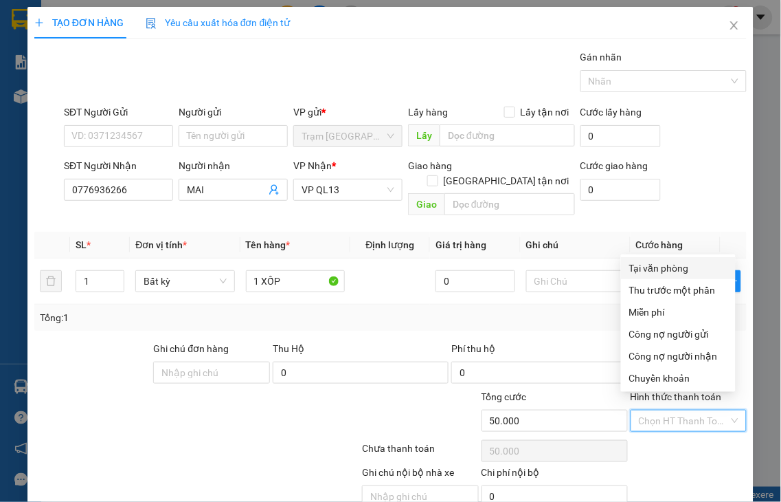
click at [672, 260] on div "Tại văn phòng" at bounding box center [678, 267] width 98 height 15
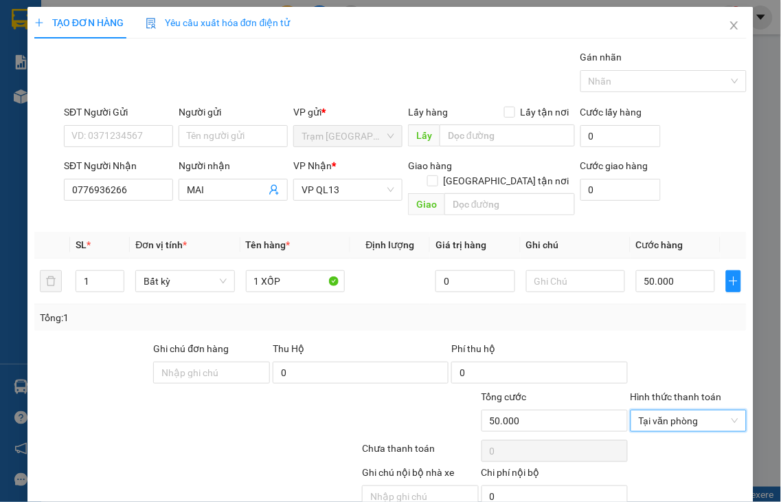
drag, startPoint x: 684, startPoint y: 467, endPoint x: 563, endPoint y: 179, distance: 312.0
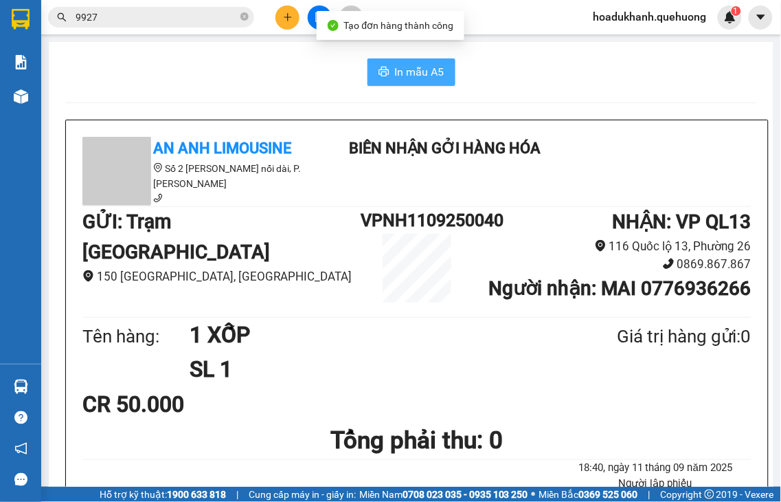
click at [409, 77] on span "In mẫu A5" at bounding box center [419, 71] width 49 height 17
click at [420, 69] on span "In mẫu A5" at bounding box center [419, 71] width 49 height 17
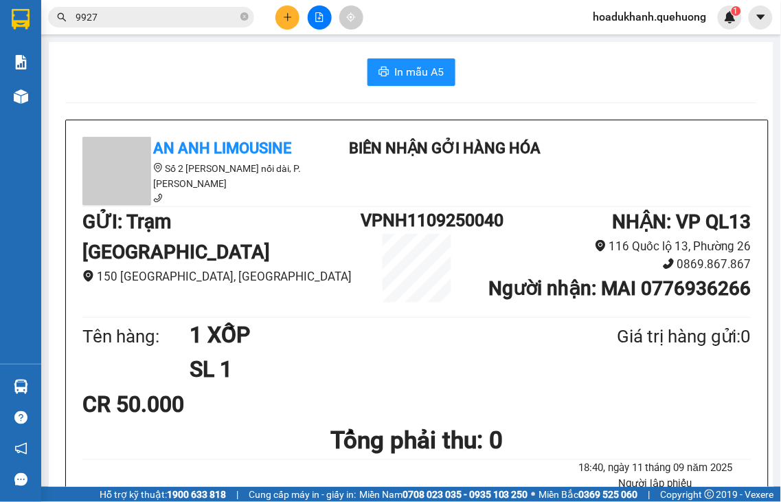
click at [287, 19] on icon "plus" at bounding box center [287, 17] width 1 height 8
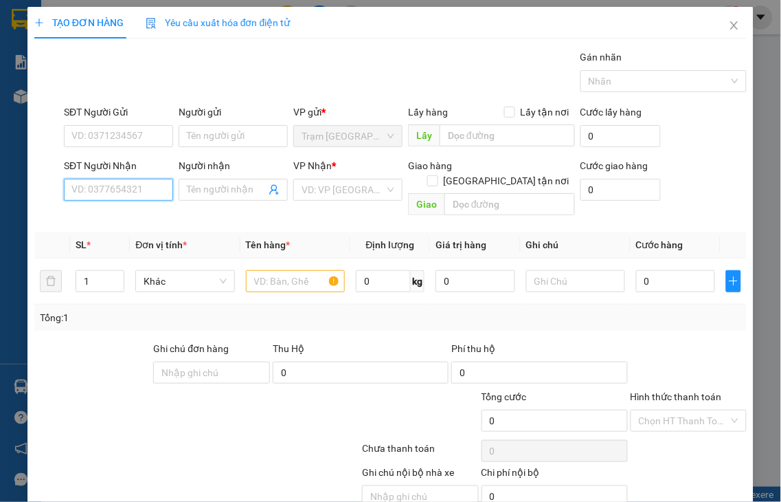
click at [145, 188] on input "SĐT Người Nhận" at bounding box center [118, 190] width 109 height 22
click at [145, 193] on input "2343" at bounding box center [118, 190] width 109 height 22
click at [142, 186] on input "2343" at bounding box center [118, 190] width 109 height 22
click at [142, 188] on input "2343" at bounding box center [118, 190] width 109 height 22
click at [140, 214] on div "0966642343 - DIỆU" at bounding box center [116, 217] width 91 height 15
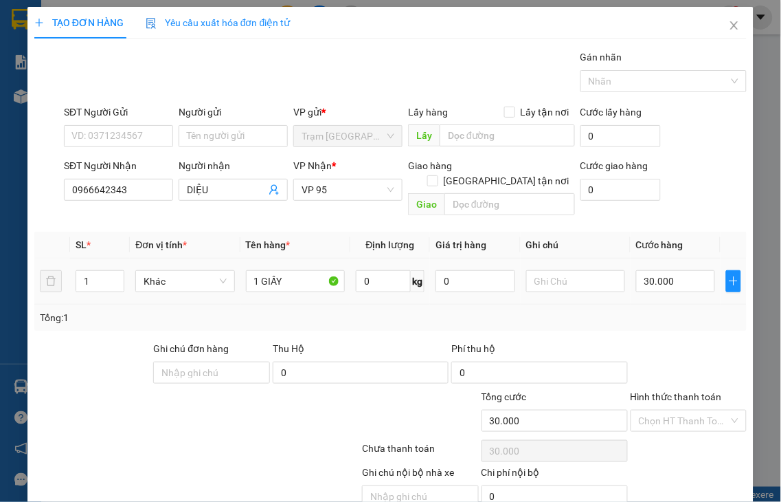
click at [669, 391] on label "Hình thức thanh toán" at bounding box center [676, 396] width 91 height 11
click at [669, 410] on input "Hình thức thanh toán" at bounding box center [684, 420] width 91 height 21
drag, startPoint x: 667, startPoint y: 380, endPoint x: 660, endPoint y: 372, distance: 10.7
click at [666, 380] on div "Chuyển khoản" at bounding box center [678, 377] width 98 height 15
click at [669, 391] on label "Hình thức thanh toán" at bounding box center [676, 396] width 91 height 11
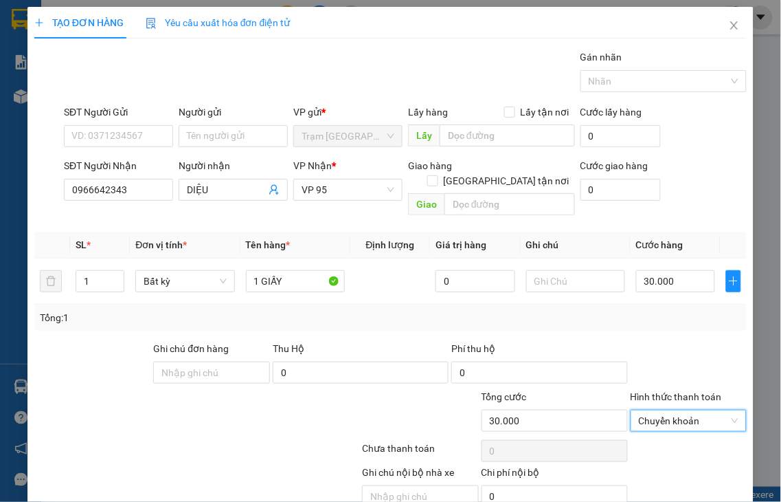
click at [669, 410] on input "Hình thức thanh toán" at bounding box center [684, 420] width 91 height 21
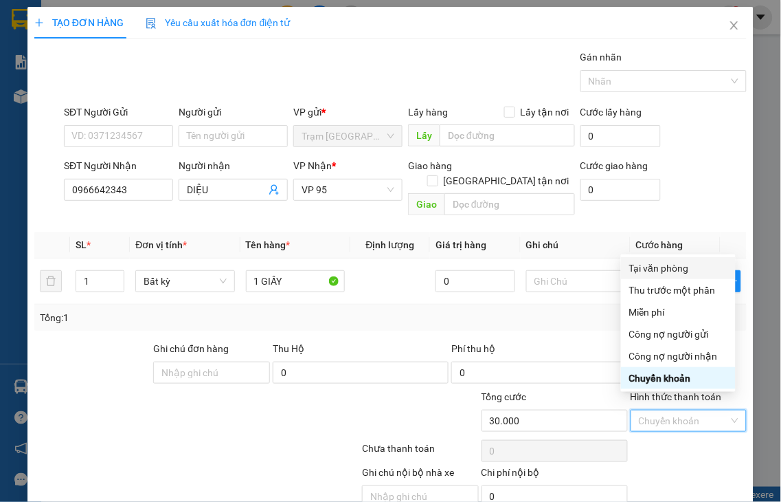
click at [658, 268] on div "Tại văn phòng" at bounding box center [678, 267] width 98 height 15
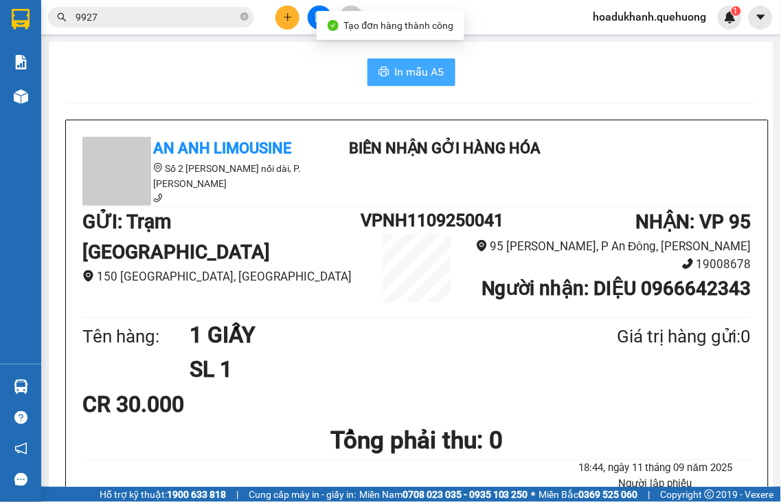
click at [396, 71] on span "In mẫu A5" at bounding box center [419, 71] width 49 height 17
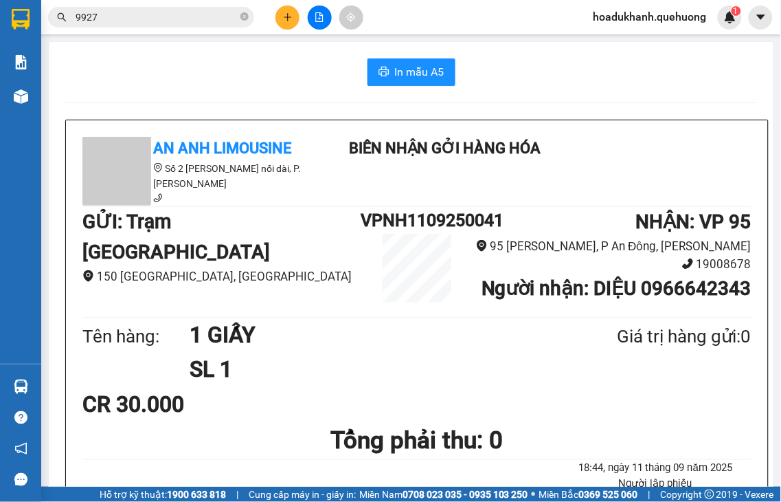
click at [284, 17] on icon "plus" at bounding box center [288, 17] width 10 height 10
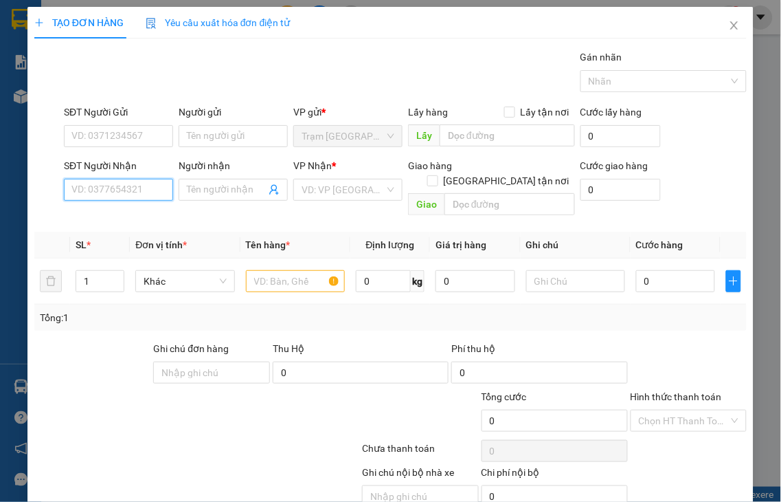
drag, startPoint x: 159, startPoint y: 191, endPoint x: 161, endPoint y: 173, distance: 17.9
click at [159, 183] on input "SĐT Người Nhận" at bounding box center [118, 190] width 109 height 22
click at [153, 189] on input "3963" at bounding box center [118, 190] width 109 height 22
click at [143, 214] on div "0949933963 - MẾN" at bounding box center [116, 217] width 91 height 15
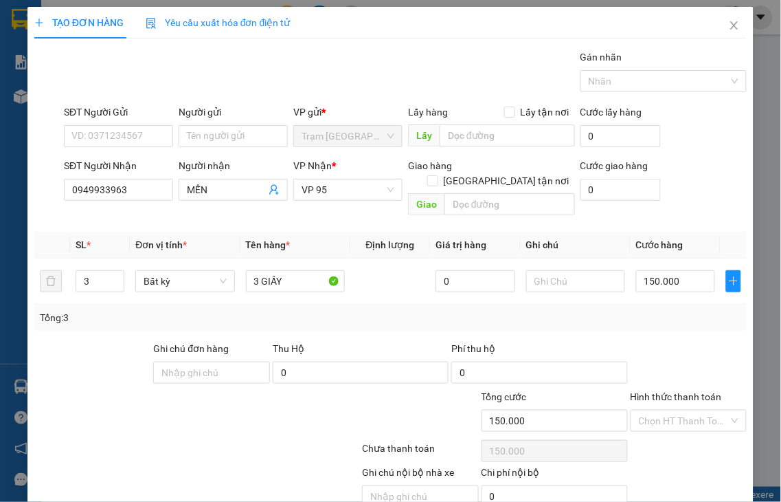
click at [674, 391] on label "Hình thức thanh toán" at bounding box center [676, 396] width 91 height 11
click at [674, 410] on input "Hình thức thanh toán" at bounding box center [684, 420] width 91 height 21
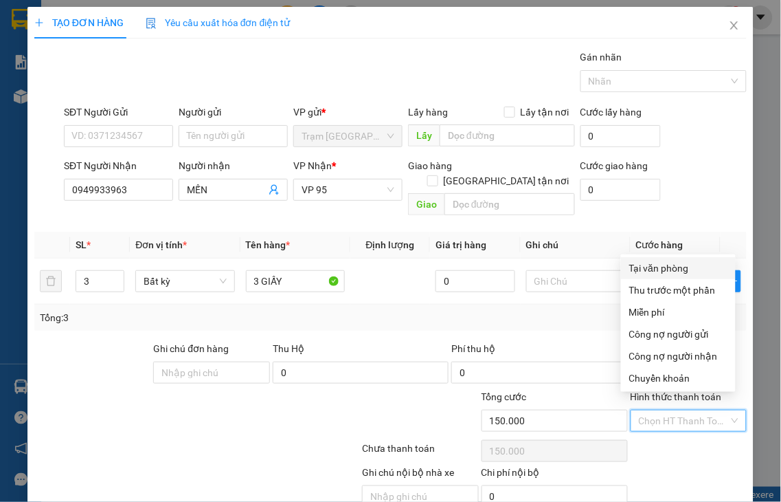
click at [643, 267] on div "Tại văn phòng" at bounding box center [678, 267] width 98 height 15
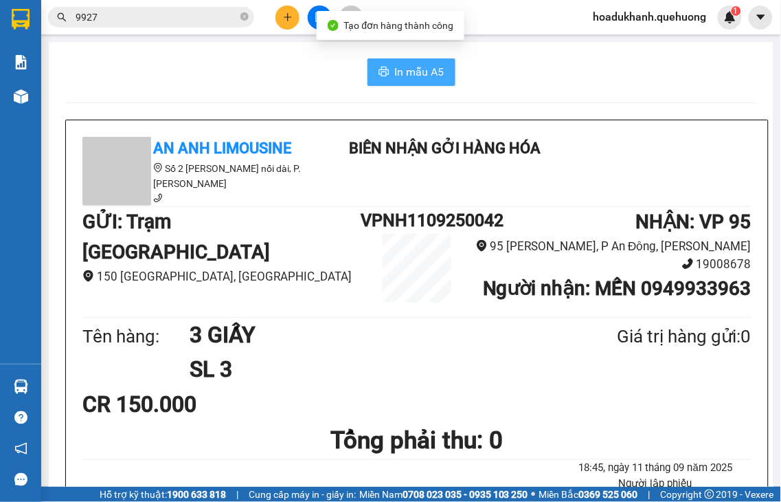
click at [409, 80] on button "In mẫu A5" at bounding box center [412, 71] width 88 height 27
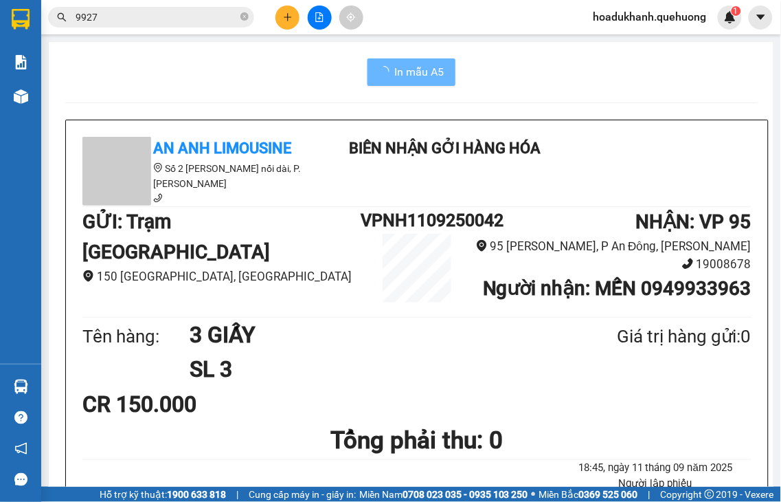
click at [283, 14] on icon "plus" at bounding box center [288, 17] width 10 height 10
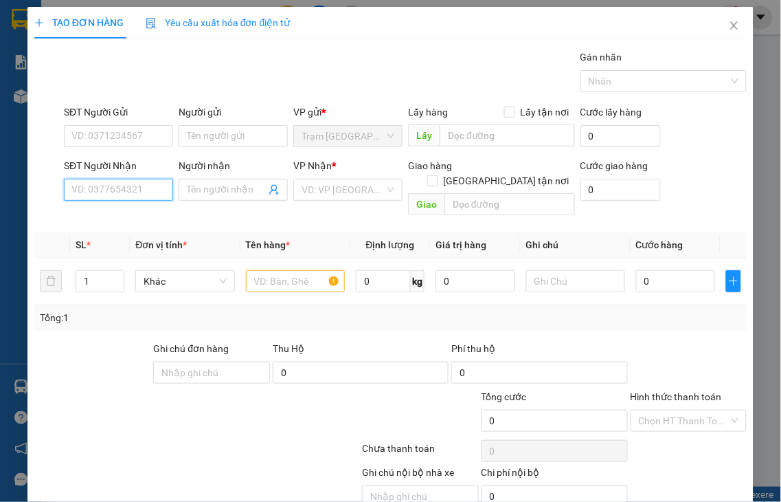
click at [147, 186] on input "SĐT Người Nhận" at bounding box center [118, 190] width 109 height 22
click at [153, 190] on input "3439" at bounding box center [118, 190] width 109 height 22
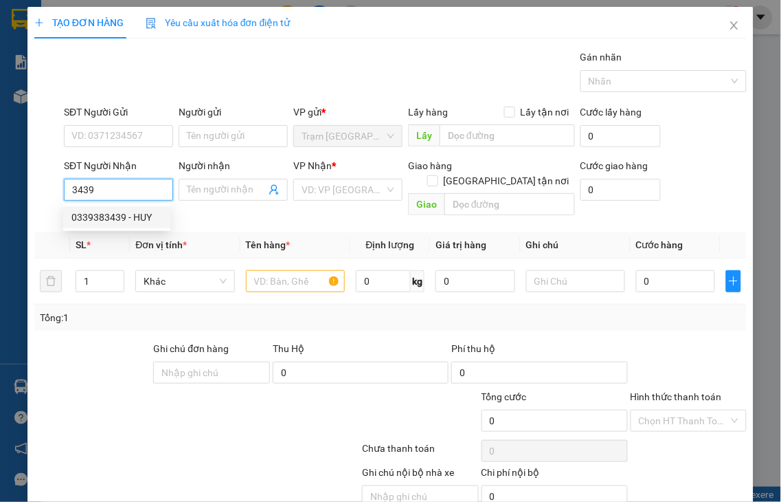
click at [142, 222] on div "0339383439 - HUY" at bounding box center [116, 217] width 91 height 15
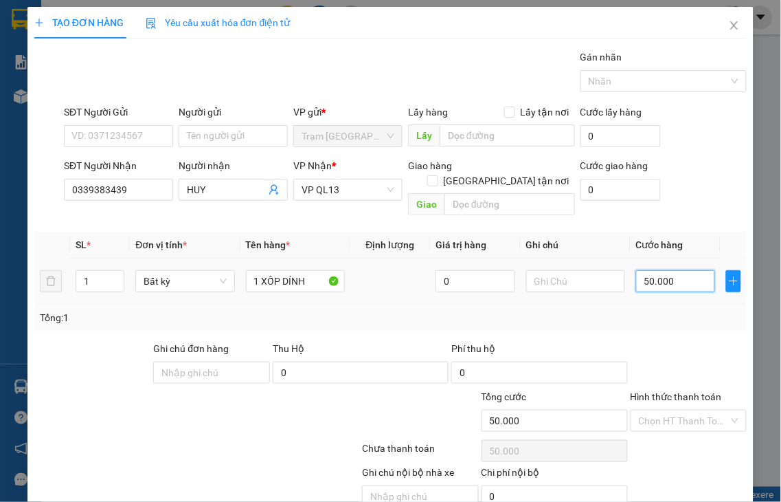
click at [682, 270] on input "50.000" at bounding box center [675, 281] width 79 height 22
click at [677, 391] on label "Hình thức thanh toán" at bounding box center [676, 396] width 91 height 11
click at [677, 410] on input "Hình thức thanh toán" at bounding box center [684, 420] width 91 height 21
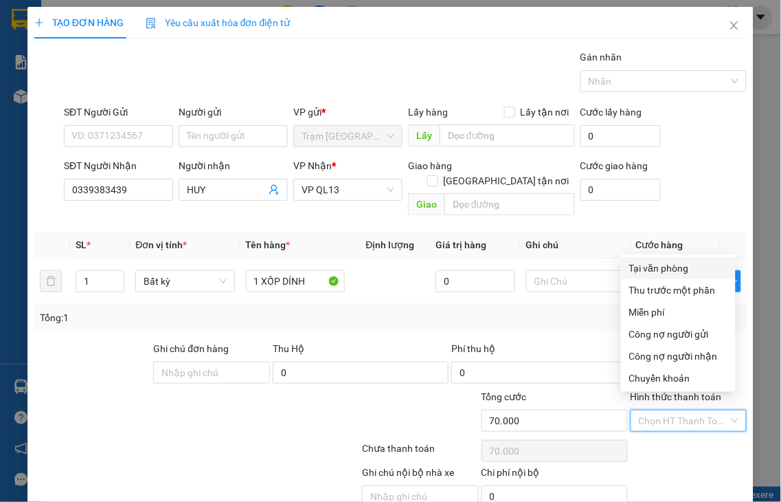
click at [672, 265] on div "Tại văn phòng" at bounding box center [678, 267] width 98 height 15
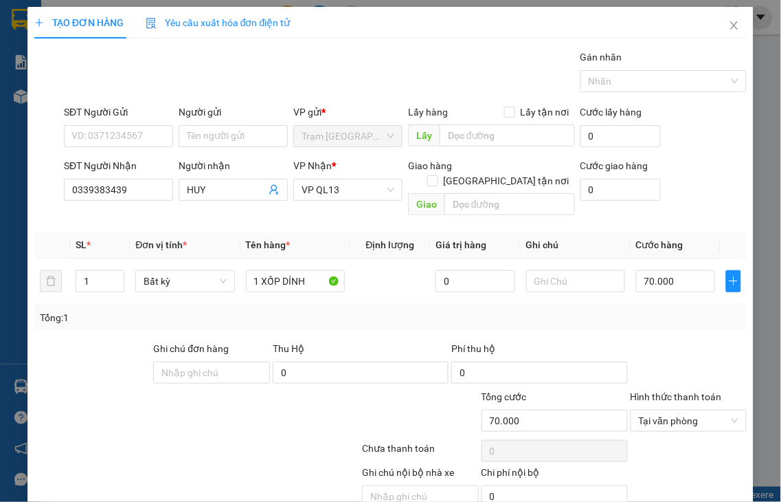
drag, startPoint x: 684, startPoint y: 462, endPoint x: 666, endPoint y: 401, distance: 64.2
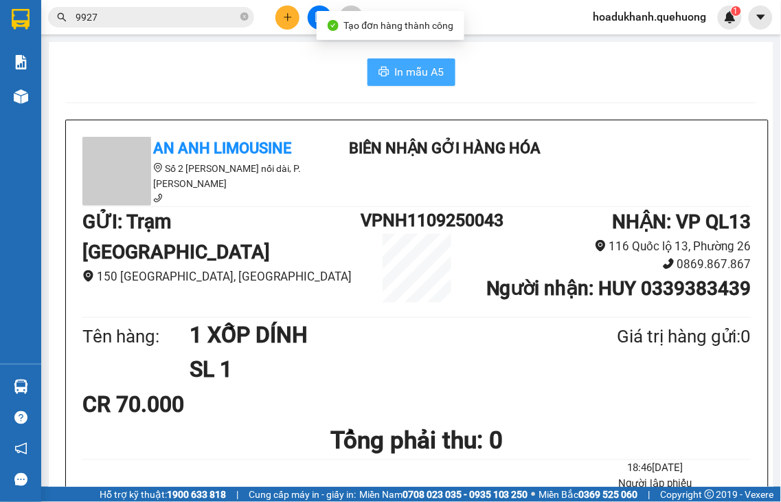
click at [427, 71] on span "In mẫu A5" at bounding box center [419, 71] width 49 height 17
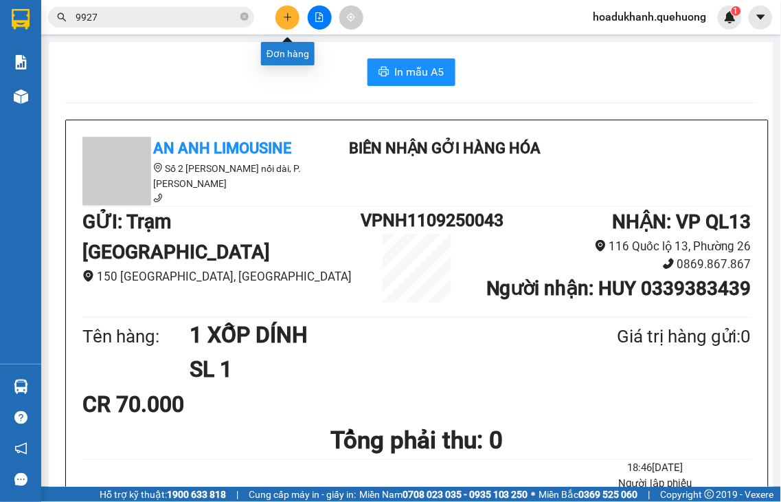
click at [285, 19] on icon "plus" at bounding box center [288, 17] width 10 height 10
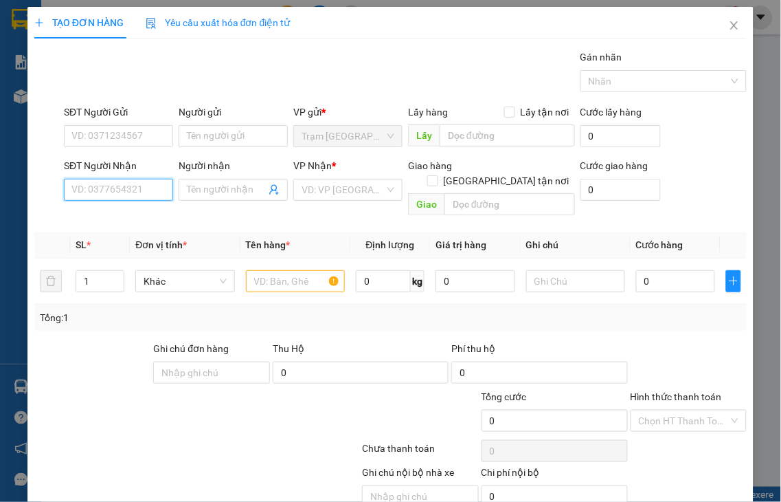
click at [124, 186] on input "SĐT Người Nhận" at bounding box center [118, 190] width 109 height 22
click at [124, 186] on input "0925" at bounding box center [118, 190] width 109 height 22
click at [120, 212] on div "0925153891 - TÁNH" at bounding box center [116, 217] width 91 height 15
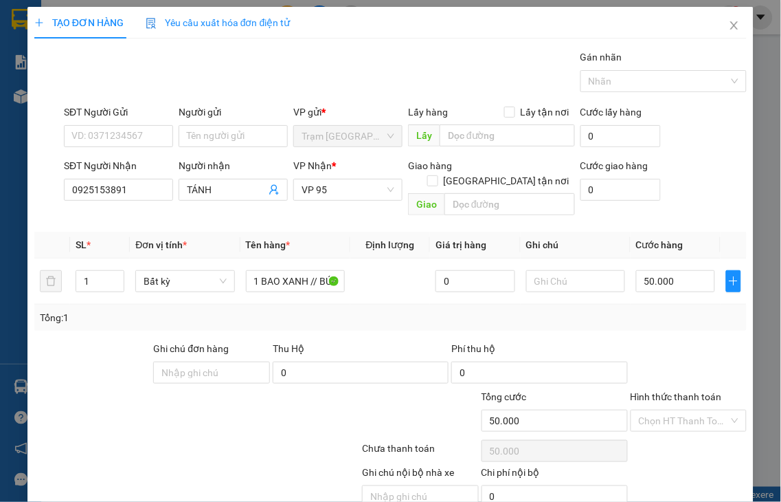
click at [662, 391] on label "Hình thức thanh toán" at bounding box center [676, 396] width 91 height 11
click at [662, 410] on input "Hình thức thanh toán" at bounding box center [684, 420] width 91 height 21
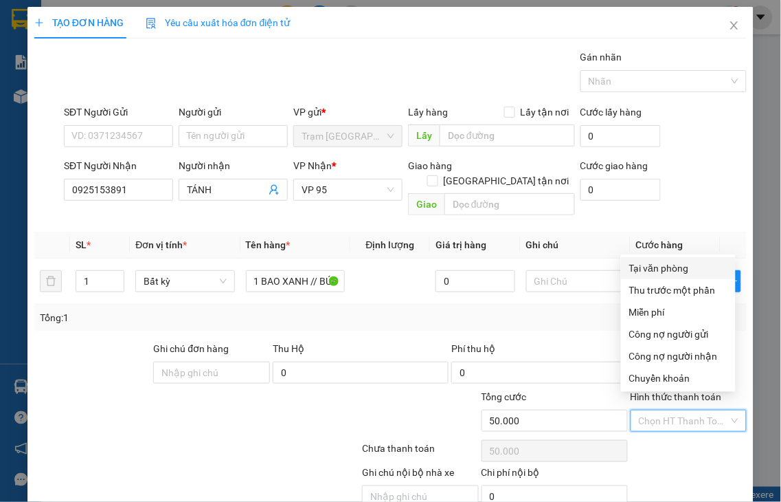
click at [643, 265] on div "Tại văn phòng" at bounding box center [678, 267] width 98 height 15
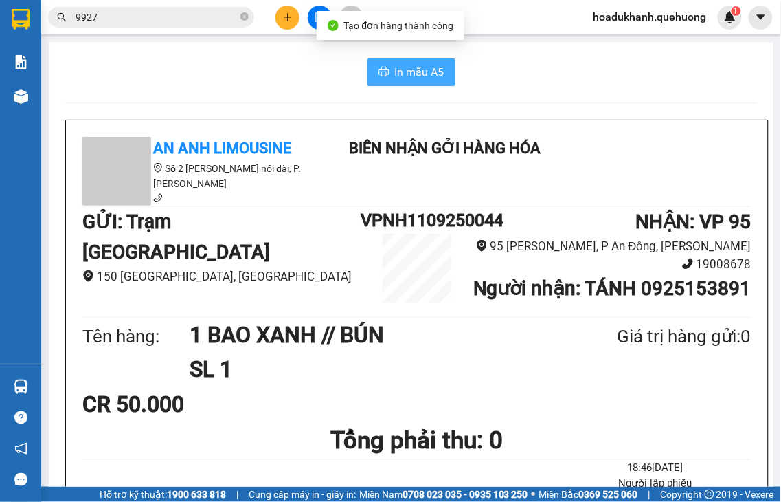
click at [379, 71] on icon "printer" at bounding box center [384, 72] width 10 height 10
click at [278, 18] on button at bounding box center [288, 17] width 24 height 24
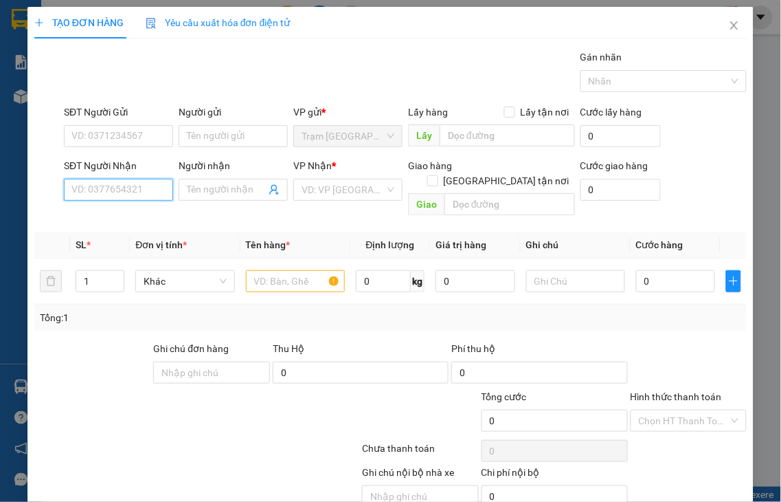
click at [145, 189] on input "SĐT Người Nhận" at bounding box center [118, 190] width 109 height 22
click at [146, 190] on input "7245" at bounding box center [118, 190] width 109 height 22
click at [139, 218] on div "0949887245 - NGUYÊN" at bounding box center [121, 217] width 100 height 15
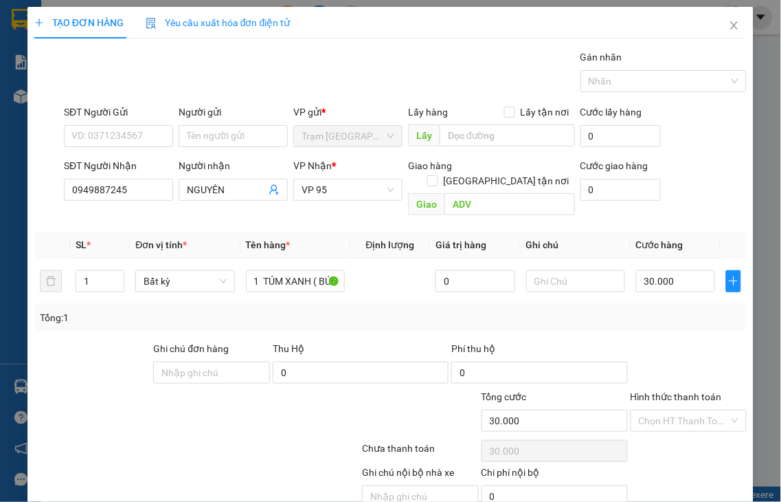
click at [653, 391] on label "Hình thức thanh toán" at bounding box center [676, 396] width 91 height 11
click at [653, 410] on input "Hình thức thanh toán" at bounding box center [684, 420] width 91 height 21
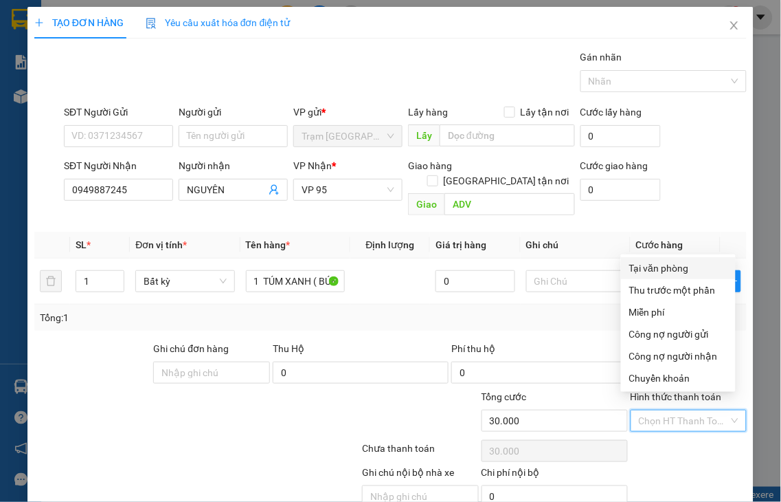
click at [639, 271] on div "Tại văn phòng" at bounding box center [678, 267] width 98 height 15
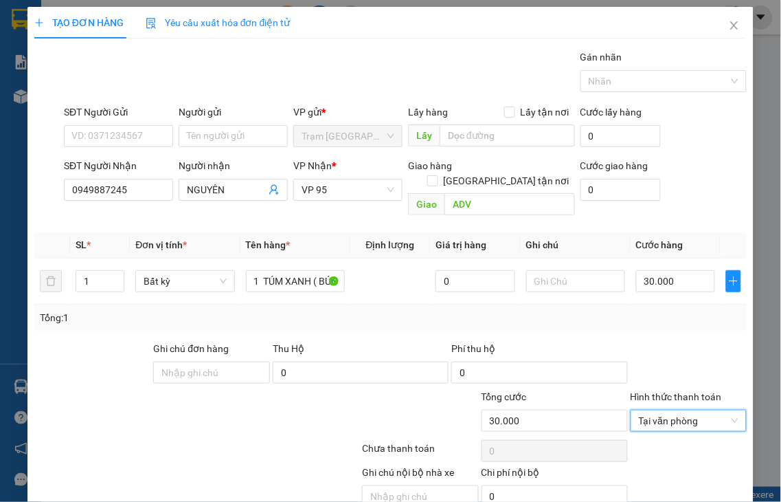
drag, startPoint x: 678, startPoint y: 461, endPoint x: 569, endPoint y: 335, distance: 166.6
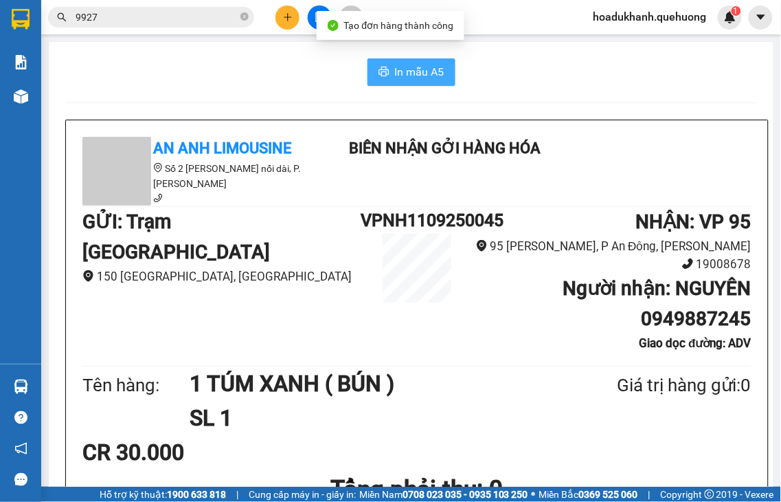
click at [395, 77] on span "In mẫu A5" at bounding box center [419, 71] width 49 height 17
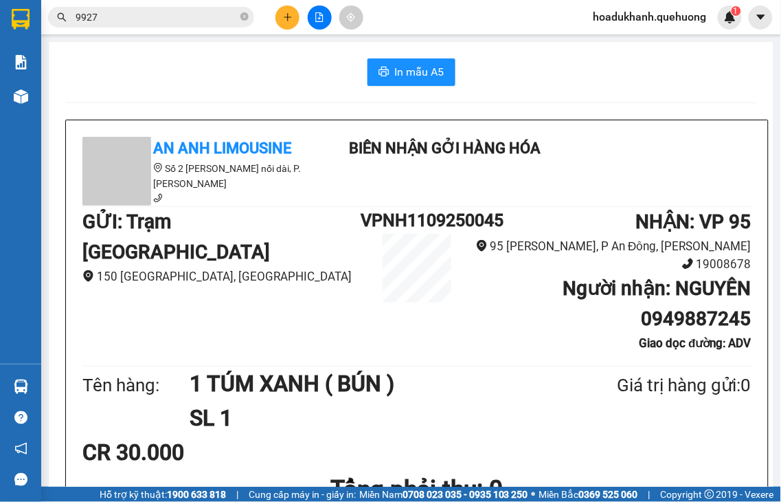
click at [282, 18] on button at bounding box center [288, 17] width 24 height 24
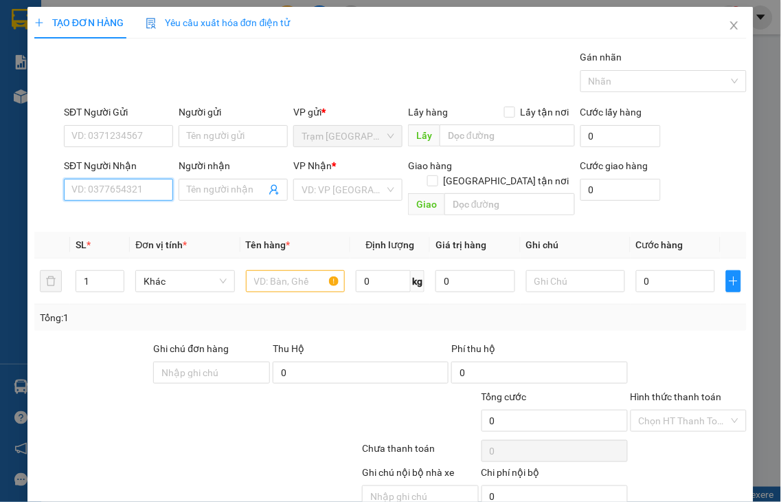
click at [147, 188] on input "SĐT Người Nhận" at bounding box center [118, 190] width 109 height 22
click at [147, 188] on input "0776" at bounding box center [118, 190] width 109 height 22
click at [148, 188] on input "0776" at bounding box center [118, 190] width 109 height 22
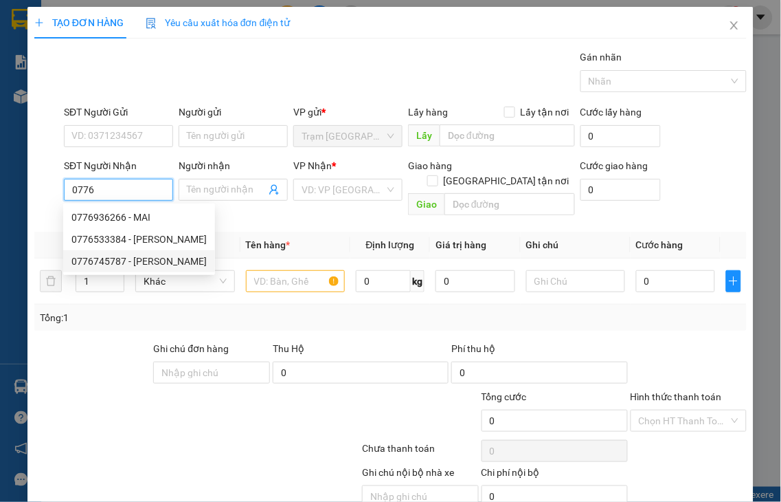
click at [127, 262] on div "0776745787 - [PERSON_NAME]" at bounding box center [138, 261] width 135 height 15
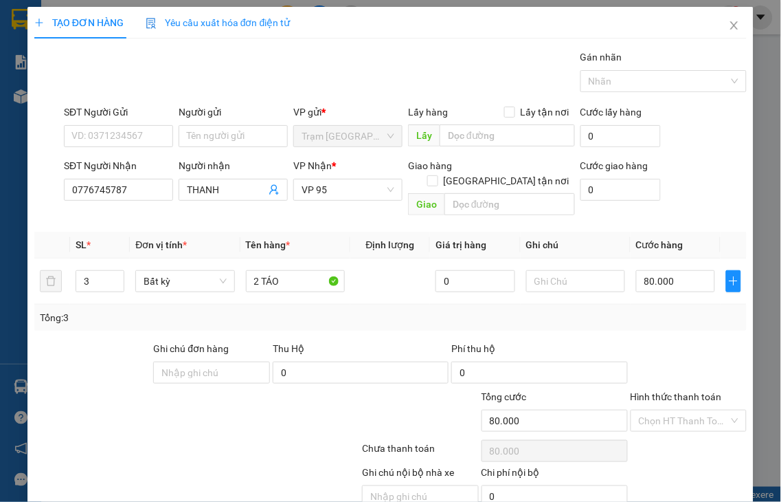
click at [695, 391] on label "Hình thức thanh toán" at bounding box center [676, 396] width 91 height 11
click at [695, 410] on input "Hình thức thanh toán" at bounding box center [684, 420] width 91 height 21
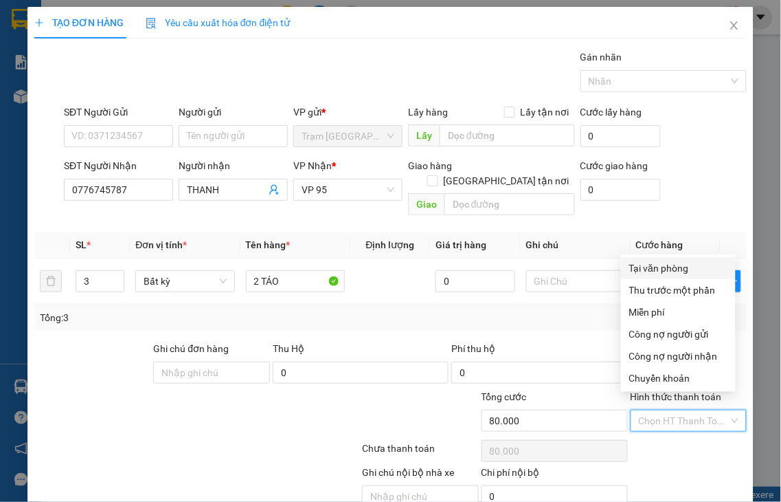
click at [660, 267] on div "Tại văn phòng" at bounding box center [678, 267] width 98 height 15
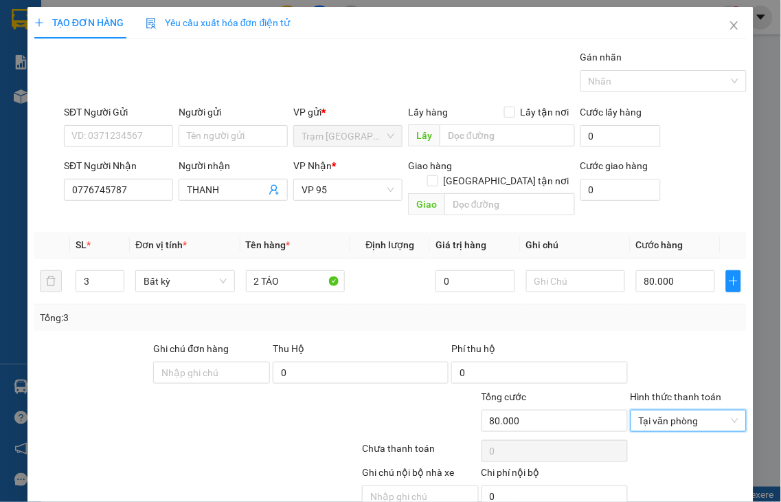
drag, startPoint x: 673, startPoint y: 462, endPoint x: 568, endPoint y: 160, distance: 320.1
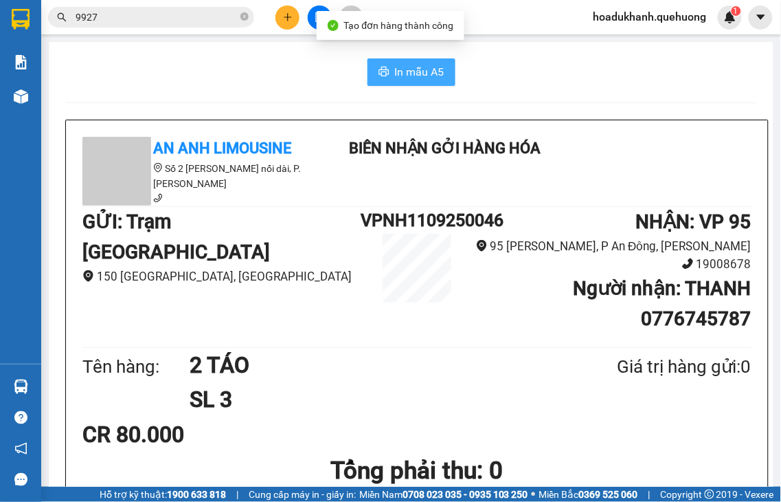
click at [423, 83] on button "In mẫu A5" at bounding box center [412, 71] width 88 height 27
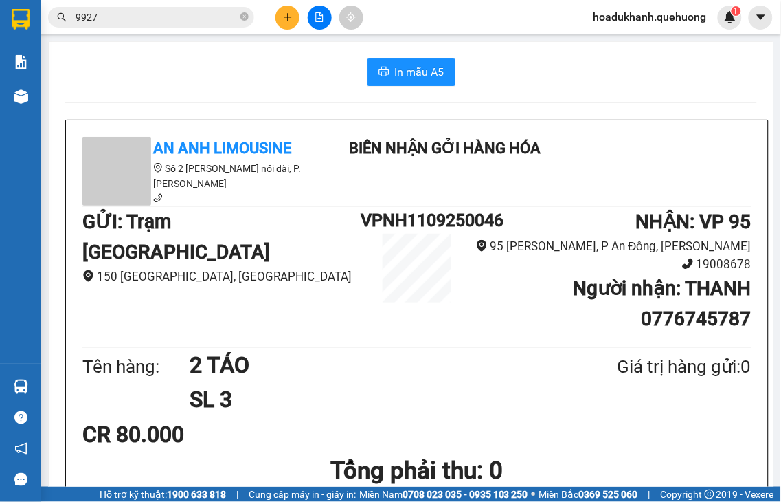
click at [291, 16] on icon "plus" at bounding box center [288, 17] width 10 height 10
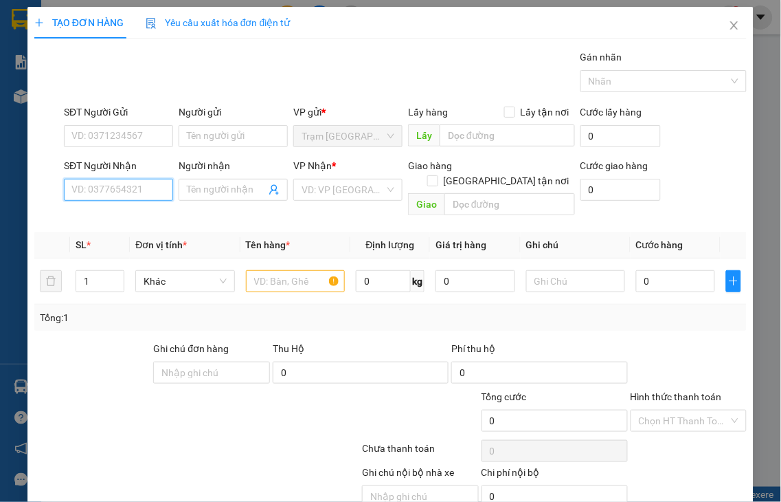
click at [139, 187] on input "SĐT Người Nhận" at bounding box center [118, 190] width 109 height 22
click at [139, 184] on input "9188" at bounding box center [118, 190] width 109 height 22
click at [140, 216] on div "0375809188 - CHỊ HẠNH" at bounding box center [124, 217] width 106 height 15
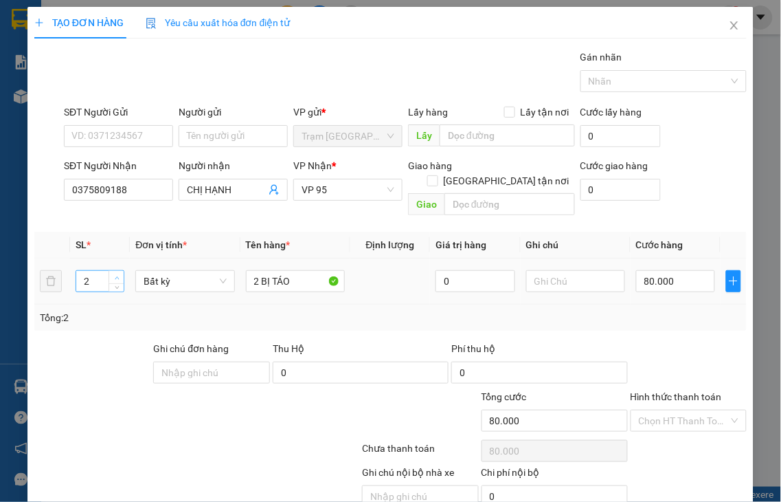
click at [115, 276] on icon "up" at bounding box center [117, 277] width 4 height 3
drag, startPoint x: 256, startPoint y: 265, endPoint x: 519, endPoint y: 294, distance: 265.4
click at [221, 267] on tr "3 Bất kỳ 2 BỊ TÁO 0 80.000" at bounding box center [390, 281] width 712 height 46
click at [660, 271] on input "0" at bounding box center [675, 281] width 79 height 22
click at [684, 391] on label "Hình thức thanh toán" at bounding box center [676, 396] width 91 height 11
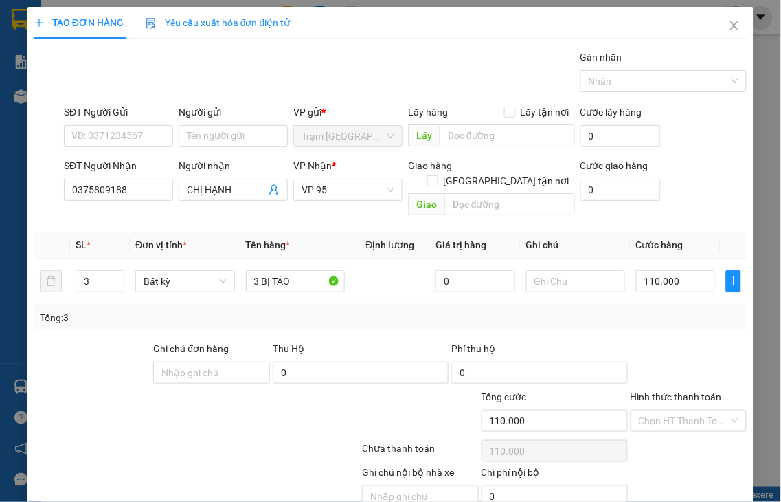
click at [684, 410] on input "Hình thức thanh toán" at bounding box center [684, 420] width 91 height 21
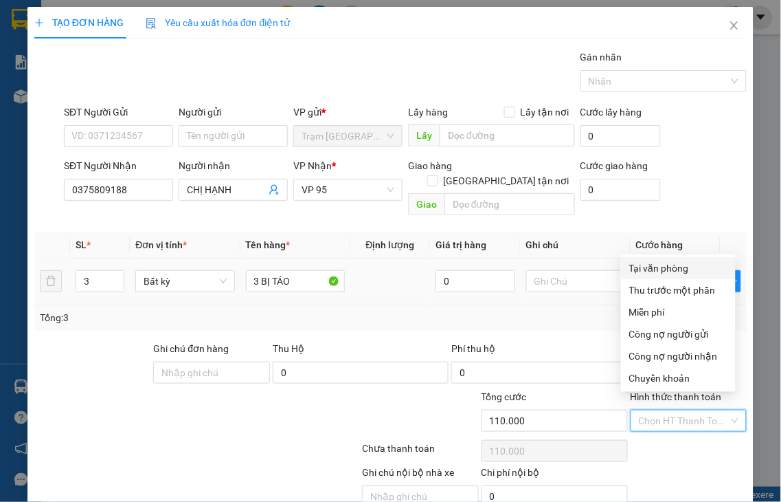
click at [662, 273] on div "Tại văn phòng" at bounding box center [678, 267] width 98 height 15
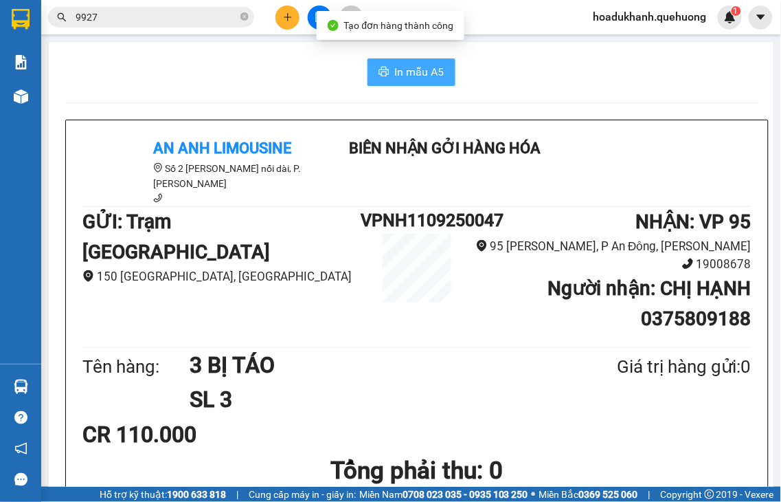
click at [430, 74] on span "In mẫu A5" at bounding box center [419, 71] width 49 height 17
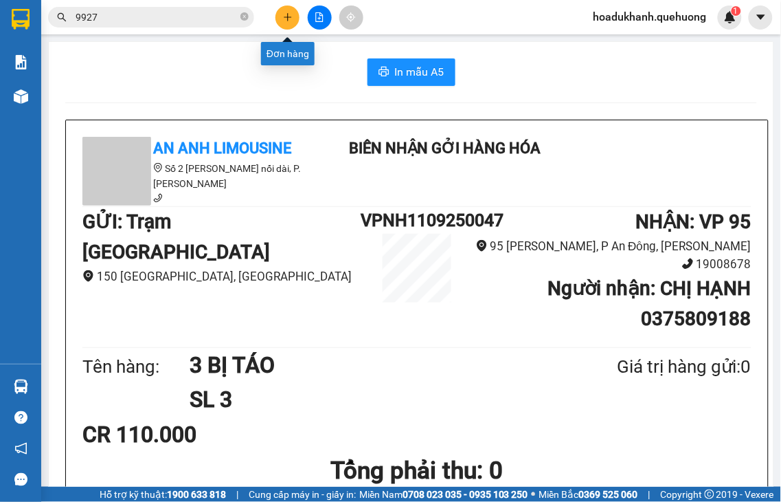
click at [290, 19] on icon "plus" at bounding box center [288, 17] width 10 height 10
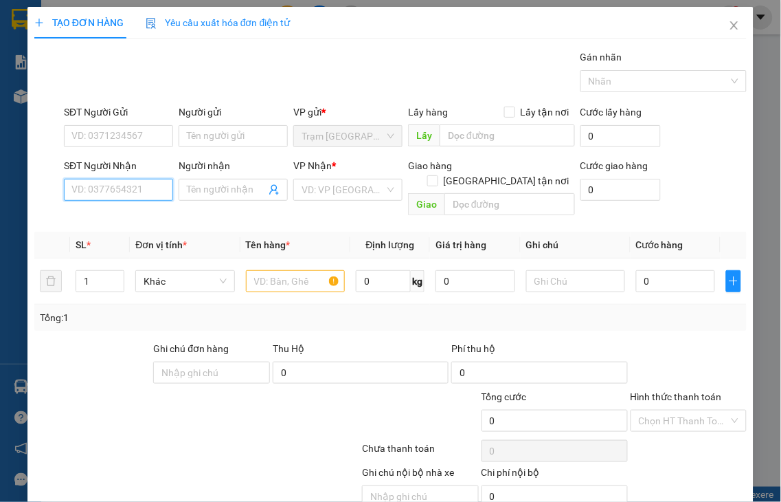
drag, startPoint x: 124, startPoint y: 194, endPoint x: 126, endPoint y: 183, distance: 11.3
click at [126, 193] on input "SĐT Người Nhận" at bounding box center [118, 190] width 109 height 22
click at [126, 190] on input "0721" at bounding box center [118, 190] width 109 height 22
click at [124, 190] on input "0721" at bounding box center [118, 190] width 109 height 22
click at [124, 191] on input "0721" at bounding box center [118, 190] width 109 height 22
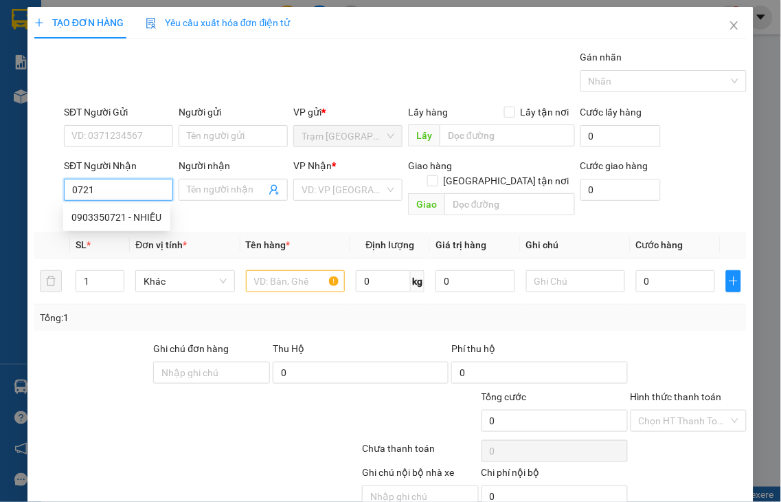
click at [124, 191] on input "0721" at bounding box center [118, 190] width 109 height 22
click at [124, 216] on div "0903350721 - NHIỄU" at bounding box center [116, 217] width 91 height 15
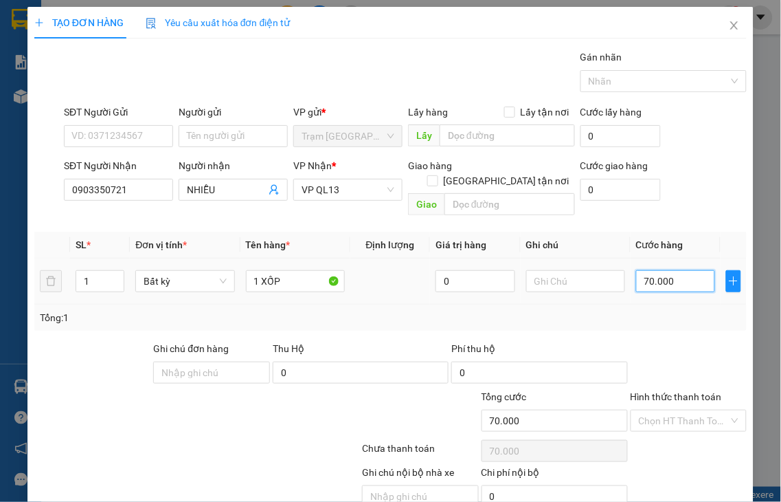
click at [680, 270] on input "70.000" at bounding box center [675, 281] width 79 height 22
drag, startPoint x: 678, startPoint y: 388, endPoint x: 665, endPoint y: 330, distance: 59.8
click at [678, 389] on div "Hình thức thanh toán" at bounding box center [689, 399] width 117 height 21
click at [661, 391] on label "Hình thức thanh toán" at bounding box center [676, 396] width 91 height 11
click at [661, 410] on input "Hình thức thanh toán" at bounding box center [684, 420] width 91 height 21
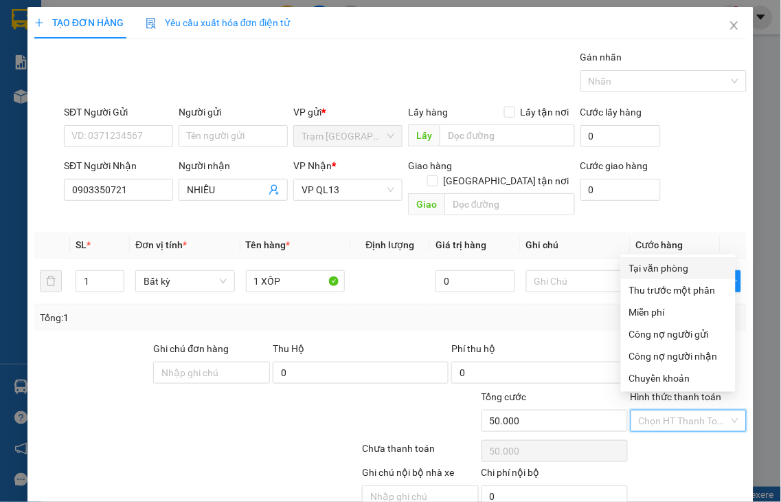
click at [683, 266] on div "Tại văn phòng" at bounding box center [678, 267] width 98 height 15
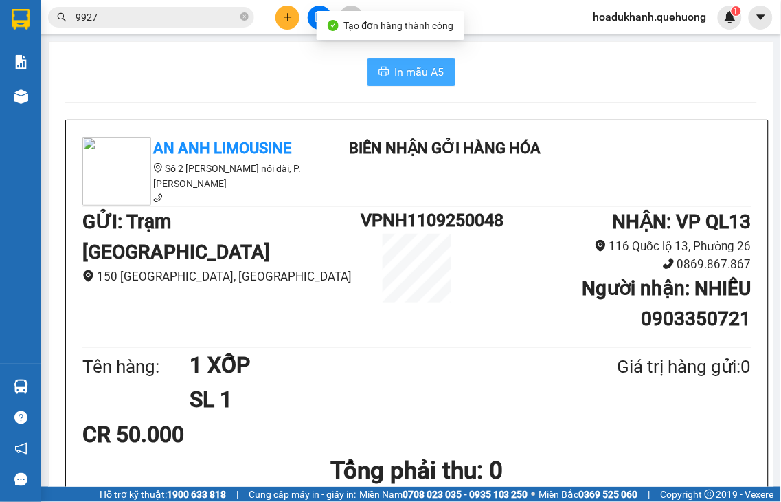
click at [408, 69] on span "In mẫu A5" at bounding box center [419, 71] width 49 height 17
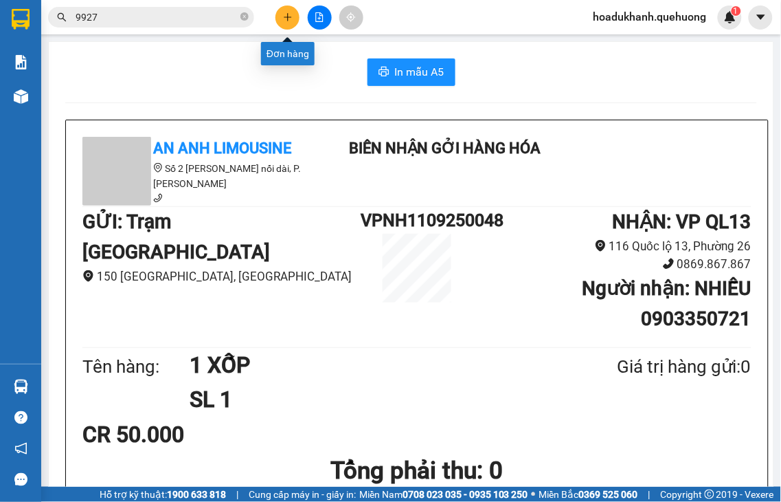
click at [287, 16] on icon "plus" at bounding box center [288, 16] width 8 height 1
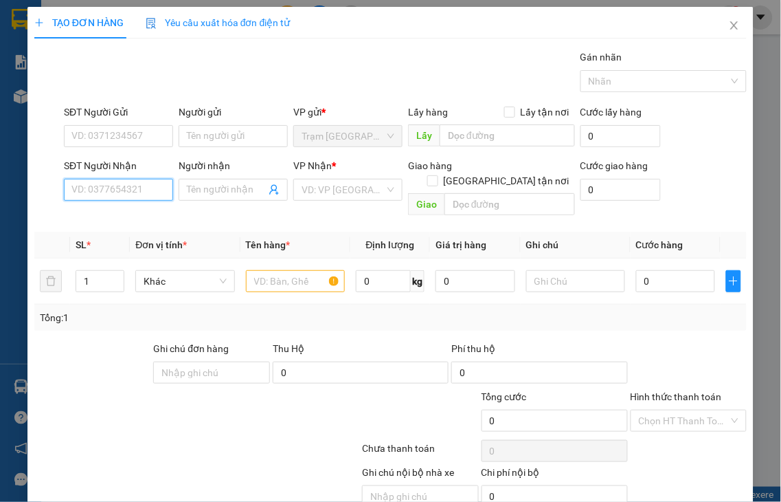
click at [122, 190] on input "SĐT Người Nhận" at bounding box center [118, 190] width 109 height 22
click at [148, 217] on div "0909582317 - A NGHĨA" at bounding box center [121, 217] width 100 height 15
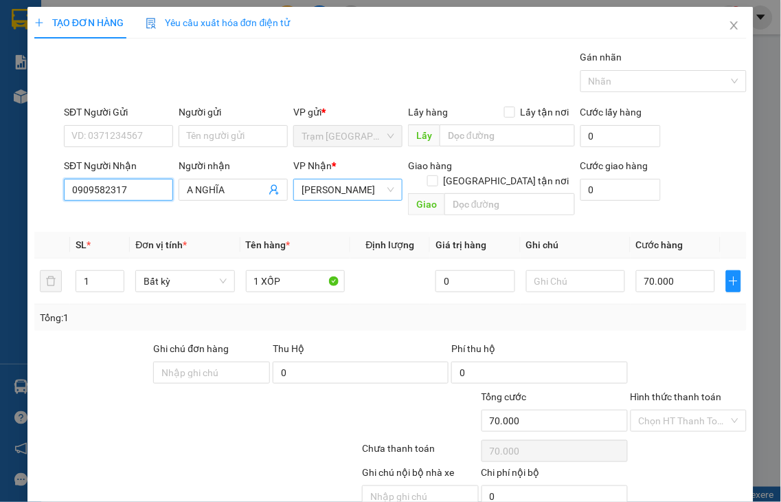
click at [315, 193] on span "[PERSON_NAME]" at bounding box center [348, 189] width 93 height 21
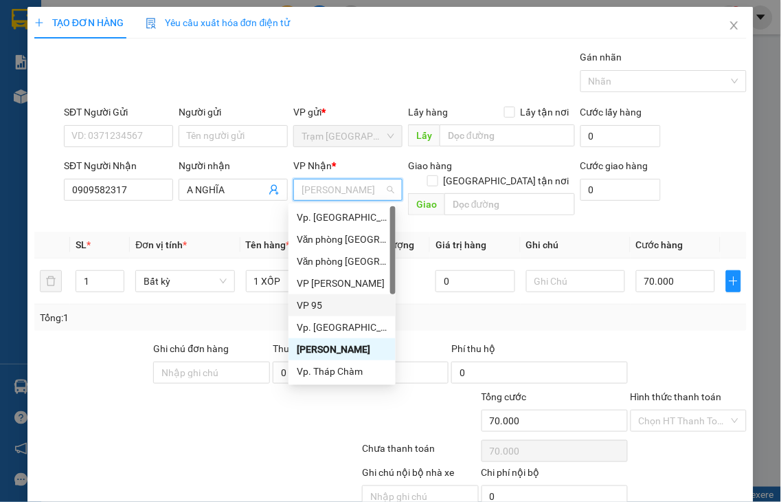
click at [310, 303] on div "VP 95" at bounding box center [342, 304] width 91 height 15
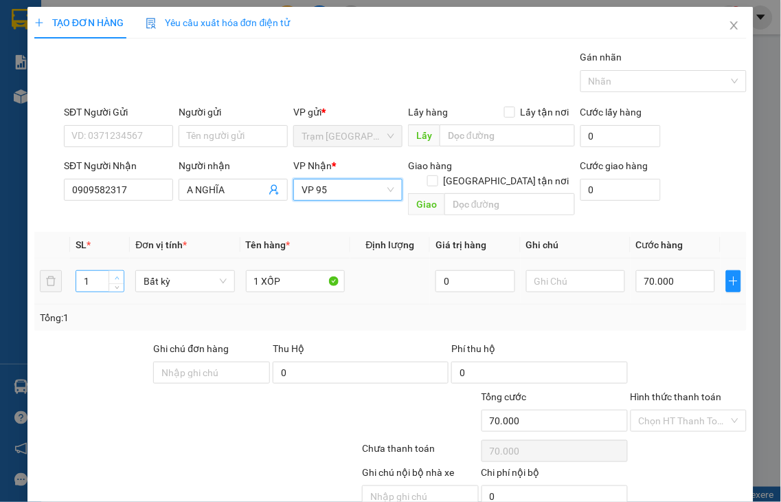
click at [119, 273] on span "up" at bounding box center [117, 277] width 8 height 8
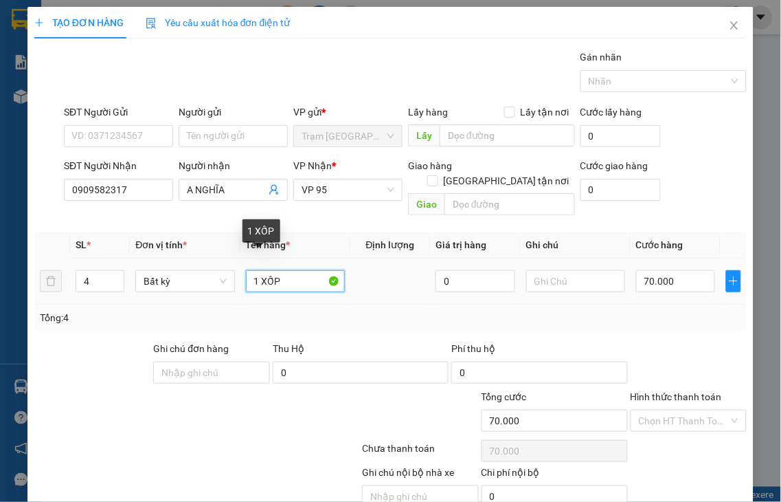
drag, startPoint x: 252, startPoint y: 264, endPoint x: 540, endPoint y: 249, distance: 288.3
click at [538, 258] on tr "4 Bất kỳ 1 XỐP 0 70.000" at bounding box center [390, 281] width 712 height 46
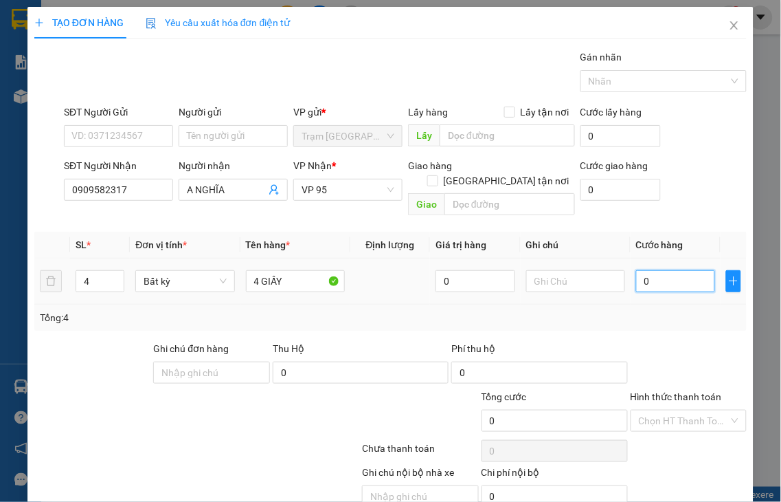
click at [680, 275] on input "0" at bounding box center [675, 281] width 79 height 22
click at [678, 391] on label "Hình thức thanh toán" at bounding box center [676, 396] width 91 height 11
click at [678, 410] on input "Hình thức thanh toán" at bounding box center [684, 420] width 91 height 21
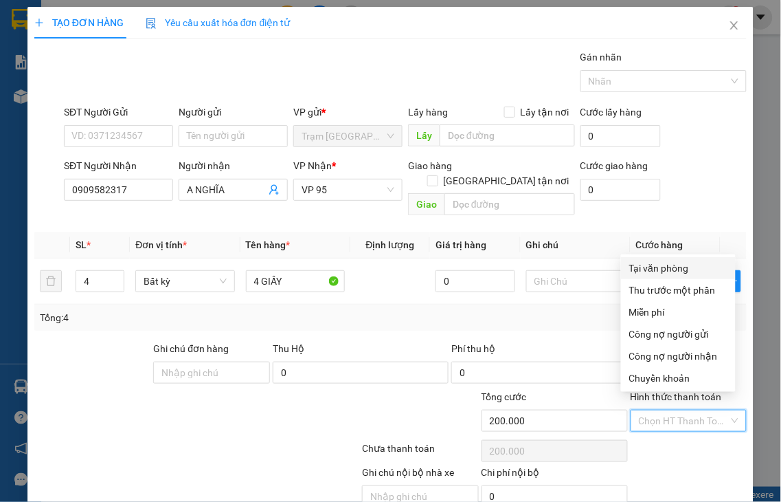
click at [669, 267] on div "Tại văn phòng" at bounding box center [678, 267] width 98 height 15
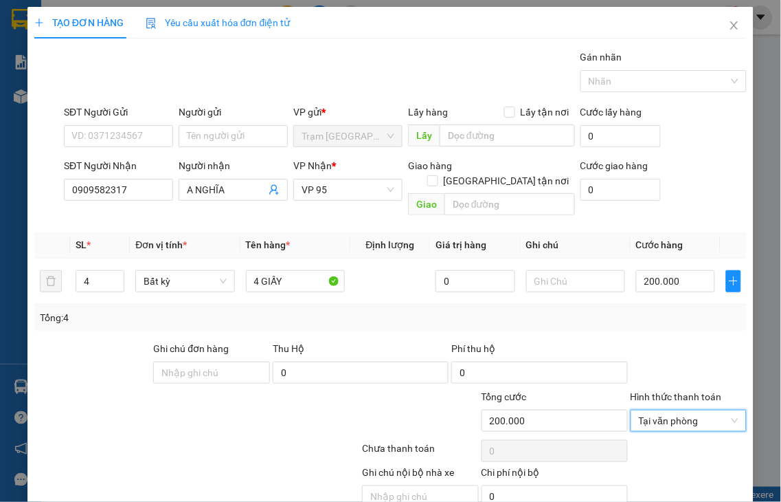
drag, startPoint x: 690, startPoint y: 460, endPoint x: 586, endPoint y: 330, distance: 166.2
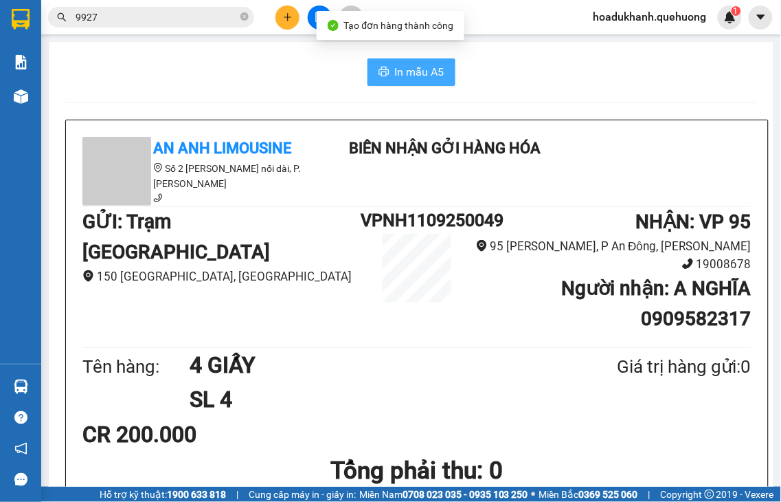
click at [427, 74] on span "In mẫu A5" at bounding box center [419, 71] width 49 height 17
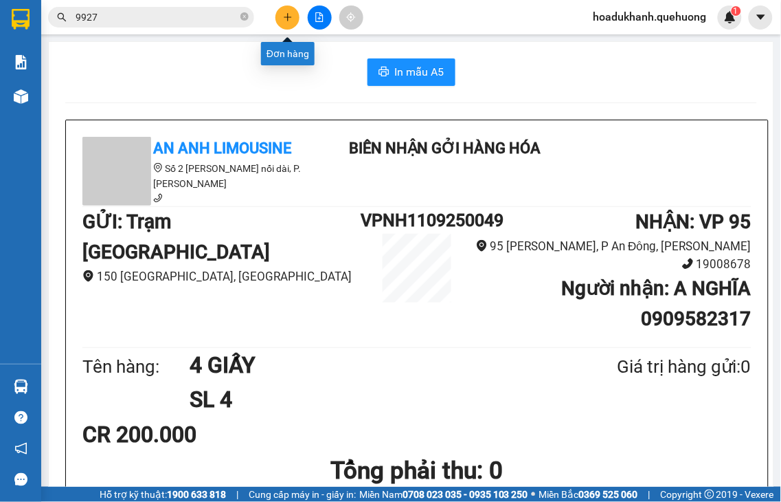
click at [287, 21] on icon "plus" at bounding box center [288, 17] width 10 height 10
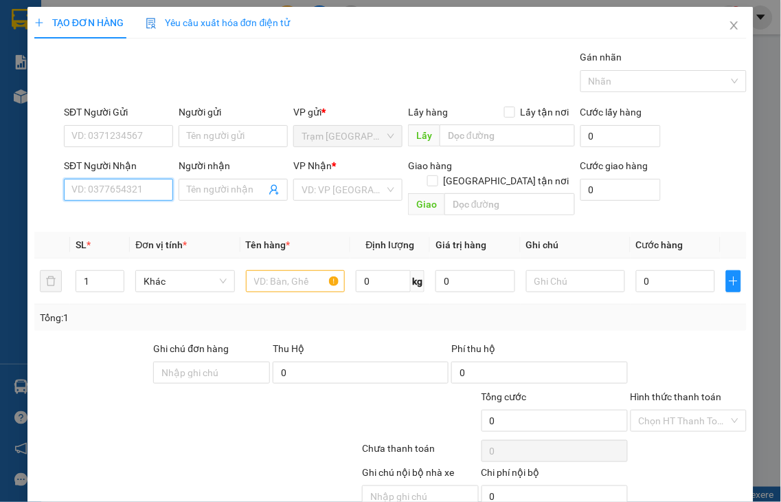
click at [135, 190] on input "SĐT Người Nhận" at bounding box center [118, 190] width 109 height 22
click at [135, 190] on input "7639" at bounding box center [118, 190] width 109 height 22
click at [134, 222] on div "0974277639 - CHỊ GÁI" at bounding box center [119, 217] width 96 height 15
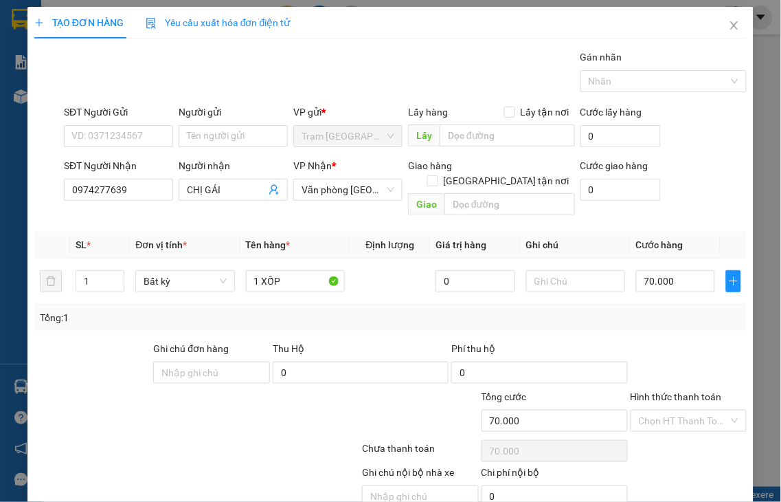
click at [670, 391] on label "Hình thức thanh toán" at bounding box center [676, 396] width 91 height 11
click at [670, 410] on input "Hình thức thanh toán" at bounding box center [684, 420] width 91 height 21
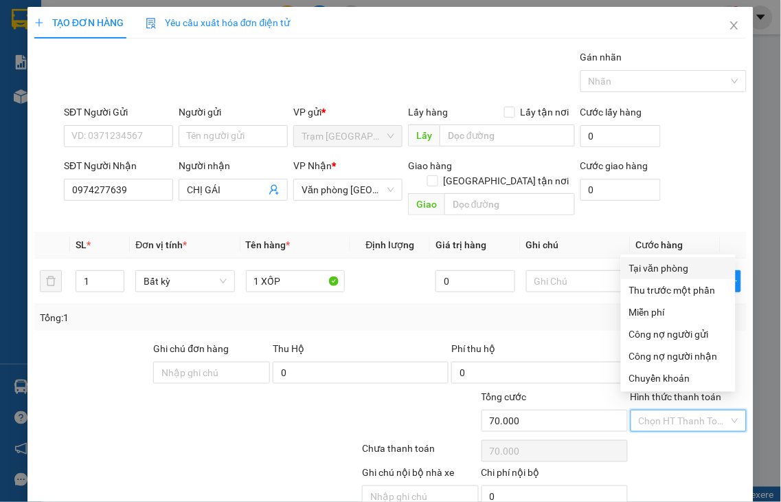
click at [649, 270] on div "Tại văn phòng" at bounding box center [678, 267] width 98 height 15
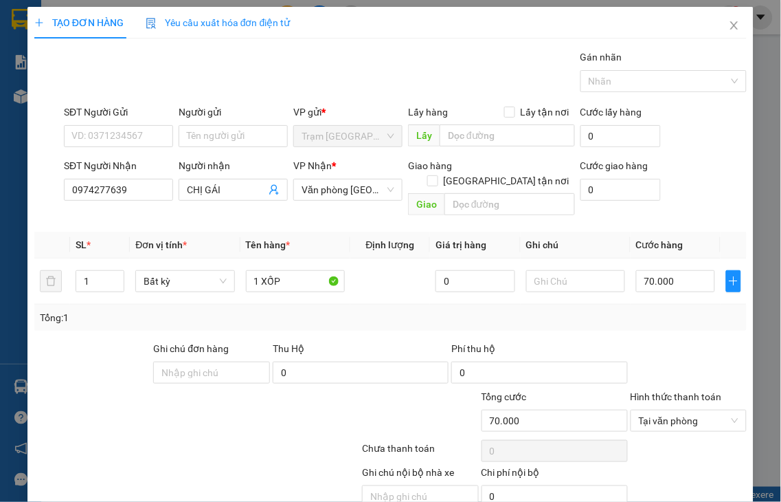
drag, startPoint x: 682, startPoint y: 461, endPoint x: 667, endPoint y: 449, distance: 19.5
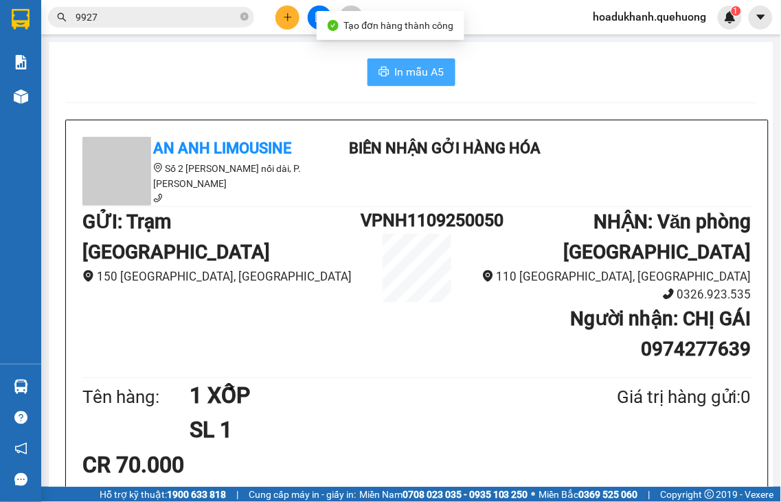
click at [425, 69] on span "In mẫu A5" at bounding box center [419, 71] width 49 height 17
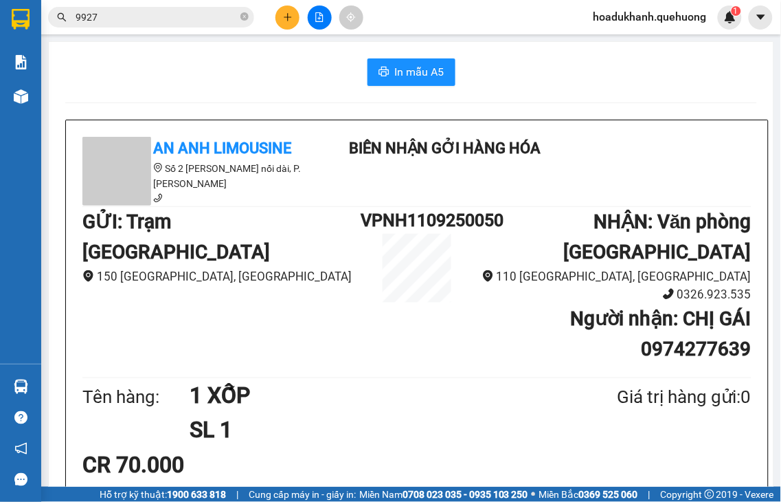
click at [282, 21] on button at bounding box center [288, 17] width 24 height 24
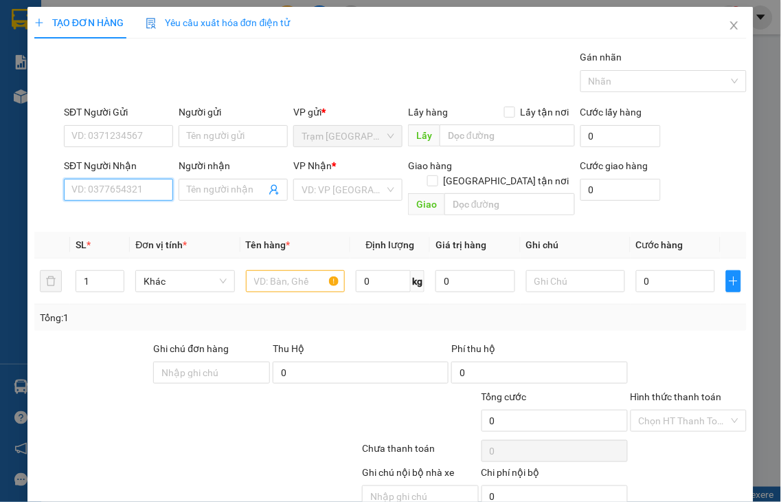
click at [134, 187] on input "SĐT Người Nhận" at bounding box center [118, 190] width 109 height 22
click at [134, 194] on input "2167" at bounding box center [118, 190] width 109 height 22
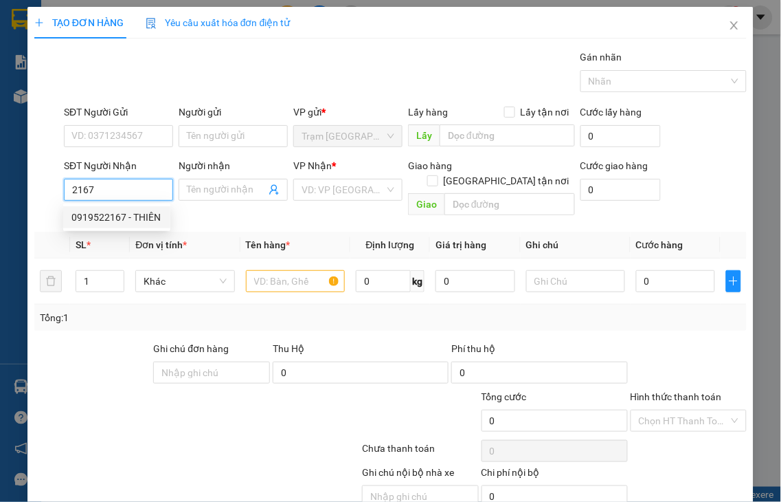
click at [122, 221] on div "0919522167 - THIÊN" at bounding box center [116, 217] width 91 height 15
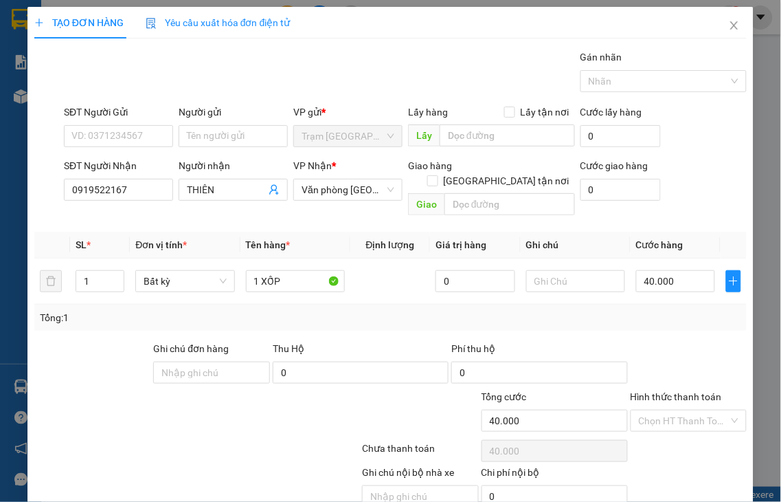
click at [656, 391] on label "Hình thức thanh toán" at bounding box center [676, 396] width 91 height 11
click at [656, 410] on input "Hình thức thanh toán" at bounding box center [684, 420] width 91 height 21
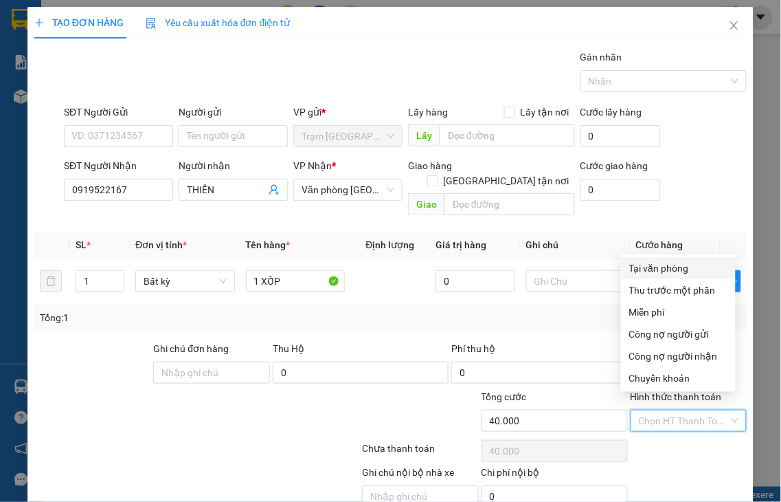
click at [655, 266] on div "Tại văn phòng" at bounding box center [678, 267] width 98 height 15
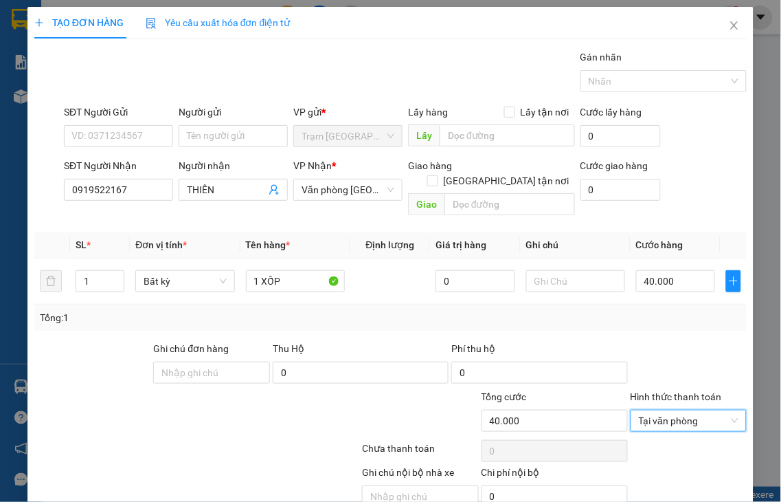
drag, startPoint x: 677, startPoint y: 465, endPoint x: 410, endPoint y: 56, distance: 488.4
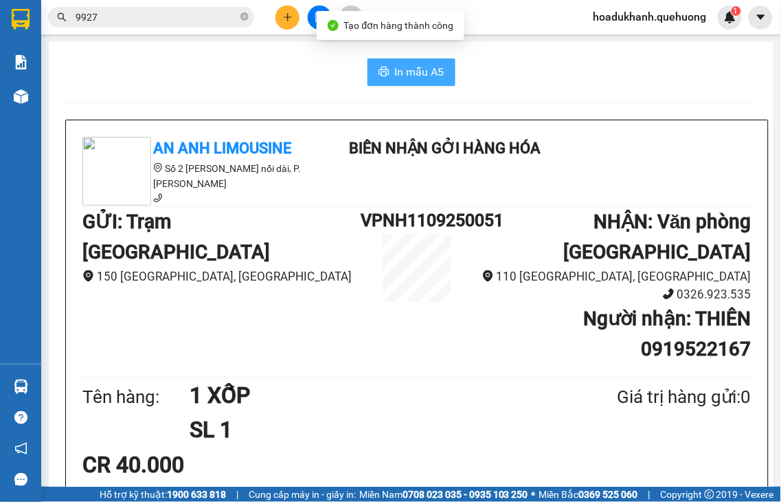
click at [406, 76] on span "In mẫu A5" at bounding box center [419, 71] width 49 height 17
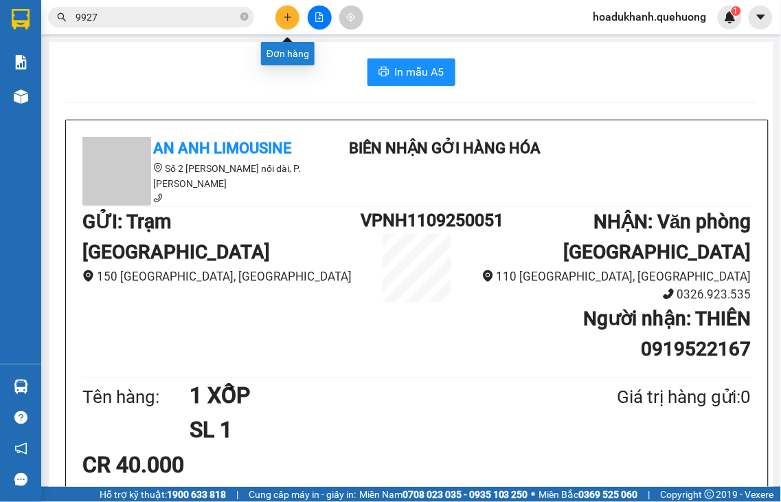
click at [287, 17] on icon "plus" at bounding box center [288, 16] width 8 height 1
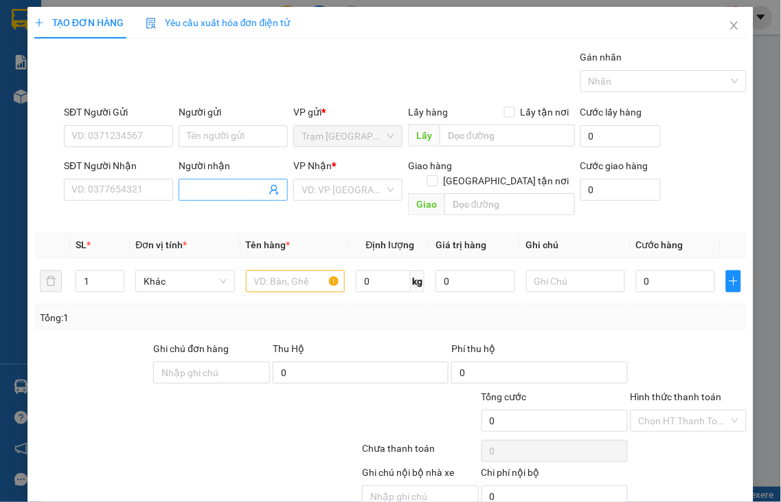
click at [208, 193] on input "Người nhận" at bounding box center [226, 189] width 79 height 15
drag, startPoint x: 202, startPoint y: 189, endPoint x: 168, endPoint y: 191, distance: 33.7
click at [169, 191] on div "SĐT Người Nhận VD: 0377654321 Người nhận BỎA NGỌC BỎA NGỌC VP Nhận * VD: VP Sài…" at bounding box center [405, 189] width 688 height 63
click at [317, 190] on input "search" at bounding box center [343, 189] width 83 height 21
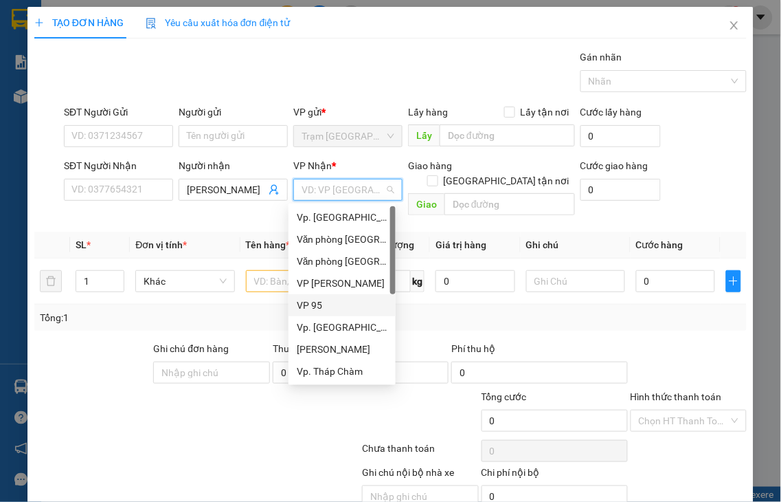
click at [309, 313] on div "VP 95" at bounding box center [342, 305] width 107 height 22
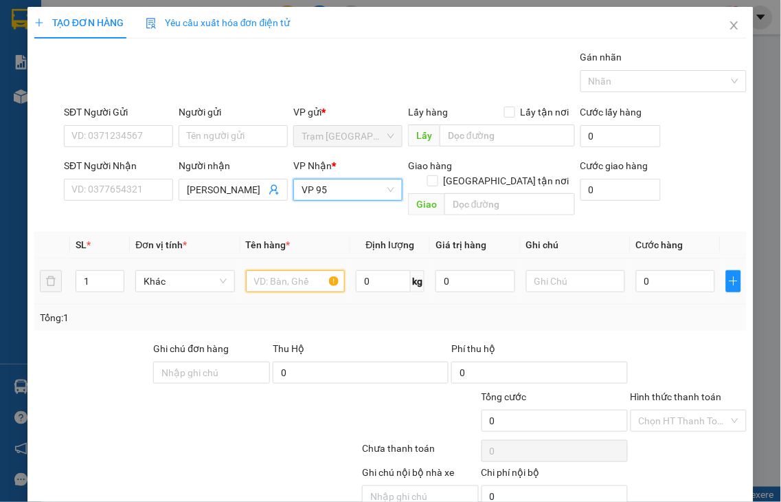
click at [273, 270] on input "text" at bounding box center [295, 281] width 99 height 22
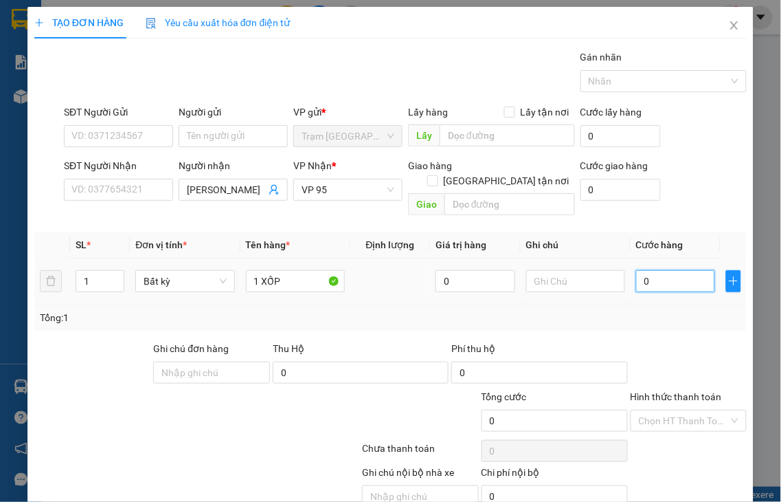
click at [660, 270] on input "0" at bounding box center [675, 281] width 79 height 22
click at [699, 371] on div at bounding box center [689, 365] width 120 height 48
click at [671, 391] on label "Hình thức thanh toán" at bounding box center [676, 396] width 91 height 11
click at [671, 410] on input "Hình thức thanh toán" at bounding box center [684, 420] width 91 height 21
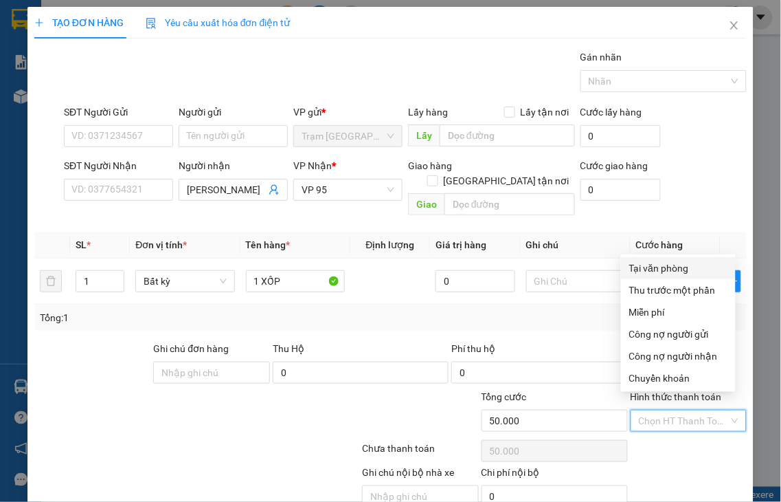
click at [660, 260] on div "Tại văn phòng" at bounding box center [678, 267] width 98 height 15
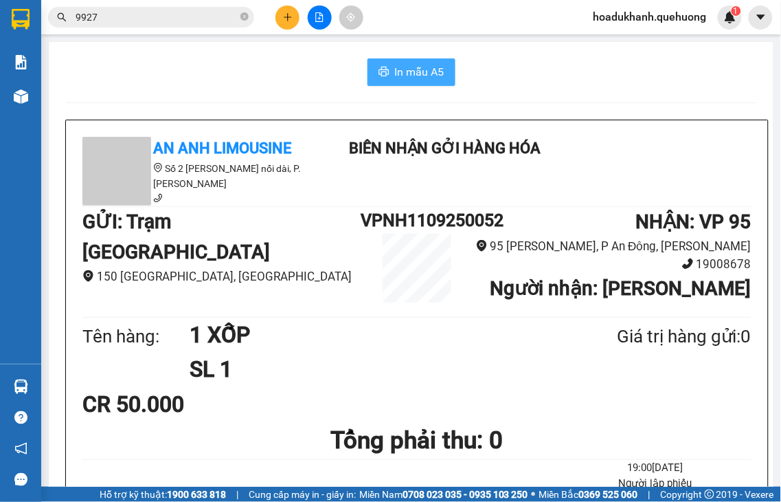
click at [407, 74] on span "In mẫu A5" at bounding box center [419, 71] width 49 height 17
click at [283, 18] on icon "plus" at bounding box center [288, 17] width 10 height 10
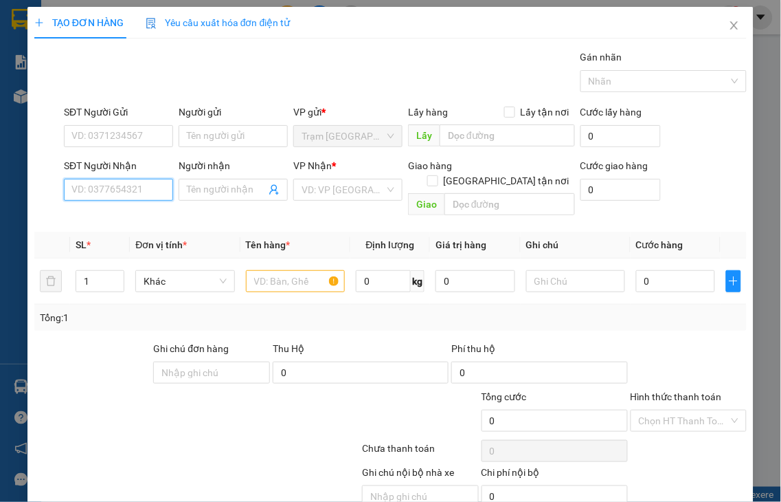
click at [131, 186] on input "SĐT Người Nhận" at bounding box center [118, 190] width 109 height 22
click at [131, 196] on input "4234" at bounding box center [118, 190] width 109 height 22
click at [132, 194] on input "4234" at bounding box center [118, 190] width 109 height 22
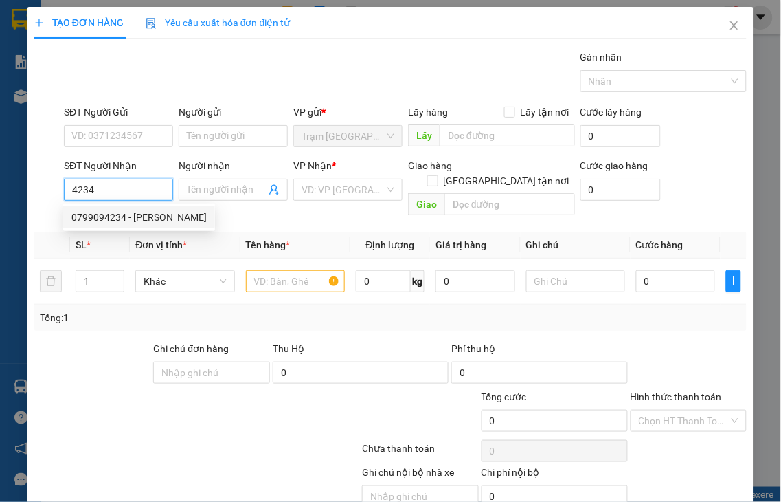
click at [131, 214] on div "0799094234 - [PERSON_NAME]" at bounding box center [138, 217] width 135 height 15
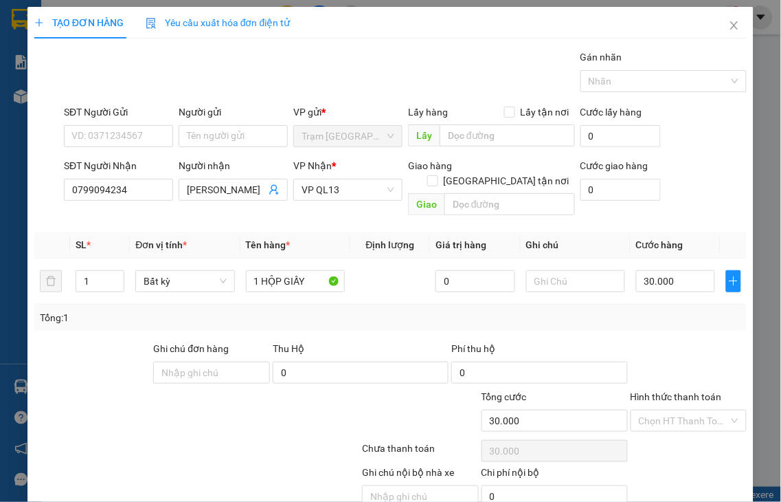
click at [658, 391] on label "Hình thức thanh toán" at bounding box center [676, 396] width 91 height 11
click at [658, 410] on input "Hình thức thanh toán" at bounding box center [684, 420] width 91 height 21
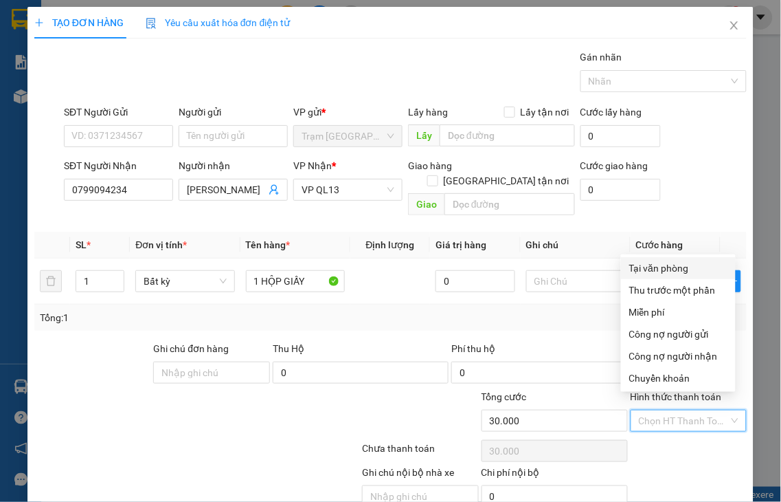
click at [644, 269] on div "Tại văn phòng" at bounding box center [678, 267] width 98 height 15
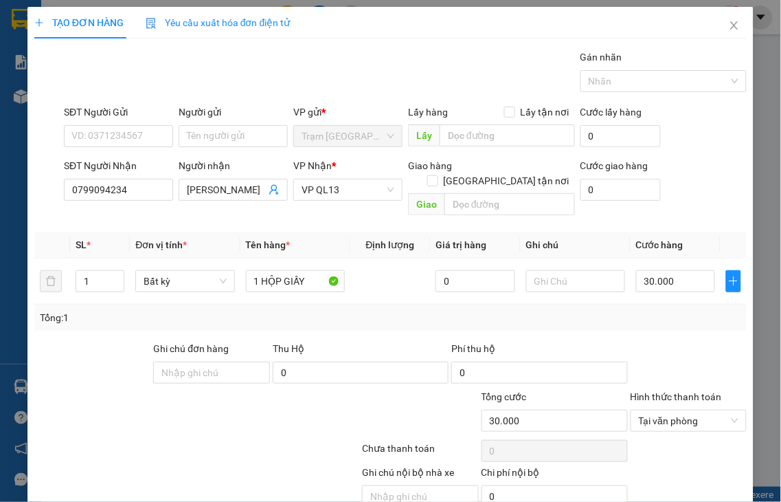
drag, startPoint x: 691, startPoint y: 466, endPoint x: 615, endPoint y: 338, distance: 148.8
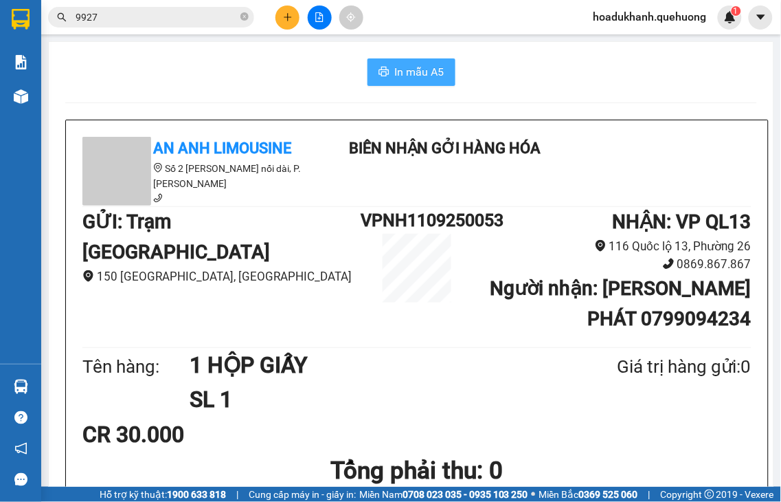
click at [418, 74] on span "In mẫu A5" at bounding box center [419, 71] width 49 height 17
click at [287, 21] on icon "plus" at bounding box center [288, 17] width 10 height 10
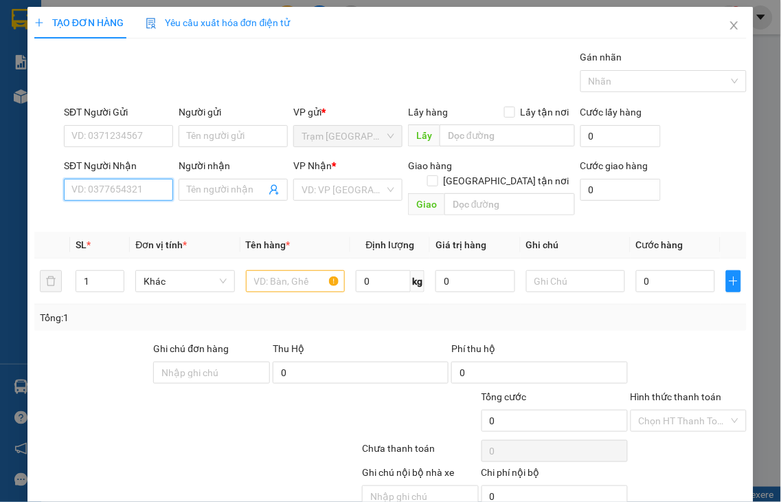
click at [152, 186] on input "SĐT Người Nhận" at bounding box center [118, 190] width 109 height 22
click at [115, 193] on input "7657" at bounding box center [118, 190] width 109 height 22
click at [117, 192] on input "7657" at bounding box center [118, 190] width 109 height 22
click at [121, 214] on div "0909727657 - [PERSON_NAME]" at bounding box center [138, 217] width 135 height 15
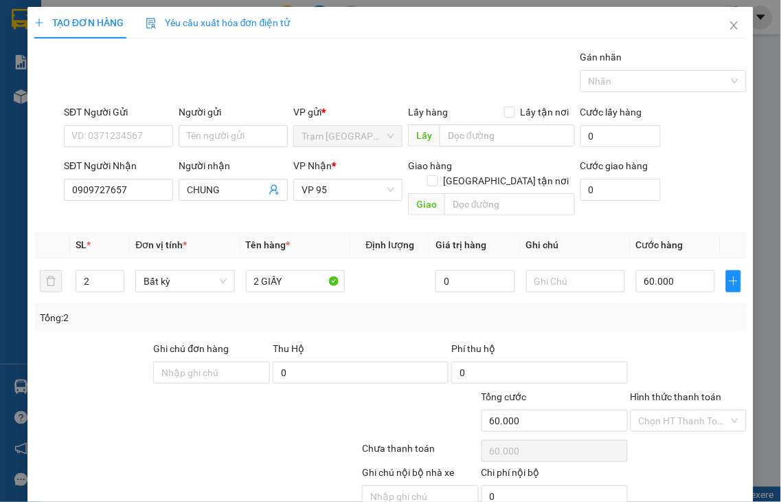
click at [677, 391] on label "Hình thức thanh toán" at bounding box center [676, 396] width 91 height 11
click at [677, 410] on input "Hình thức thanh toán" at bounding box center [684, 420] width 91 height 21
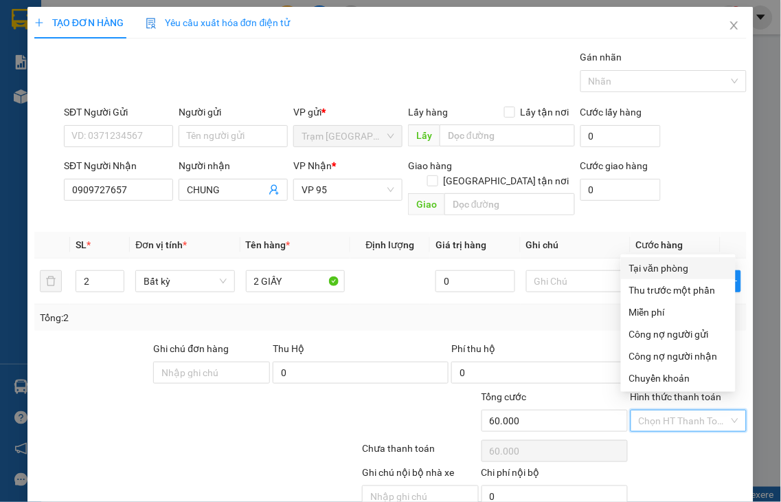
click at [661, 265] on div "Tại văn phòng" at bounding box center [678, 267] width 98 height 15
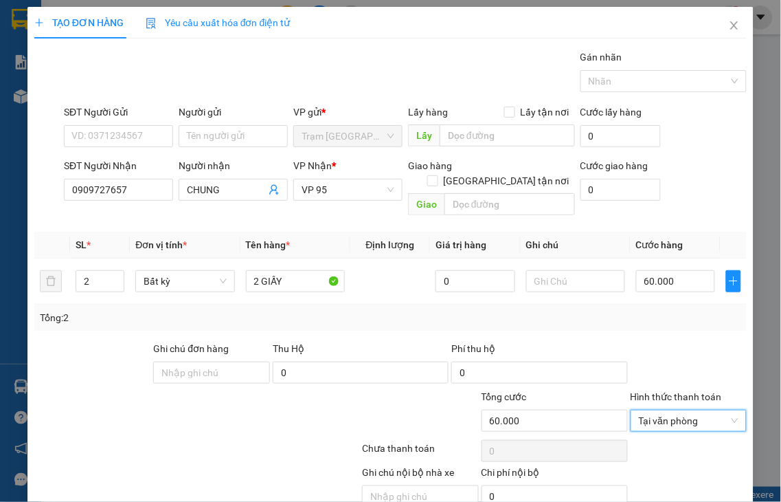
drag, startPoint x: 703, startPoint y: 463, endPoint x: 592, endPoint y: 262, distance: 229.7
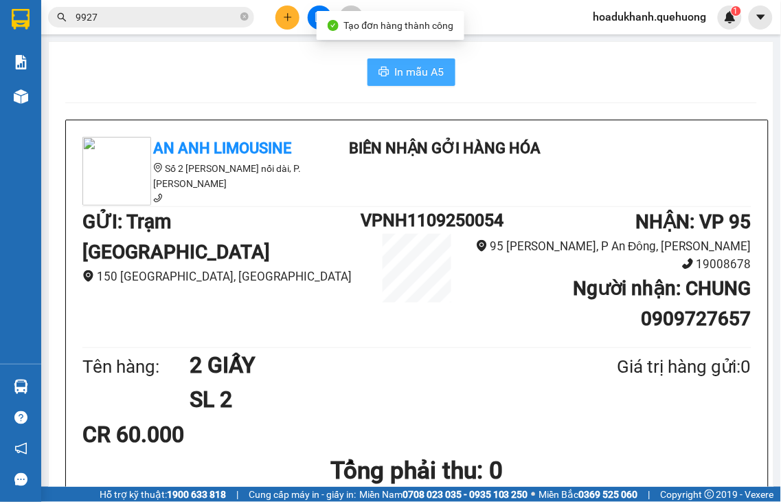
click at [379, 70] on icon "printer" at bounding box center [384, 71] width 11 height 11
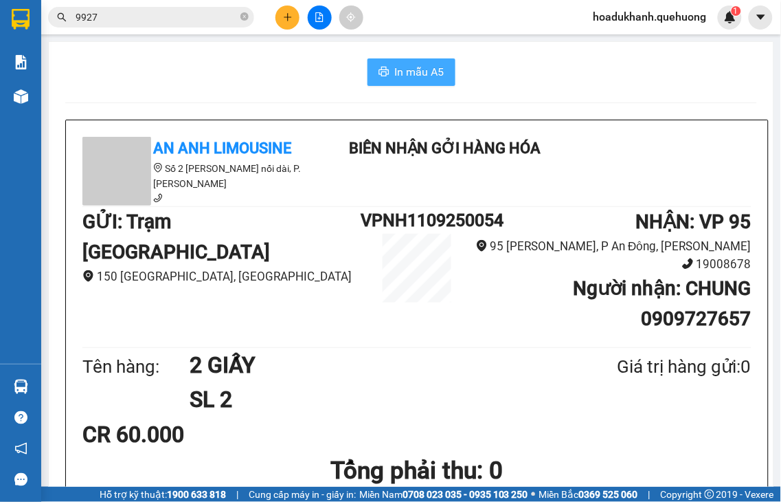
click at [280, 19] on button at bounding box center [288, 17] width 24 height 24
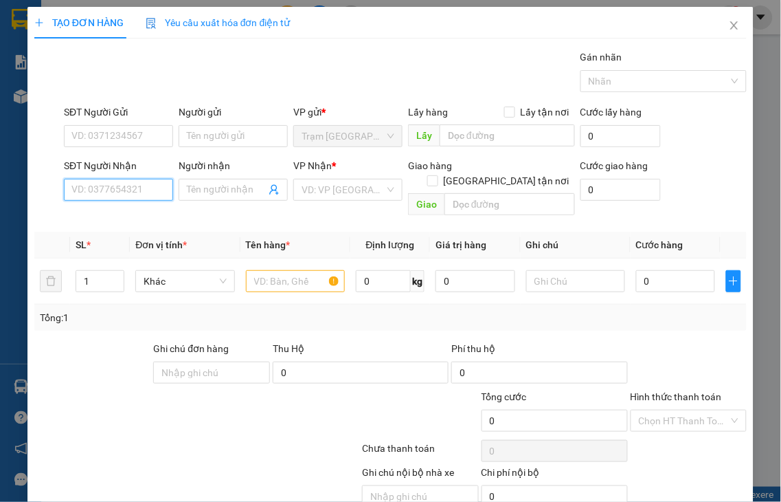
drag, startPoint x: 142, startPoint y: 191, endPoint x: 134, endPoint y: 175, distance: 17.5
click at [138, 180] on input "SĐT Người Nhận" at bounding box center [118, 190] width 109 height 22
click at [150, 220] on div "0966223008 - MAI AN PHƯỚC" at bounding box center [137, 217] width 133 height 15
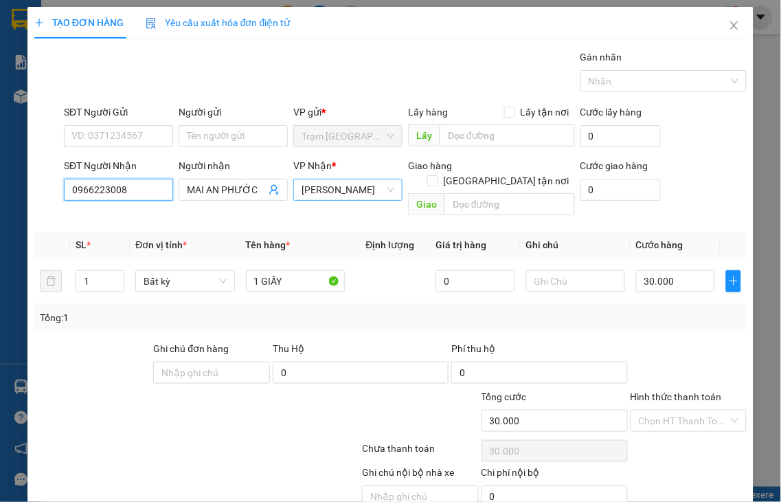
click at [317, 194] on span "[PERSON_NAME]" at bounding box center [348, 189] width 93 height 21
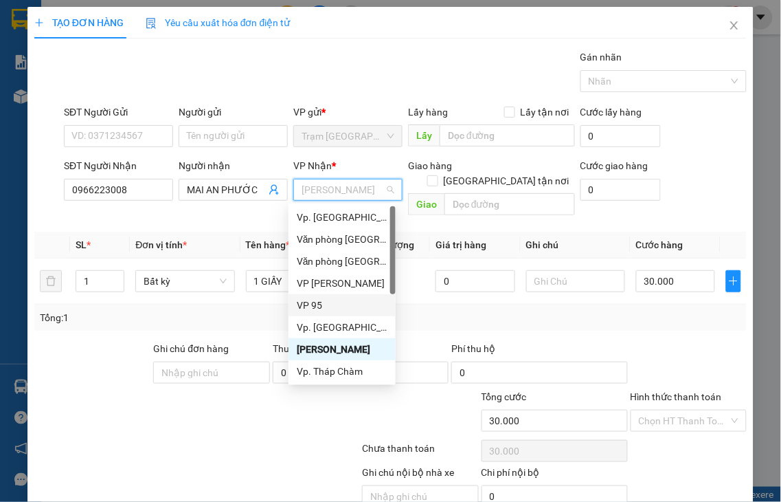
click at [312, 305] on div "VP 95" at bounding box center [342, 304] width 91 height 15
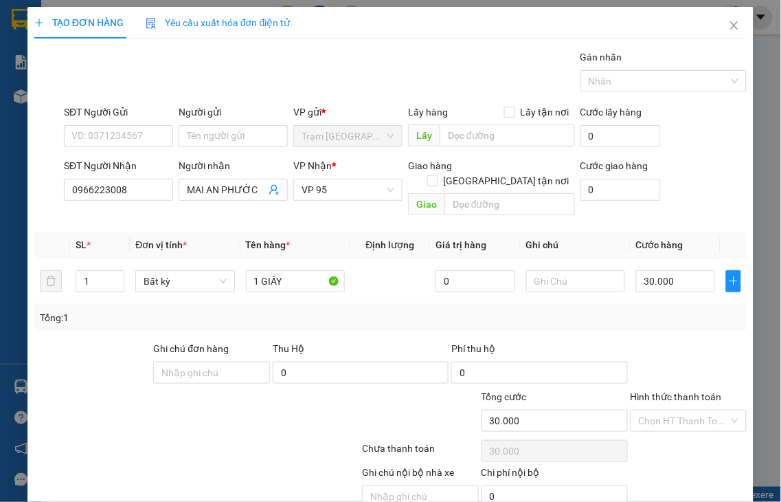
click at [668, 391] on label "Hình thức thanh toán" at bounding box center [676, 396] width 91 height 11
click at [668, 410] on input "Hình thức thanh toán" at bounding box center [684, 420] width 91 height 21
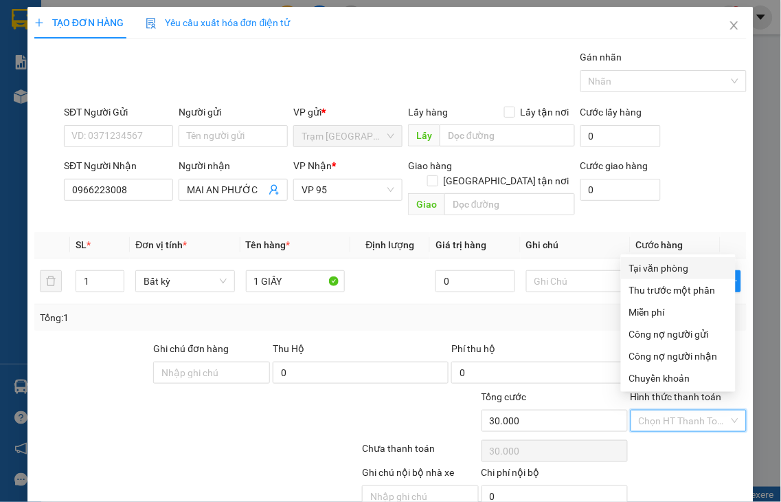
click at [650, 273] on div "Tại văn phòng" at bounding box center [678, 267] width 98 height 15
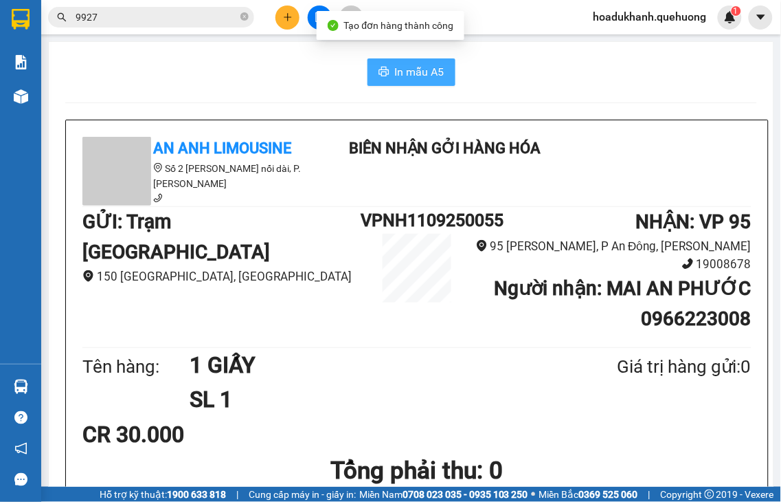
click at [398, 71] on span "In mẫu A5" at bounding box center [419, 71] width 49 height 17
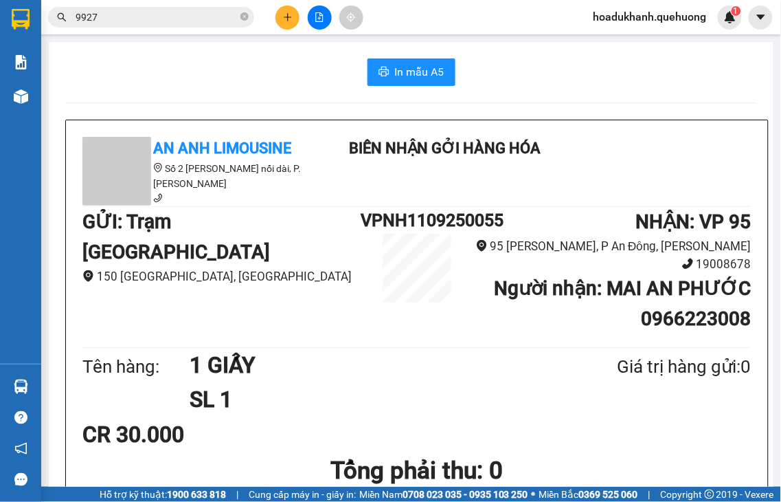
click at [292, 16] on icon "plus" at bounding box center [288, 17] width 10 height 10
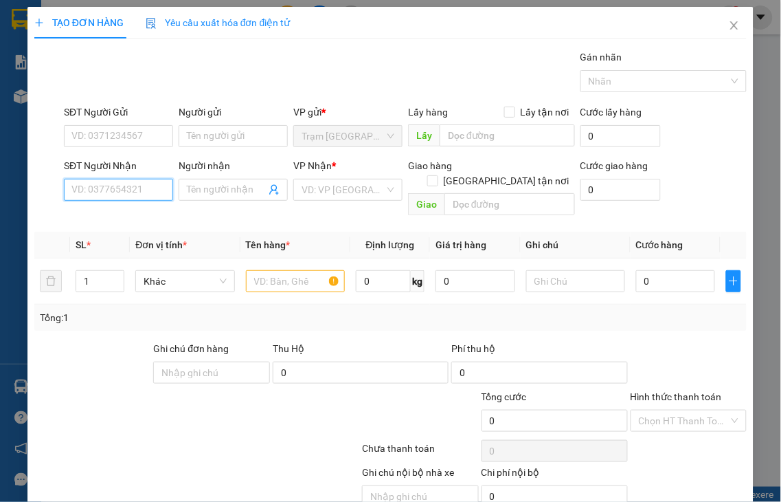
click at [139, 196] on input "SĐT Người Nhận" at bounding box center [118, 190] width 109 height 22
click at [151, 186] on input "2992" at bounding box center [118, 190] width 109 height 22
click at [150, 189] on input "2992" at bounding box center [118, 190] width 109 height 22
click at [142, 216] on div "0384332992 - THUYỀN" at bounding box center [120, 217] width 98 height 15
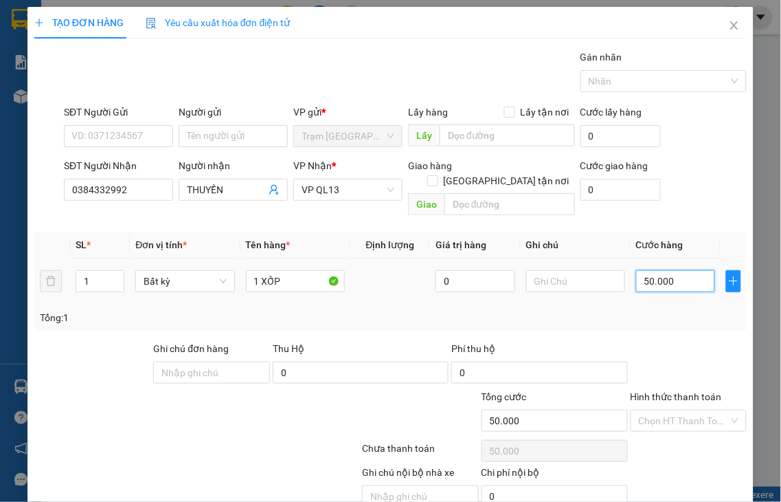
click at [682, 270] on input "50.000" at bounding box center [675, 281] width 79 height 22
click at [693, 391] on label "Hình thức thanh toán" at bounding box center [676, 396] width 91 height 11
click at [693, 410] on input "Hình thức thanh toán" at bounding box center [684, 420] width 91 height 21
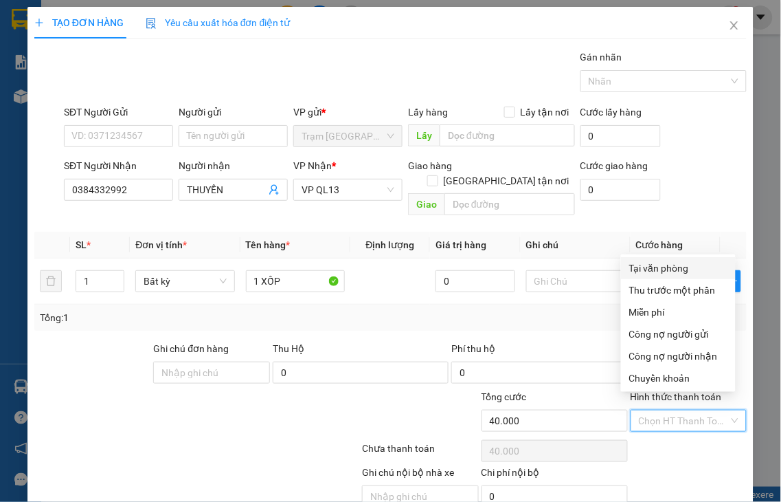
click at [664, 271] on div "Tại văn phòng" at bounding box center [678, 267] width 98 height 15
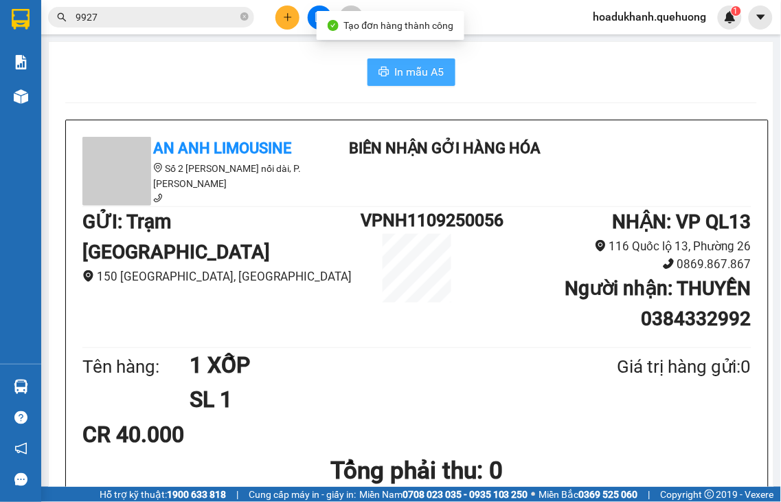
click at [404, 73] on span "In mẫu A5" at bounding box center [419, 71] width 49 height 17
